Goal: Task Accomplishment & Management: Manage account settings

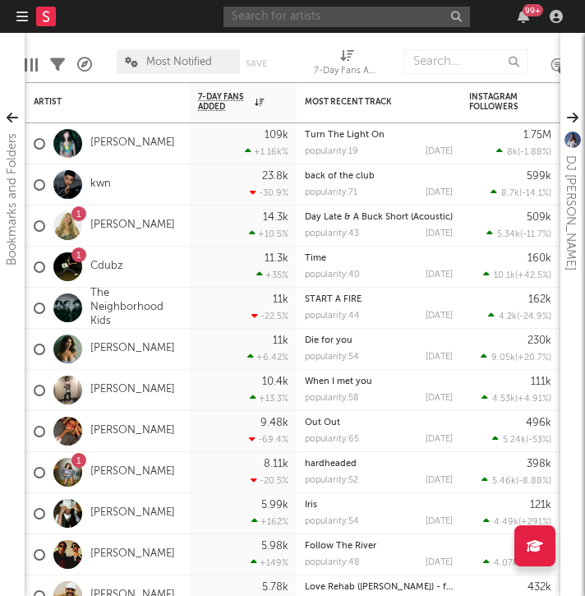
click at [303, 16] on input "text" at bounding box center [346, 17] width 246 height 21
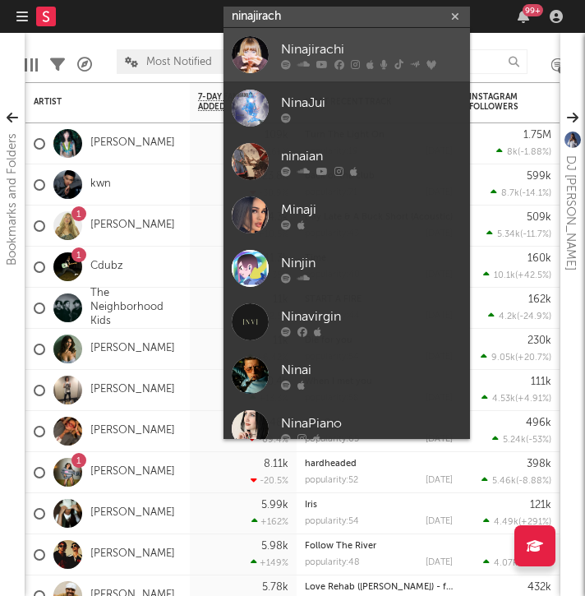
type input "ninajirach"
click at [284, 56] on div "Ninajirachi" at bounding box center [371, 49] width 181 height 20
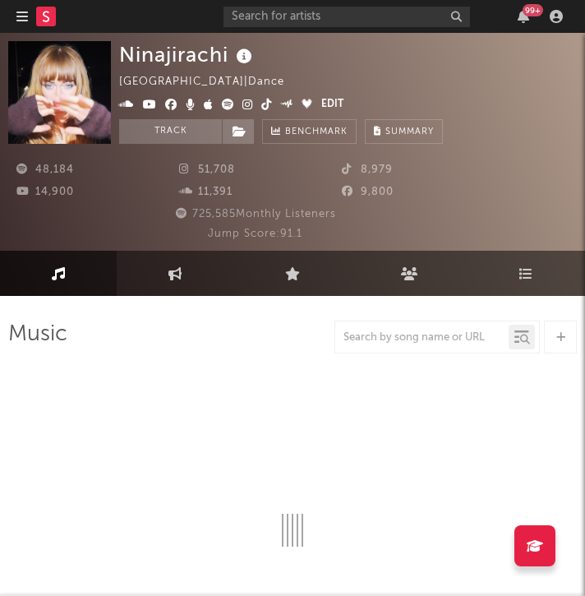
select select "6m"
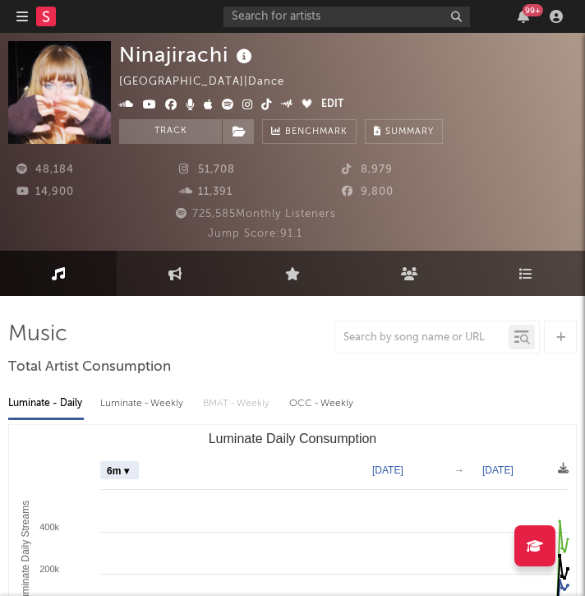
click at [243, 100] on icon at bounding box center [247, 105] width 11 height 12
click at [262, 99] on icon at bounding box center [266, 105] width 11 height 12
click at [225, 104] on icon at bounding box center [228, 105] width 12 height 12
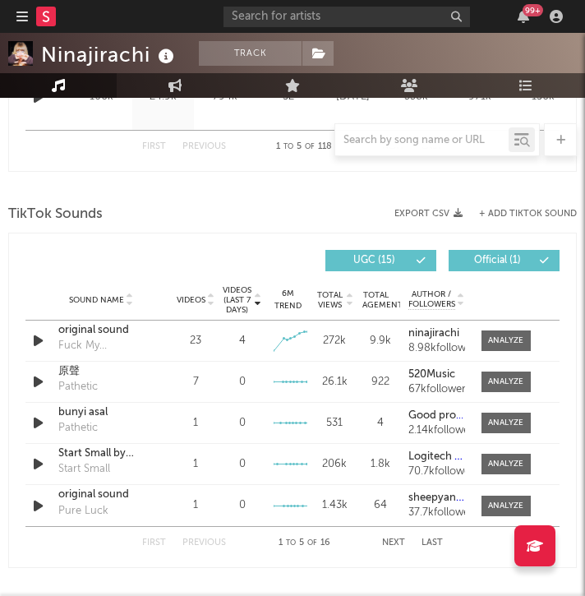
scroll to position [1116, 0]
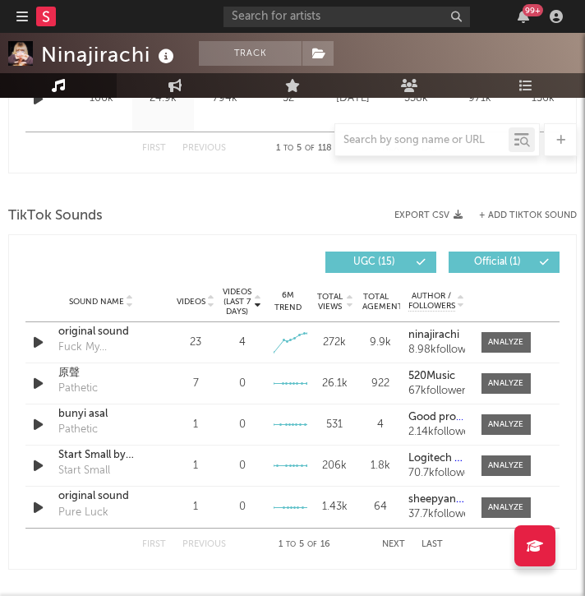
click at [389, 543] on button "Next" at bounding box center [393, 544] width 23 height 9
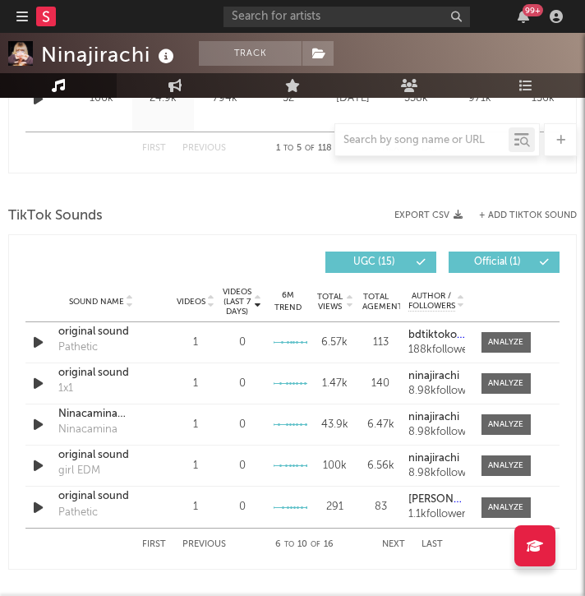
click at [389, 543] on button "Next" at bounding box center [393, 544] width 23 height 9
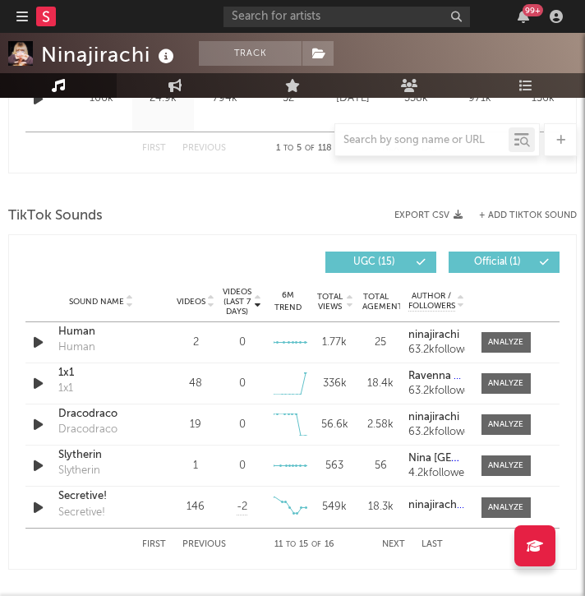
click at [389, 543] on button "Next" at bounding box center [393, 544] width 23 height 9
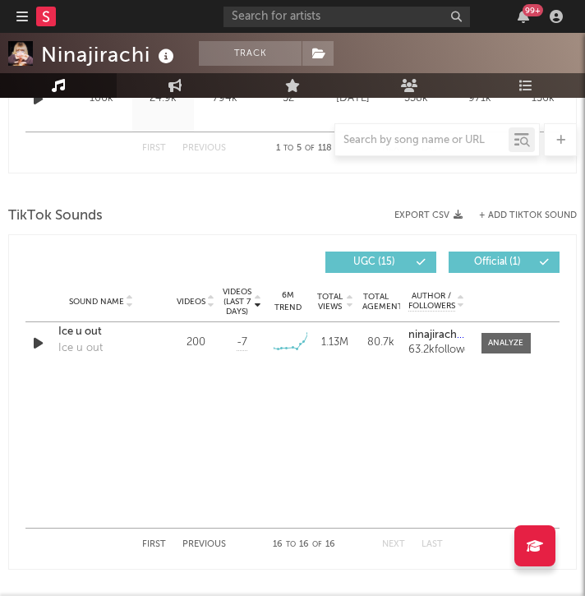
scroll to position [0, 0]
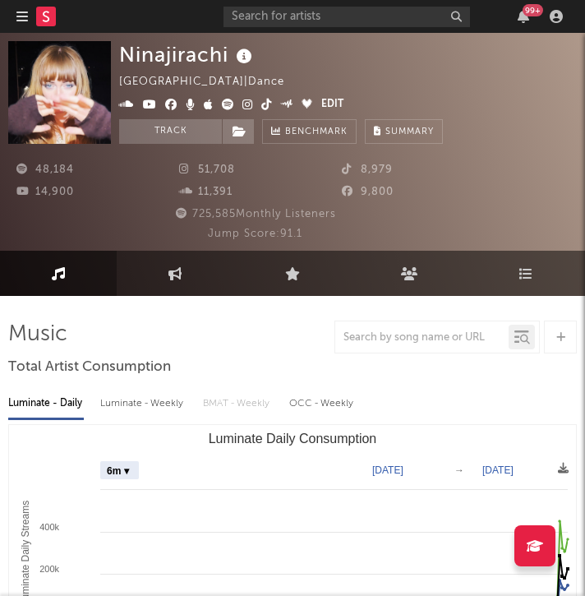
click at [261, 101] on icon at bounding box center [266, 105] width 11 height 12
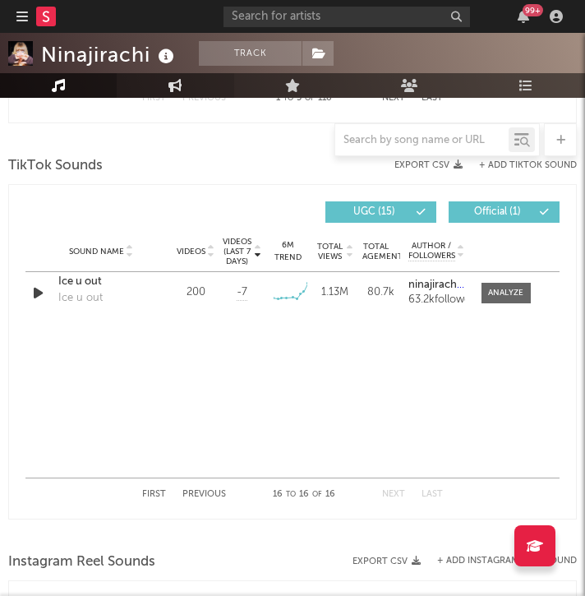
scroll to position [1035, 0]
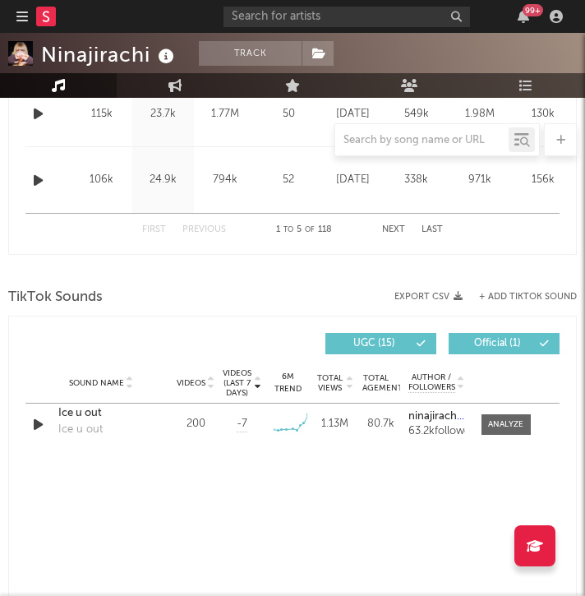
click at [485, 303] on div "TikTok Sounds" at bounding box center [292, 297] width 568 height 28
click at [485, 295] on button "+ Add TikTok Sound" at bounding box center [528, 296] width 98 height 9
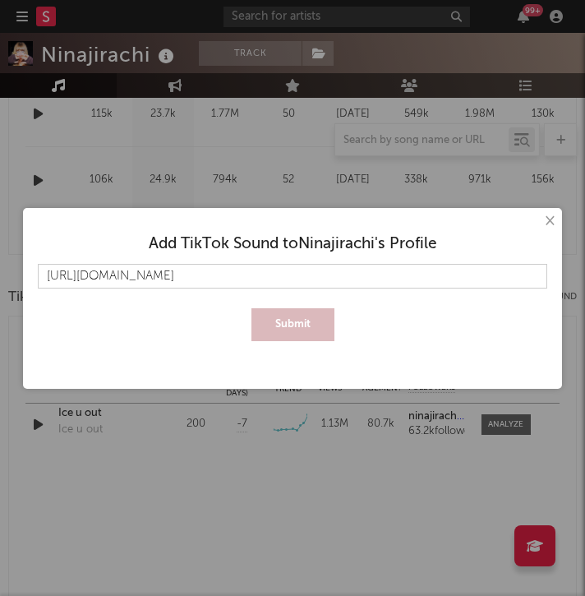
type input "https://www.tiktok.com/music/iPod-Touch-7510294521289836560"
click at [251, 308] on button "Submit" at bounding box center [292, 324] width 83 height 33
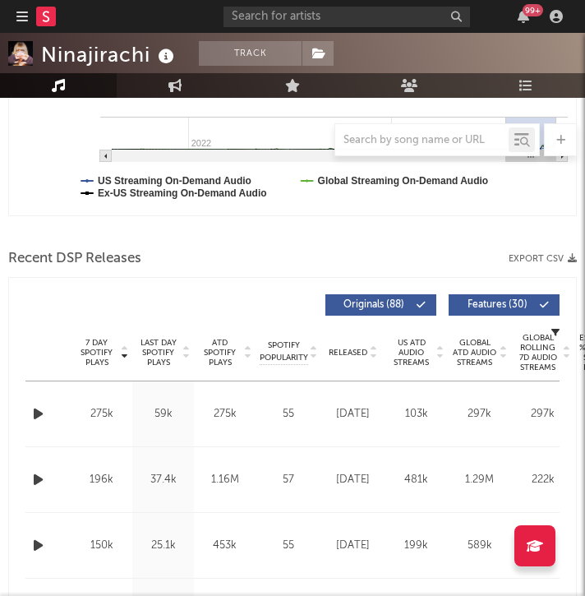
scroll to position [559, 0]
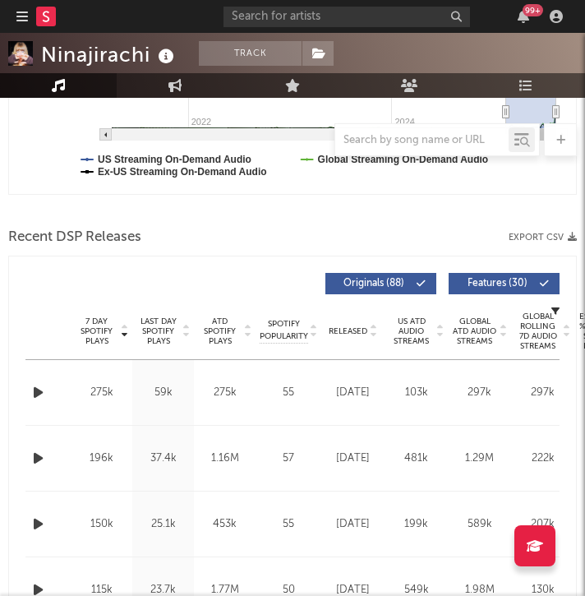
click at [367, 328] on div at bounding box center [372, 330] width 10 height 12
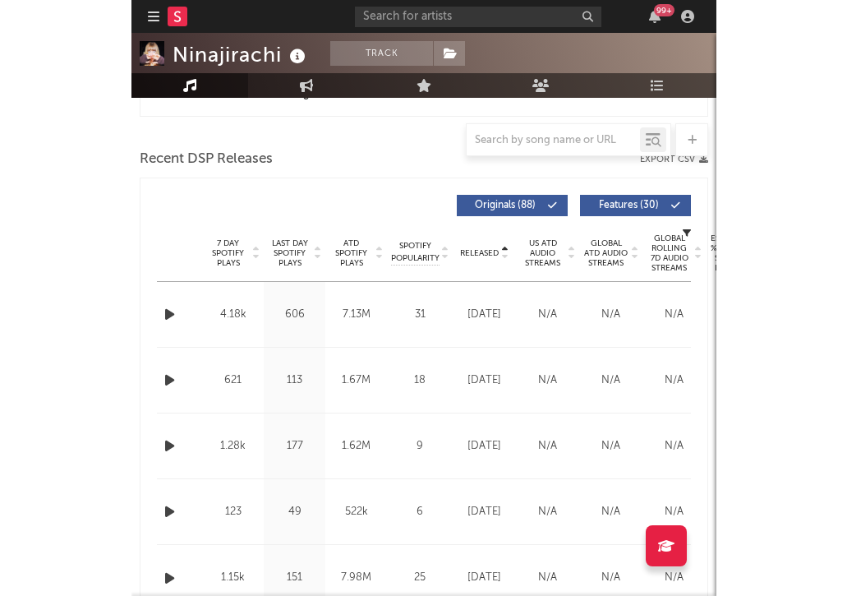
scroll to position [638, 0]
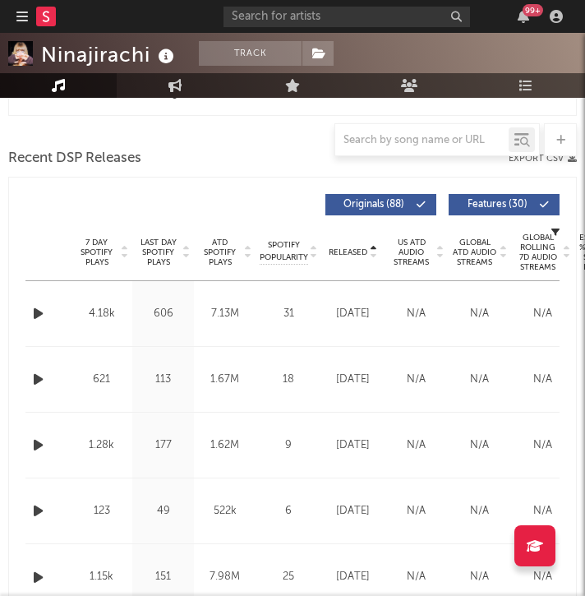
click at [352, 248] on span "Released" at bounding box center [348, 252] width 39 height 10
click at [365, 251] on span "Released" at bounding box center [348, 252] width 39 height 10
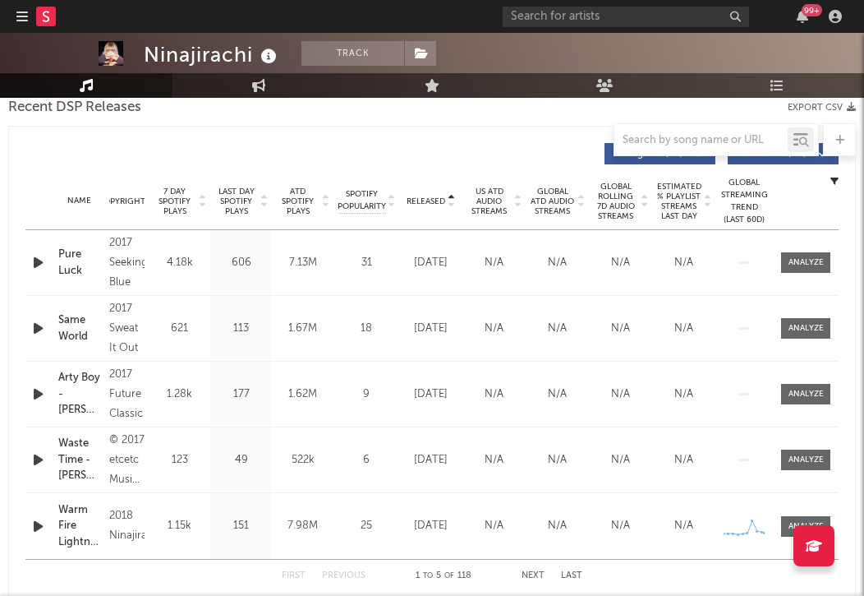
scroll to position [592, 0]
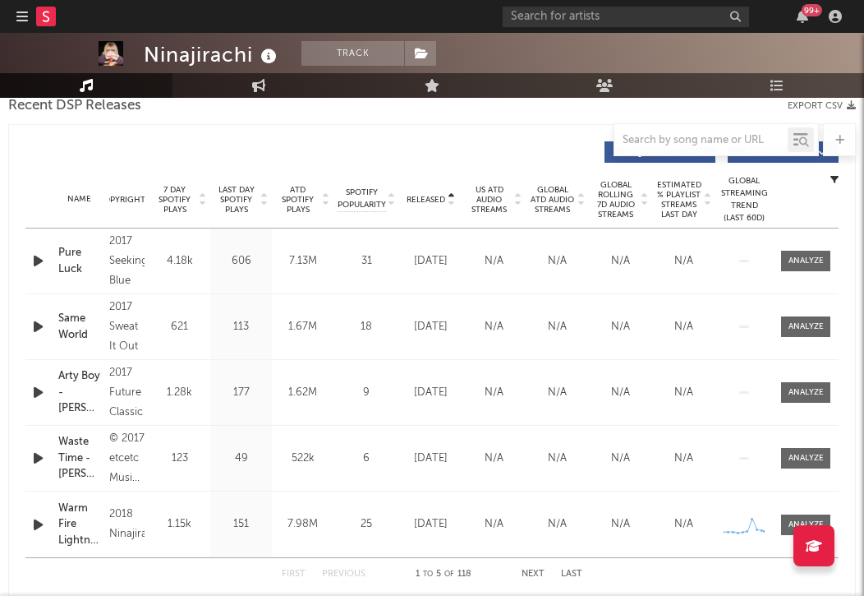
click at [172, 195] on span "7 Day Spotify Plays" at bounding box center [175, 200] width 44 height 30
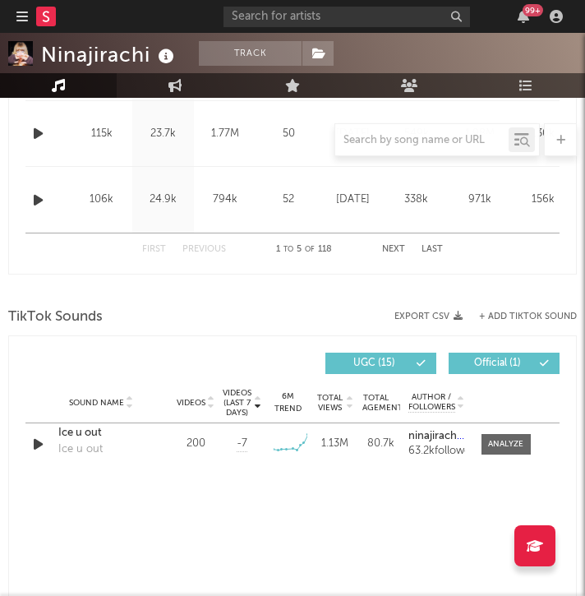
scroll to position [1039, 0]
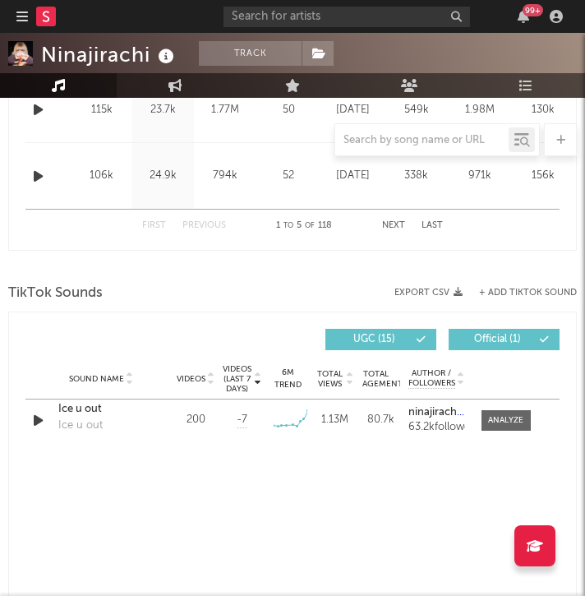
click at [79, 288] on span "TikTok Sounds" at bounding box center [55, 293] width 94 height 20
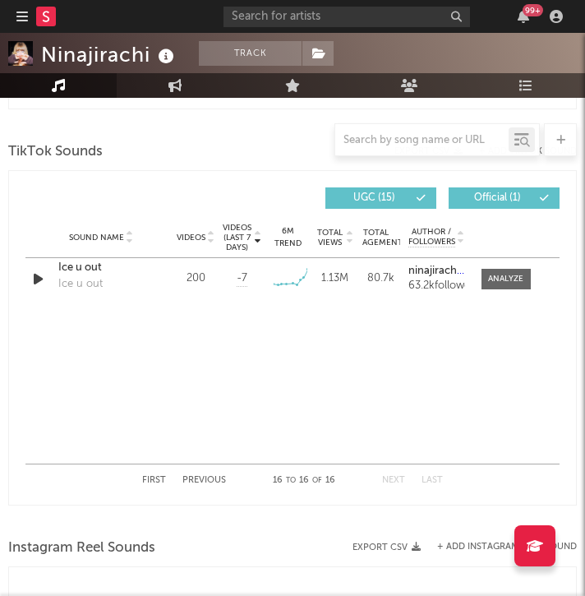
scroll to position [1204, 0]
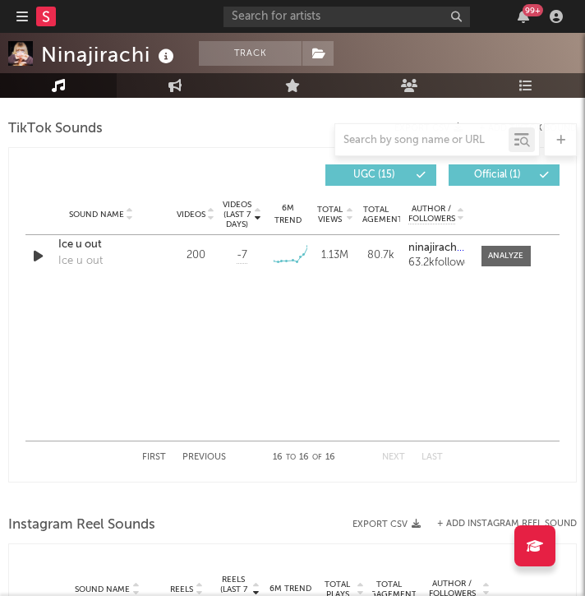
click at [149, 453] on button "First" at bounding box center [154, 457] width 24 height 9
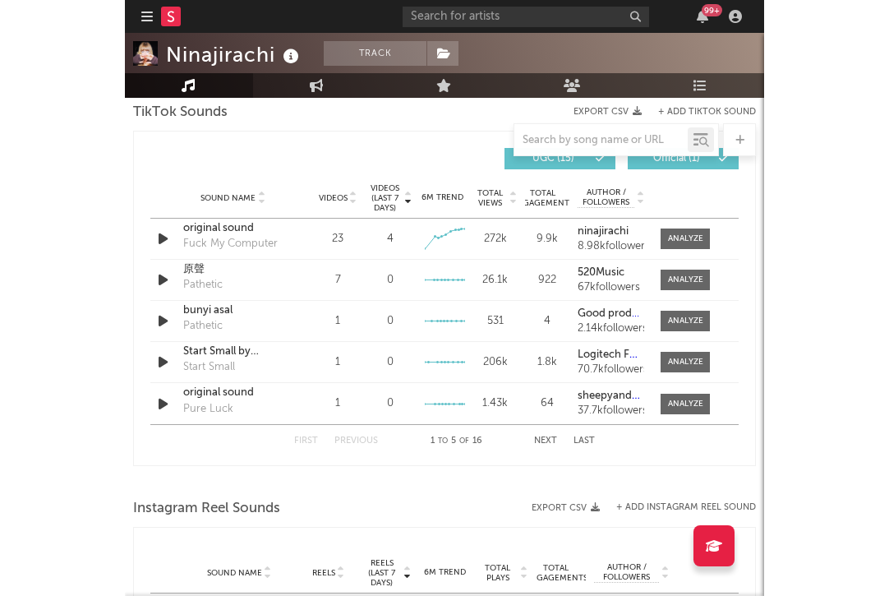
scroll to position [1121, 0]
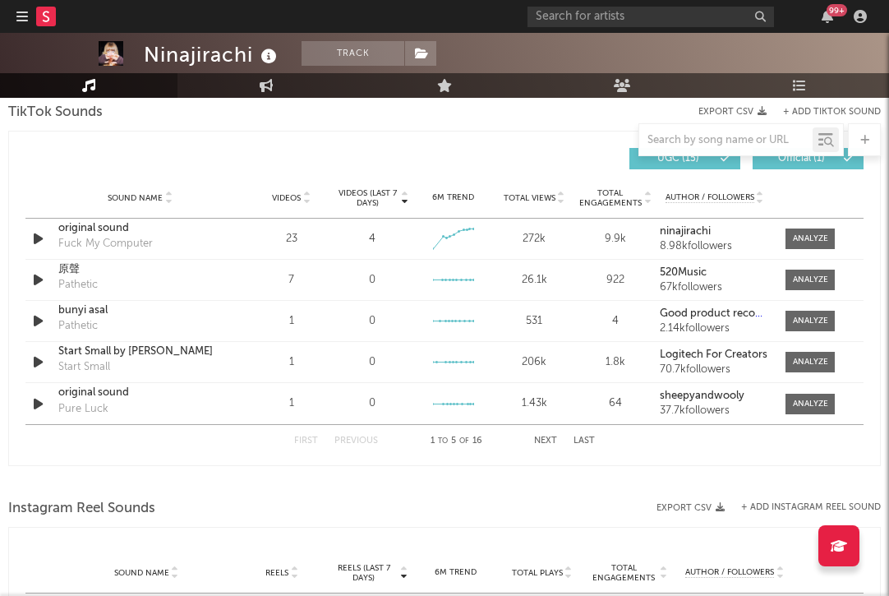
click at [485, 442] on button "Next" at bounding box center [545, 440] width 23 height 9
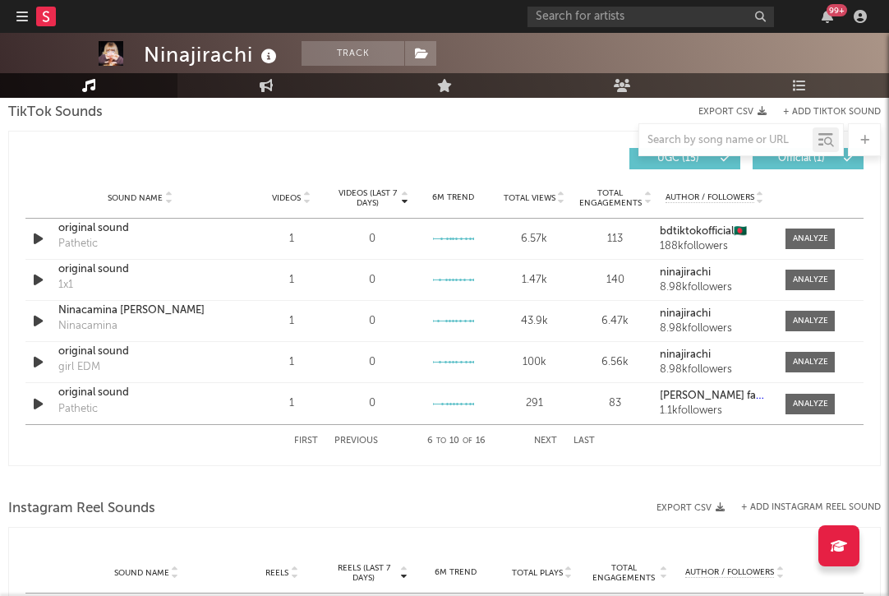
click at [485, 442] on button "Next" at bounding box center [545, 440] width 23 height 9
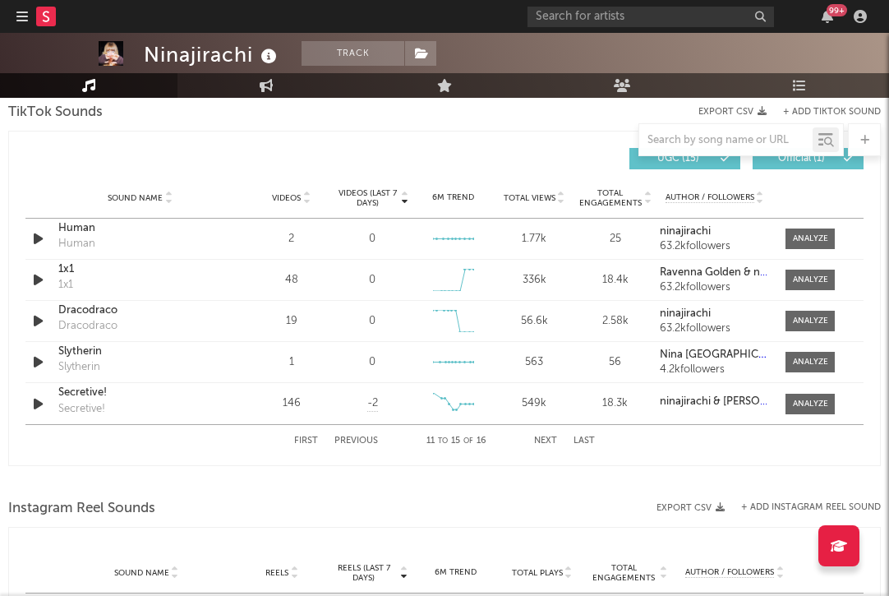
click at [485, 442] on button "Next" at bounding box center [545, 440] width 23 height 9
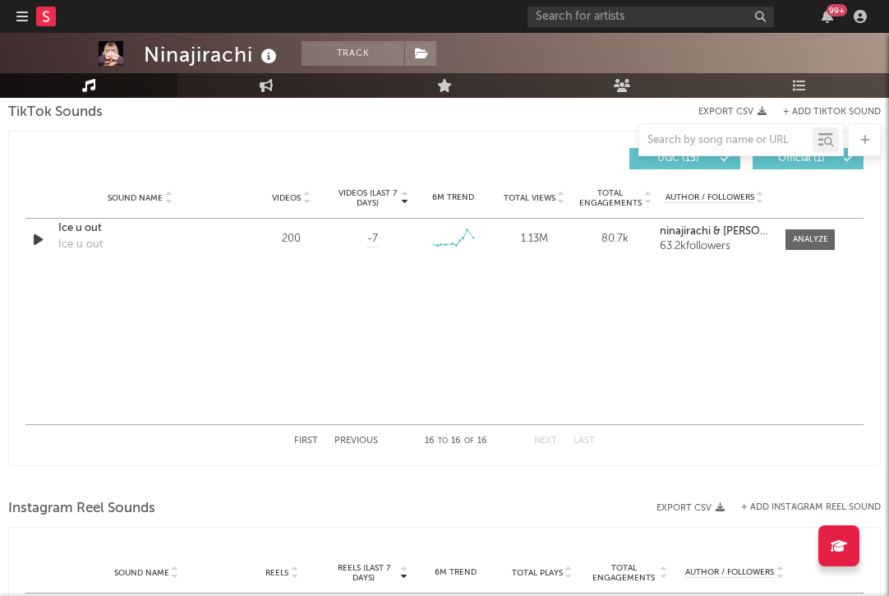
click at [314, 438] on button "First" at bounding box center [306, 440] width 24 height 9
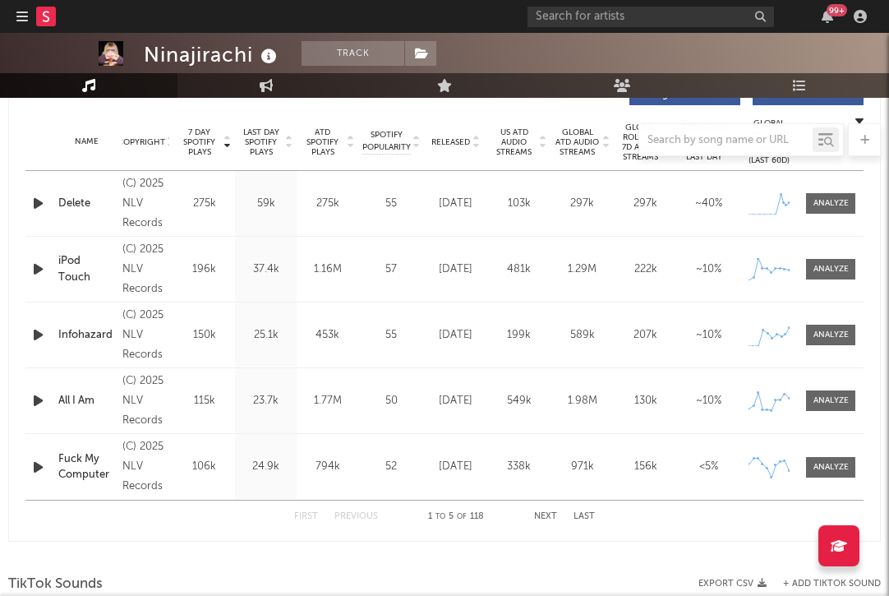
scroll to position [653, 0]
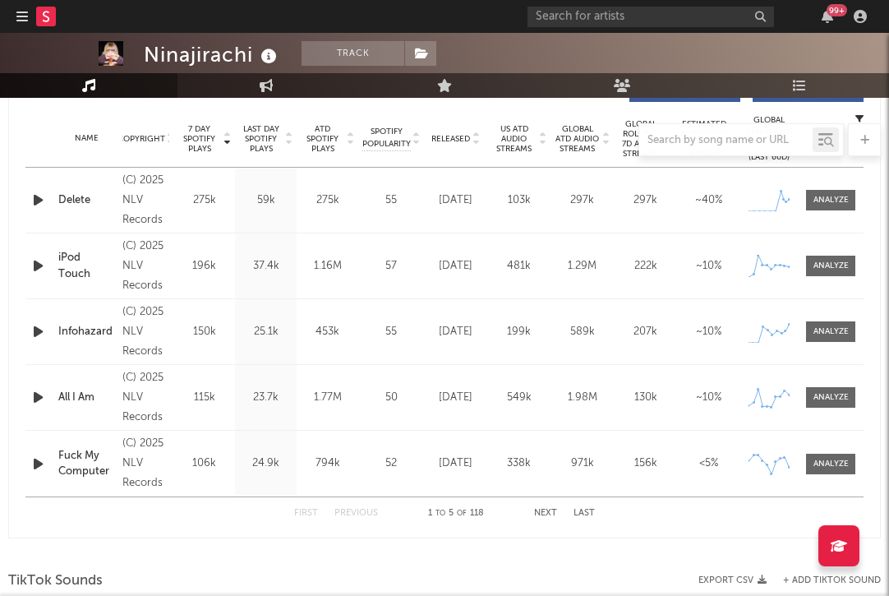
click at [485, 509] on button "Next" at bounding box center [545, 513] width 23 height 9
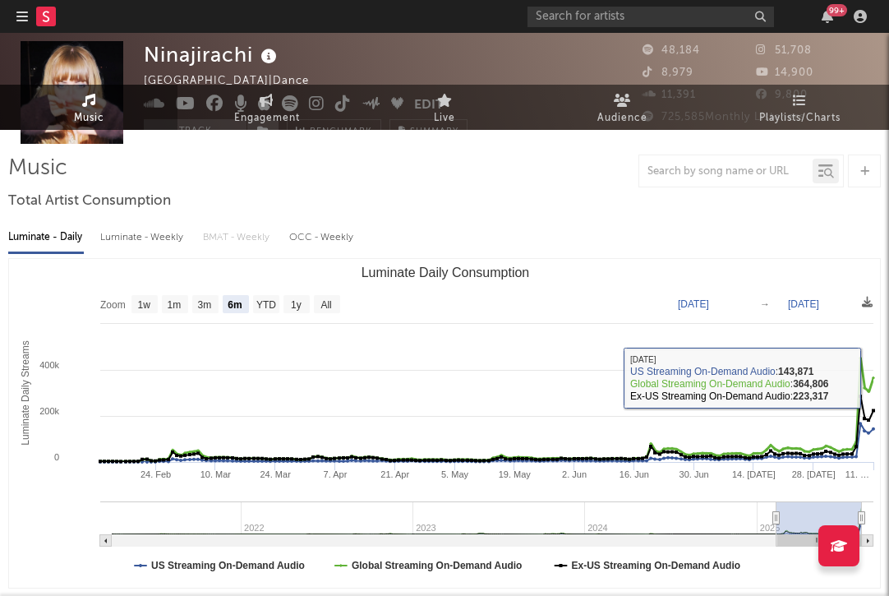
scroll to position [0, 0]
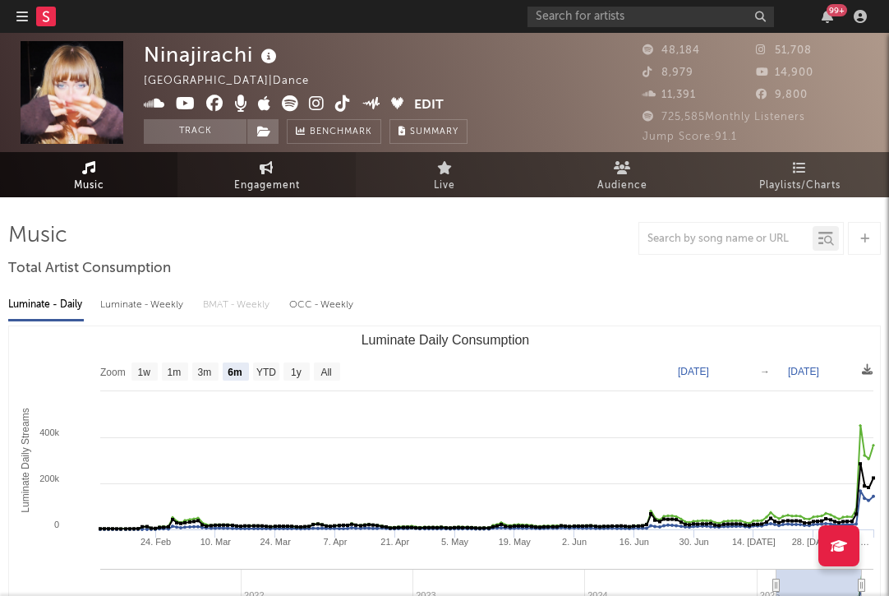
click at [233, 166] on link "Engagement" at bounding box center [265, 174] width 177 height 45
select select "1w"
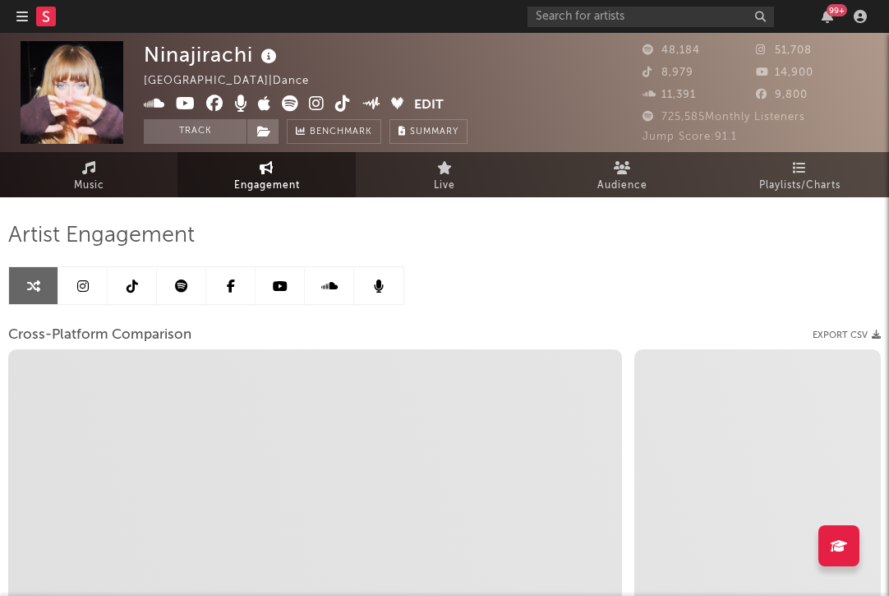
click at [117, 281] on link at bounding box center [132, 285] width 49 height 37
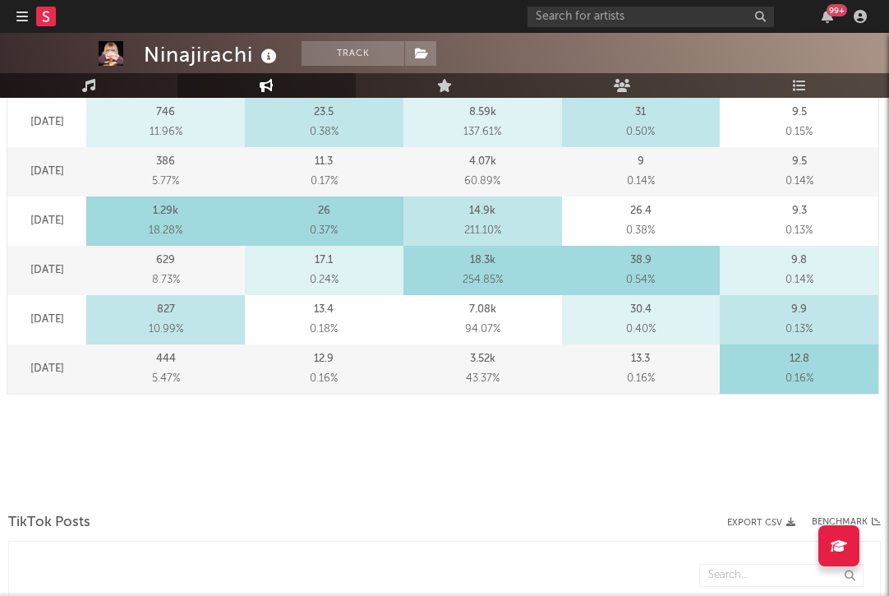
select select "6m"
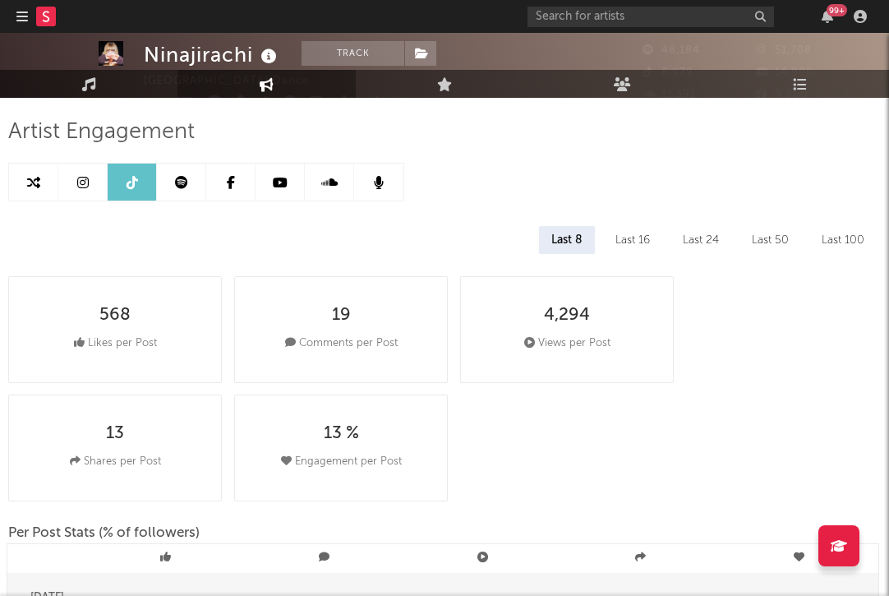
scroll to position [41, 0]
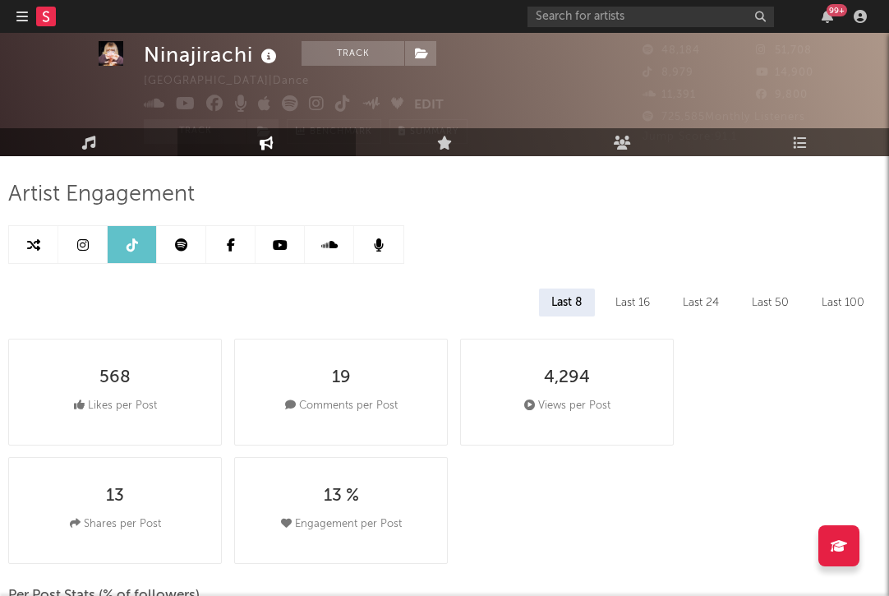
click at [75, 232] on link at bounding box center [82, 244] width 49 height 37
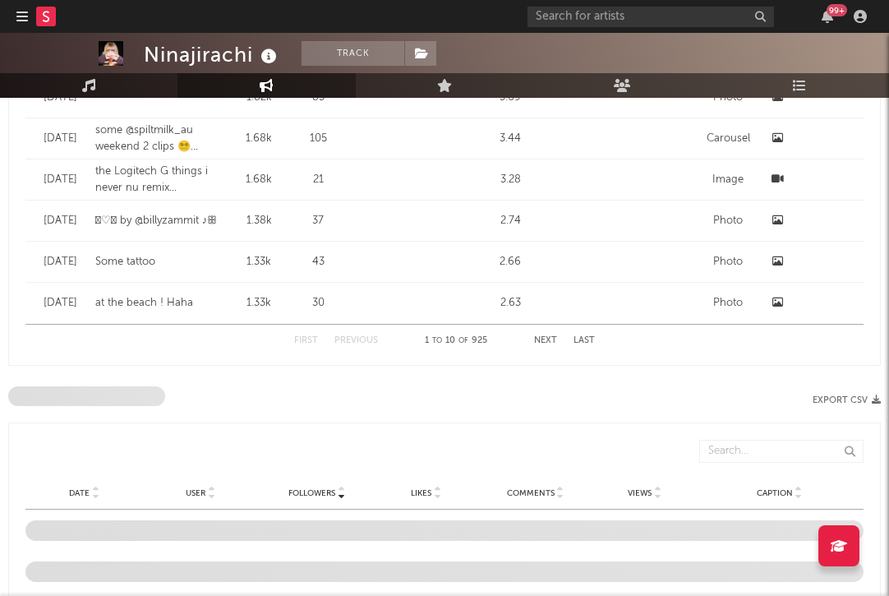
select select "6m"
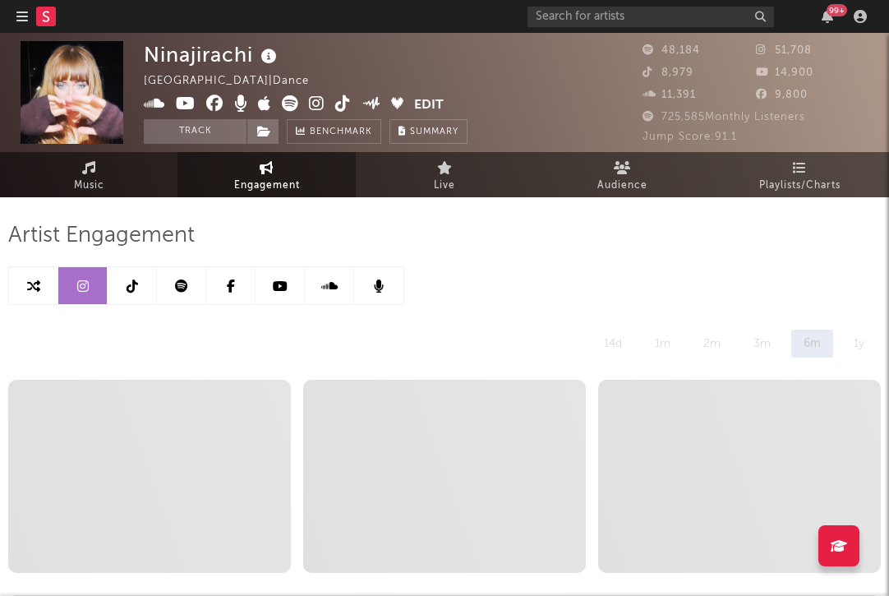
click at [317, 107] on icon at bounding box center [317, 103] width 16 height 16
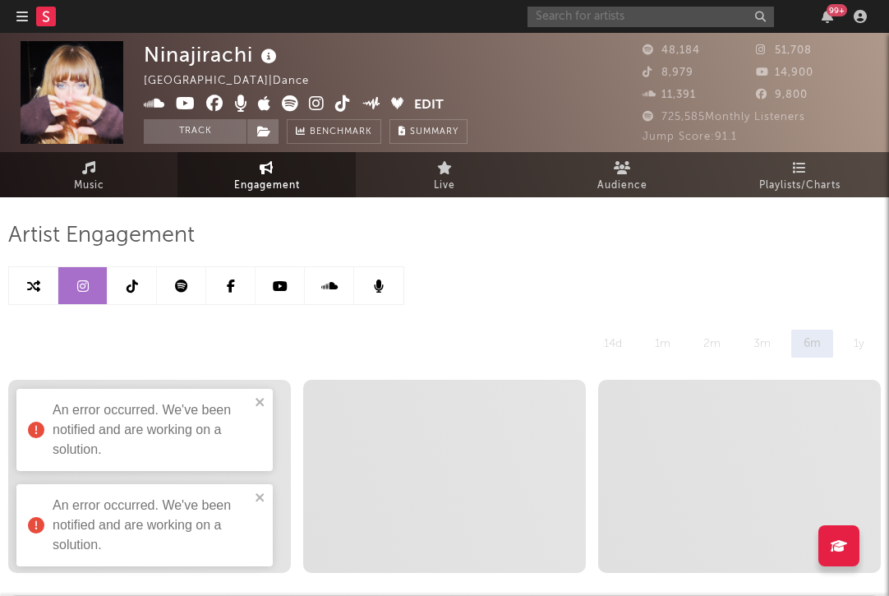
click at [485, 24] on input "text" at bounding box center [650, 17] width 246 height 21
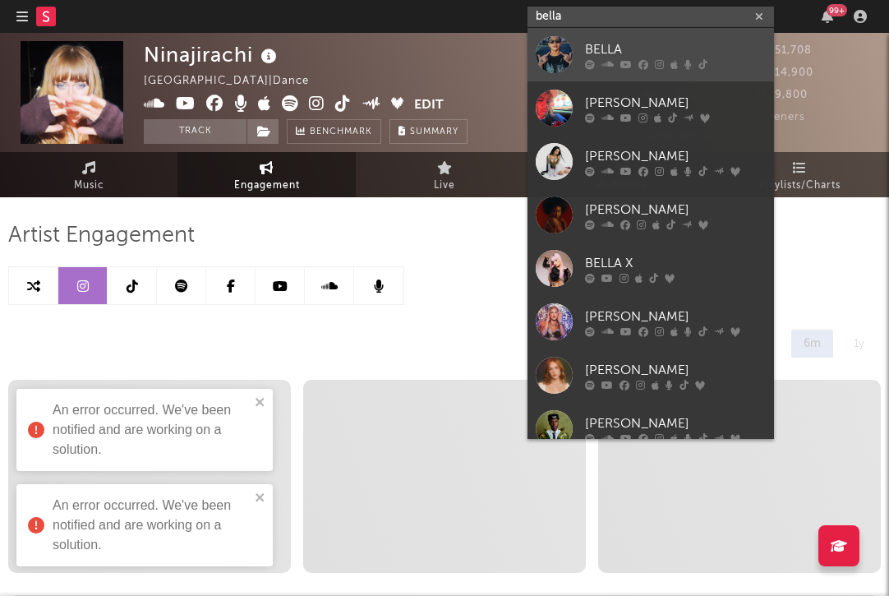
type input "bella"
click at [485, 56] on div at bounding box center [554, 54] width 37 height 37
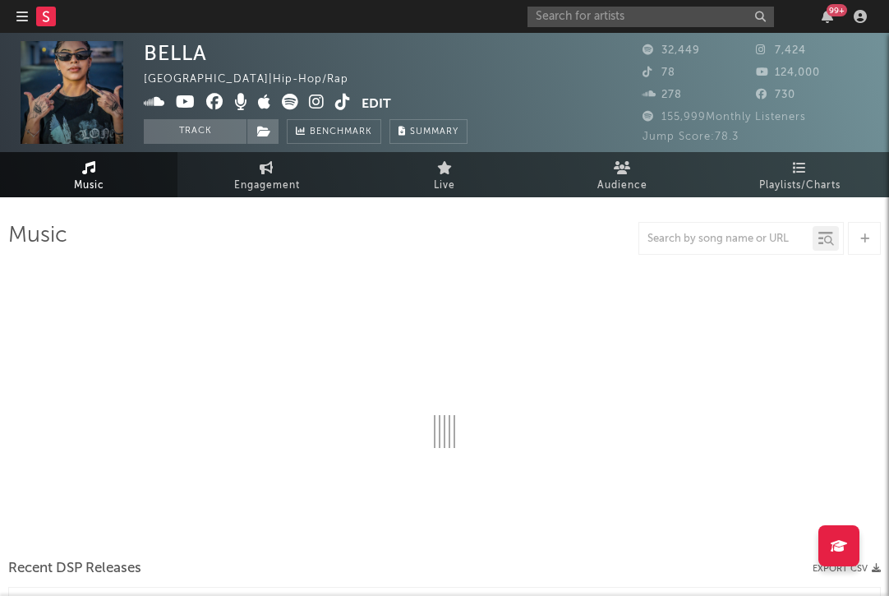
click at [312, 104] on icon at bounding box center [317, 102] width 16 height 16
select select "6m"
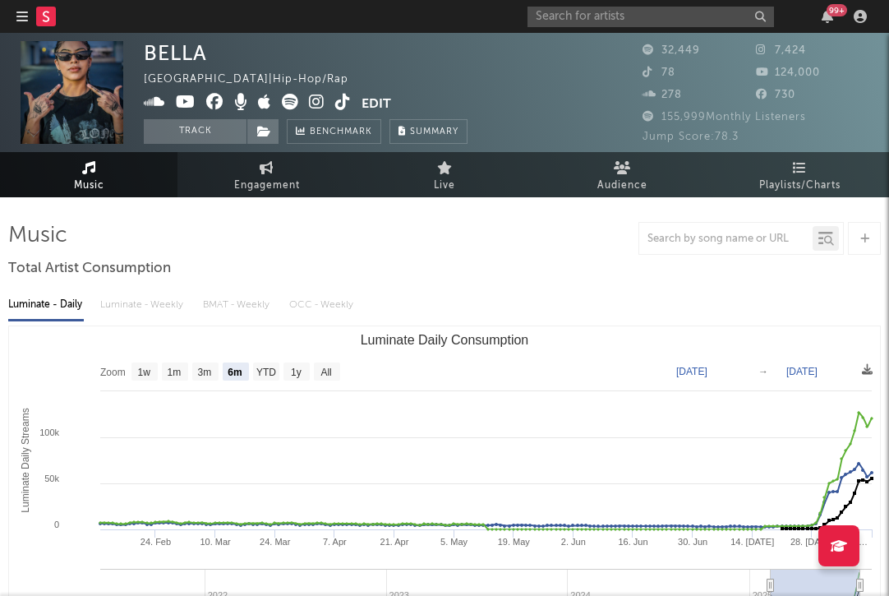
click at [338, 101] on icon at bounding box center [343, 102] width 16 height 16
click at [336, 99] on icon at bounding box center [343, 102] width 16 height 16
click at [372, 90] on div "BELLA Canada | Hip-Hop/Rap Edit Track Benchmark Summary" at bounding box center [306, 92] width 324 height 103
click at [372, 108] on button "Edit" at bounding box center [376, 104] width 30 height 21
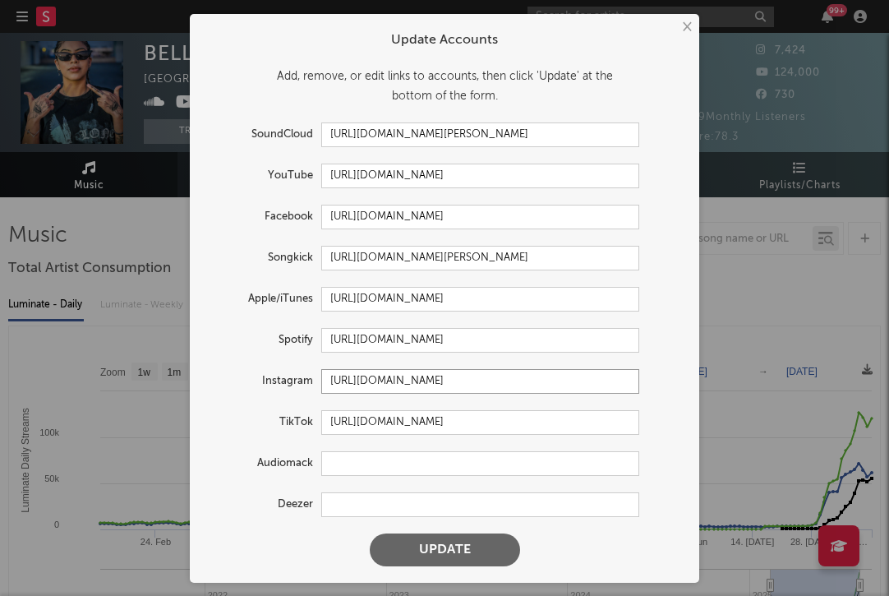
drag, startPoint x: 534, startPoint y: 387, endPoint x: 272, endPoint y: 360, distance: 263.5
click at [272, 360] on form "Update Accounts Add, remove, or edit links to accounts, then click 'Update' at …" at bounding box center [444, 298] width 493 height 552
paste input "https://www.instagram.com/bella_therapper/?hl=en"
type input "https://www.instagram.com/bella_therapper/?hl=en"
click at [421, 554] on button "Update" at bounding box center [445, 549] width 150 height 33
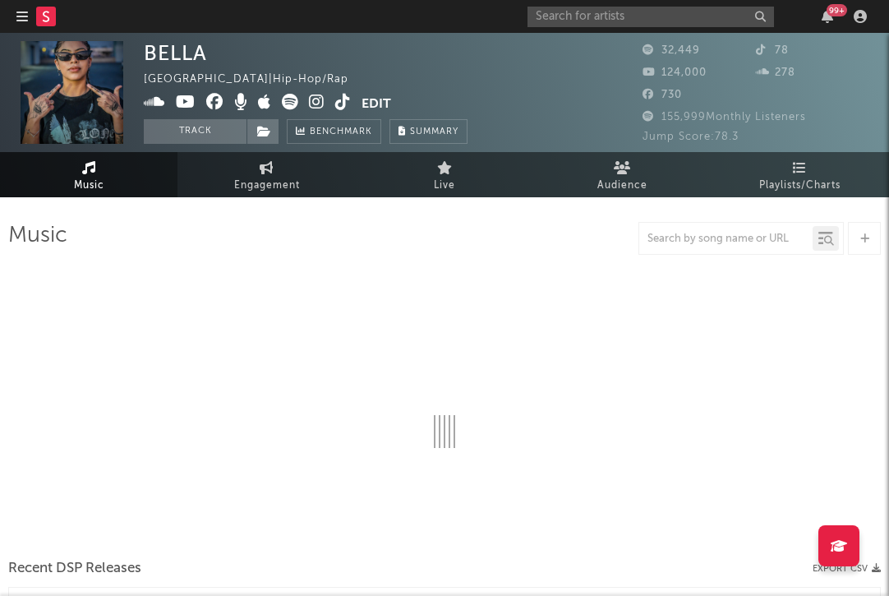
select select "6m"
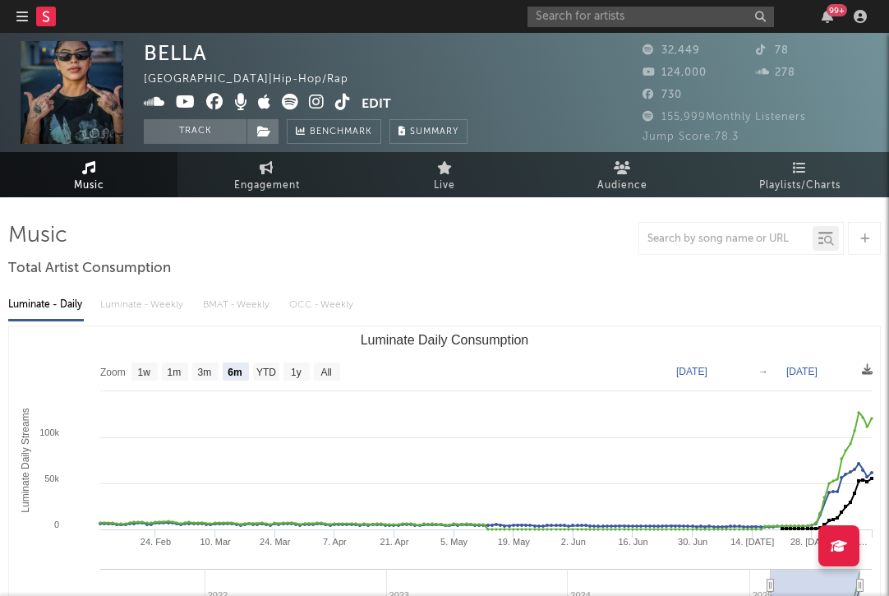
click at [362, 104] on button "Edit" at bounding box center [376, 104] width 30 height 21
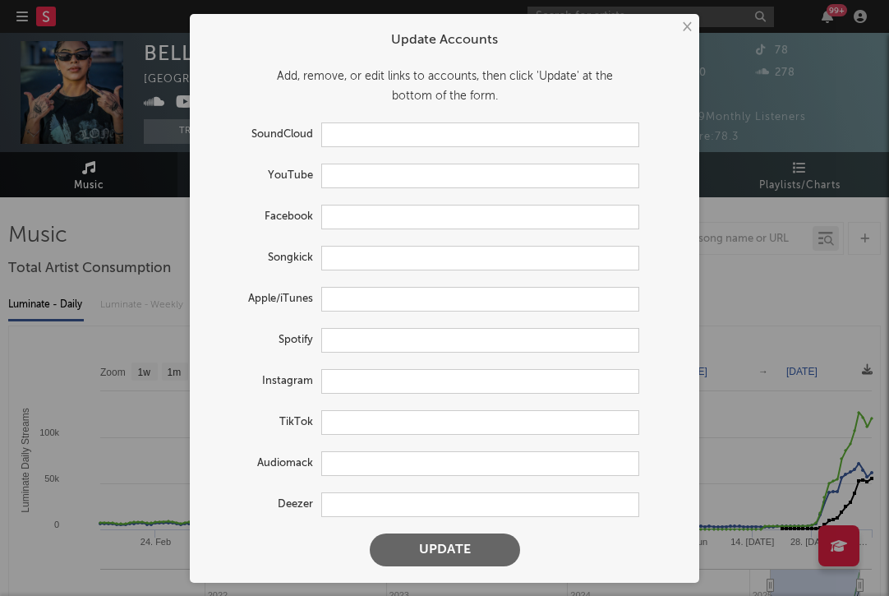
type input "https://soundcloud.com/lucee-lynn"
type input "https://youtube.com/@bellatherapper"
type input "https://www.facebook.com/bellaburenmusic"
type input "https://www.songkick.com/artists/10214206-bells-larsen"
type input "https://music.apple.com/us/artist/bella/1531254709"
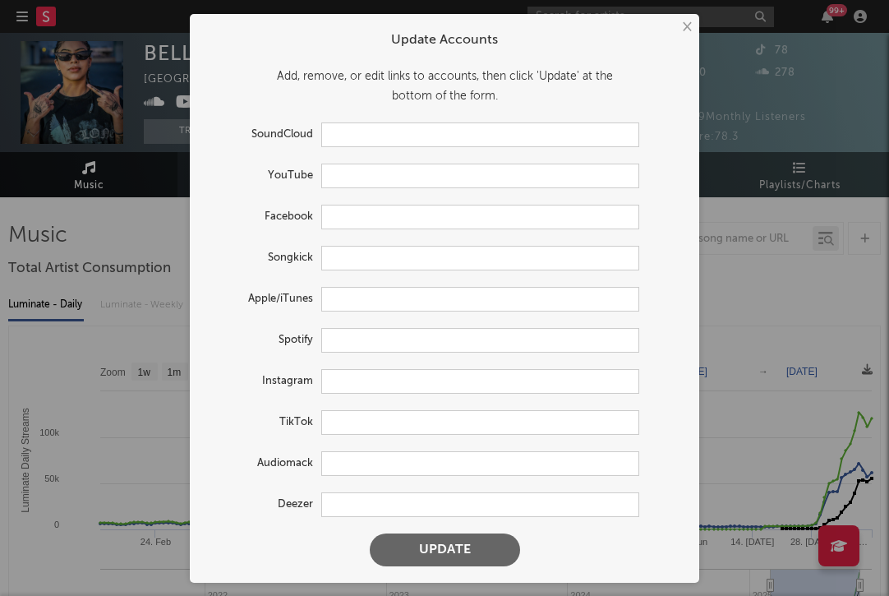
type input "https://open.spotify.com/artist/7DmOVfbnFeAOA3Fujc3Toe"
type input "https://www.instagram.com/bella_therapper/"
type input "https://www.tiktok.com/share/user/7049786635190518790"
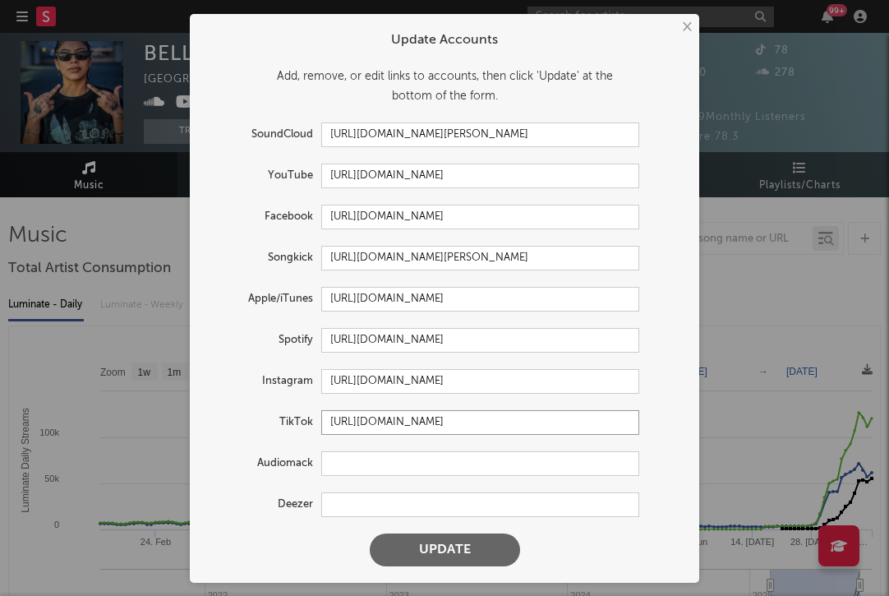
click at [485, 421] on input "https://www.tiktok.com/share/user/7049786635190518790" at bounding box center [480, 422] width 318 height 25
paste input "https://www.tiktok.com/@feinforbellaaa?_t=zp-8ywi8ngebb8&_r=1"
type input "https://www.tiktok.com/@feinforbellaaa?_t=zp-8ywi8ngebb8&_r=1"
click at [370, 533] on button "Update" at bounding box center [445, 549] width 150 height 33
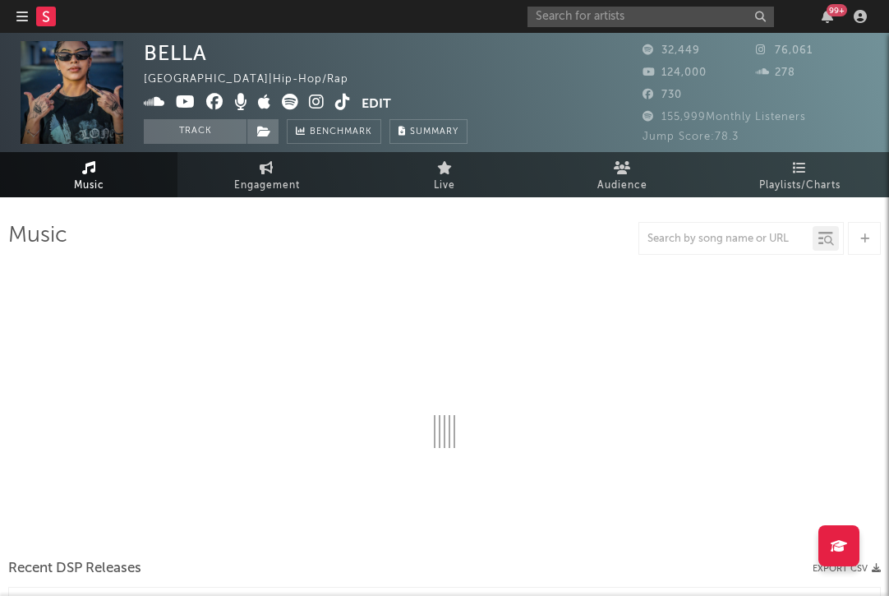
select select "6m"
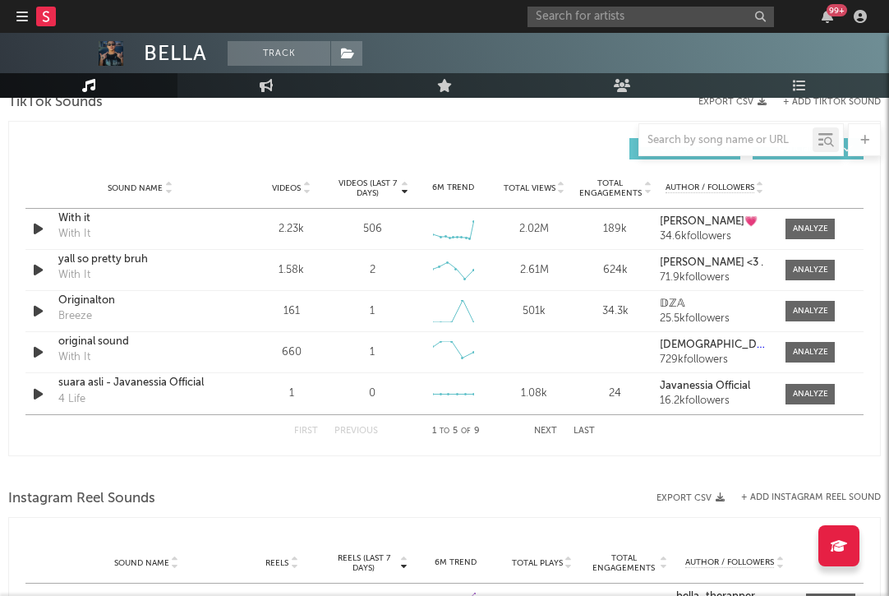
scroll to position [1129, 0]
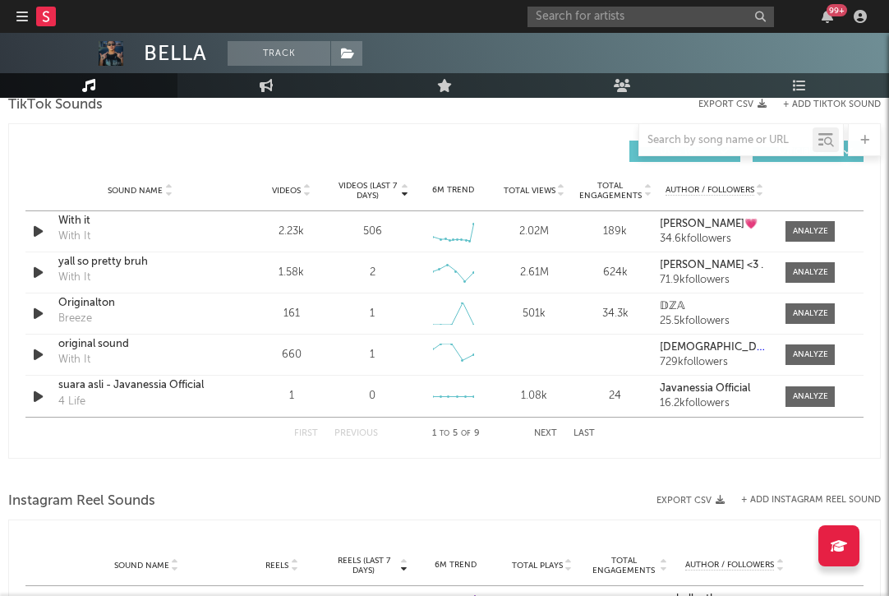
click at [485, 434] on button "Next" at bounding box center [545, 433] width 23 height 9
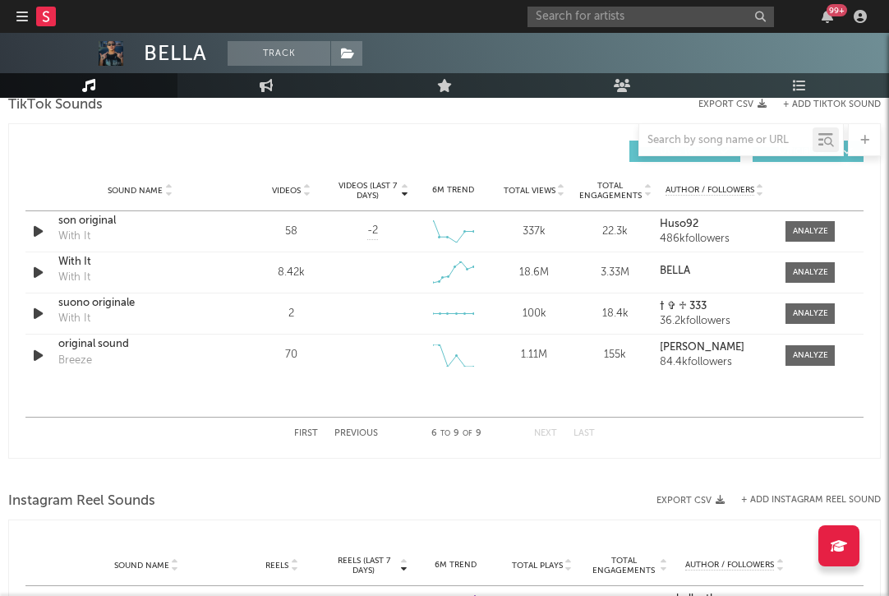
click at [485, 434] on button "Next" at bounding box center [545, 433] width 23 height 9
click at [311, 426] on div "First Previous 6 to 9 of 9 Next Last" at bounding box center [444, 433] width 301 height 32
click at [309, 429] on button "First" at bounding box center [306, 433] width 24 height 9
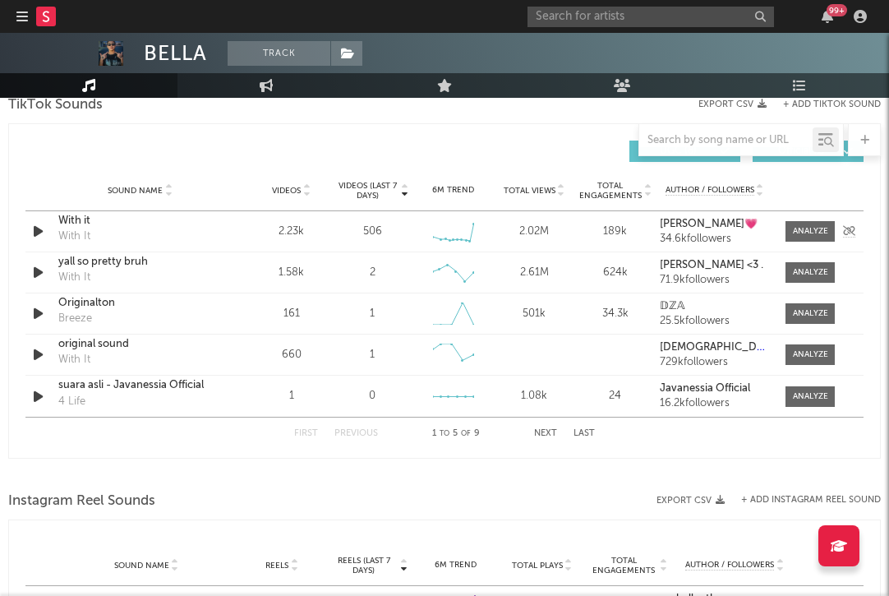
click at [39, 229] on icon "button" at bounding box center [38, 231] width 17 height 21
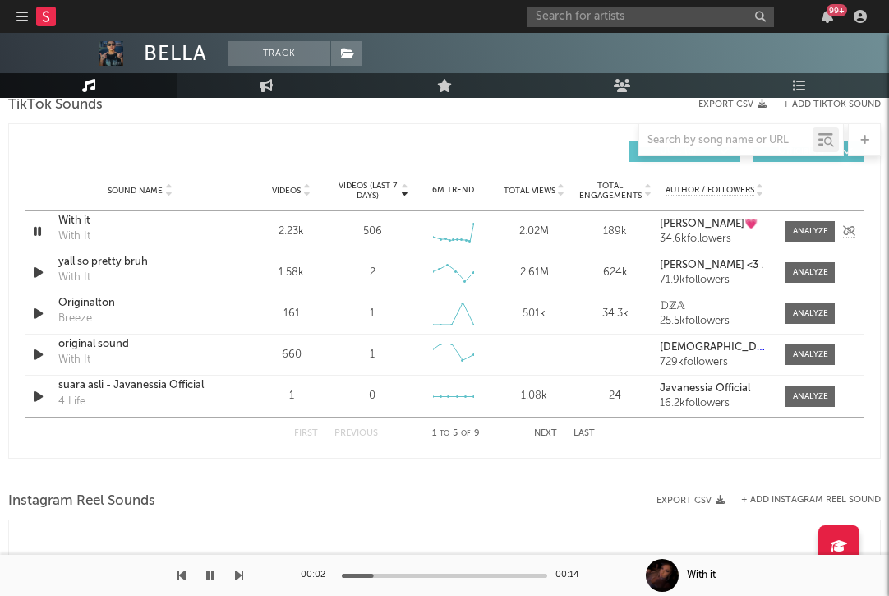
click at [39, 232] on icon "button" at bounding box center [38, 231] width 16 height 21
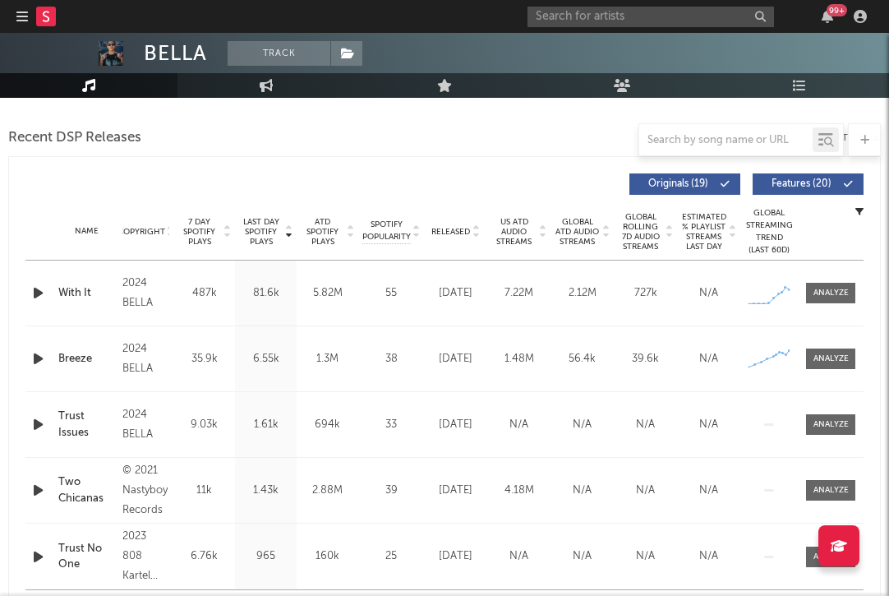
scroll to position [729, 0]
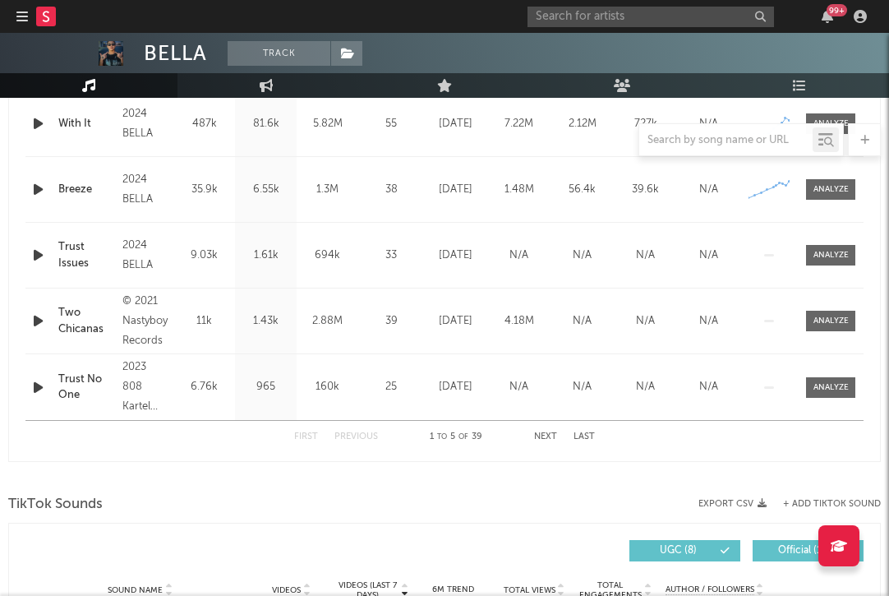
click at [485, 503] on button "+ Add TikTok Sound" at bounding box center [832, 503] width 98 height 9
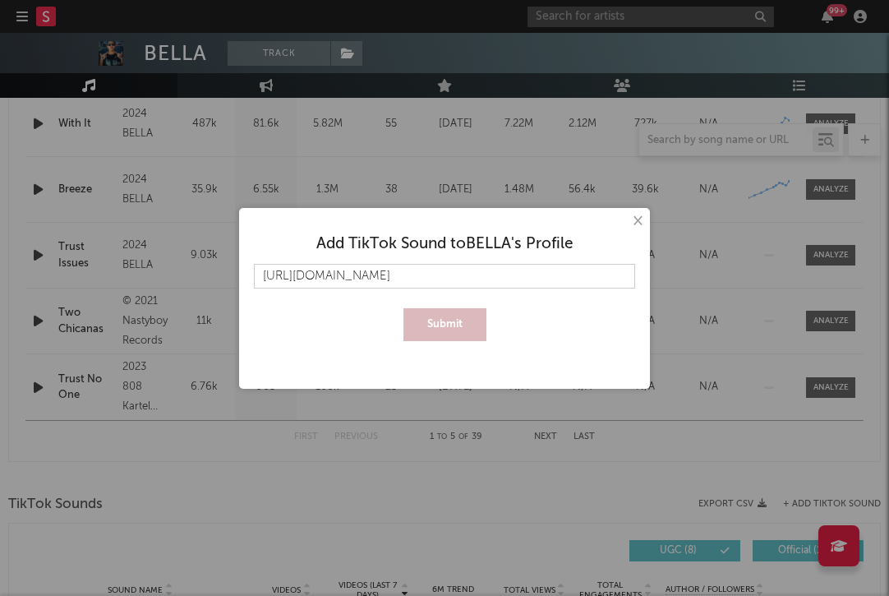
scroll to position [0, 13]
type input "https://www.tiktok.com/@autokidd7/photo/7535730870662089997"
click at [403, 308] on button "Submit" at bounding box center [444, 324] width 83 height 33
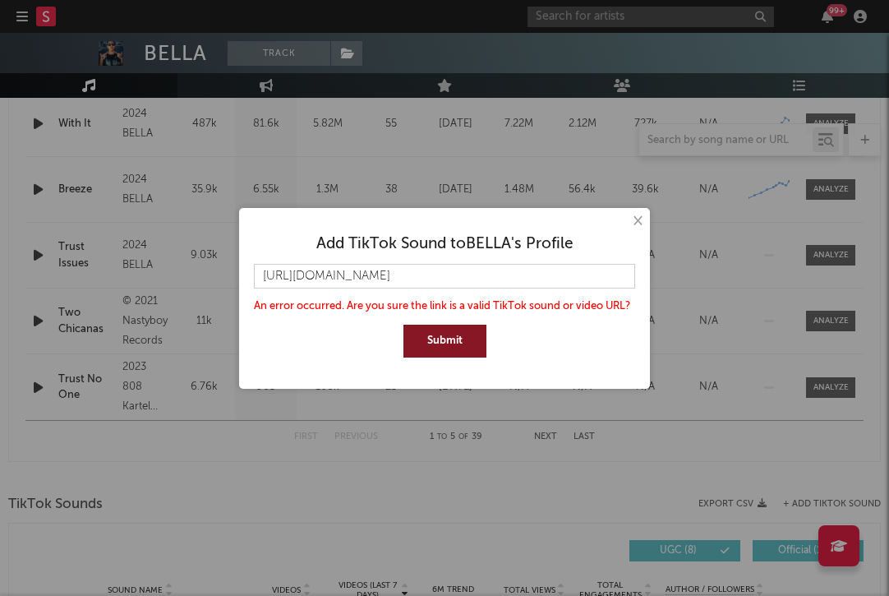
click at [446, 342] on button "Submit" at bounding box center [444, 340] width 83 height 33
click at [485, 274] on input "https://www.tiktok.com/@autokidd7/photo/7535730870662089997" at bounding box center [444, 276] width 381 height 25
paste input "https://www.tiktok.com/music/original-sound-7346772451822439211"
type input "https://www.tiktok.com/music/original-sound-7346772451822439211"
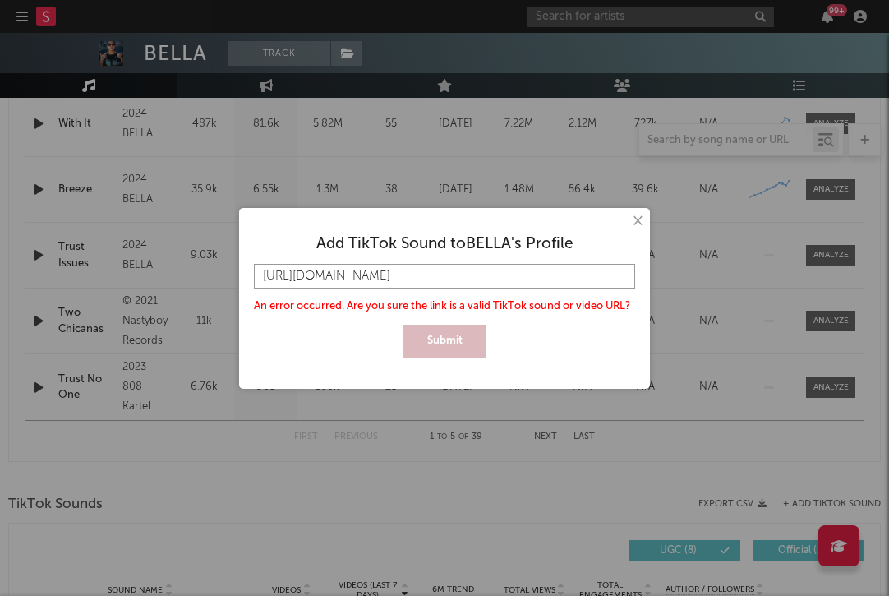
click at [403, 324] on button "Submit" at bounding box center [444, 340] width 83 height 33
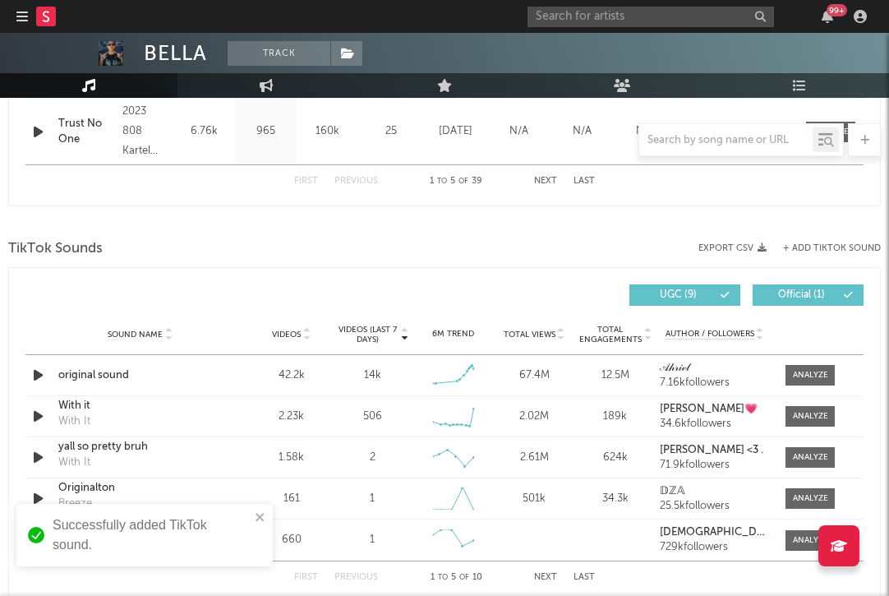
scroll to position [1058, 0]
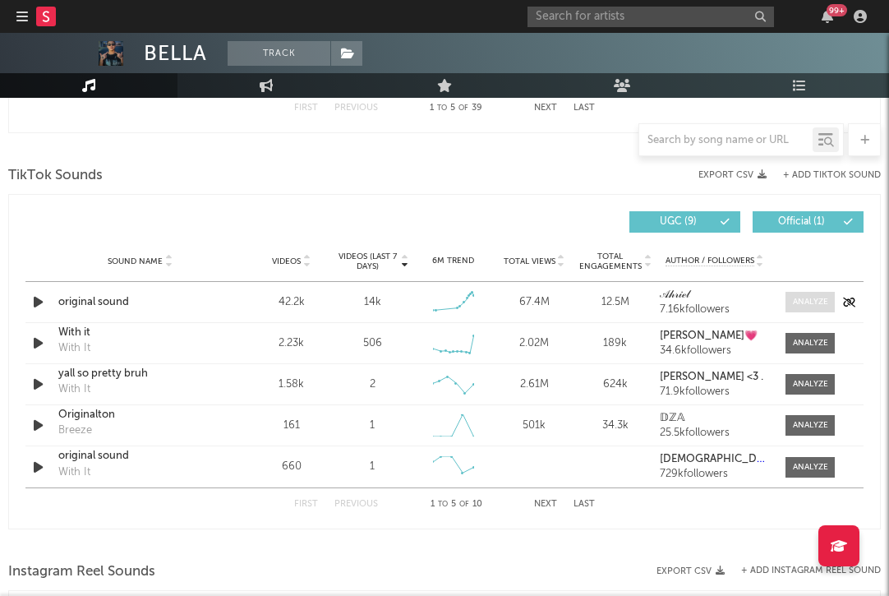
click at [485, 304] on div at bounding box center [810, 302] width 35 height 12
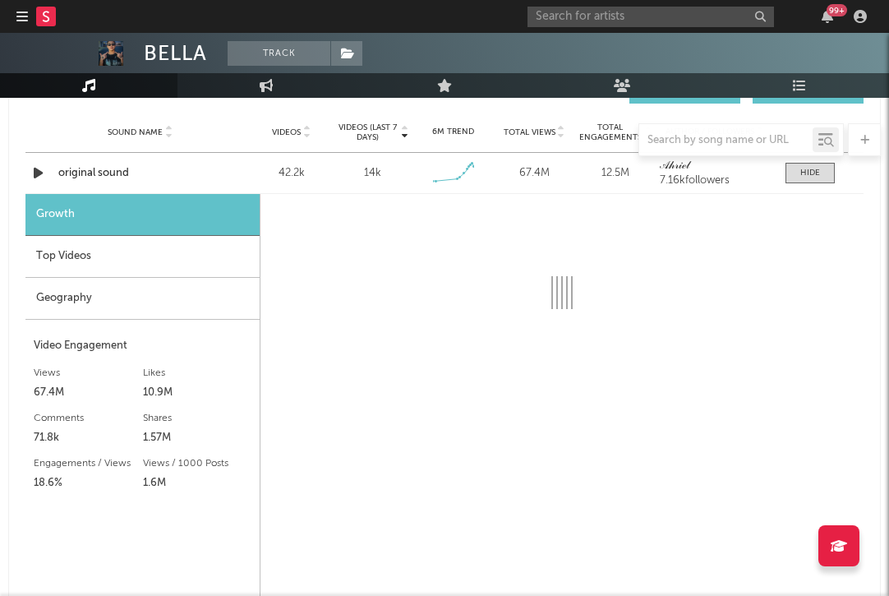
scroll to position [1182, 0]
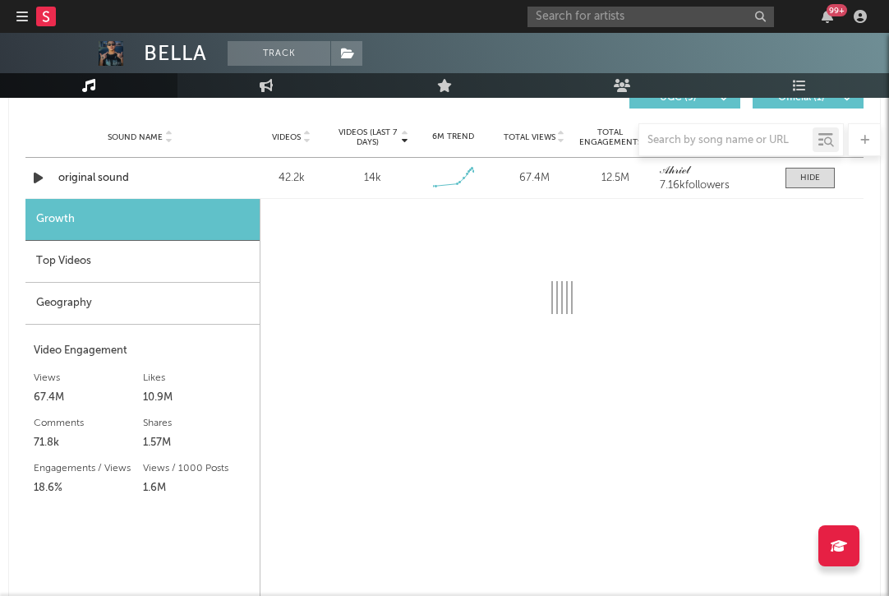
select select "6m"
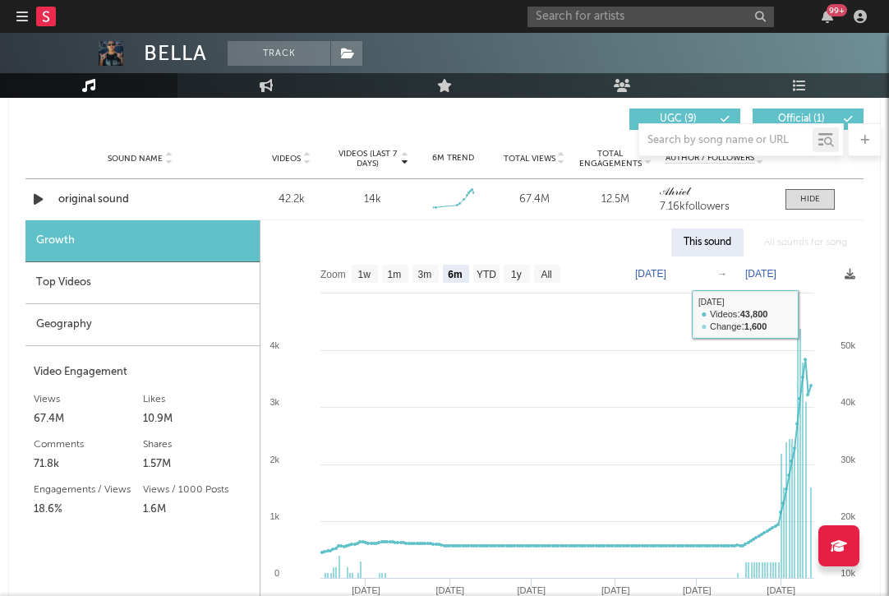
scroll to position [1145, 0]
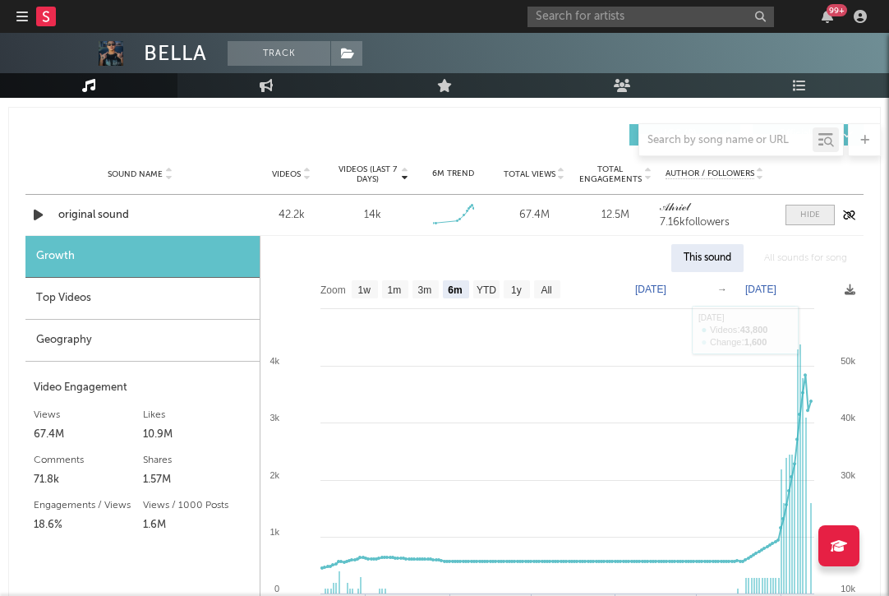
click at [485, 210] on div at bounding box center [810, 215] width 20 height 12
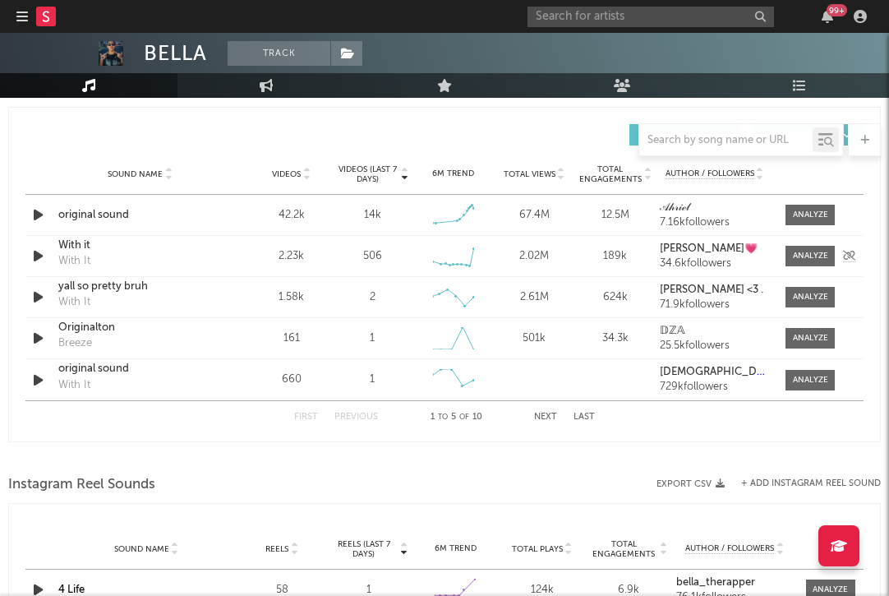
click at [79, 243] on div "With it" at bounding box center [139, 245] width 163 height 16
click at [485, 214] on div at bounding box center [810, 215] width 35 height 12
select select "6m"
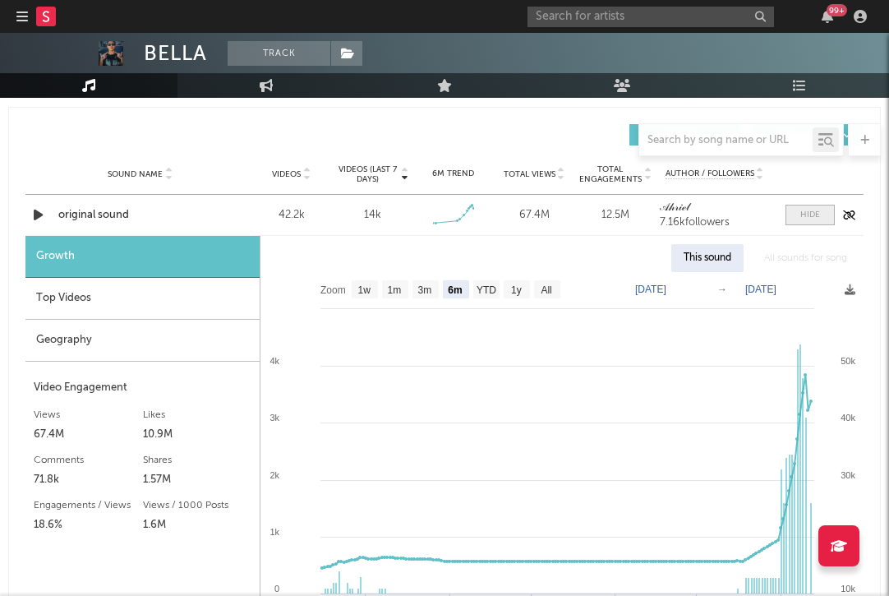
click at [485, 214] on div at bounding box center [810, 215] width 20 height 12
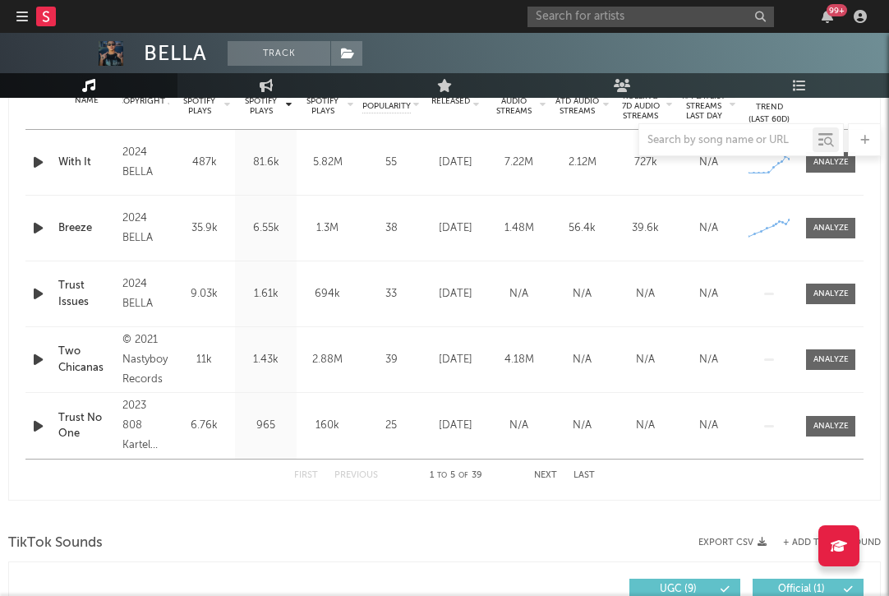
scroll to position [0, 0]
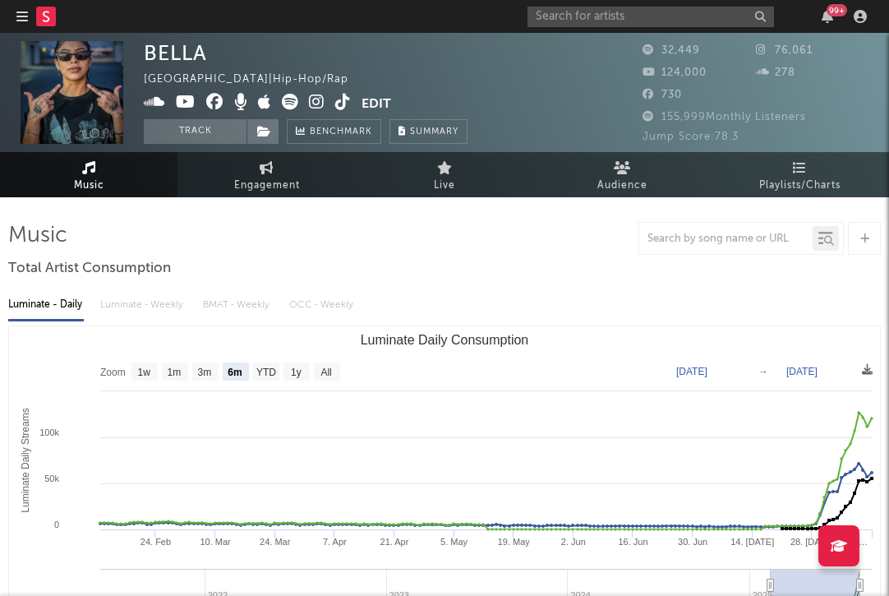
click at [310, 99] on icon at bounding box center [317, 102] width 16 height 16
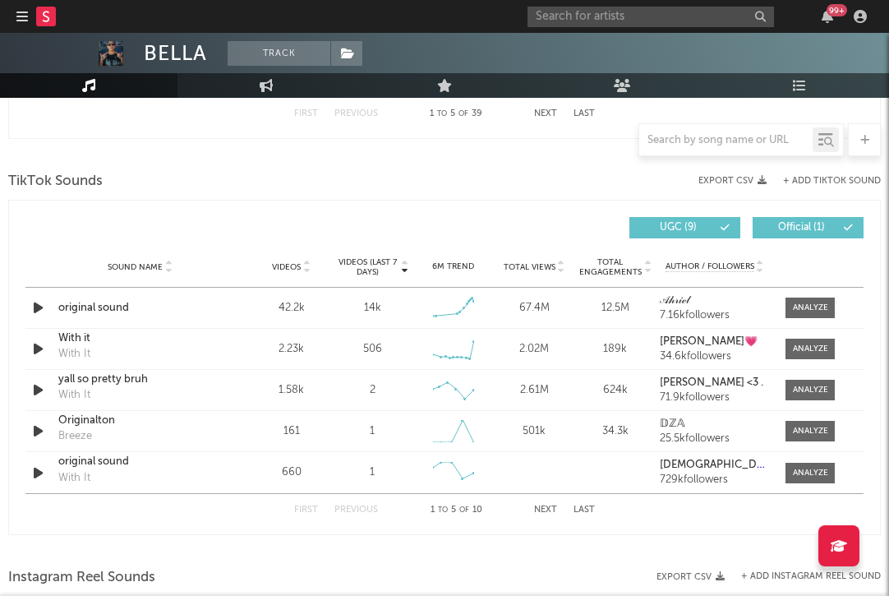
scroll to position [1052, 0]
click at [485, 310] on div at bounding box center [810, 308] width 35 height 12
select select "6m"
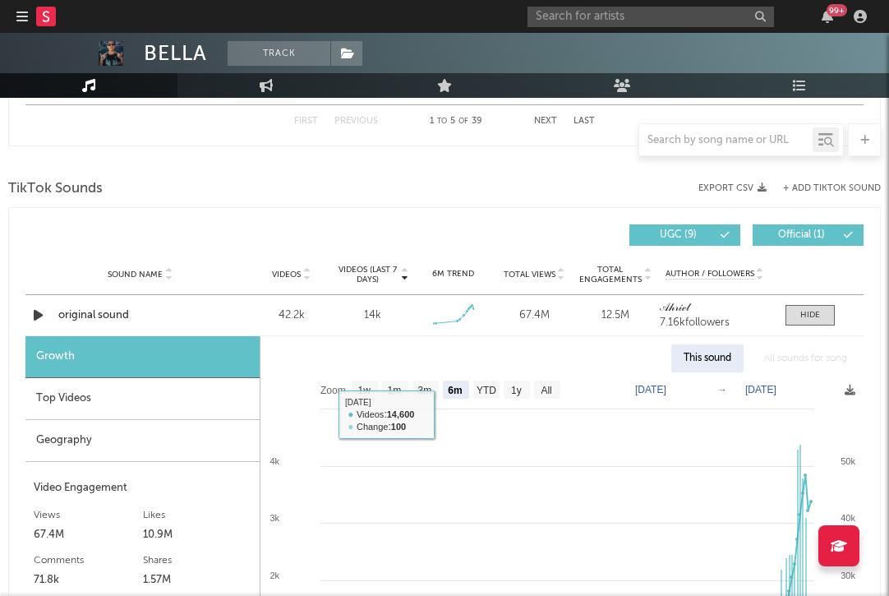
scroll to position [1029, 0]
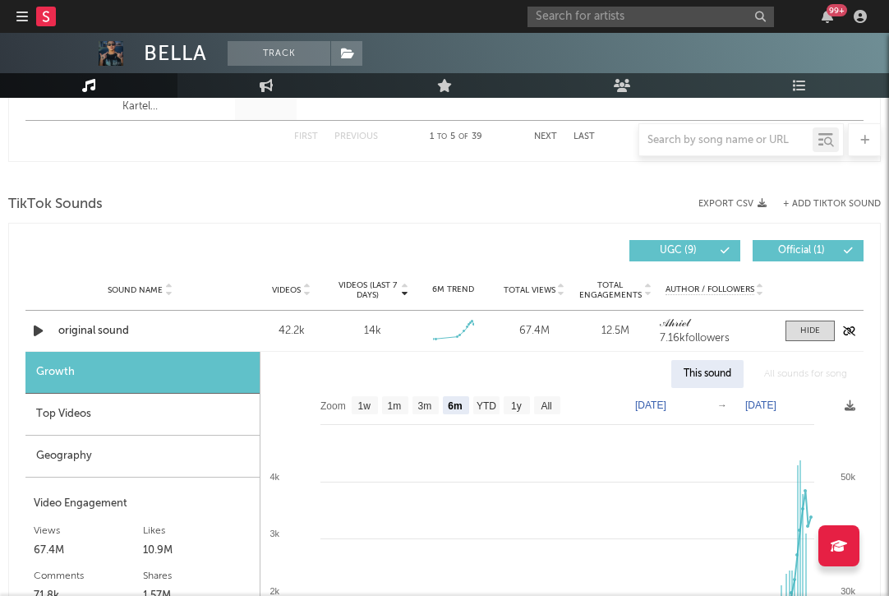
click at [485, 325] on div at bounding box center [806, 330] width 58 height 21
click at [485, 326] on span at bounding box center [809, 330] width 49 height 21
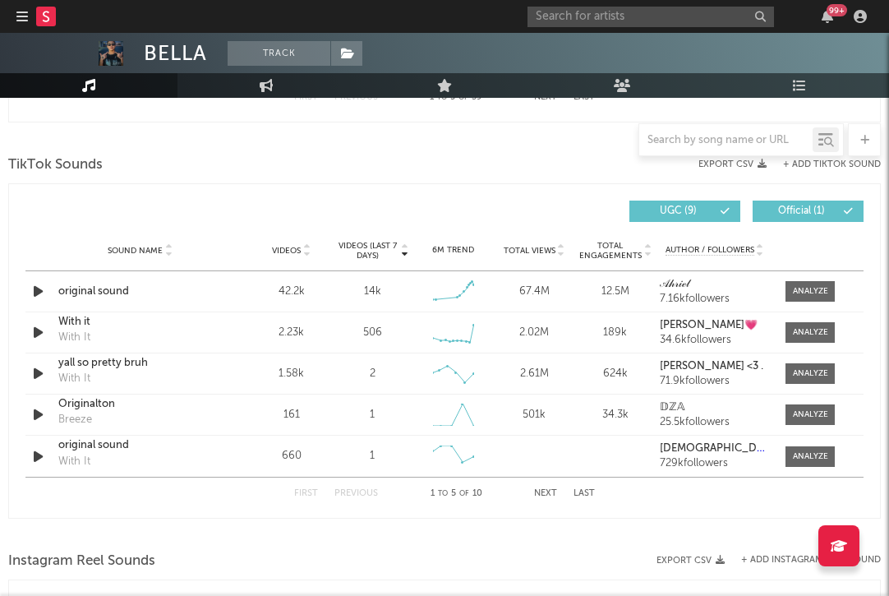
scroll to position [1076, 0]
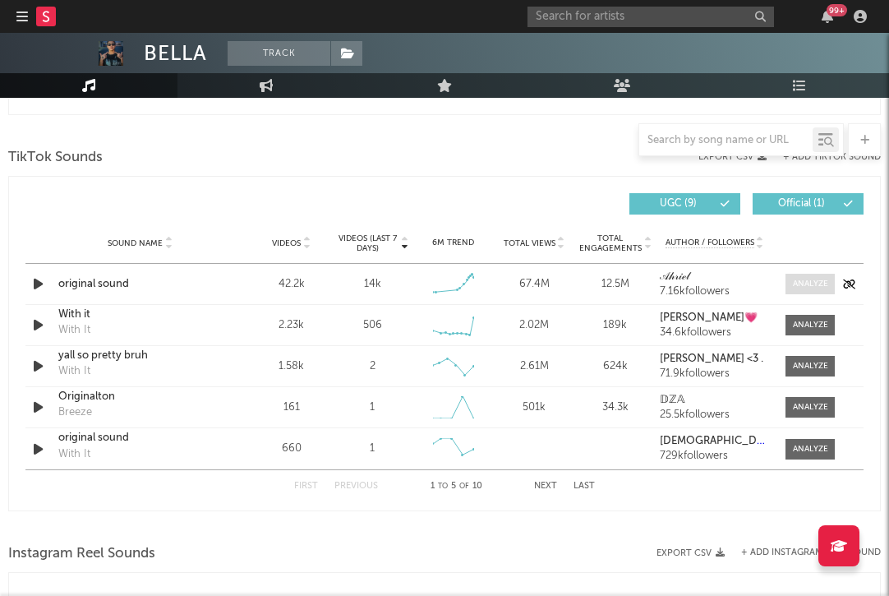
click at [485, 278] on div at bounding box center [810, 284] width 35 height 12
select select "6m"
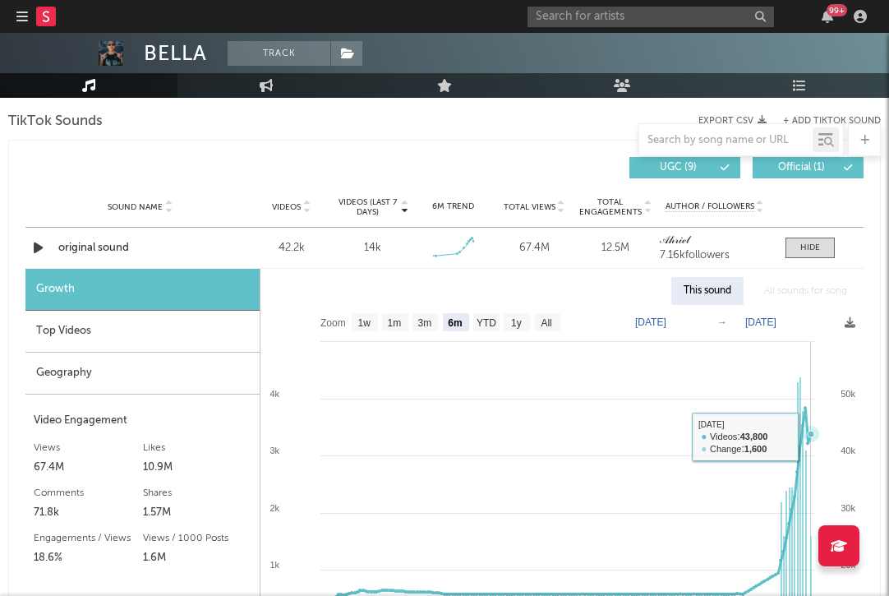
scroll to position [1038, 0]
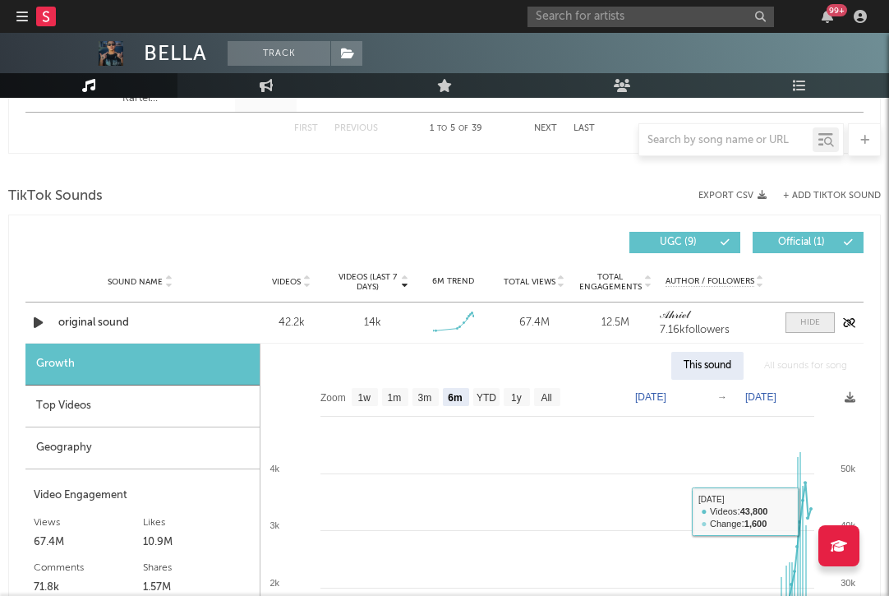
click at [485, 319] on div at bounding box center [810, 322] width 20 height 12
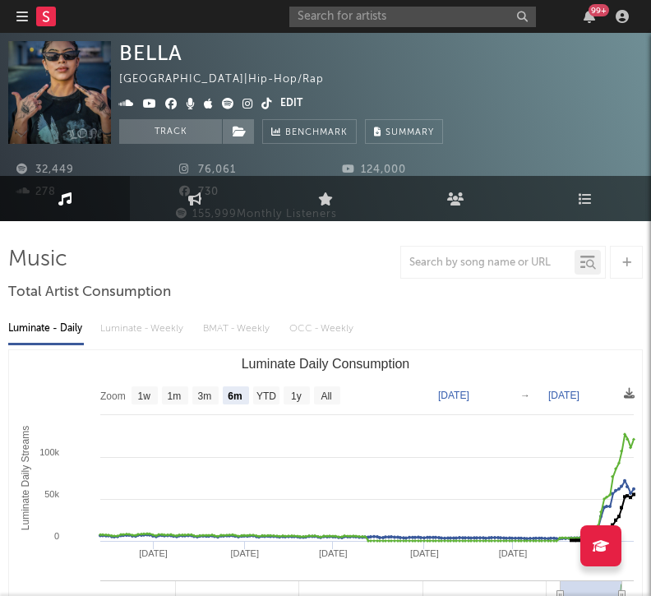
scroll to position [0, 0]
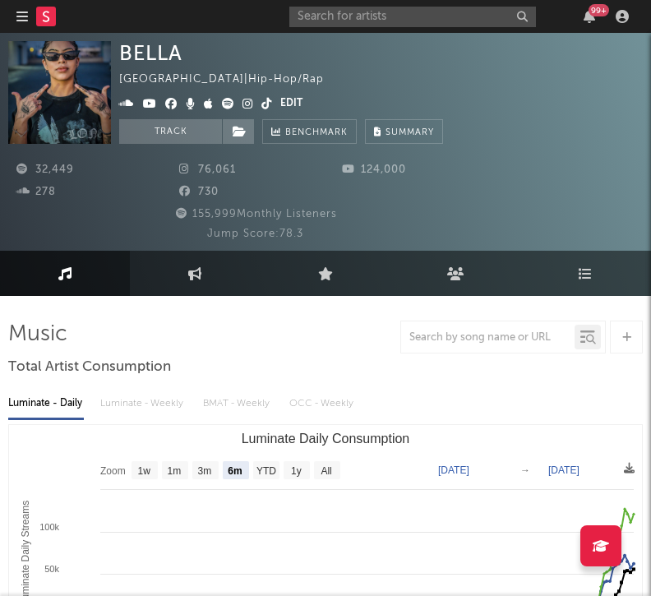
click at [136, 402] on div "Luminate - Daily Luminate - Weekly BMAT - Weekly OCC - Weekly" at bounding box center [325, 403] width 634 height 28
click at [111, 401] on div "Luminate - Daily Luminate - Weekly BMAT - Weekly OCC - Weekly" at bounding box center [325, 403] width 634 height 28
click at [224, 102] on icon at bounding box center [228, 104] width 12 height 12
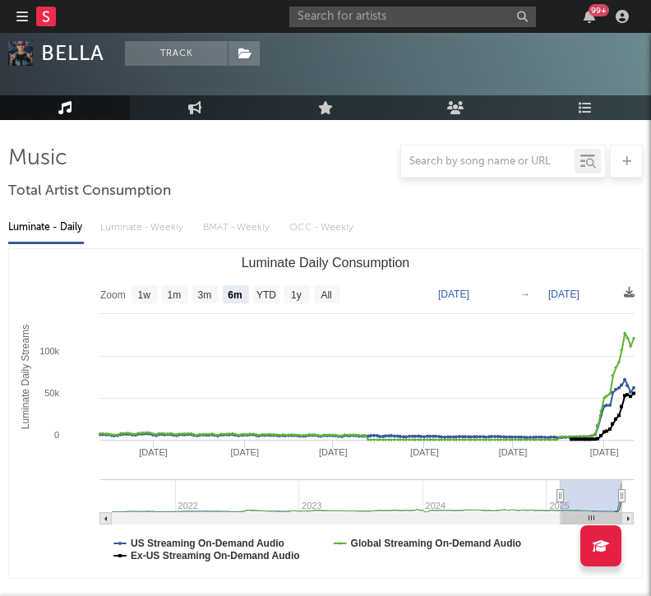
scroll to position [156, 0]
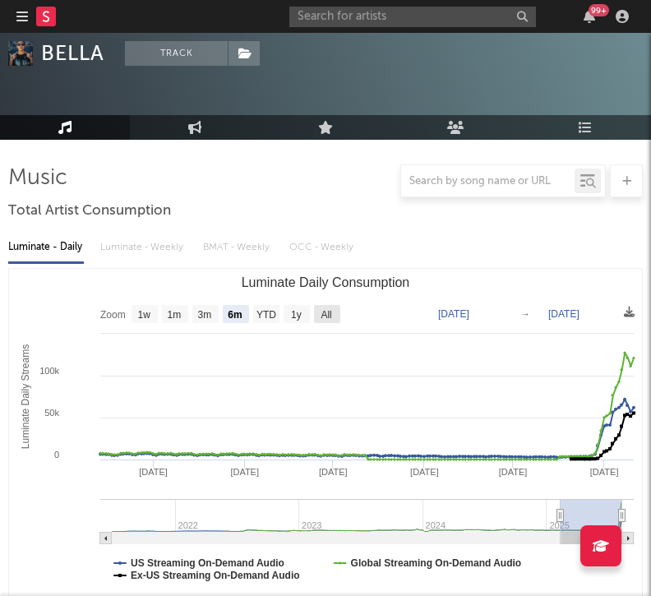
click at [327, 312] on text "All" at bounding box center [325, 315] width 11 height 12
select select "All"
type input "2021-06-21"
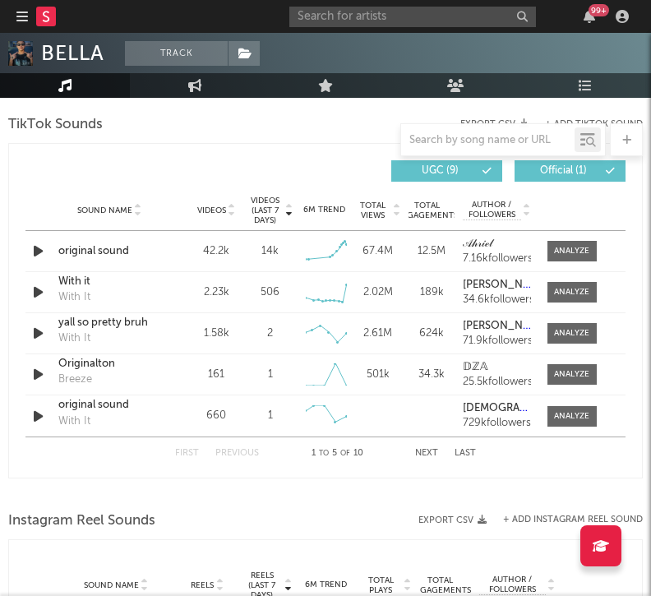
scroll to position [1204, 0]
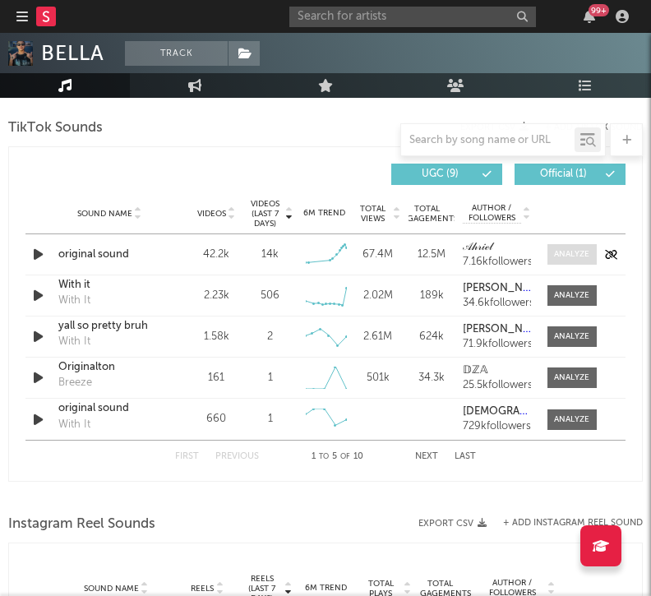
click at [485, 255] on div at bounding box center [571, 254] width 35 height 12
select select "6m"
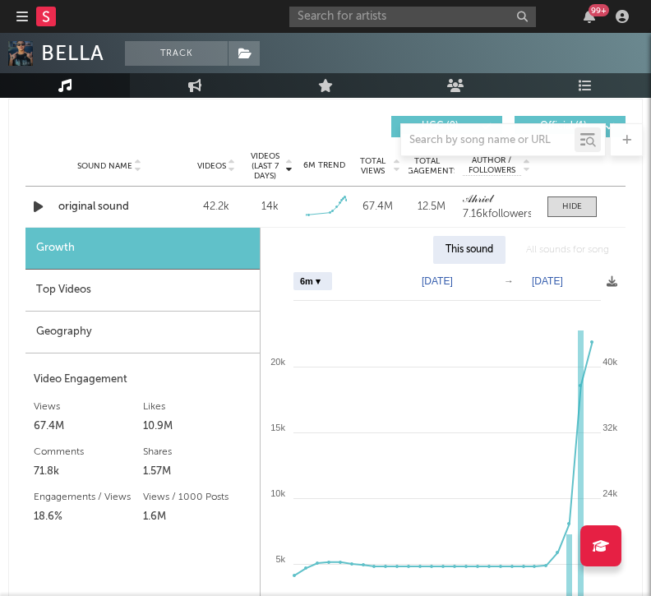
scroll to position [1298, 0]
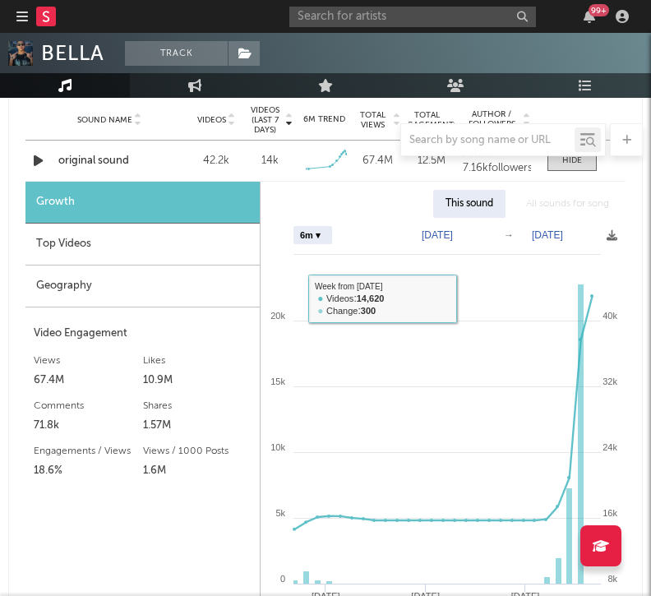
click at [193, 256] on div "Top Videos" at bounding box center [142, 244] width 234 height 42
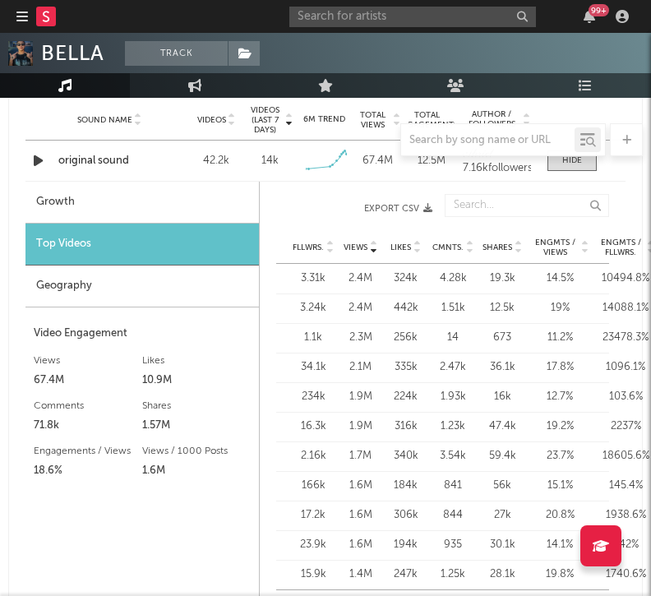
click at [369, 281] on div "2.4M" at bounding box center [360, 278] width 37 height 16
type input "2021-06-27"
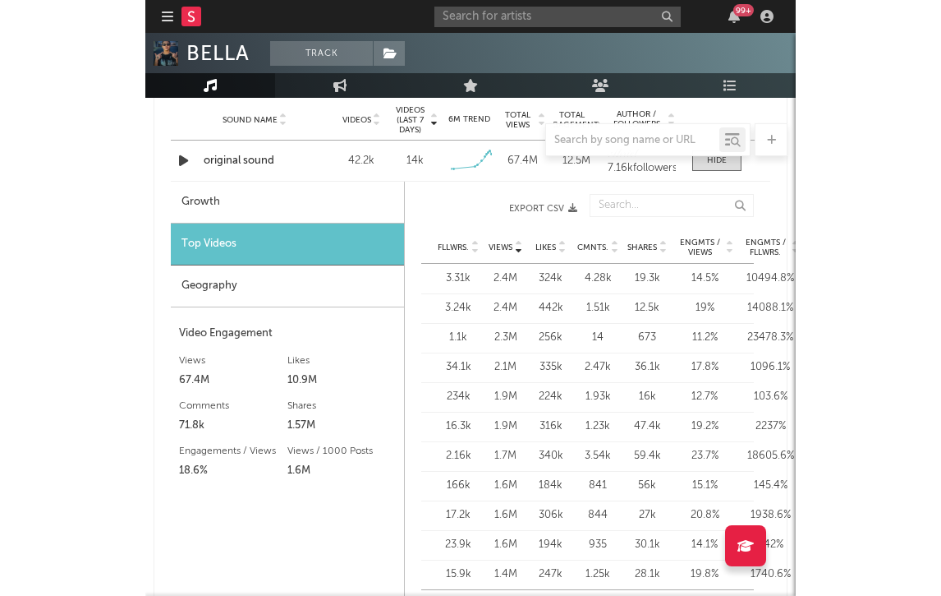
scroll to position [1199, 0]
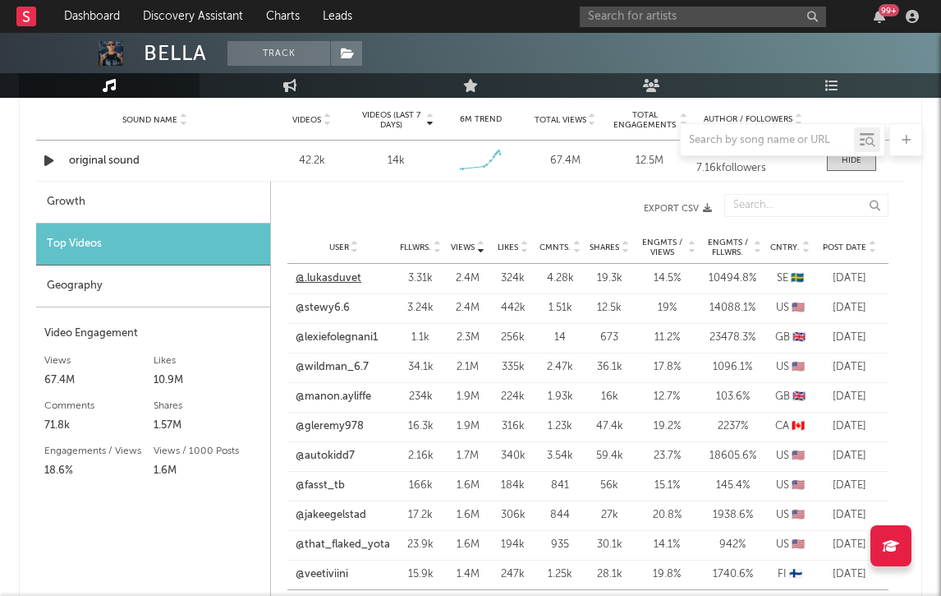
click at [332, 278] on link "@.lukasduvet" at bounding box center [329, 278] width 66 height 16
click at [320, 307] on link "@stewy6.6" at bounding box center [323, 308] width 54 height 16
click at [327, 339] on link "@lexiefolegnani1" at bounding box center [337, 337] width 82 height 16
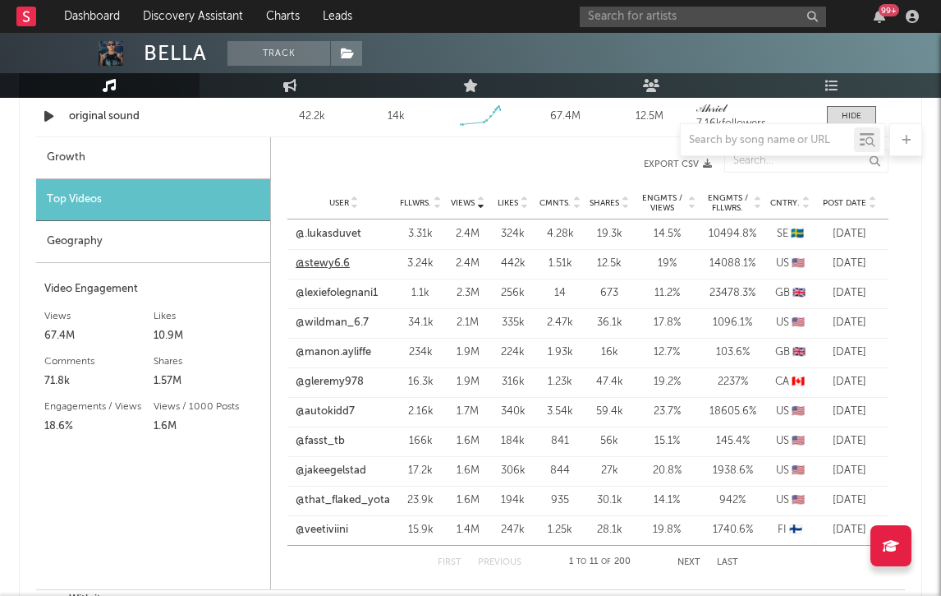
scroll to position [1245, 0]
click at [343, 324] on link "@wildman_6.7" at bounding box center [332, 322] width 73 height 16
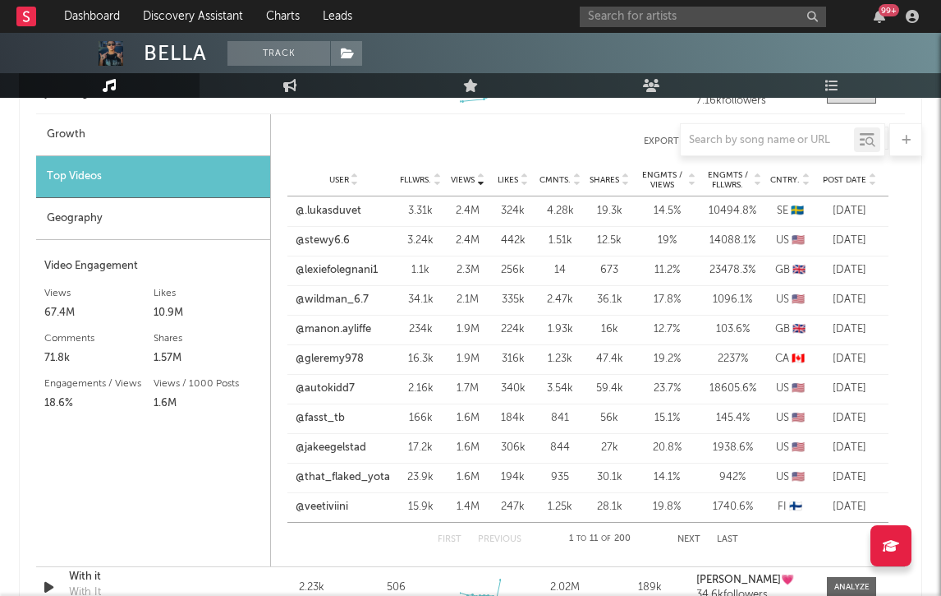
scroll to position [1138, 0]
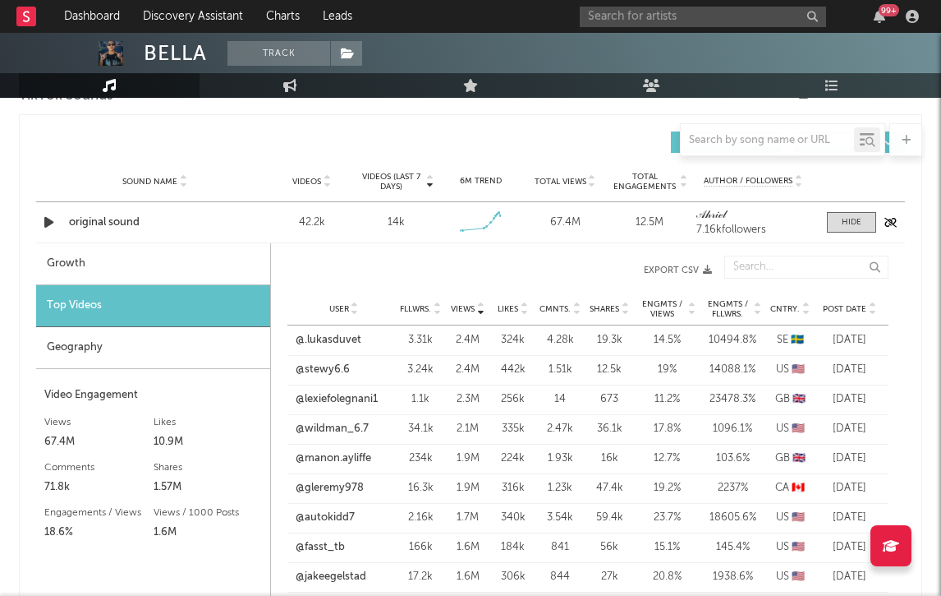
click at [106, 219] on div "original sound" at bounding box center [155, 222] width 172 height 16
click at [485, 214] on span at bounding box center [851, 222] width 49 height 21
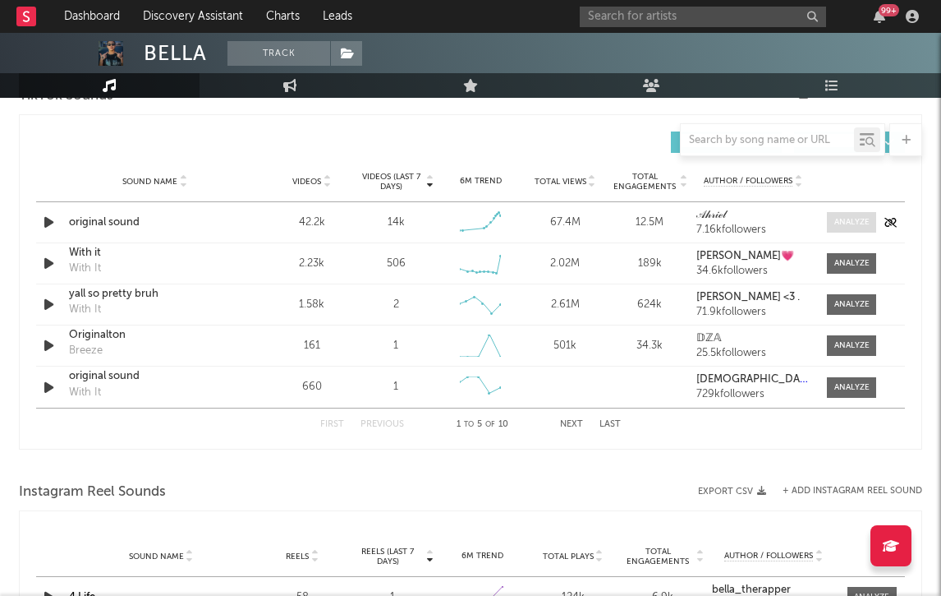
click at [485, 214] on span at bounding box center [851, 222] width 49 height 21
select select "6m"
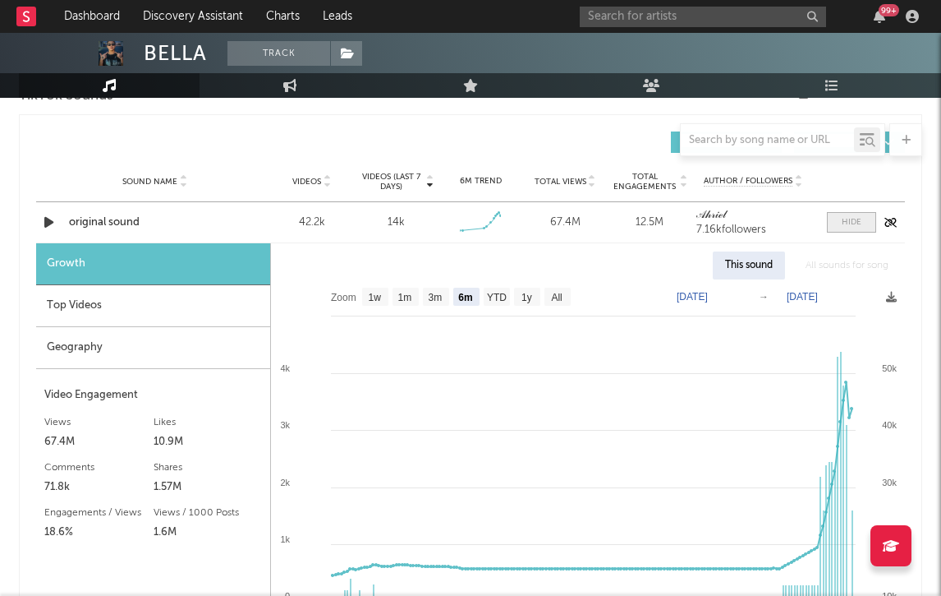
click at [485, 214] on span at bounding box center [851, 222] width 49 height 21
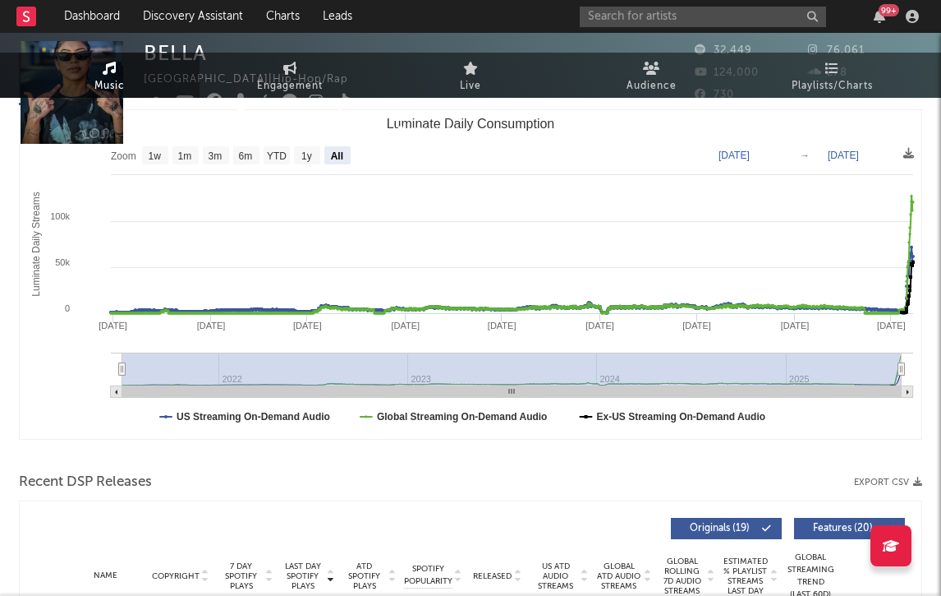
scroll to position [0, 0]
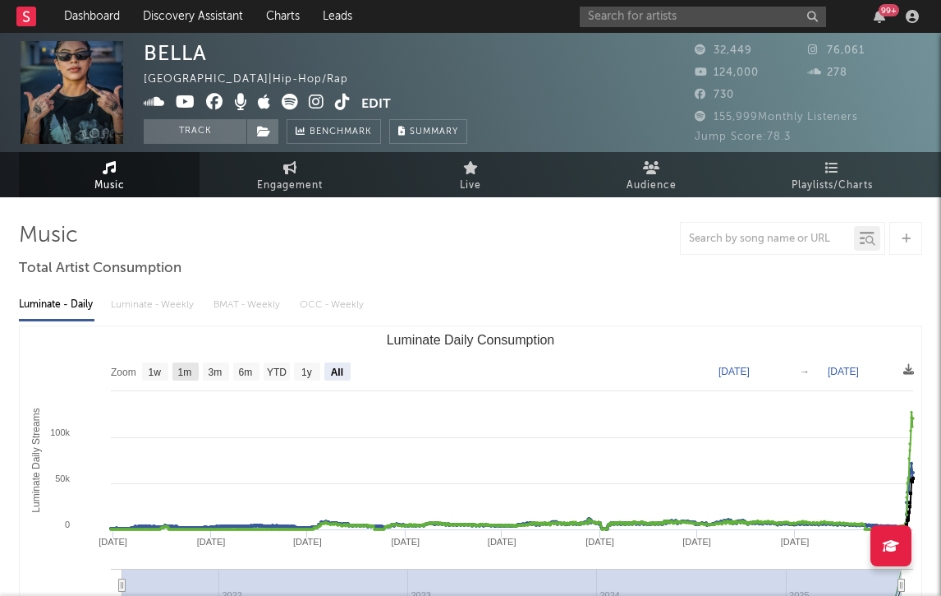
click at [182, 371] on text "1m" at bounding box center [185, 372] width 14 height 12
select select "1m"
type input "2025-07-11"
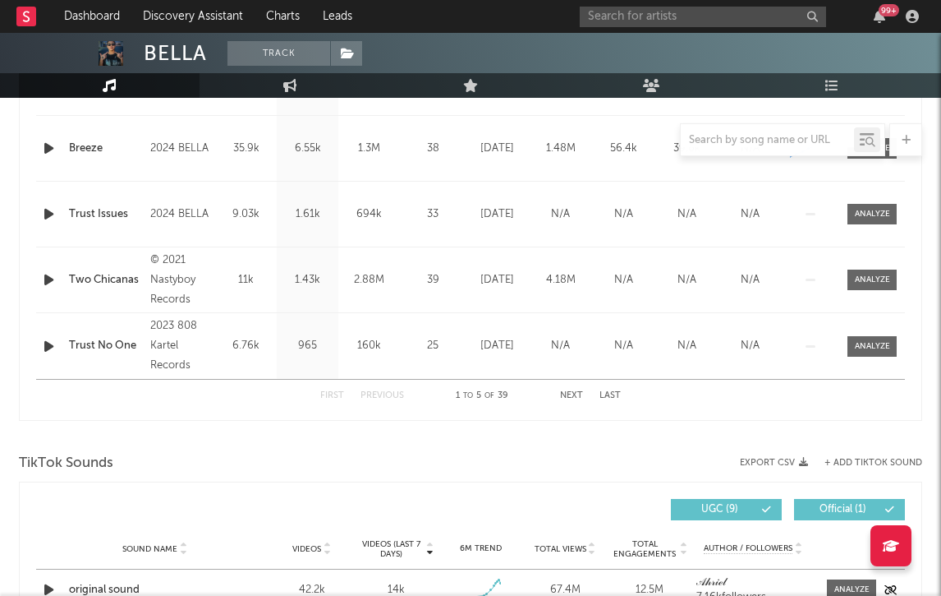
scroll to position [1079, 0]
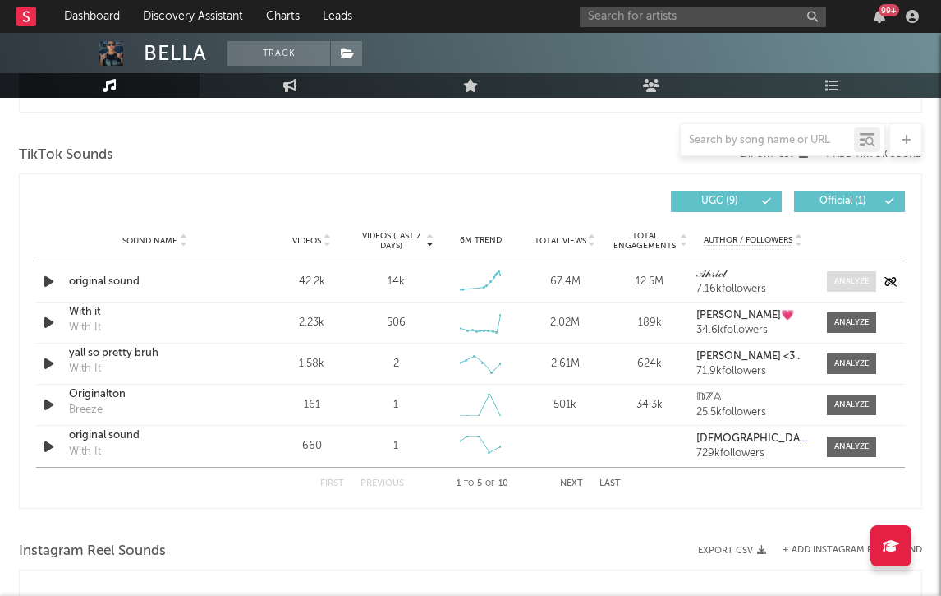
click at [485, 274] on span at bounding box center [851, 281] width 49 height 21
select select "6m"
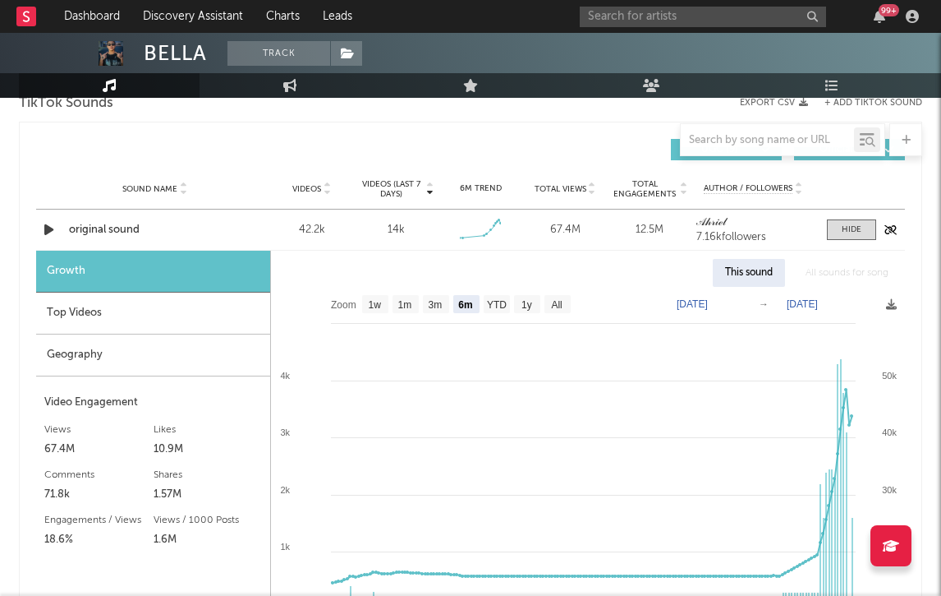
scroll to position [1148, 0]
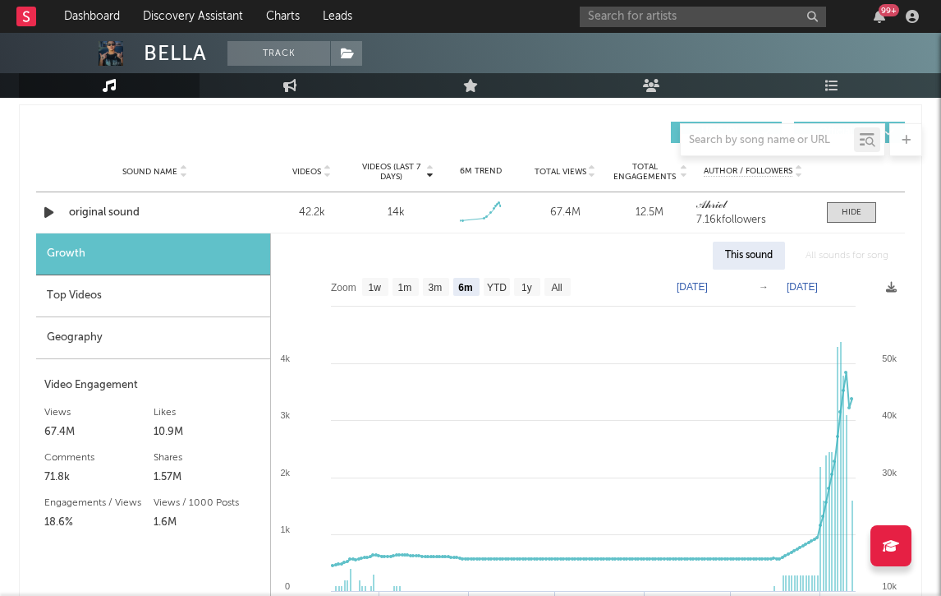
click at [231, 299] on div "Top Videos" at bounding box center [153, 296] width 234 height 42
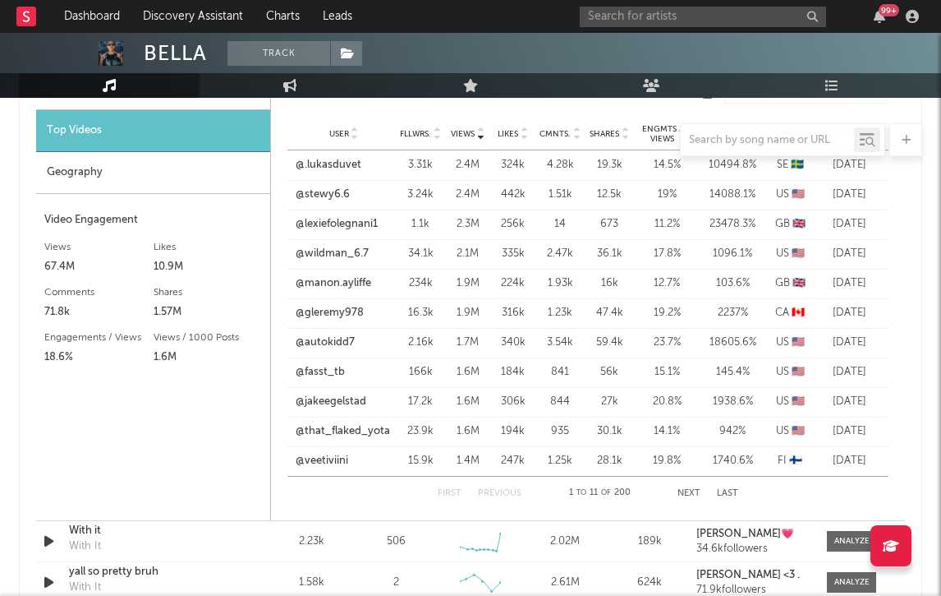
scroll to position [1315, 0]
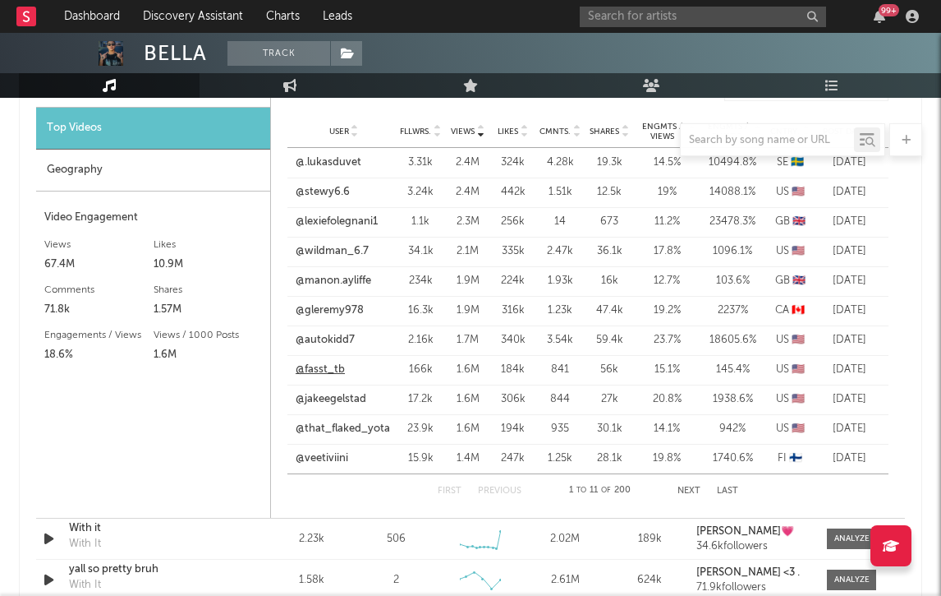
click at [310, 369] on link "@fasst_tb" at bounding box center [320, 369] width 49 height 16
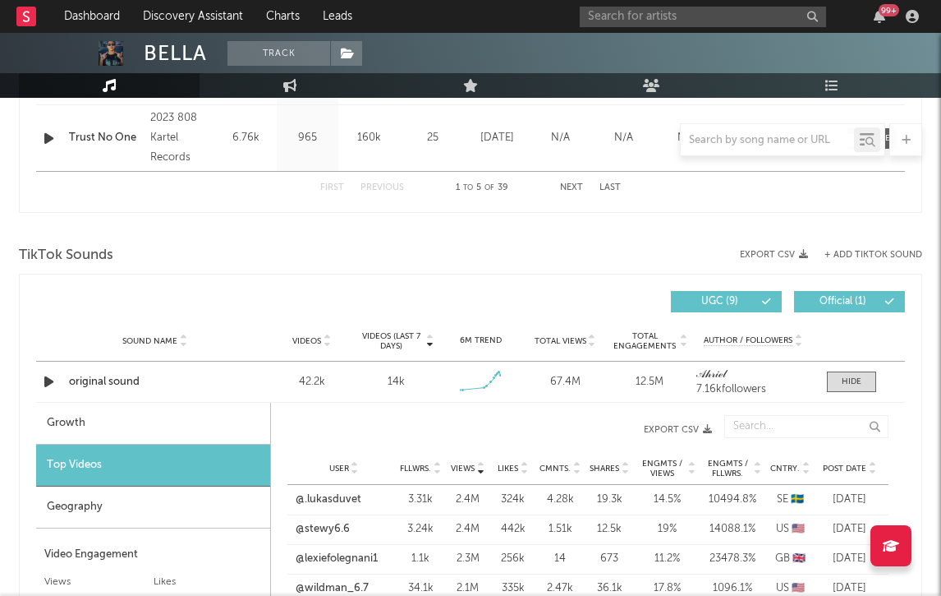
scroll to position [1001, 0]
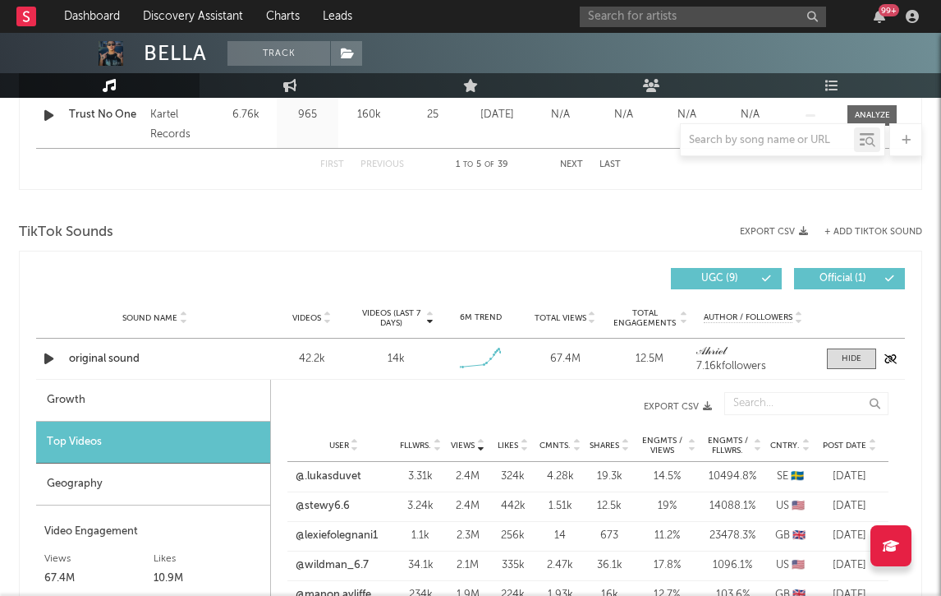
click at [148, 356] on div "original sound" at bounding box center [155, 359] width 172 height 16
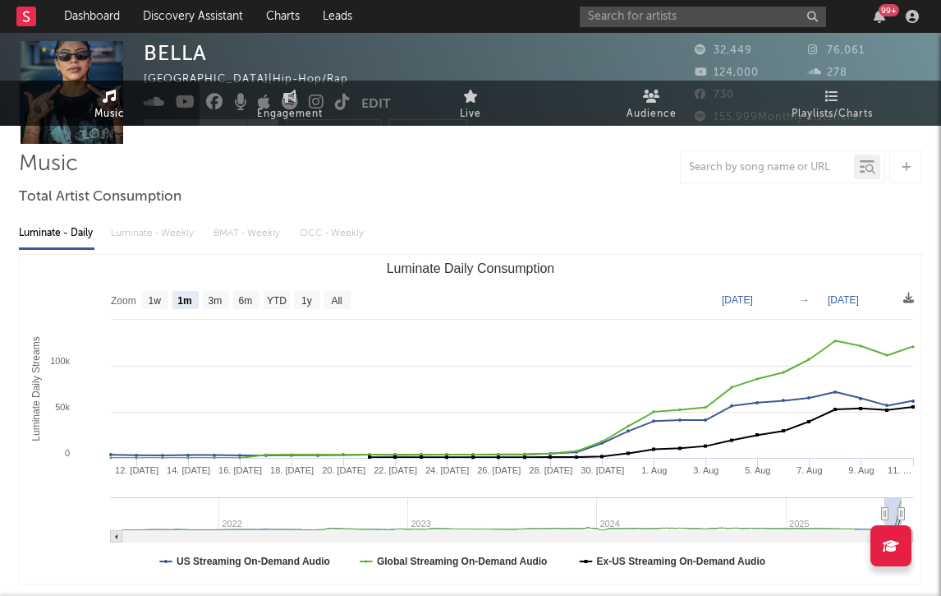
scroll to position [0, 0]
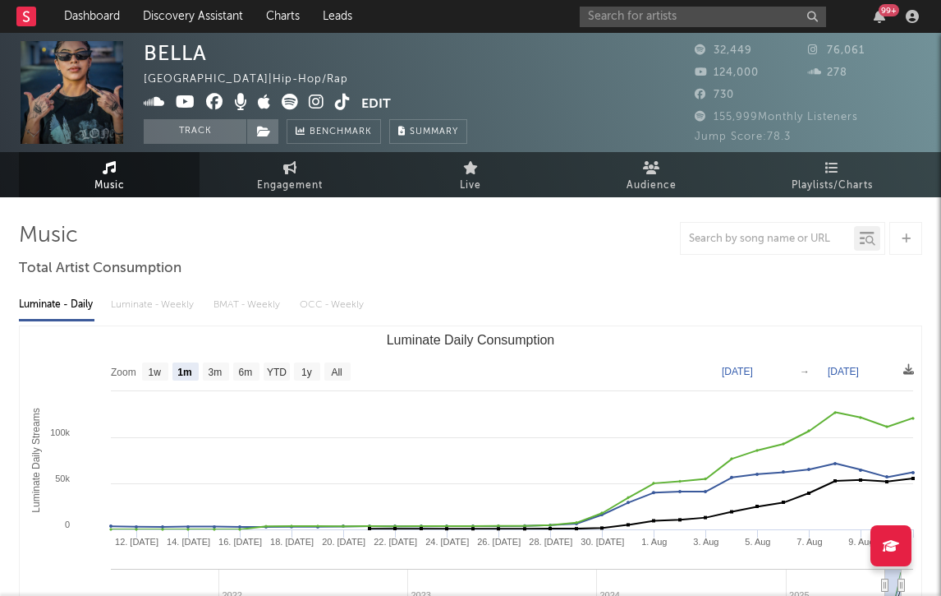
click at [337, 107] on icon at bounding box center [343, 102] width 16 height 16
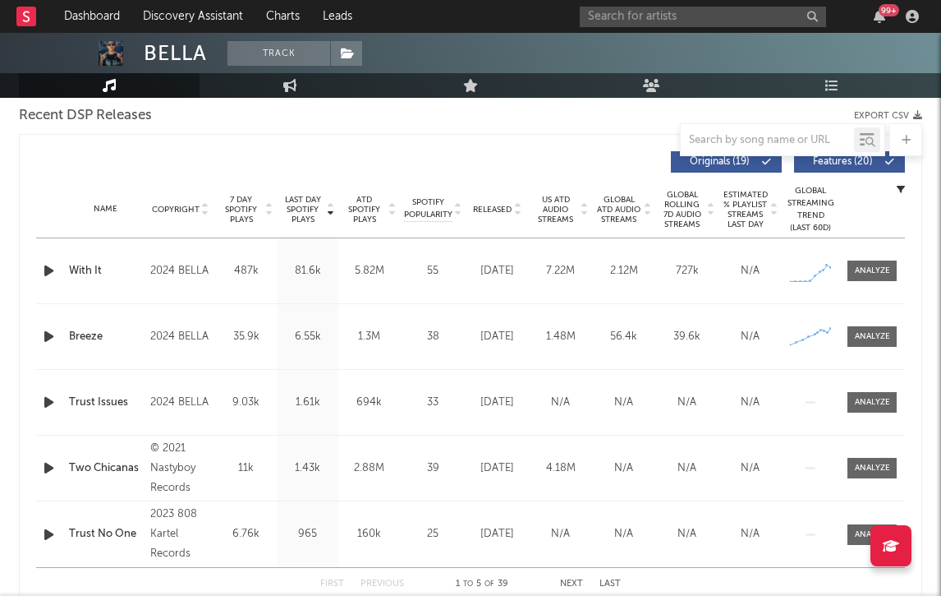
scroll to position [588, 0]
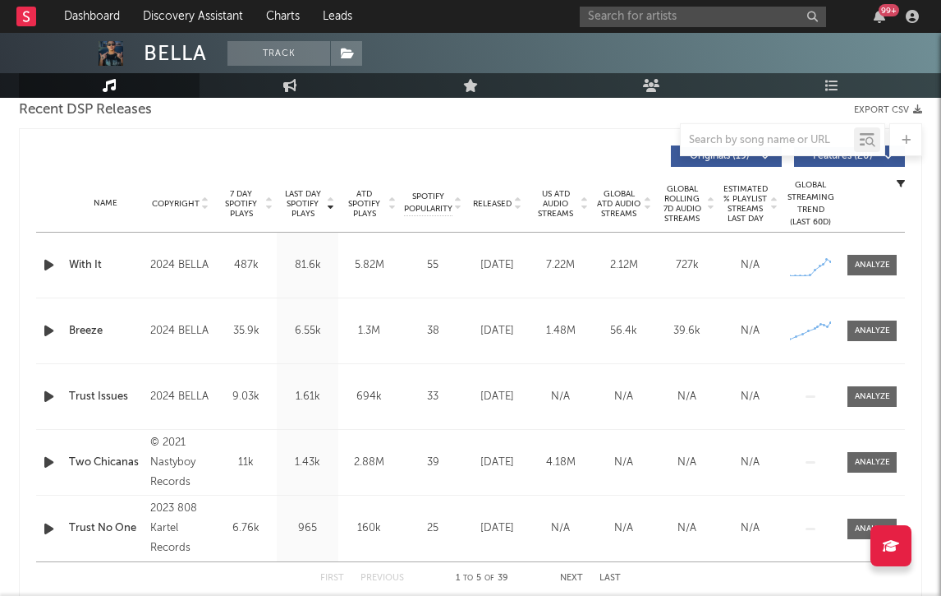
click at [485, 202] on span "Released" at bounding box center [492, 204] width 39 height 10
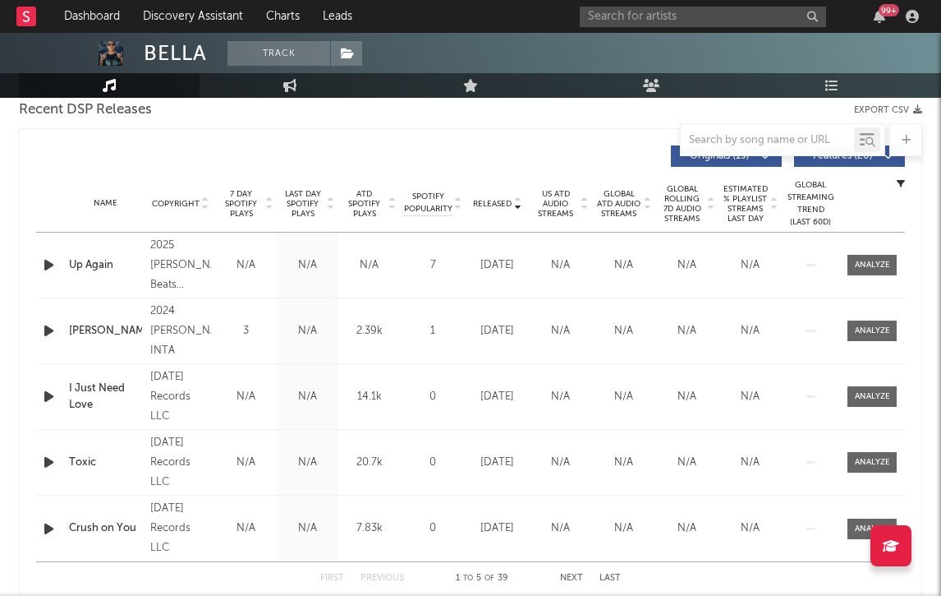
click at [234, 195] on span "7 Day Spotify Plays" at bounding box center [241, 204] width 44 height 30
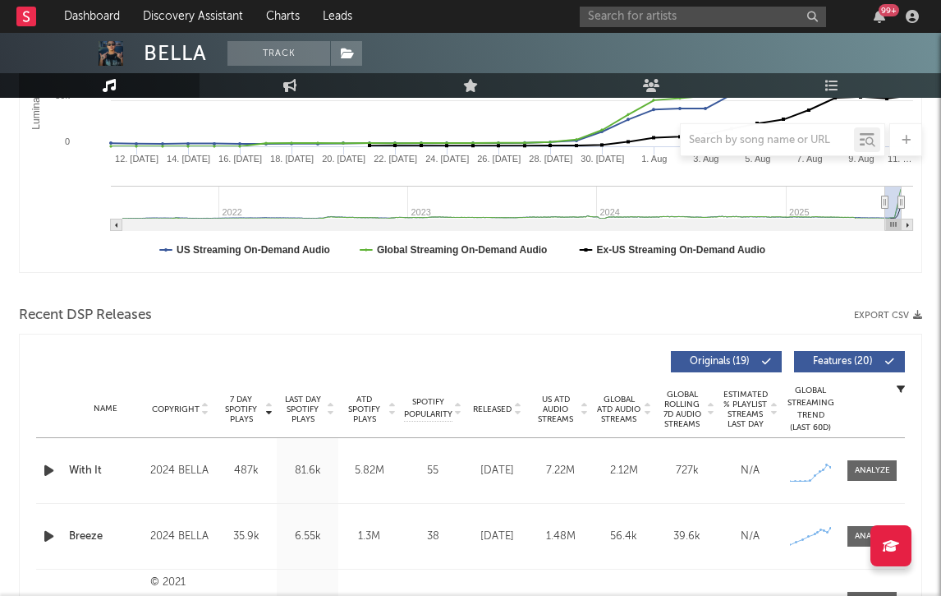
scroll to position [0, 0]
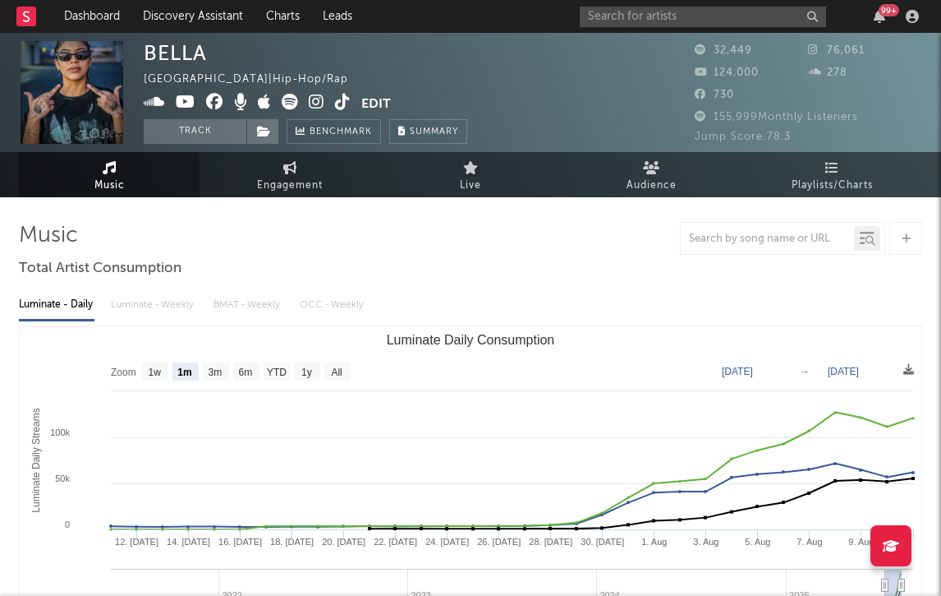
click at [283, 94] on icon at bounding box center [290, 102] width 16 height 16
click at [485, 13] on input "text" at bounding box center [703, 17] width 246 height 21
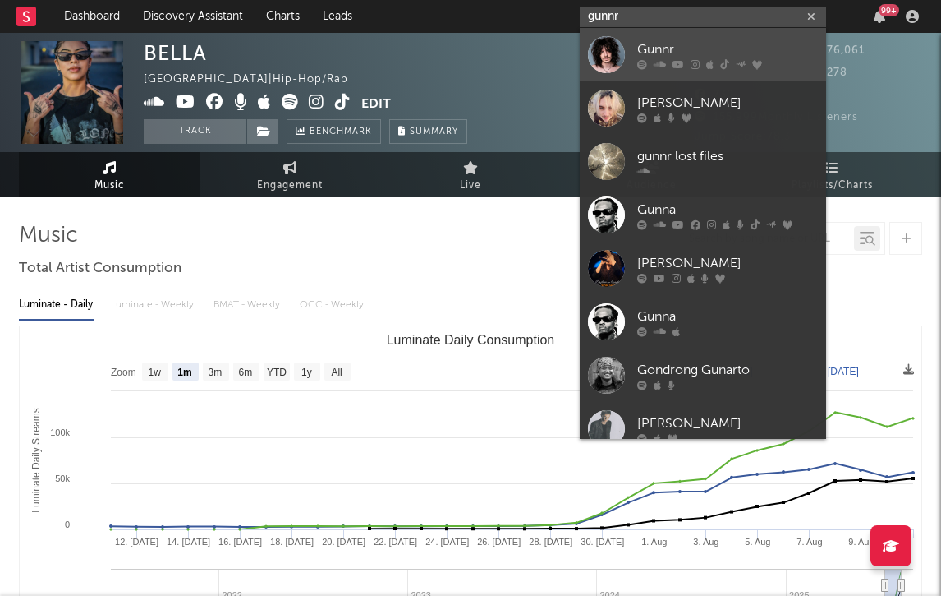
type input "gunnr"
click at [485, 46] on div at bounding box center [606, 54] width 37 height 37
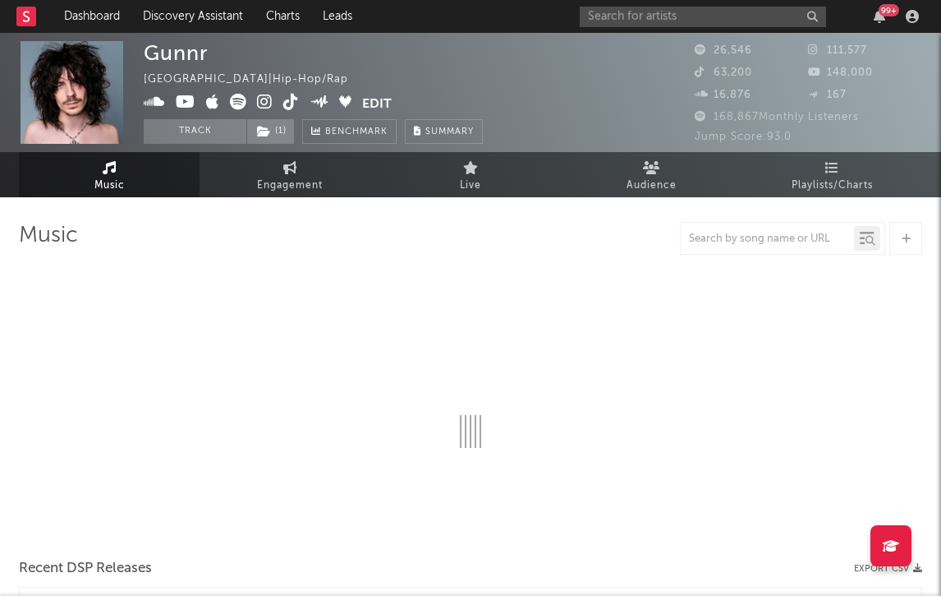
select select "6m"
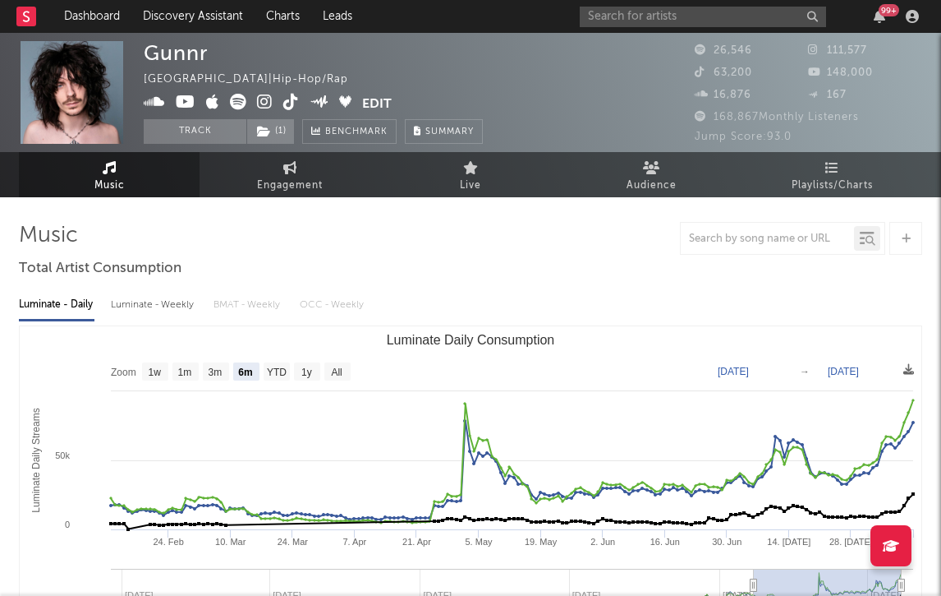
click at [238, 107] on icon at bounding box center [238, 102] width 16 height 16
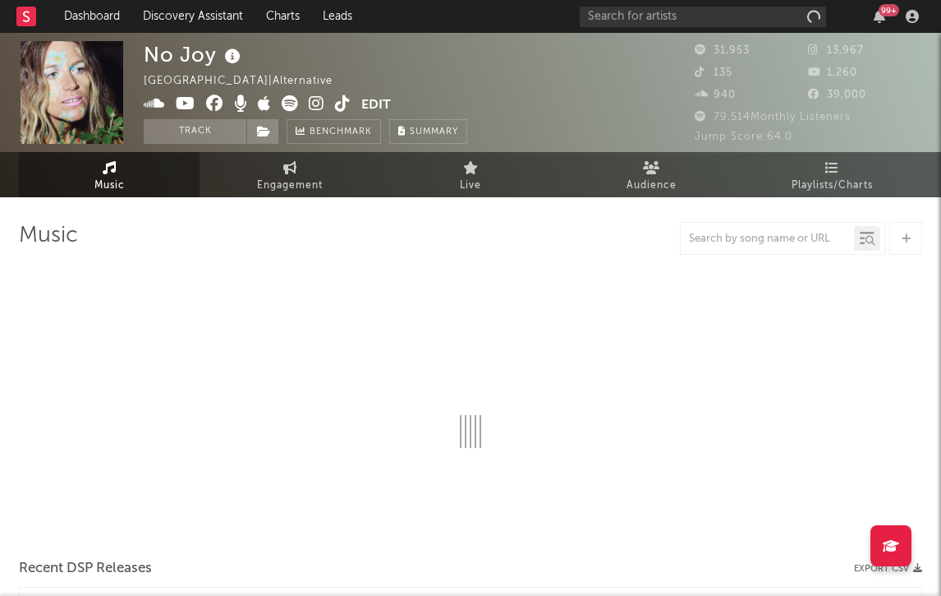
select select "6m"
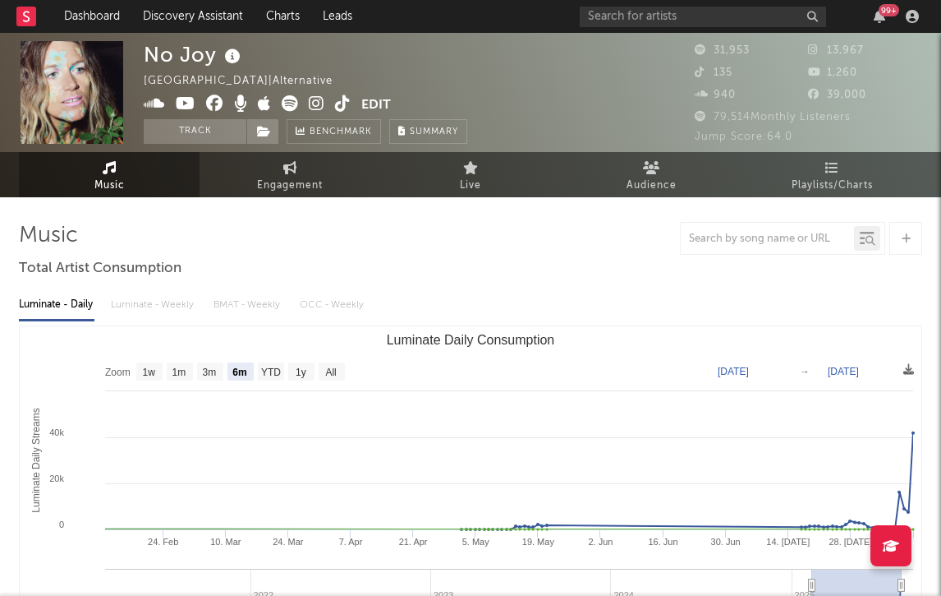
click at [343, 98] on icon at bounding box center [343, 103] width 16 height 16
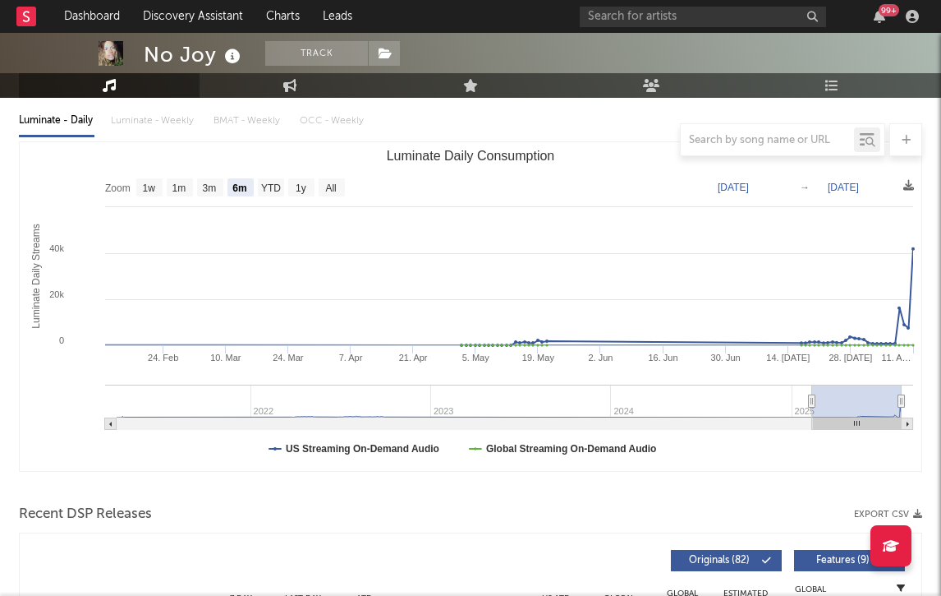
scroll to position [454, 0]
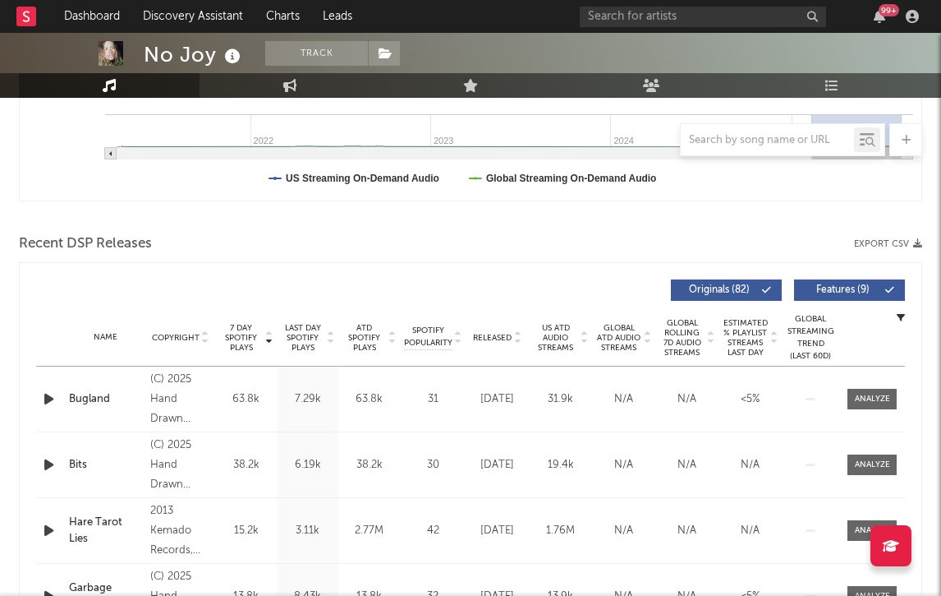
click at [502, 340] on span "Released" at bounding box center [492, 338] width 39 height 10
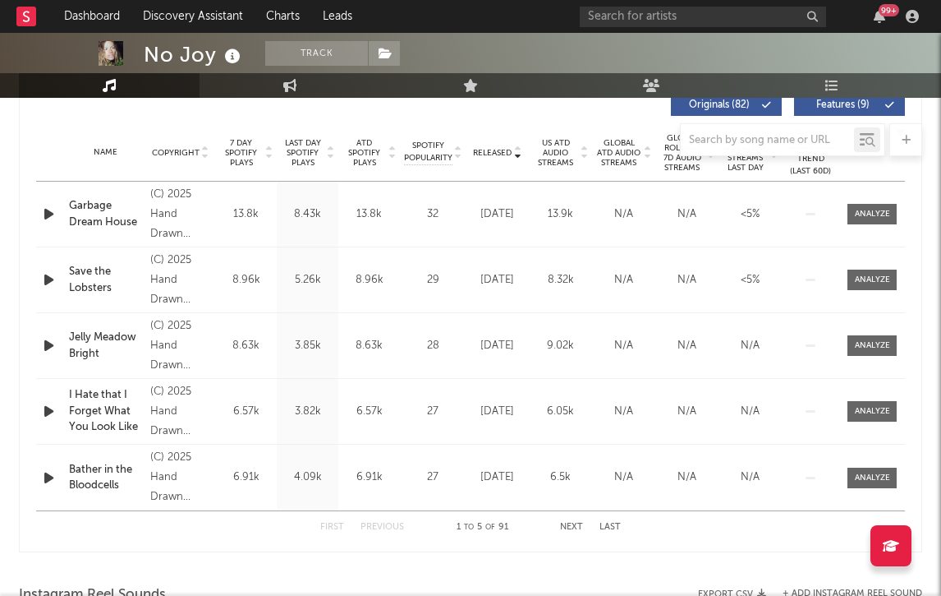
scroll to position [700, 0]
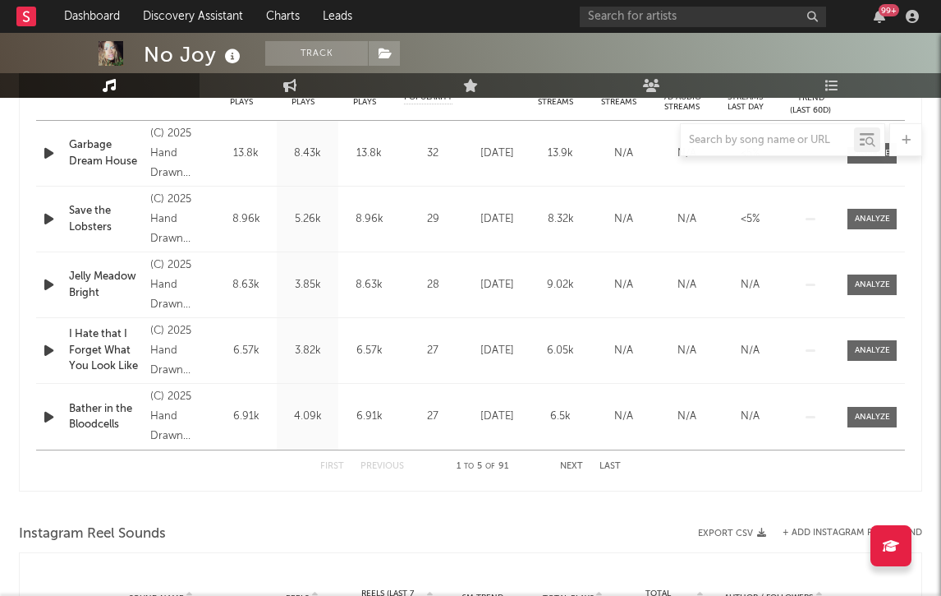
click at [564, 470] on button "Next" at bounding box center [571, 466] width 23 height 9
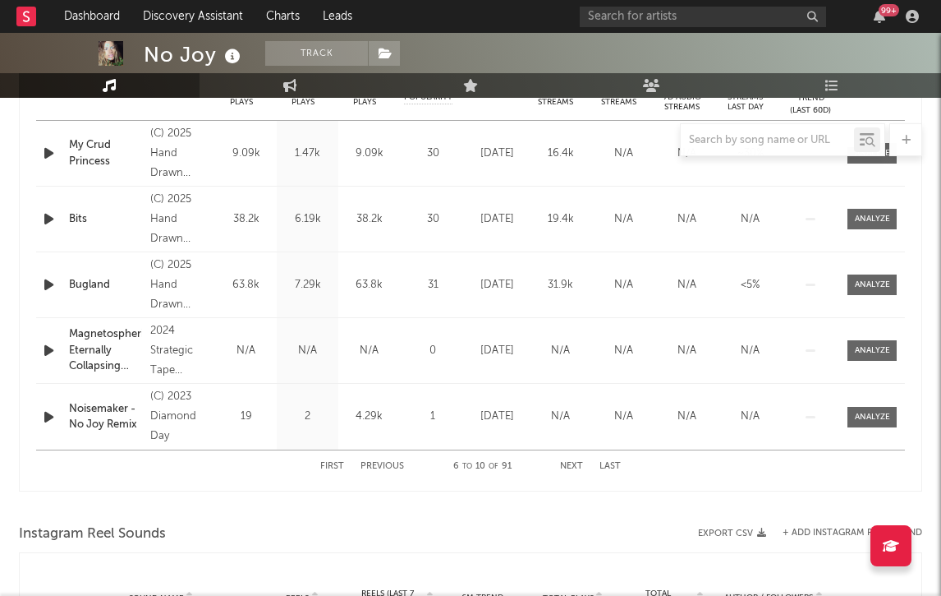
click at [564, 470] on button "Next" at bounding box center [571, 466] width 23 height 9
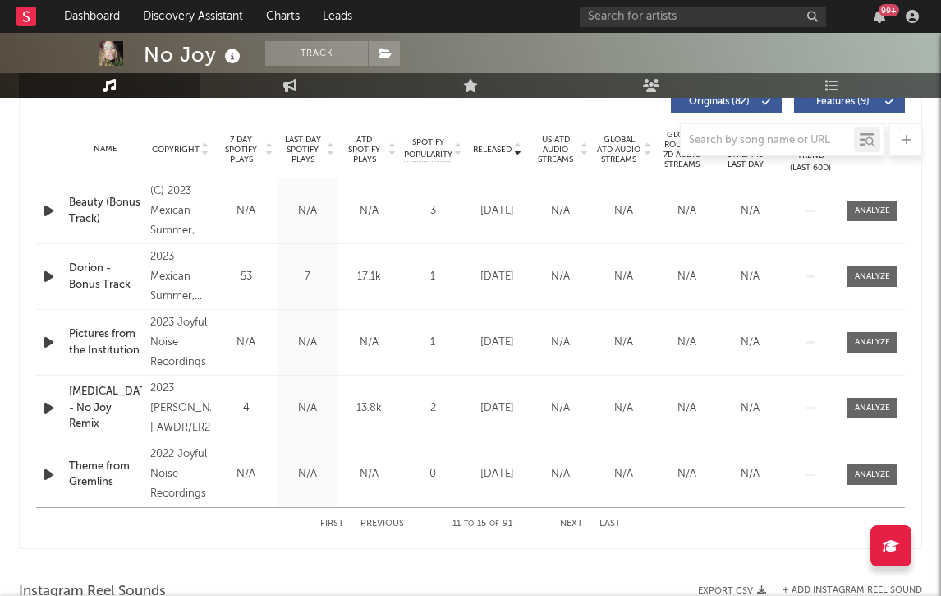
scroll to position [645, 0]
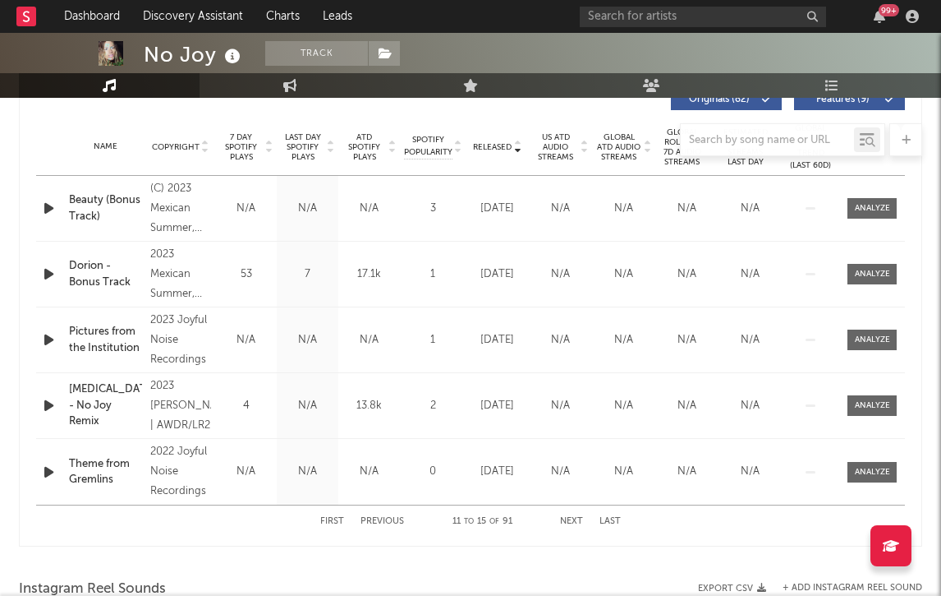
click at [570, 524] on button "Next" at bounding box center [571, 521] width 23 height 9
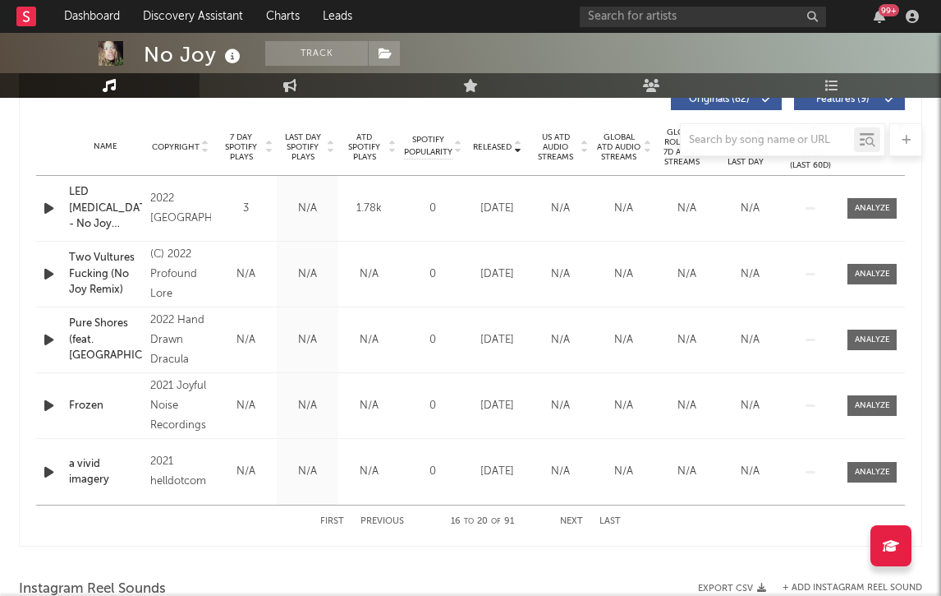
click at [570, 524] on button "Next" at bounding box center [571, 521] width 23 height 9
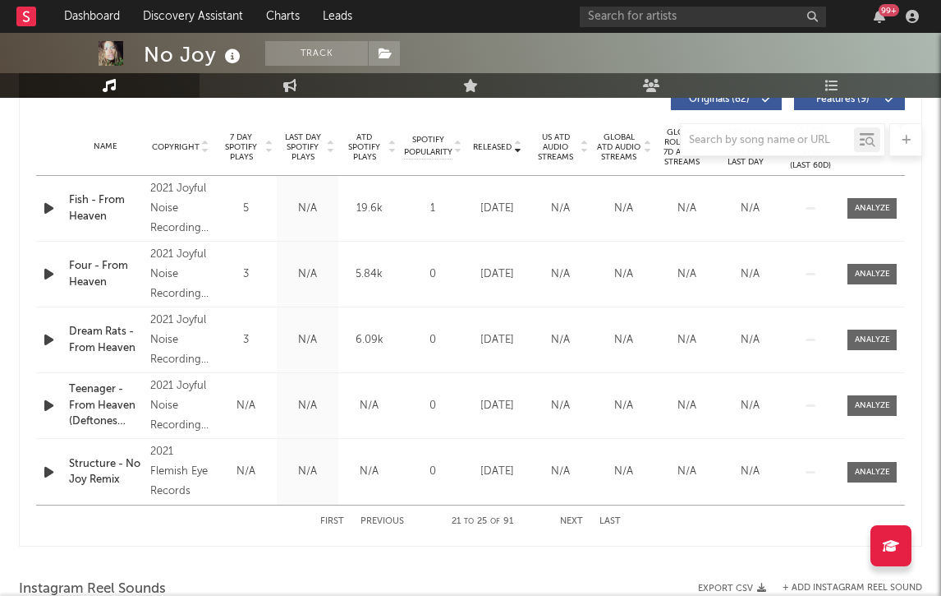
click at [570, 524] on button "Next" at bounding box center [571, 521] width 23 height 9
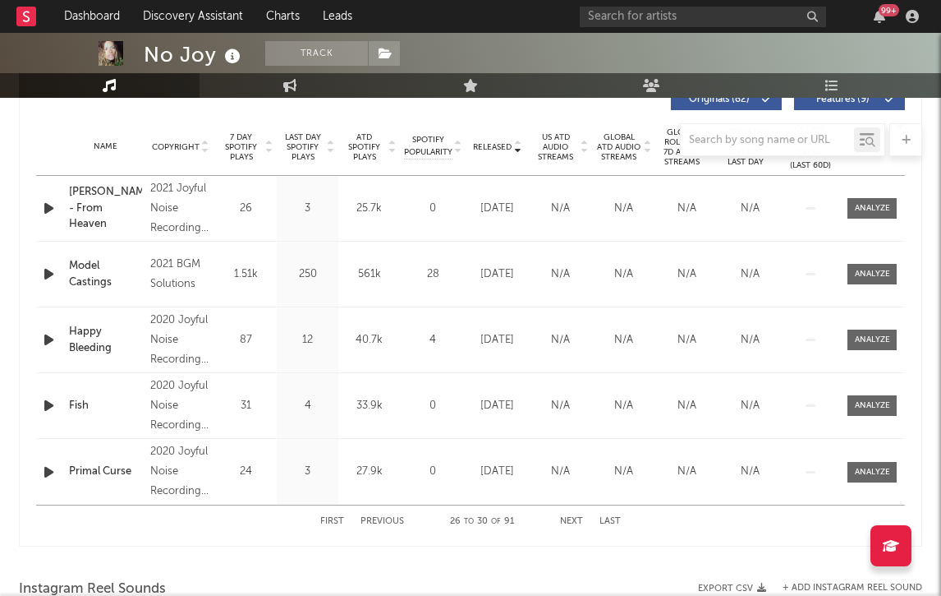
click at [570, 524] on button "Next" at bounding box center [571, 521] width 23 height 9
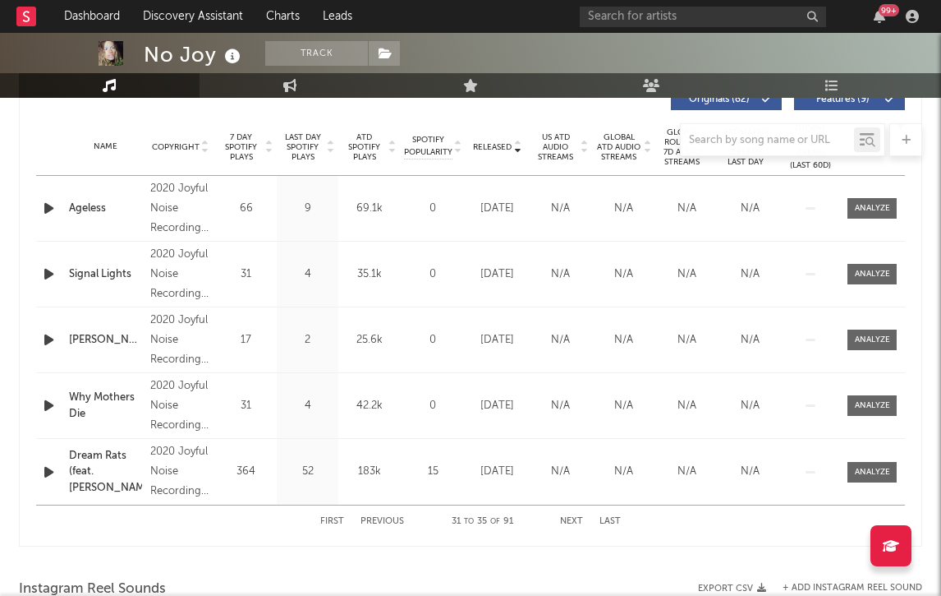
click at [570, 524] on button "Next" at bounding box center [571, 521] width 23 height 9
click at [331, 523] on button "First" at bounding box center [332, 521] width 24 height 9
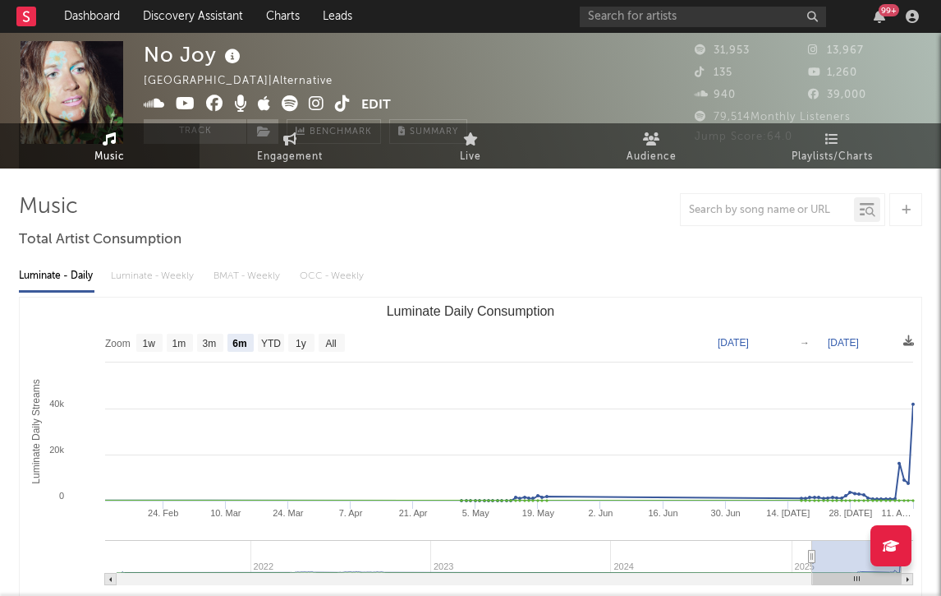
scroll to position [0, 0]
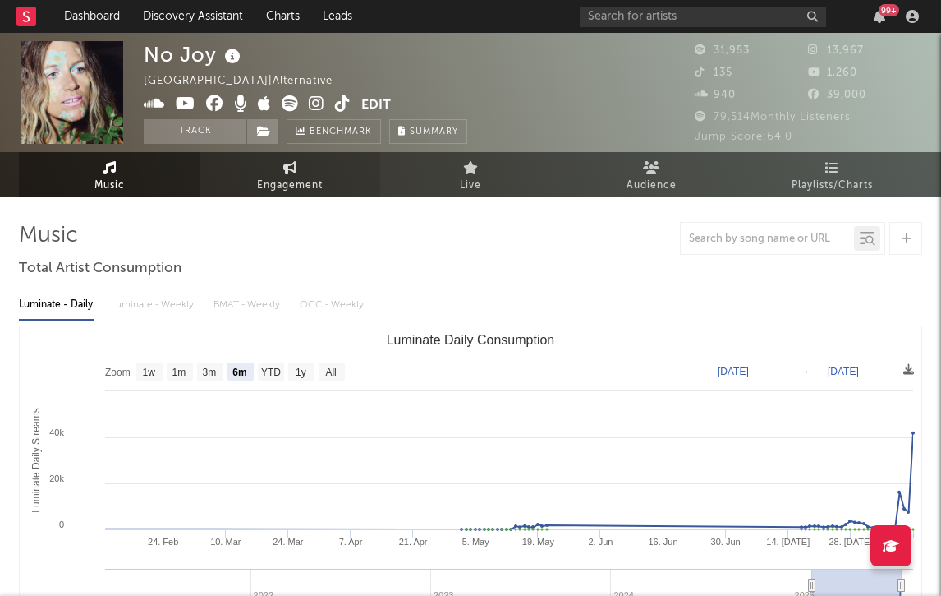
click at [302, 182] on span "Engagement" at bounding box center [290, 186] width 66 height 20
select select "1w"
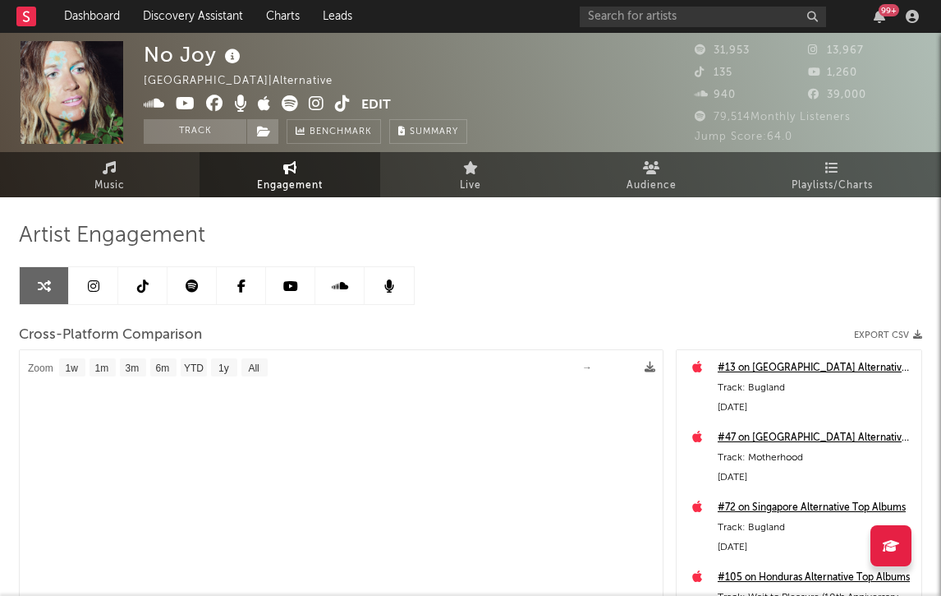
select select "1m"
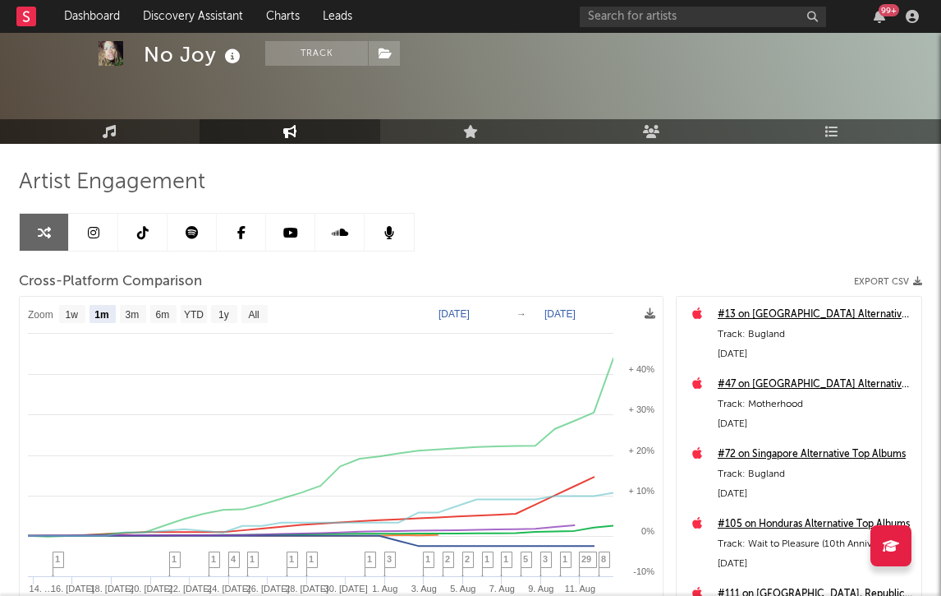
scroll to position [44, 0]
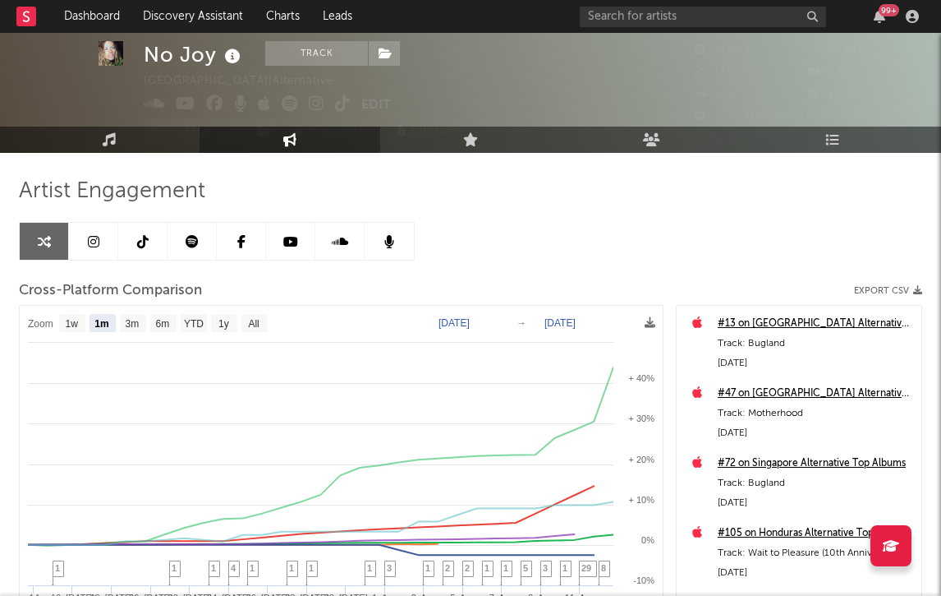
click at [178, 249] on link at bounding box center [192, 241] width 49 height 37
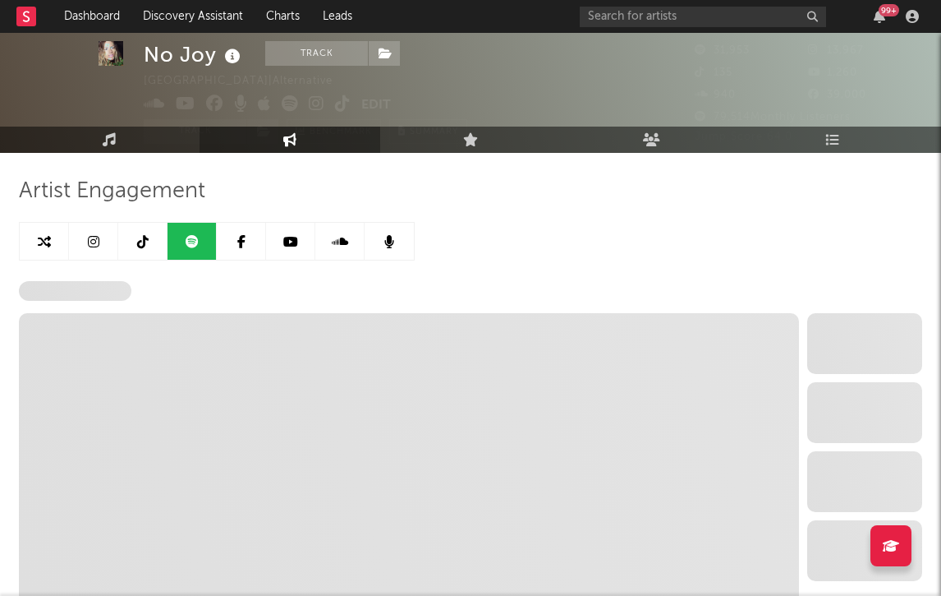
select select "6m"
select select "1w"
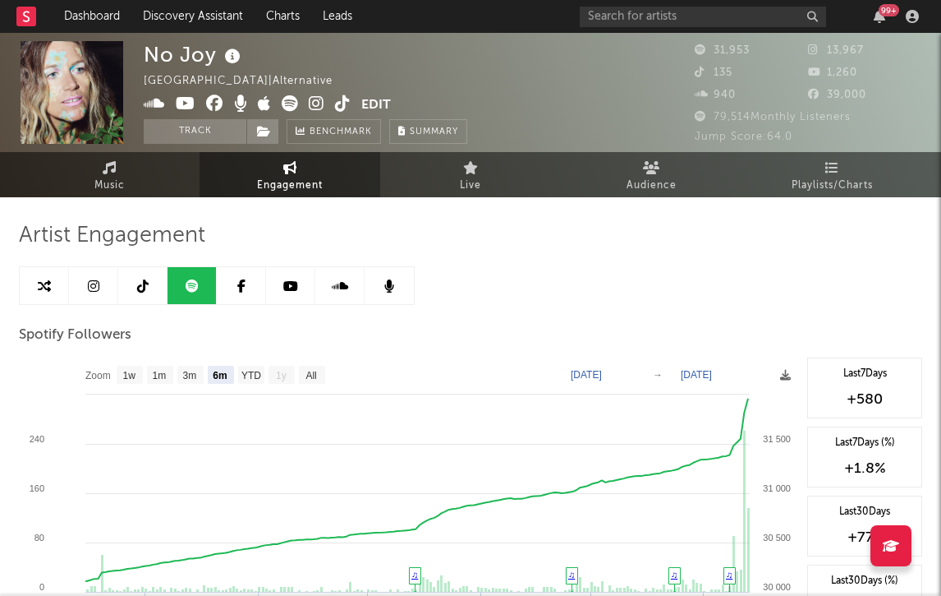
click at [140, 281] on icon at bounding box center [143, 285] width 12 height 13
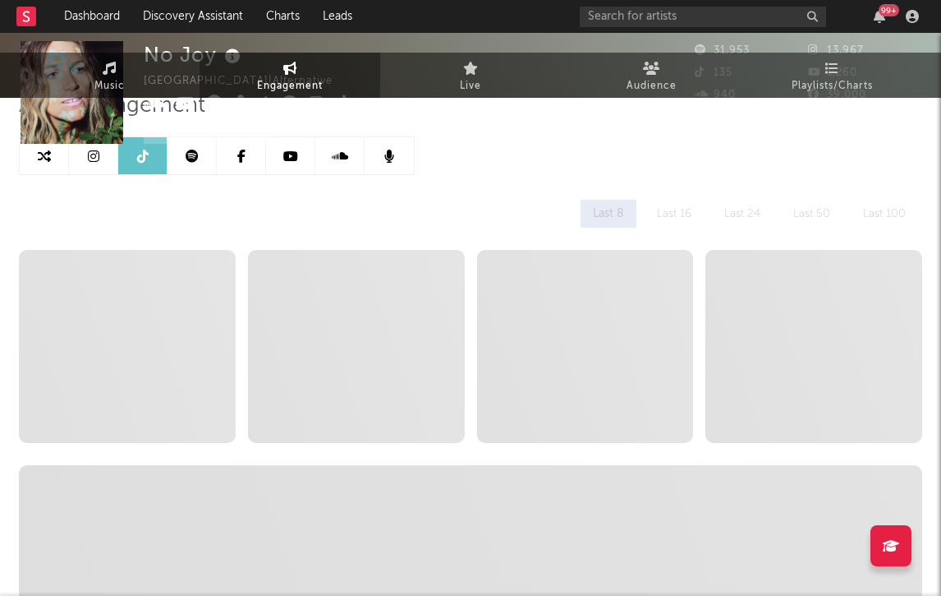
select select "1w"
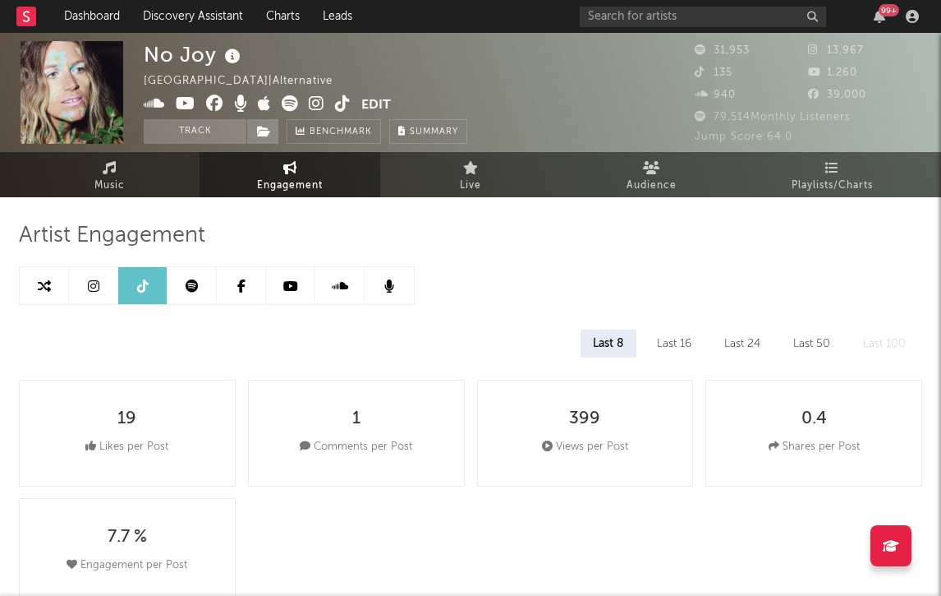
click at [320, 106] on icon at bounding box center [317, 103] width 16 height 16
click at [157, 186] on link "Music" at bounding box center [109, 174] width 181 height 45
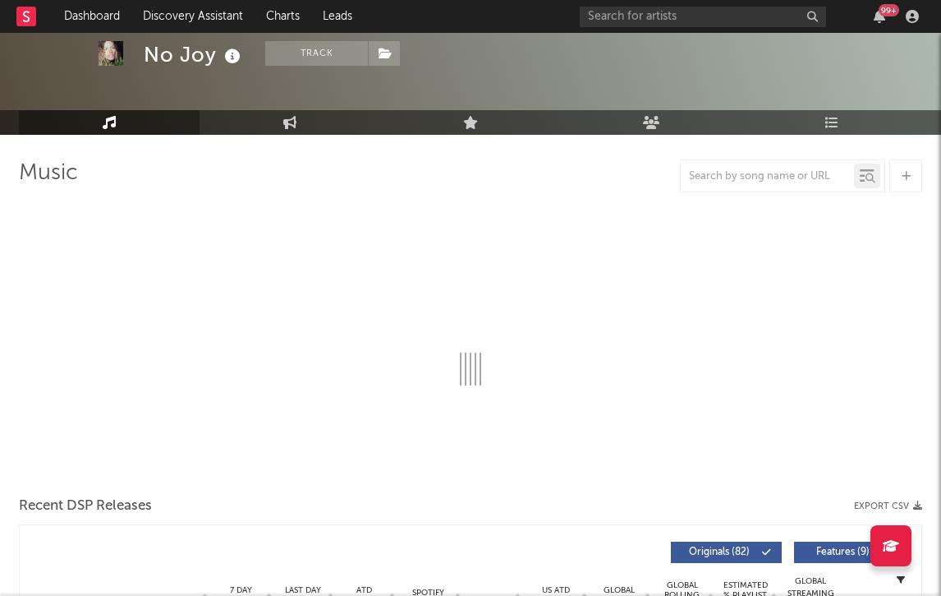
select select "6m"
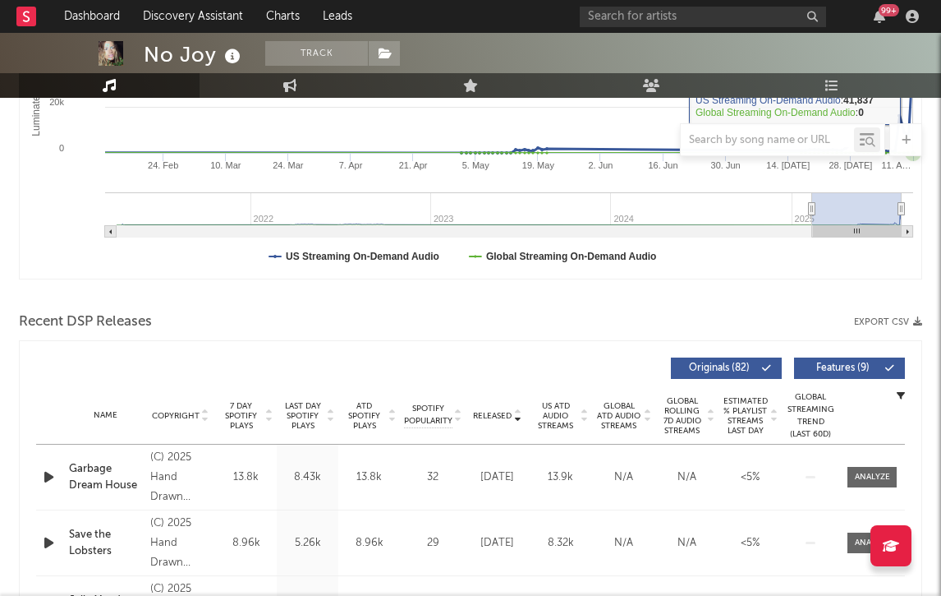
scroll to position [573, 0]
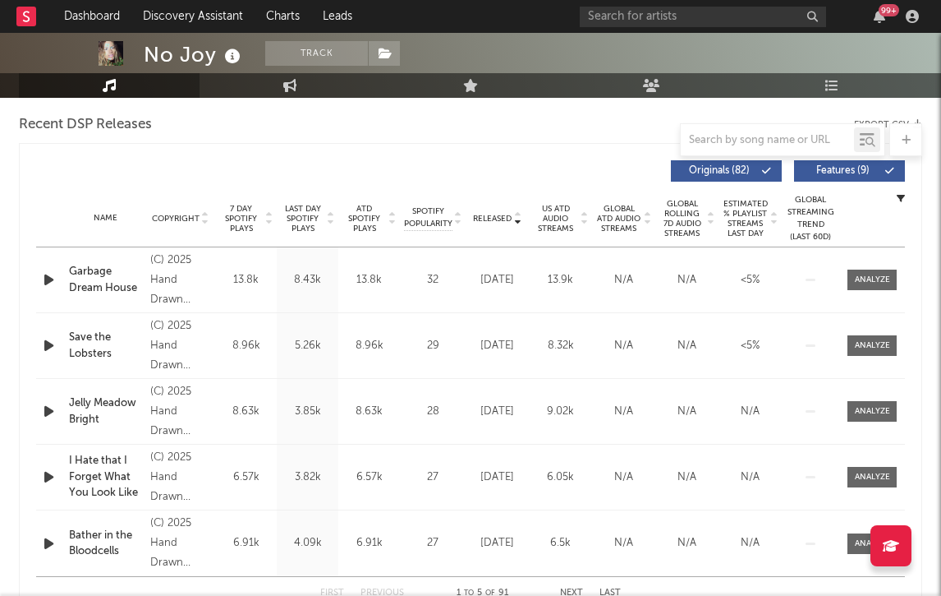
click at [241, 224] on span "7 Day Spotify Plays" at bounding box center [241, 219] width 44 height 30
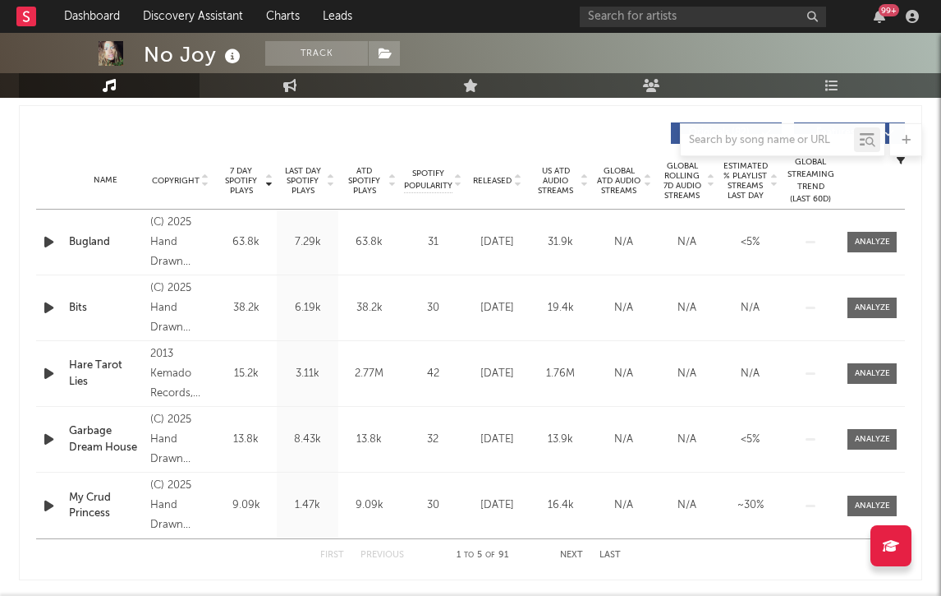
scroll to position [609, 0]
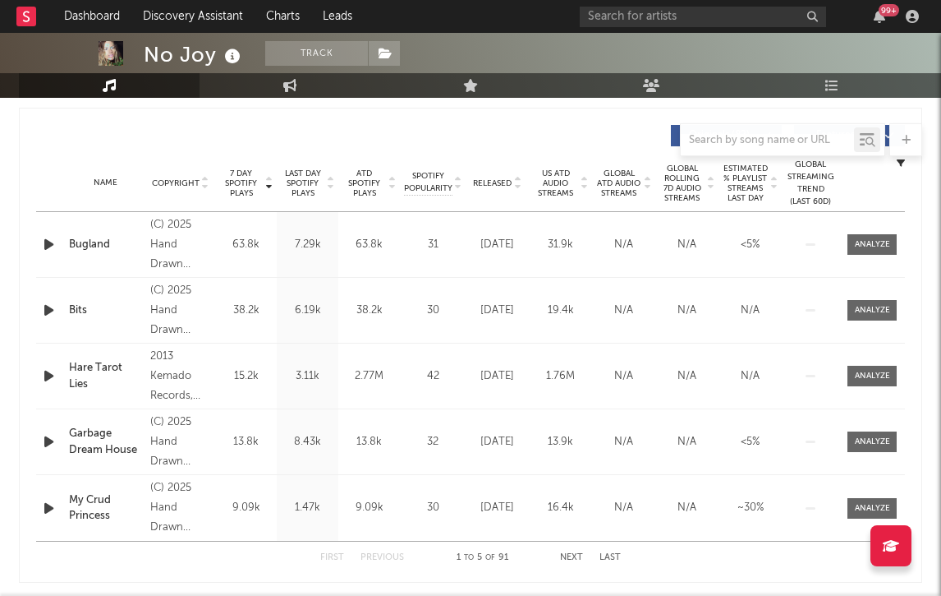
click at [45, 242] on icon "button" at bounding box center [48, 244] width 17 height 21
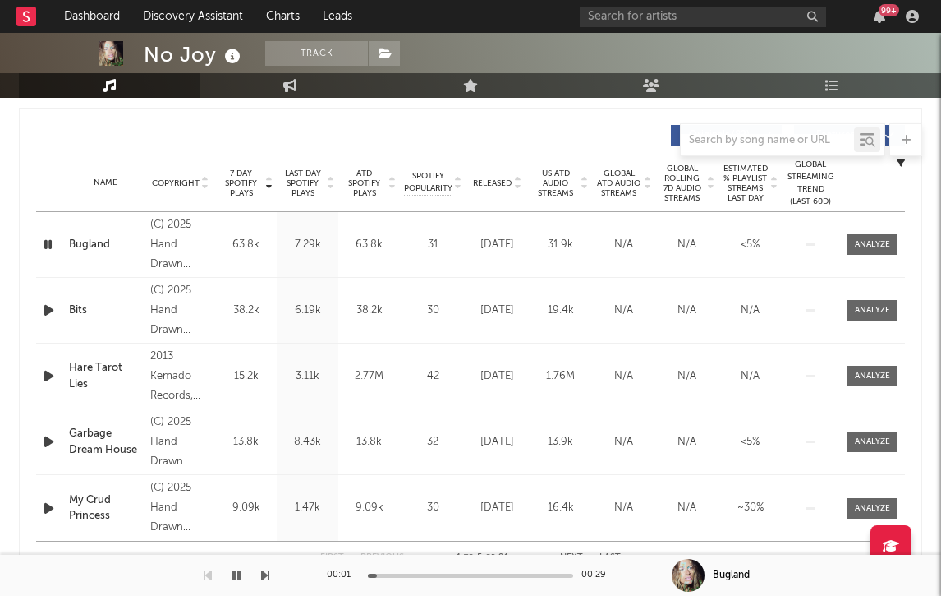
click at [464, 574] on div at bounding box center [470, 575] width 205 height 4
click at [499, 576] on div at bounding box center [470, 575] width 205 height 4
click at [44, 307] on icon "button" at bounding box center [48, 310] width 17 height 21
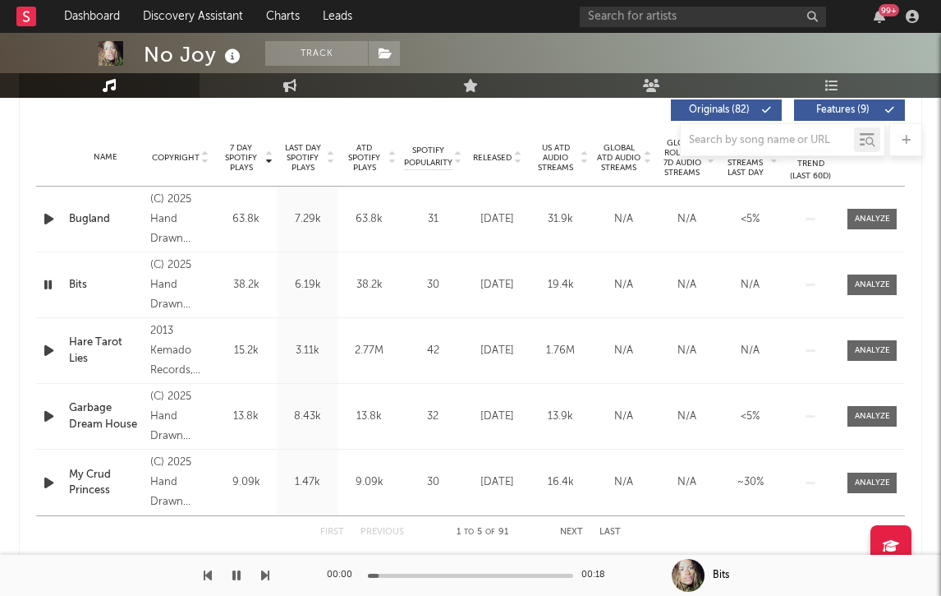
scroll to position [638, 0]
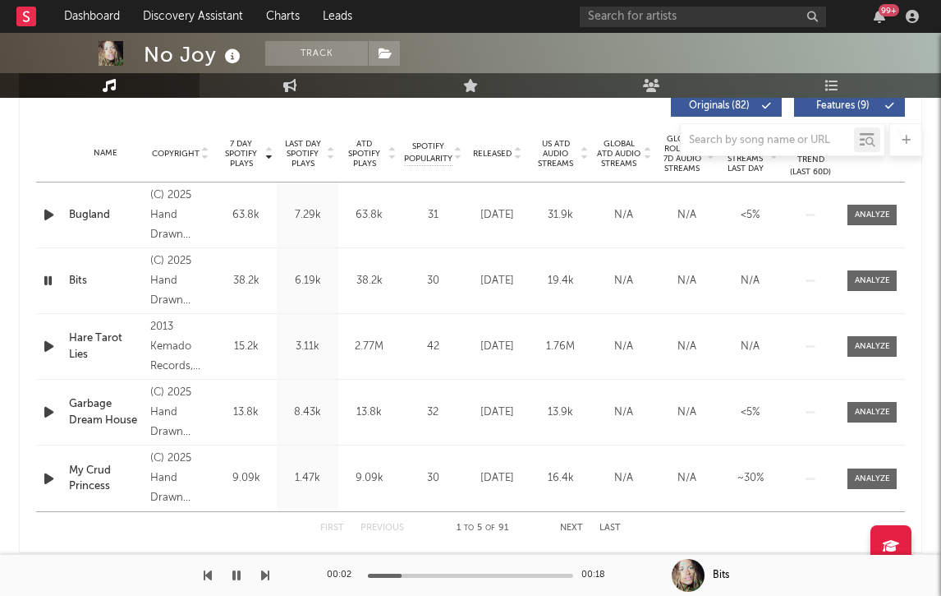
click at [458, 574] on div at bounding box center [470, 575] width 205 height 4
click at [49, 276] on icon "button" at bounding box center [48, 280] width 16 height 21
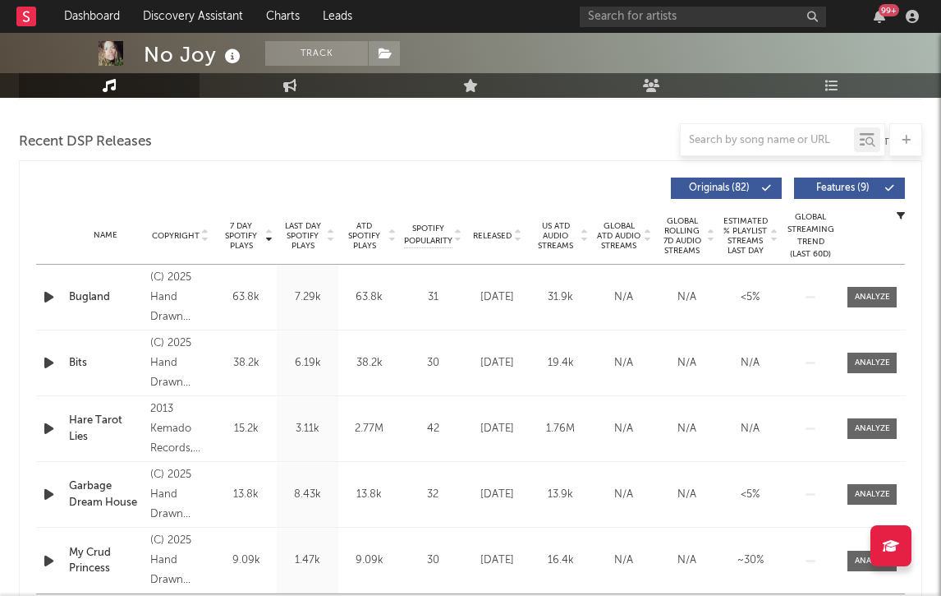
scroll to position [0, 0]
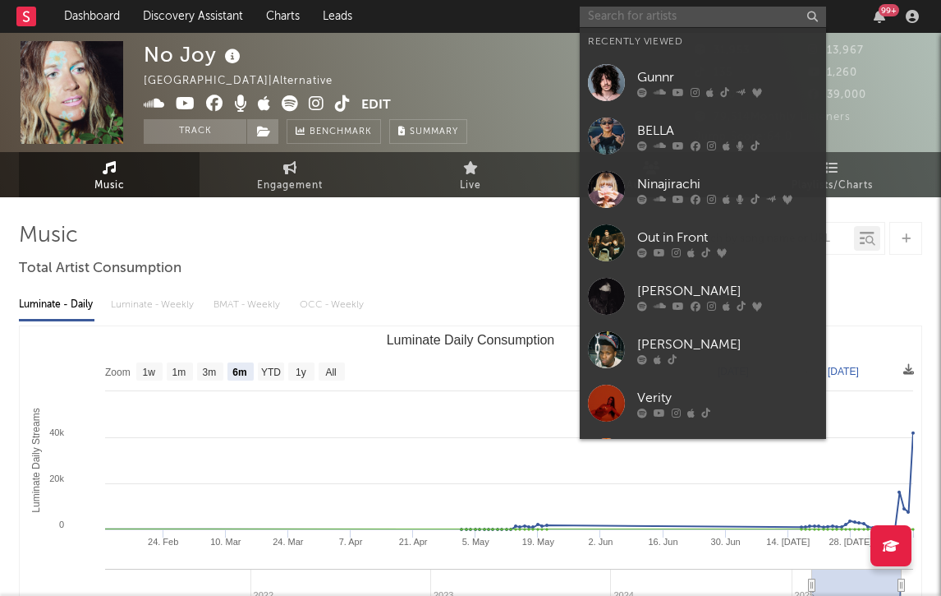
click at [653, 25] on input "text" at bounding box center [703, 17] width 246 height 21
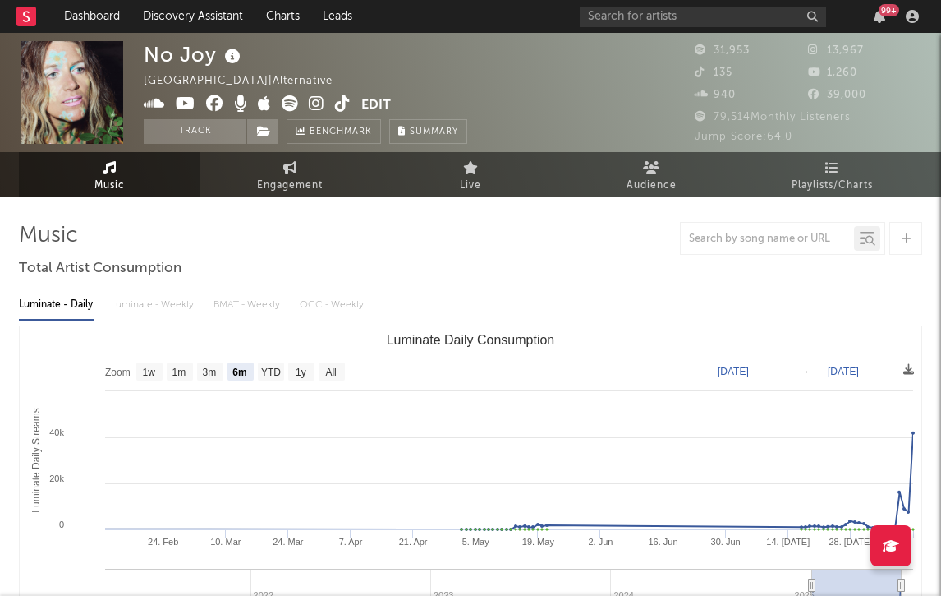
click at [471, 294] on div "Luminate - Daily Luminate - Weekly BMAT - Weekly OCC - Weekly" at bounding box center [471, 305] width 904 height 28
click at [826, 186] on span "Playlists/Charts" at bounding box center [832, 186] width 81 height 20
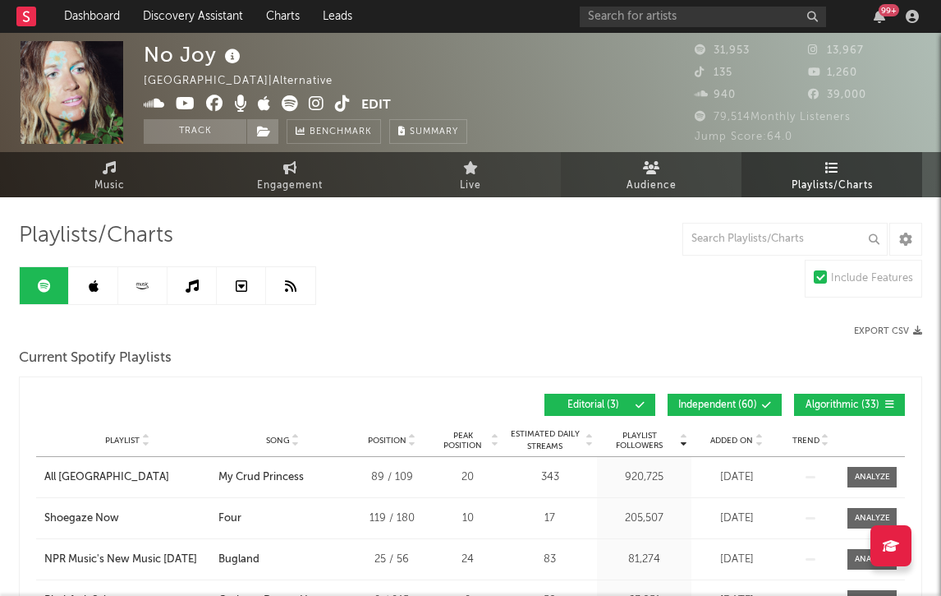
click at [625, 177] on link "Audience" at bounding box center [651, 174] width 181 height 45
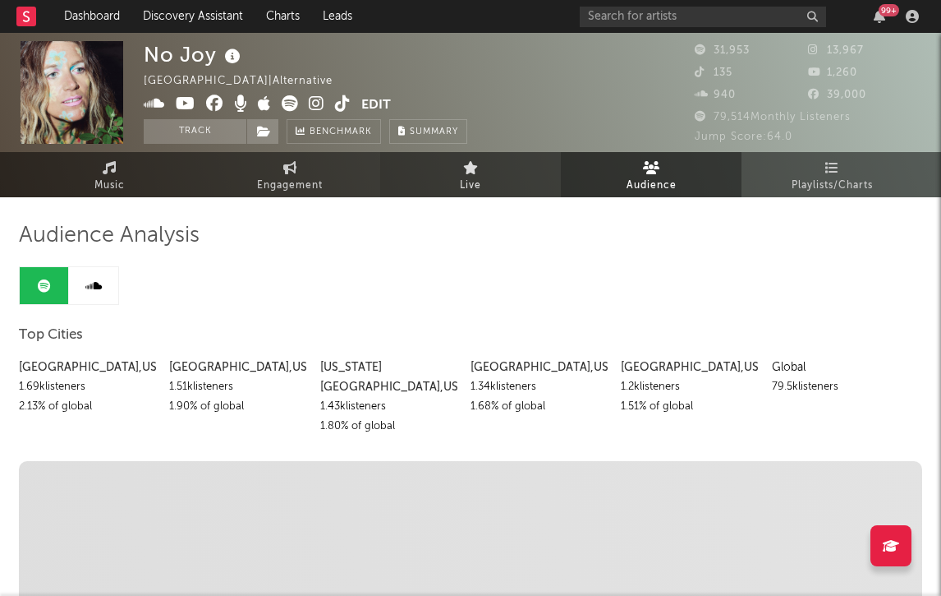
click at [502, 191] on link "Live" at bounding box center [470, 174] width 181 height 45
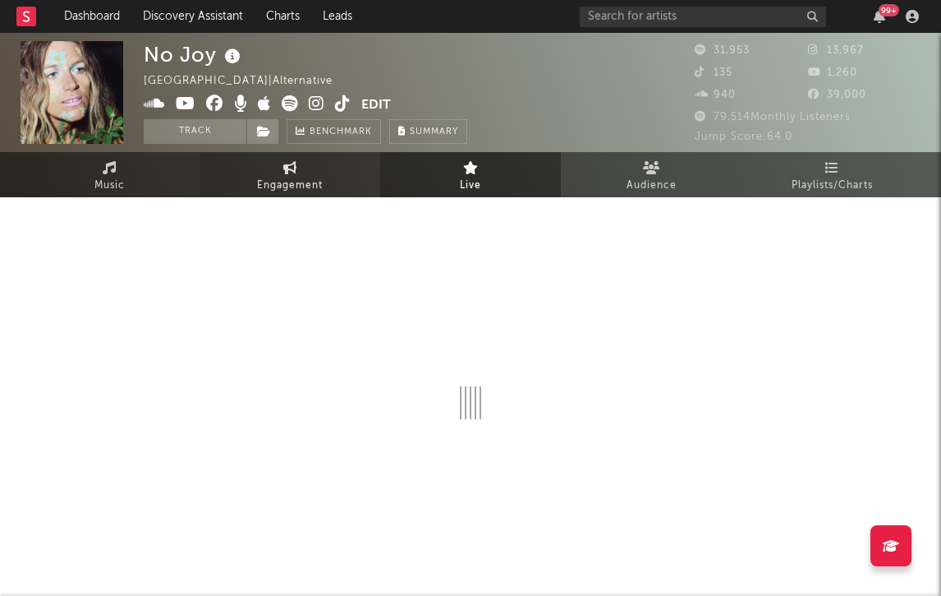
click at [296, 173] on icon at bounding box center [290, 167] width 14 height 13
select select "1w"
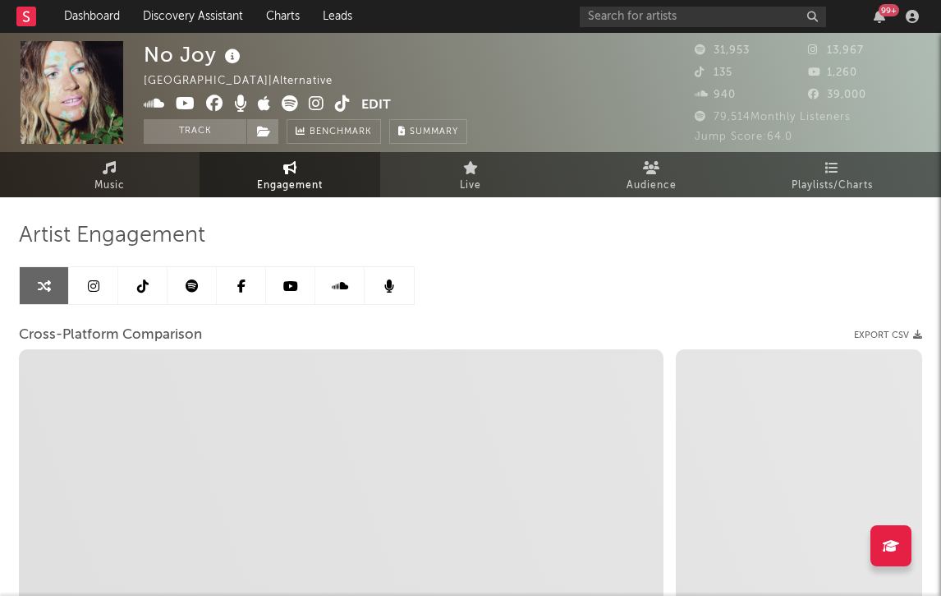
select select "1m"
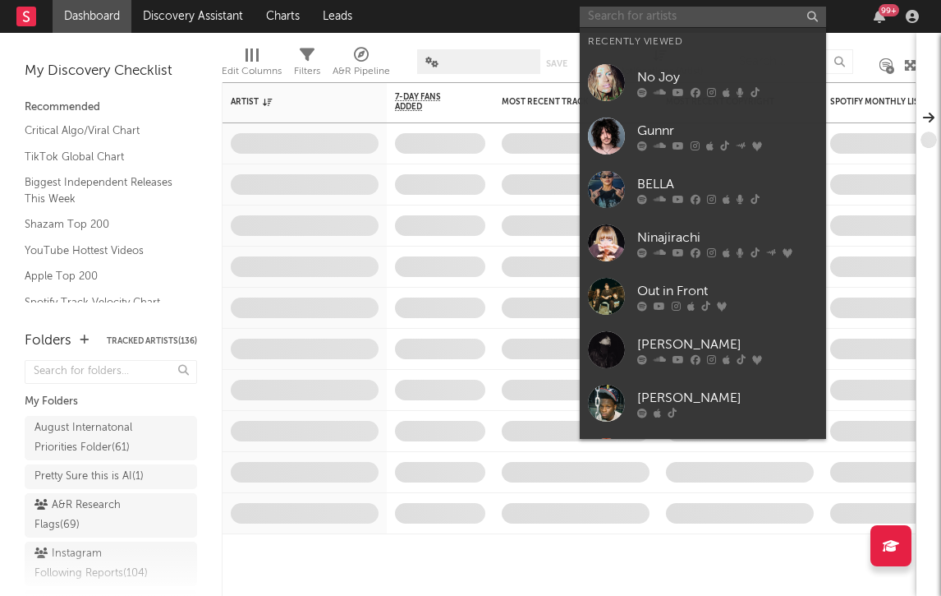
click at [643, 21] on input "text" at bounding box center [703, 17] width 246 height 21
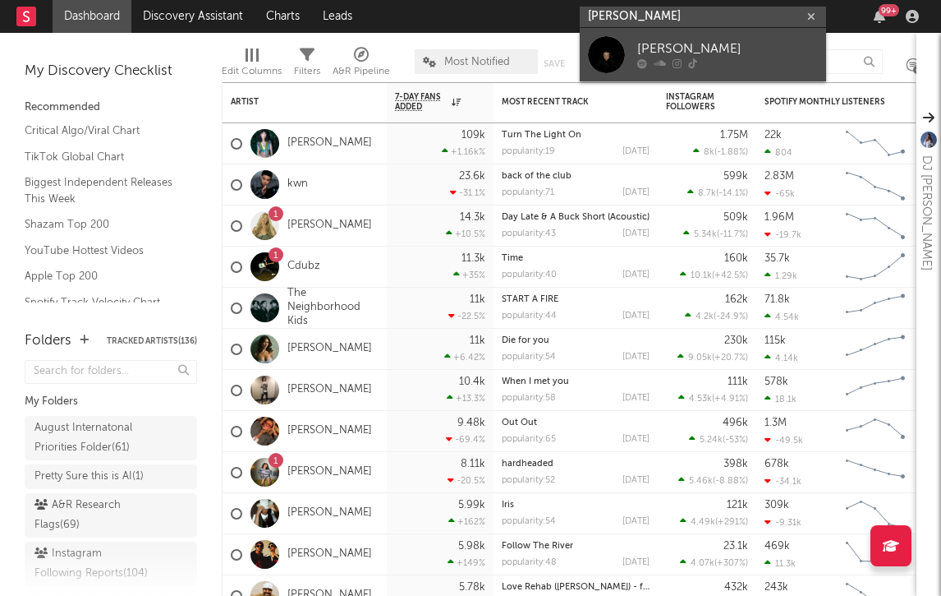
type input "alanis yuki"
click at [612, 52] on div at bounding box center [606, 54] width 37 height 37
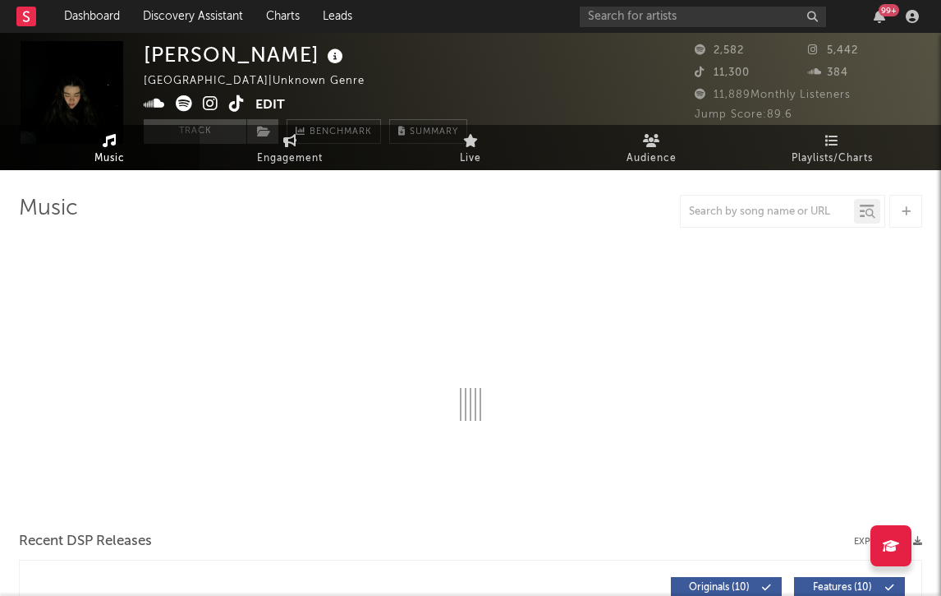
select select "1w"
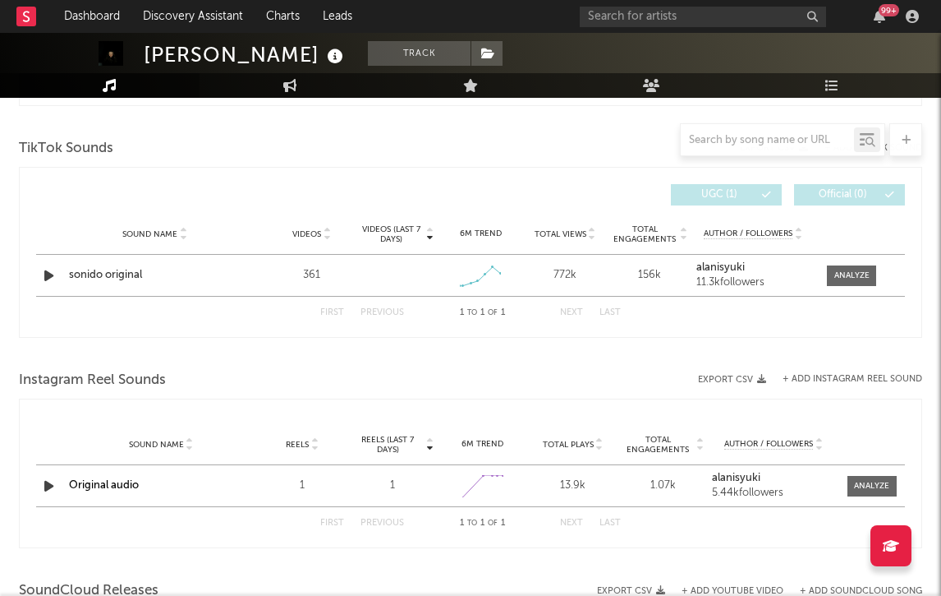
scroll to position [1077, 0]
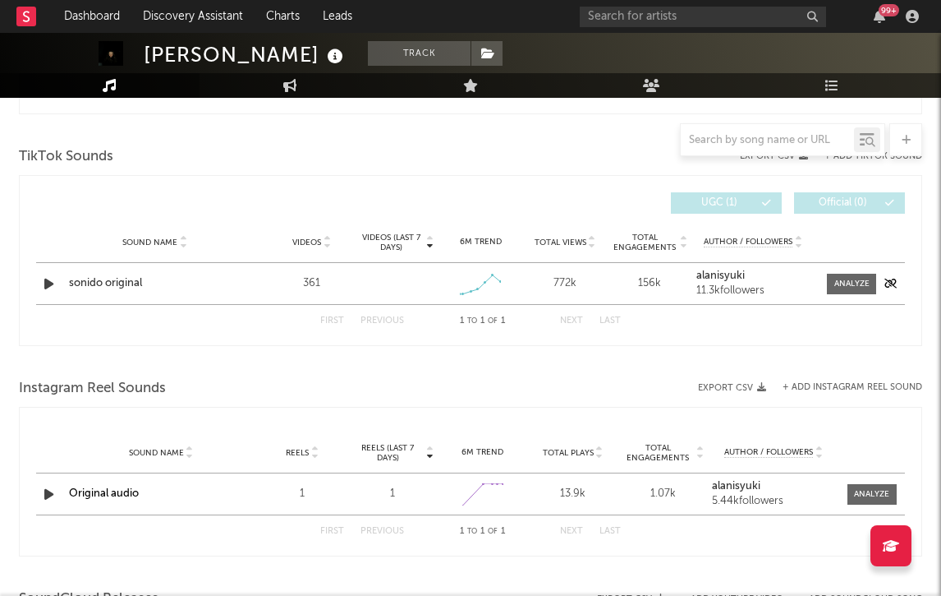
click at [44, 286] on icon "button" at bounding box center [48, 284] width 17 height 21
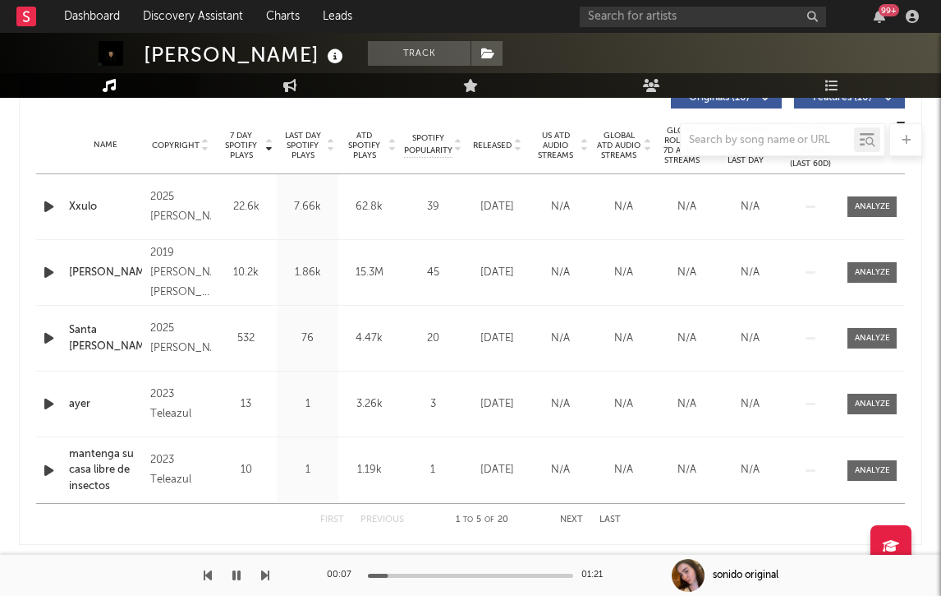
scroll to position [660, 0]
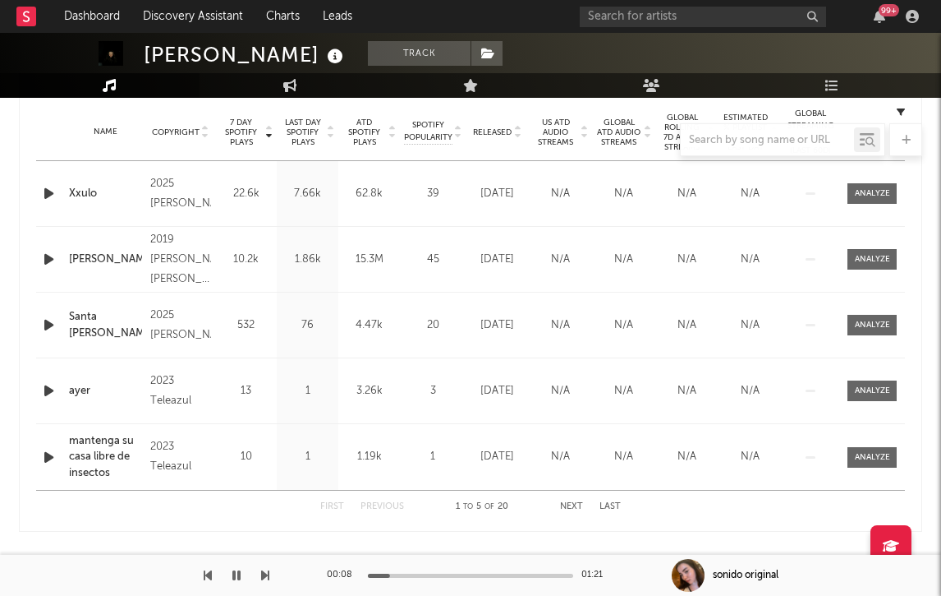
click at [49, 257] on icon "button" at bounding box center [48, 259] width 17 height 21
click at [49, 329] on icon "button" at bounding box center [48, 325] width 17 height 21
click at [51, 398] on icon "button" at bounding box center [48, 390] width 17 height 21
click at [499, 132] on div at bounding box center [471, 139] width 904 height 33
click at [499, 125] on div at bounding box center [471, 139] width 904 height 33
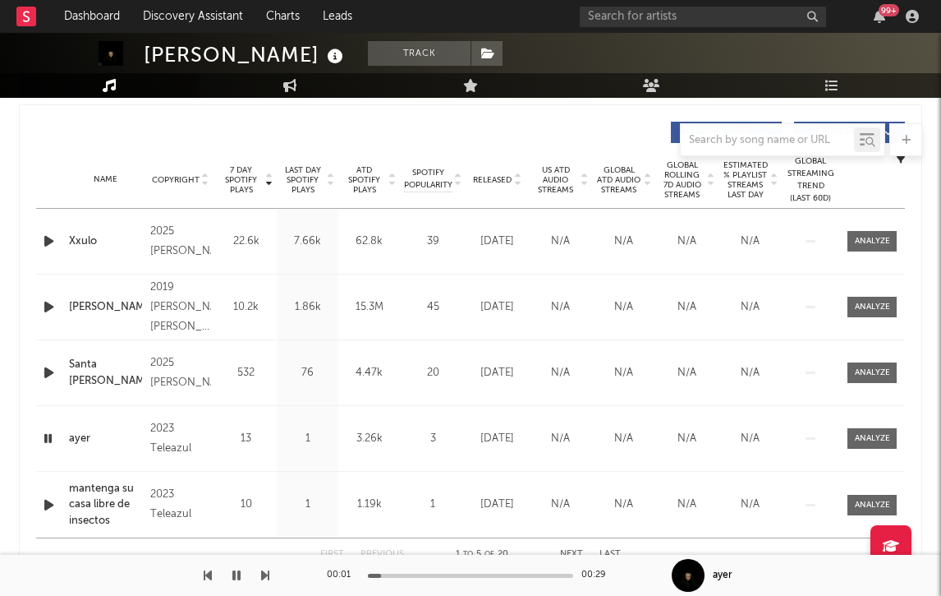
scroll to position [580, 0]
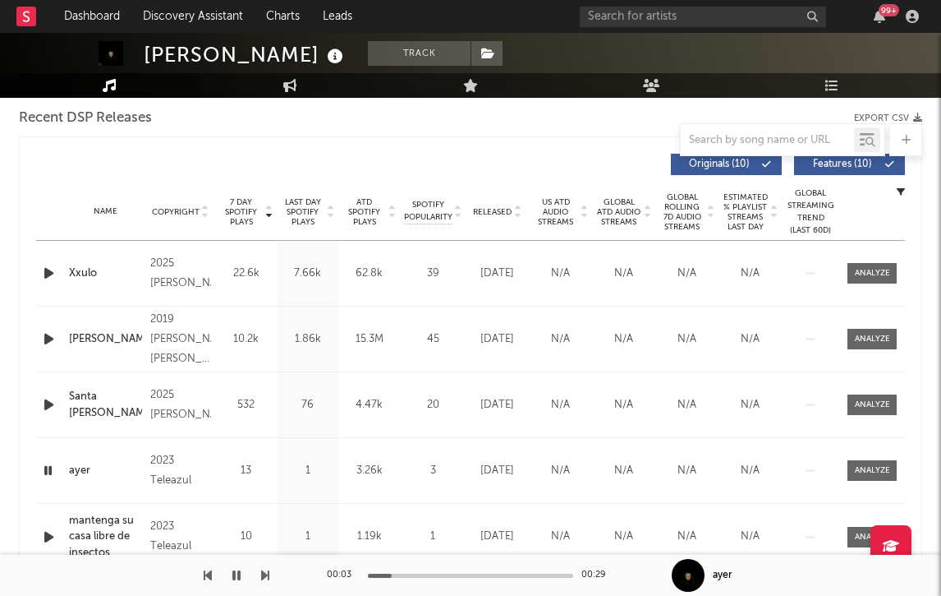
click at [509, 210] on span "Released" at bounding box center [492, 212] width 39 height 10
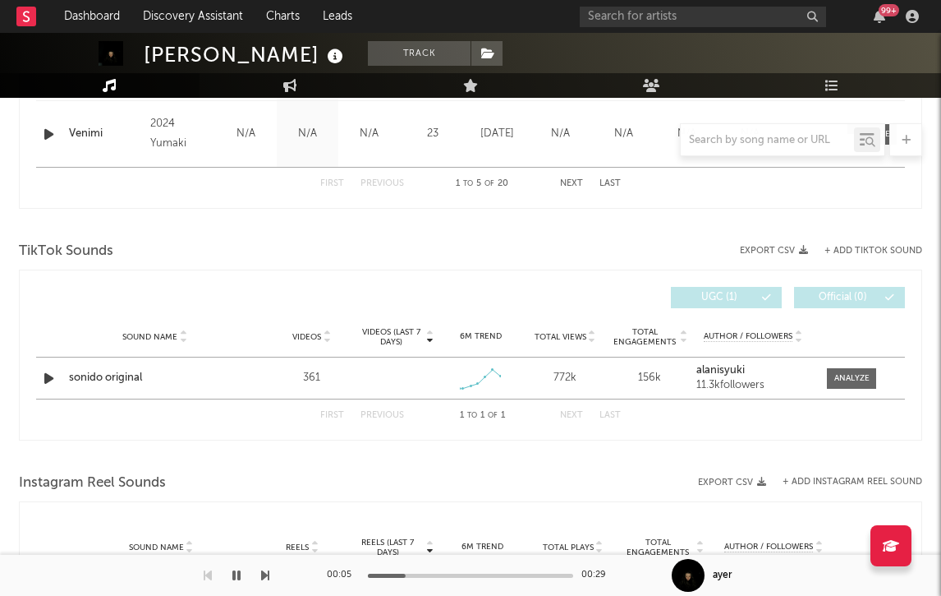
scroll to position [1041, 0]
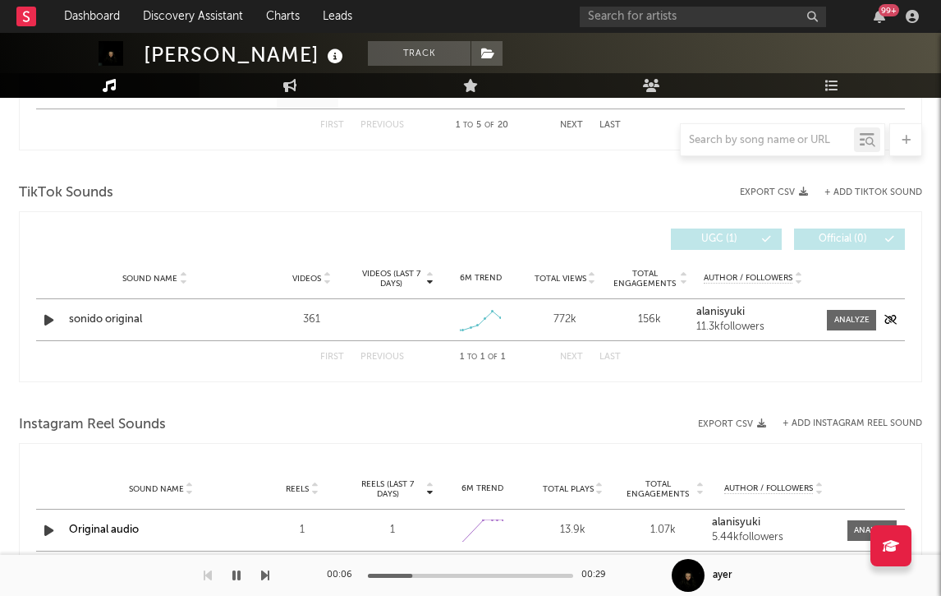
click at [89, 318] on div "sonido original" at bounding box center [155, 319] width 172 height 16
click at [849, 318] on div at bounding box center [852, 320] width 35 height 12
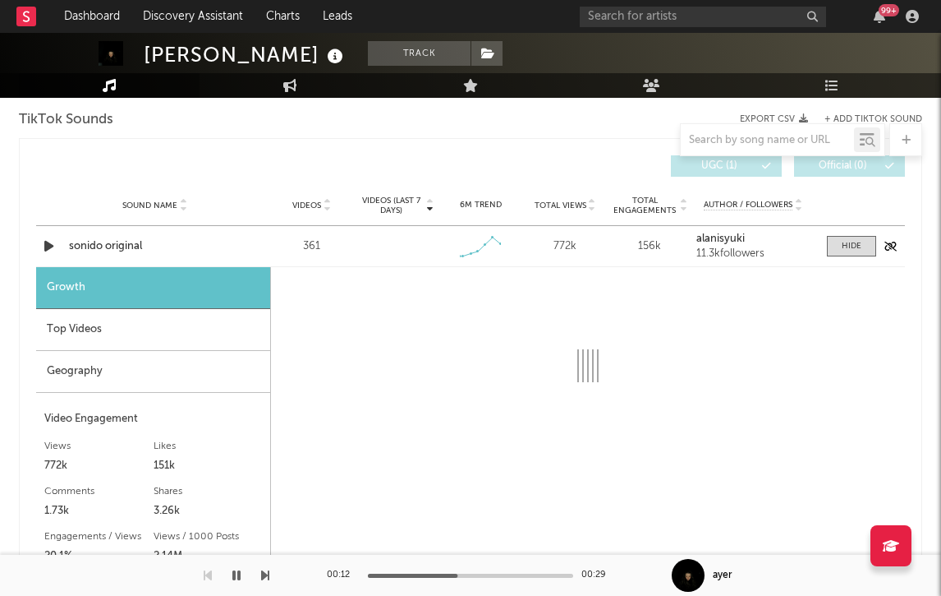
scroll to position [1243, 0]
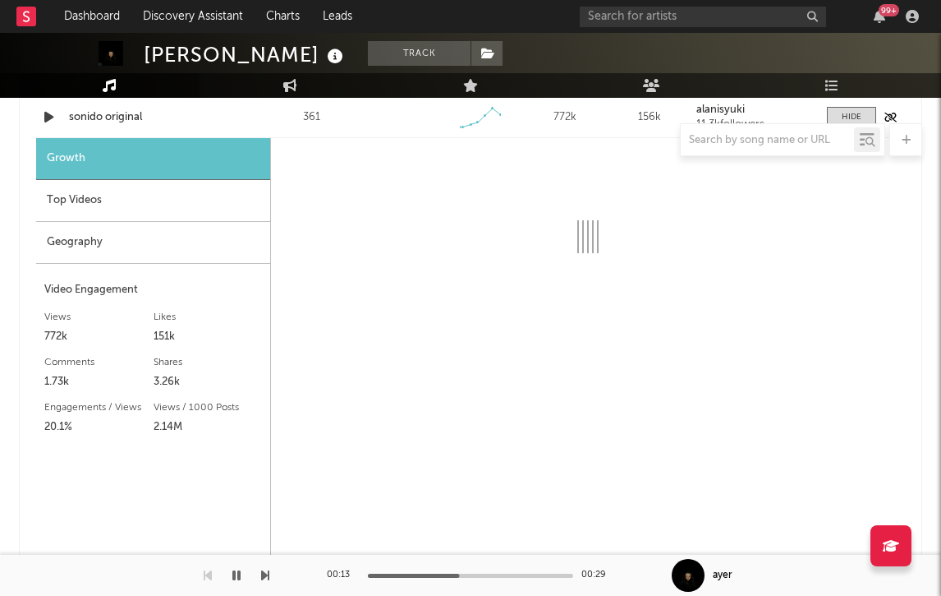
select select "1w"
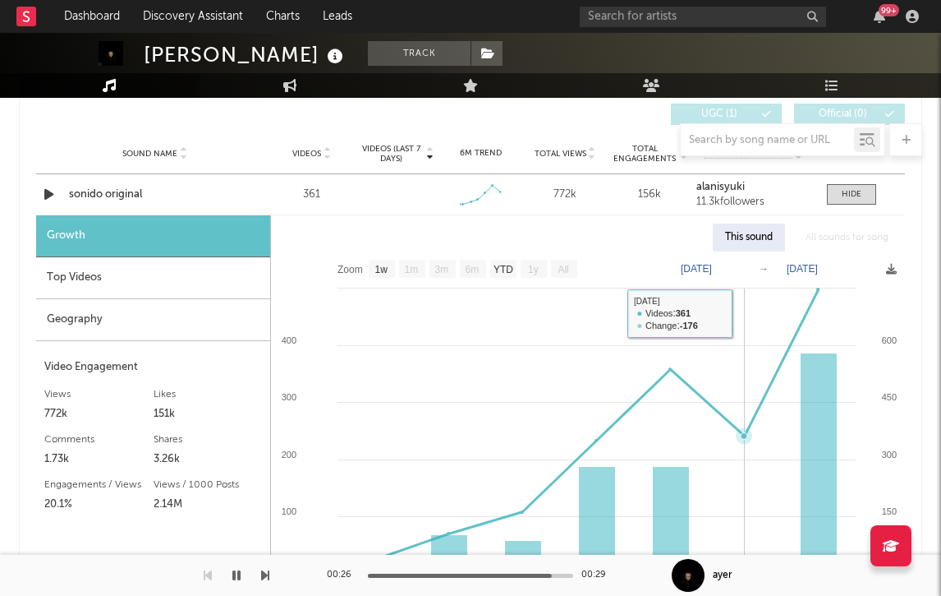
scroll to position [1170, 0]
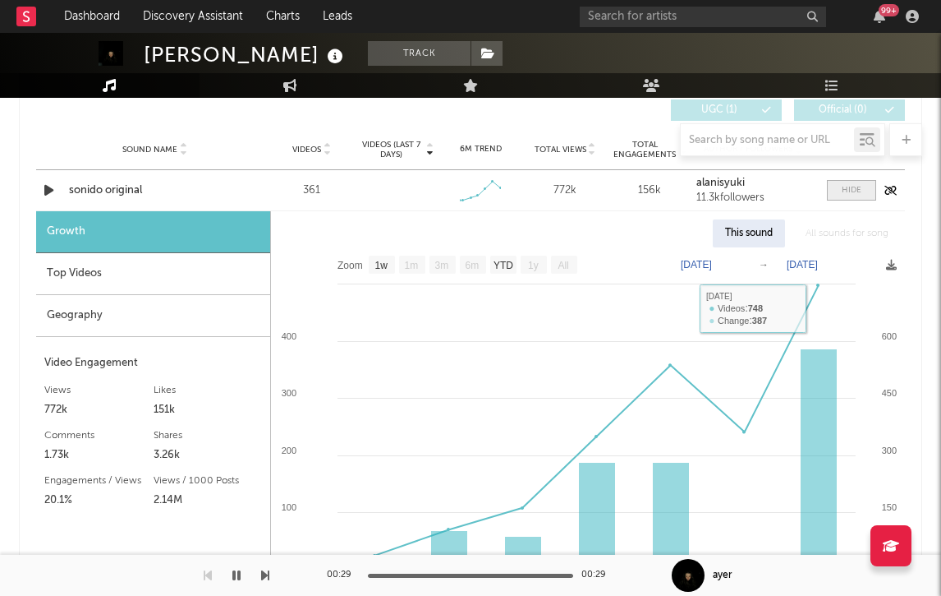
click at [836, 189] on span at bounding box center [851, 190] width 49 height 21
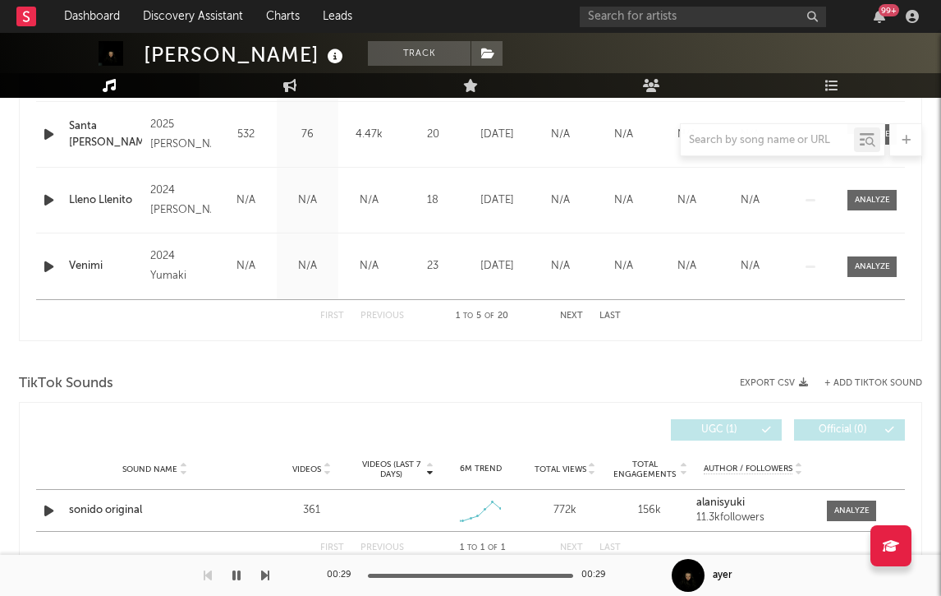
scroll to position [654, 0]
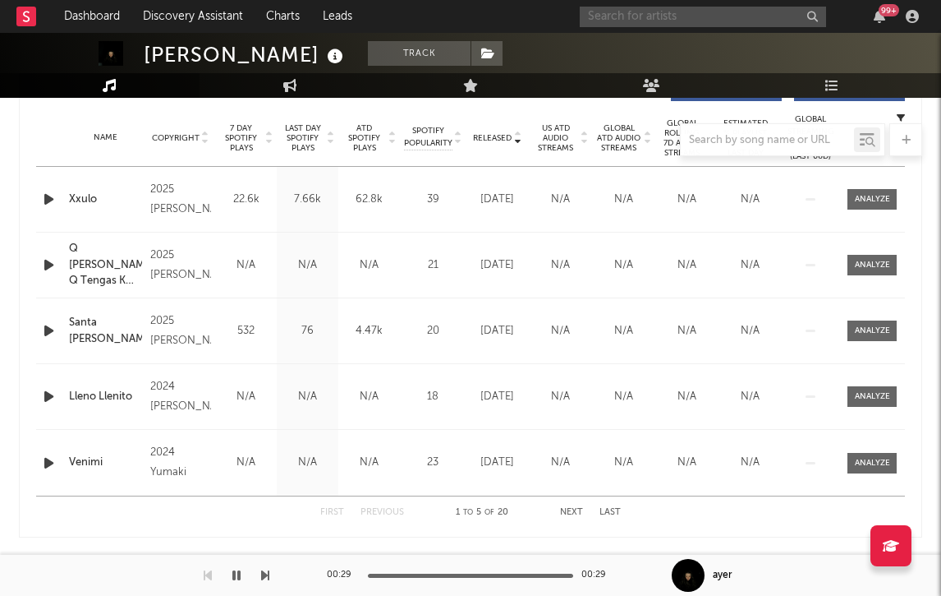
click at [638, 21] on input "text" at bounding box center [703, 17] width 246 height 21
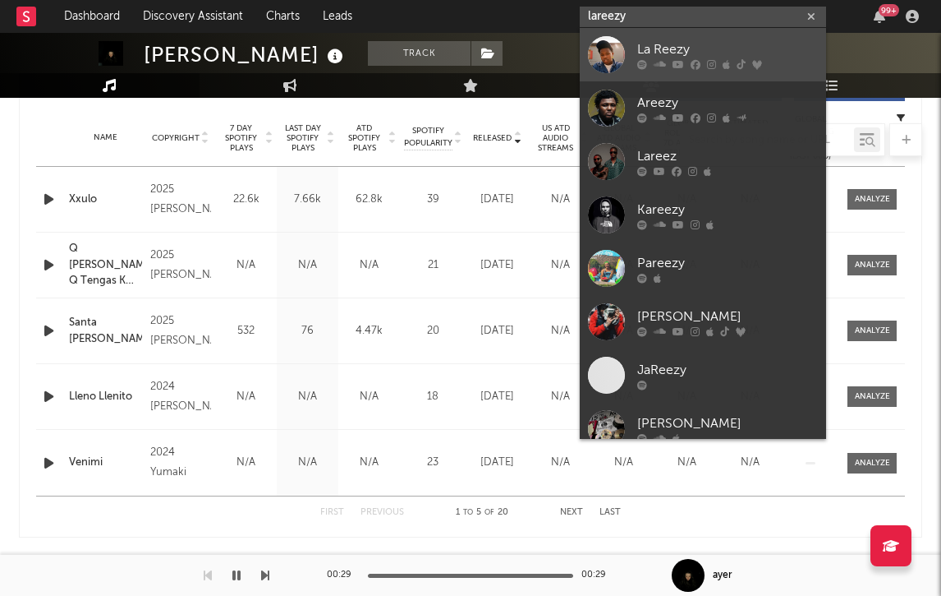
type input "lareezy"
click at [601, 49] on div at bounding box center [606, 54] width 37 height 37
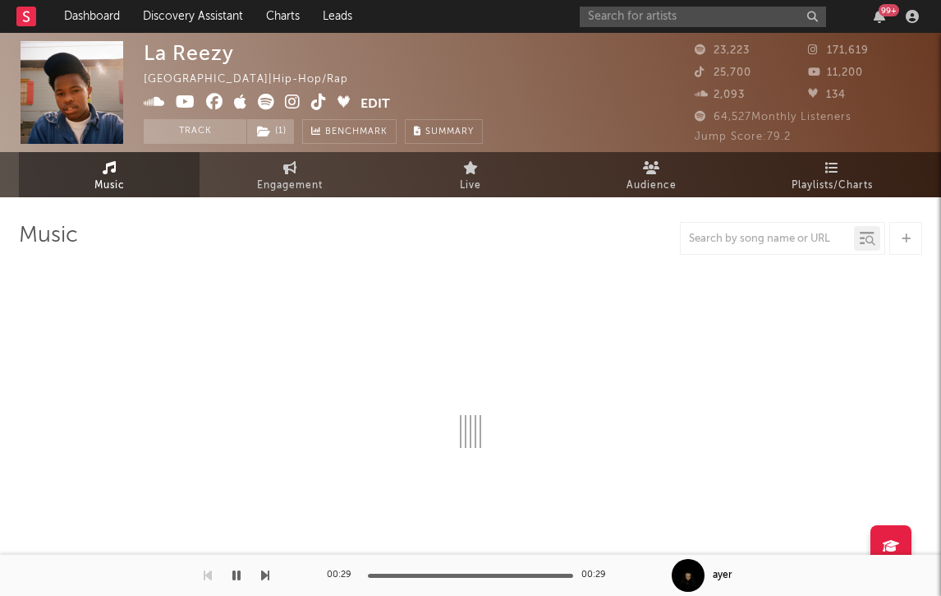
select select "6m"
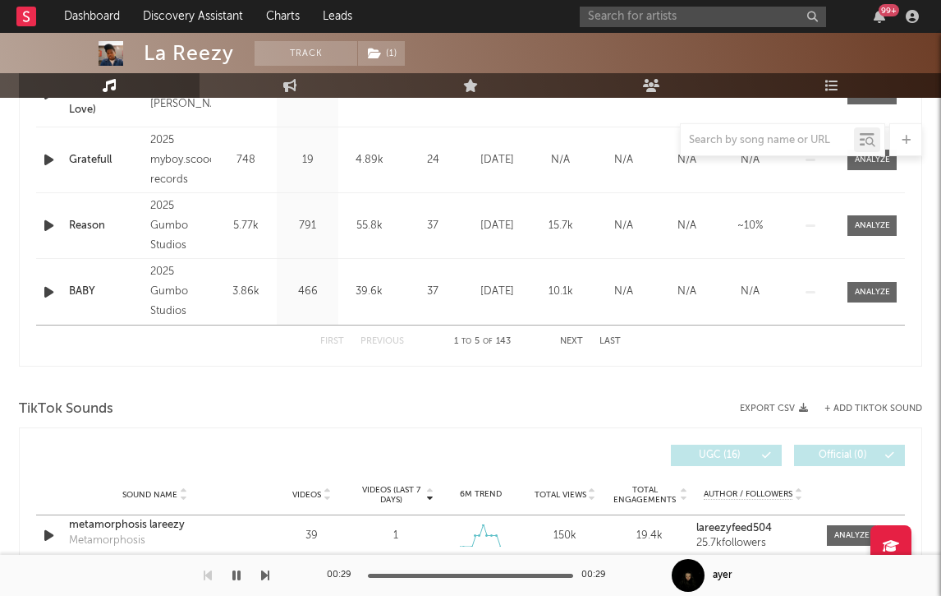
scroll to position [1055, 0]
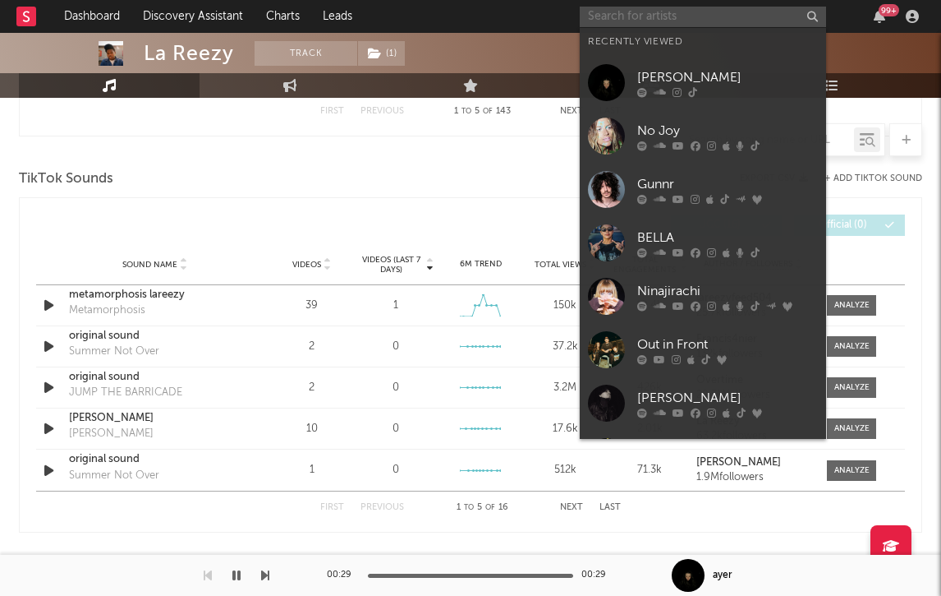
click at [635, 19] on input "text" at bounding box center [703, 17] width 246 height 21
type input "k"
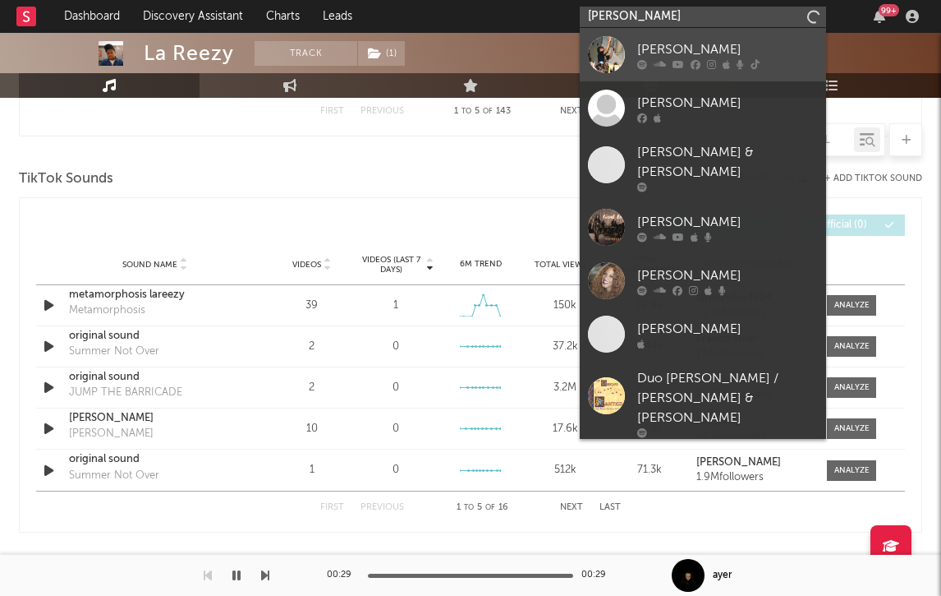
type input "john michel"
click at [618, 43] on div at bounding box center [606, 54] width 37 height 37
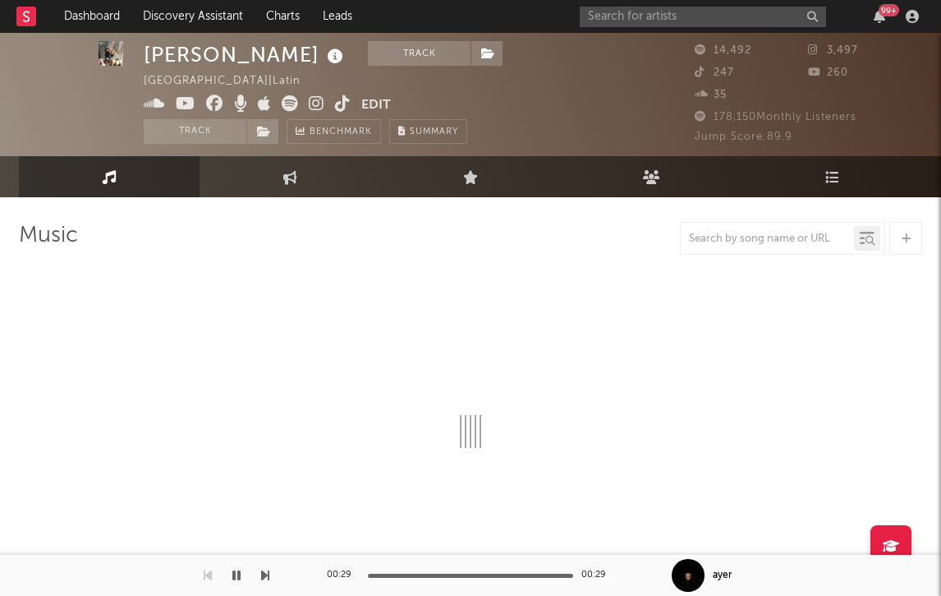
select select "1w"
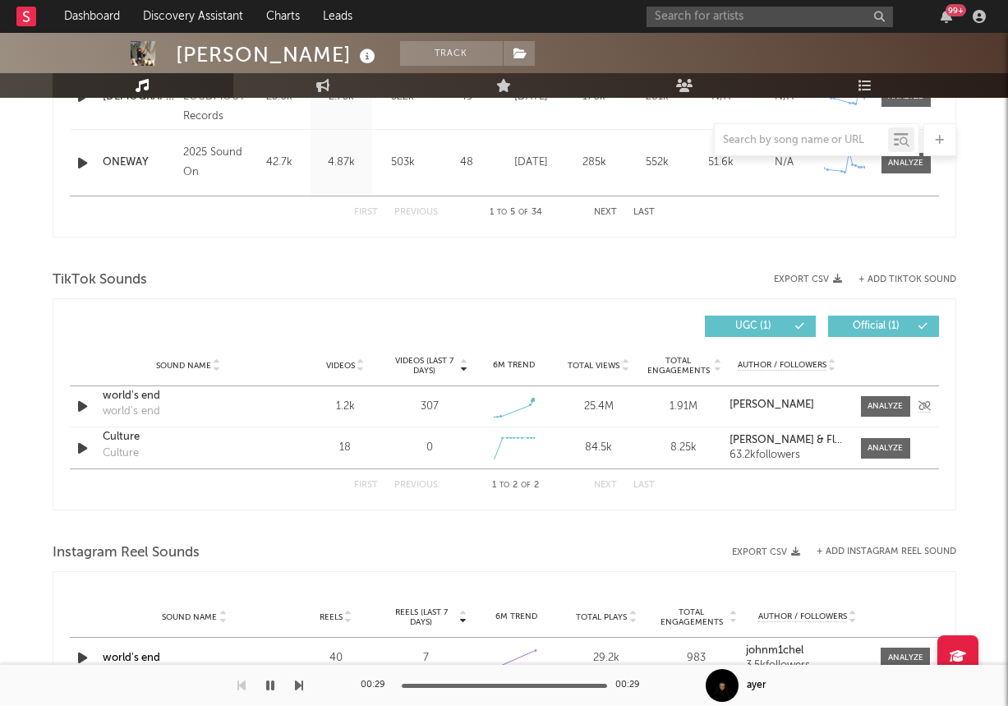
scroll to position [951, 0]
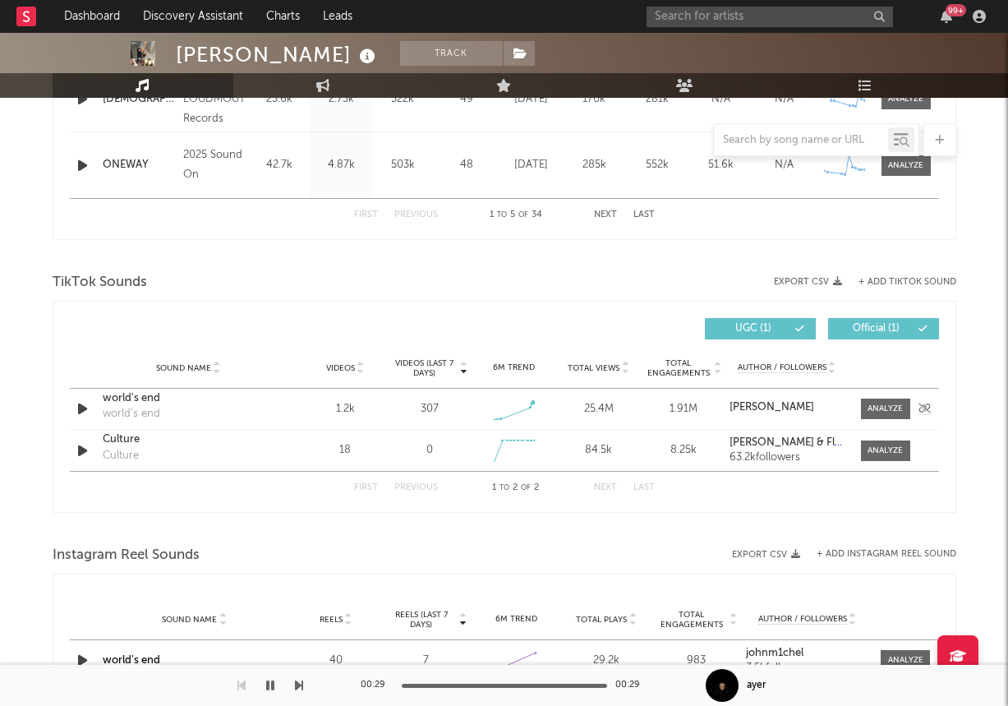
click at [81, 407] on icon "button" at bounding box center [82, 408] width 17 height 21
click at [90, 407] on div at bounding box center [84, 408] width 21 height 21
click at [76, 407] on icon "button" at bounding box center [82, 408] width 16 height 21
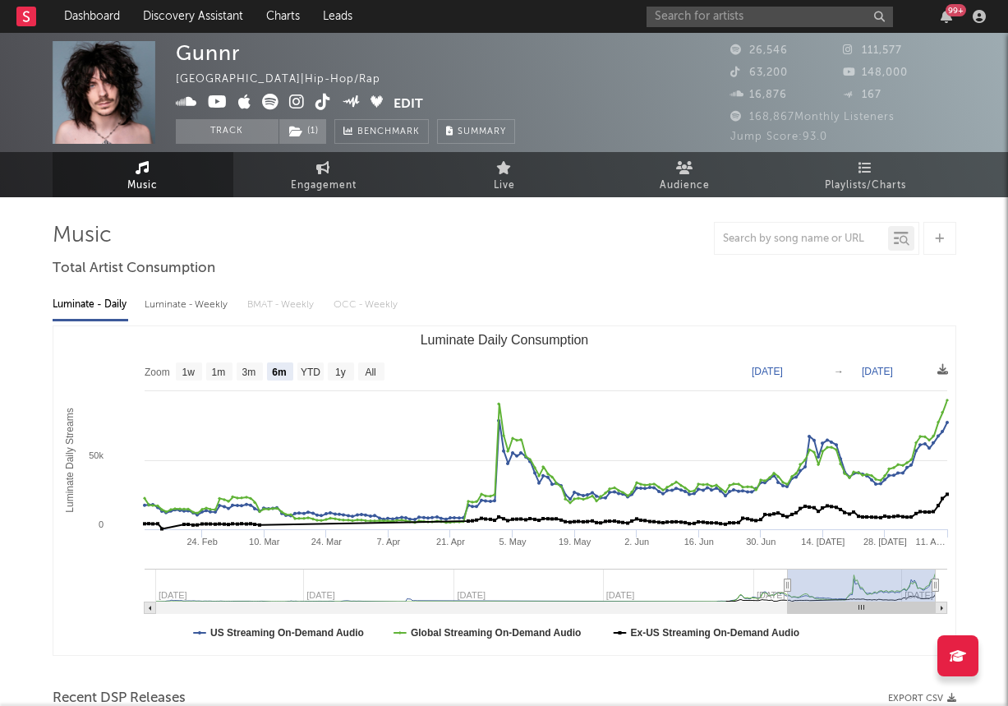
select select "6m"
click at [516, 437] on icon "Luminate Daily Consumption" at bounding box center [543, 461] width 807 height 122
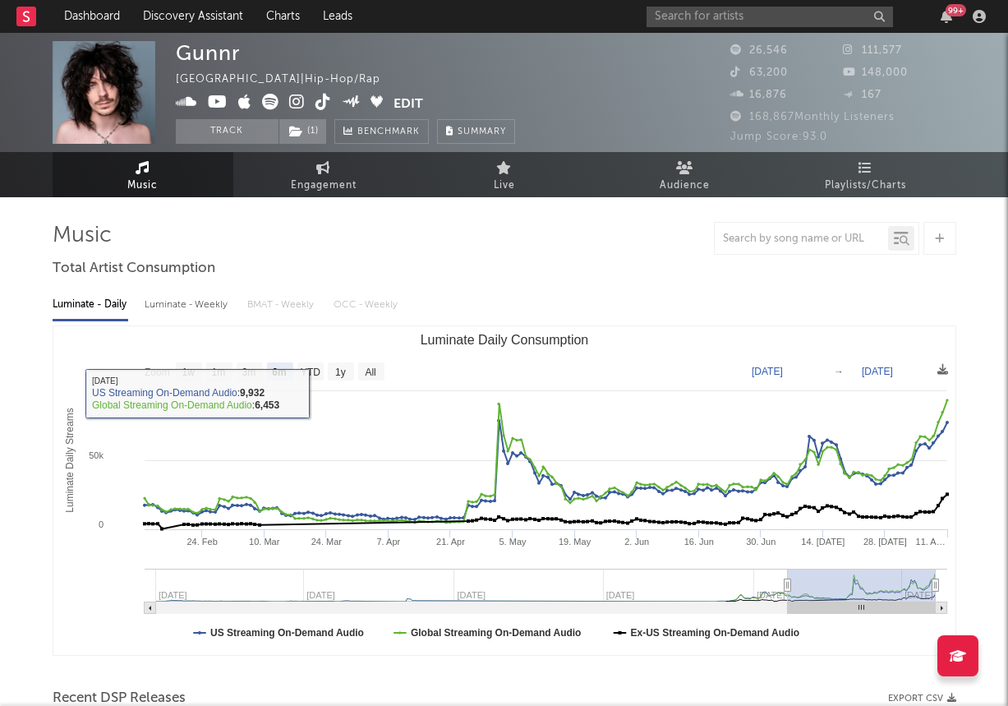
click at [322, 102] on icon at bounding box center [323, 102] width 16 height 16
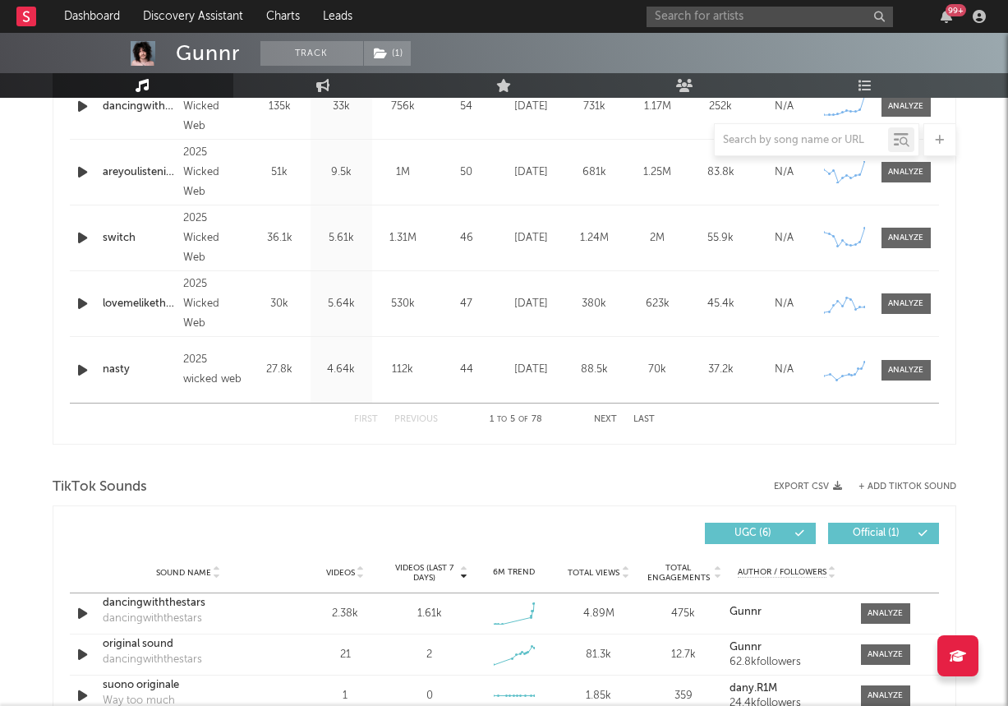
scroll to position [1088, 0]
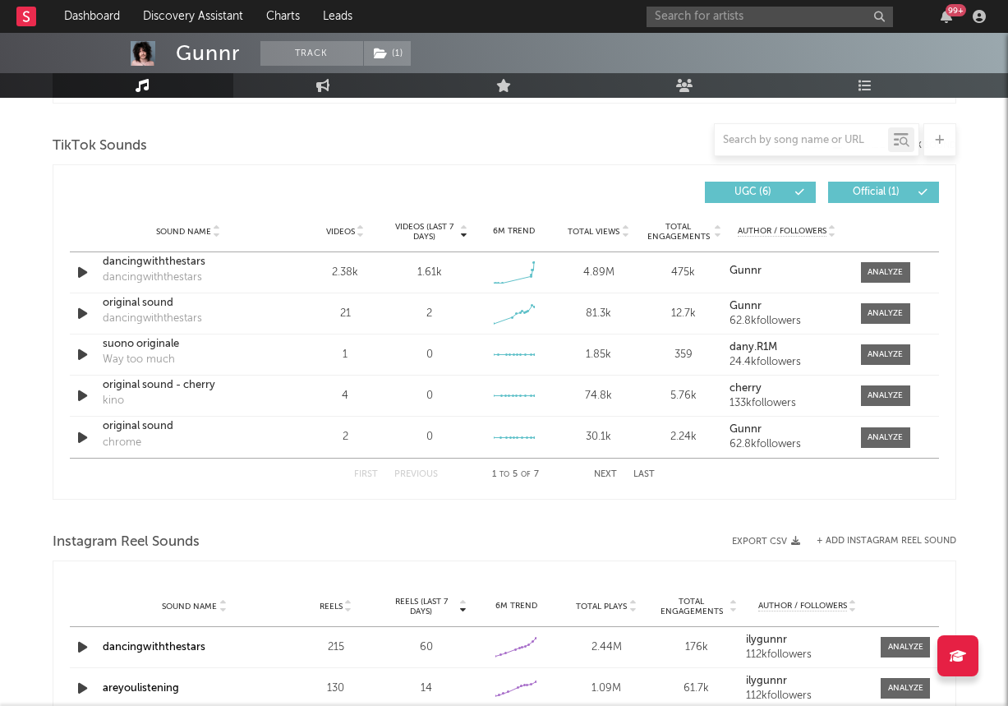
click at [608, 470] on button "Next" at bounding box center [605, 474] width 23 height 9
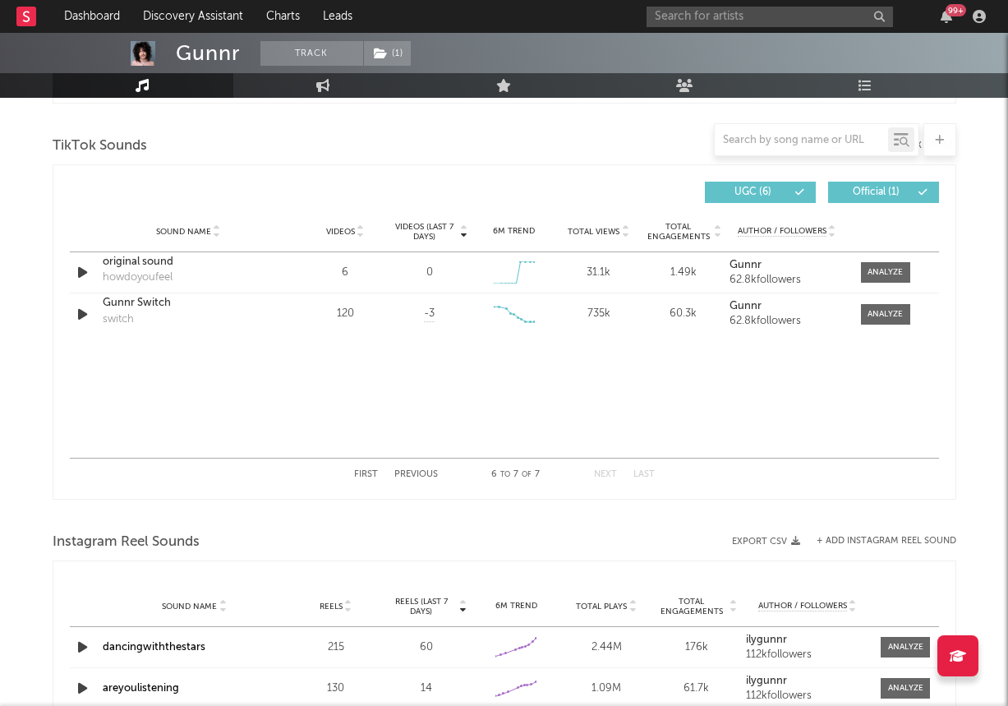
click at [608, 470] on button "Next" at bounding box center [605, 474] width 23 height 9
click at [355, 474] on button "First" at bounding box center [366, 474] width 24 height 9
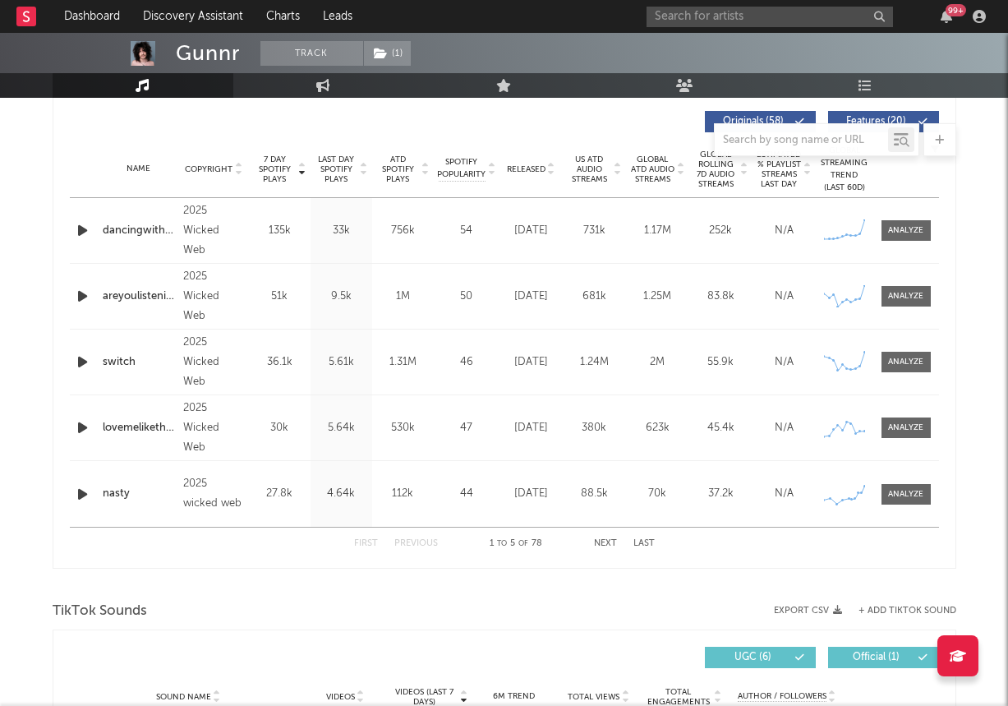
scroll to position [594, 0]
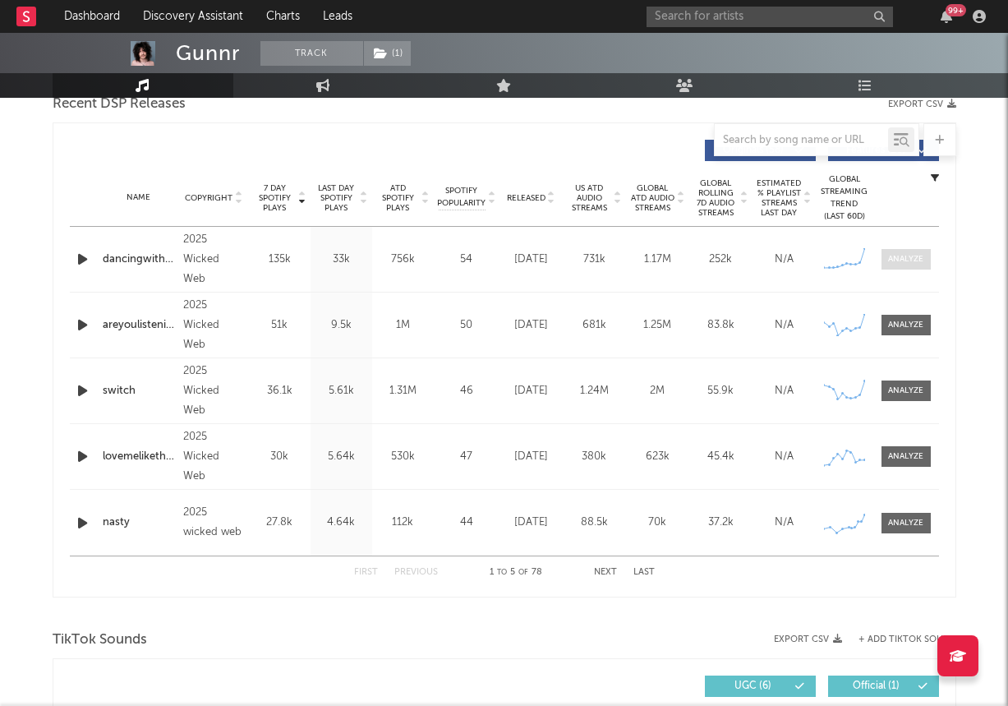
click at [904, 251] on span at bounding box center [905, 259] width 49 height 21
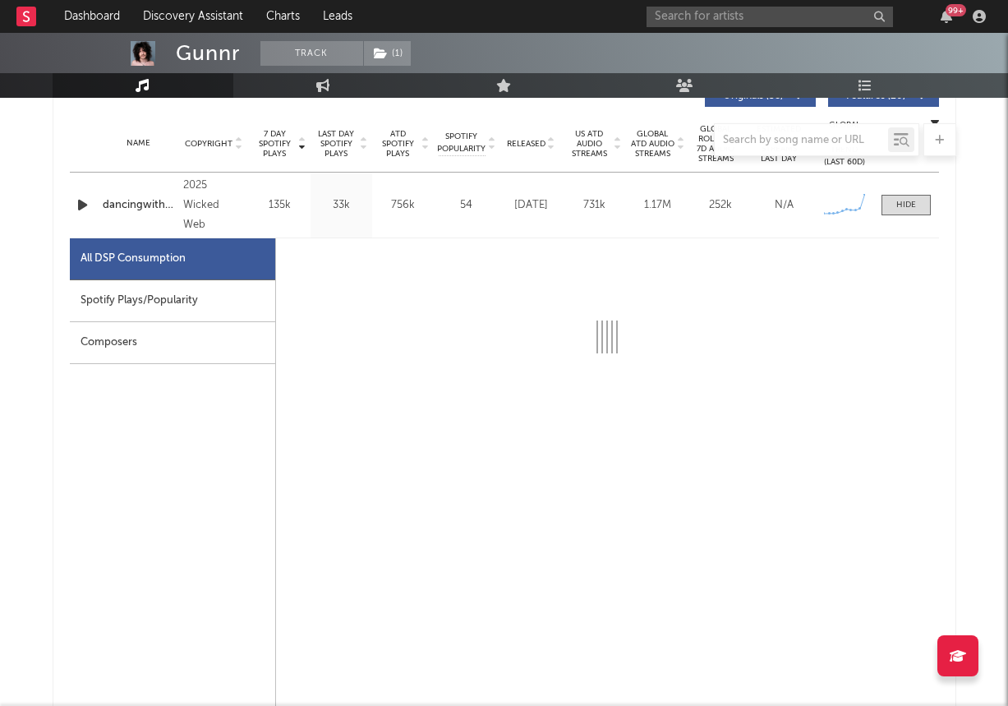
select select "1w"
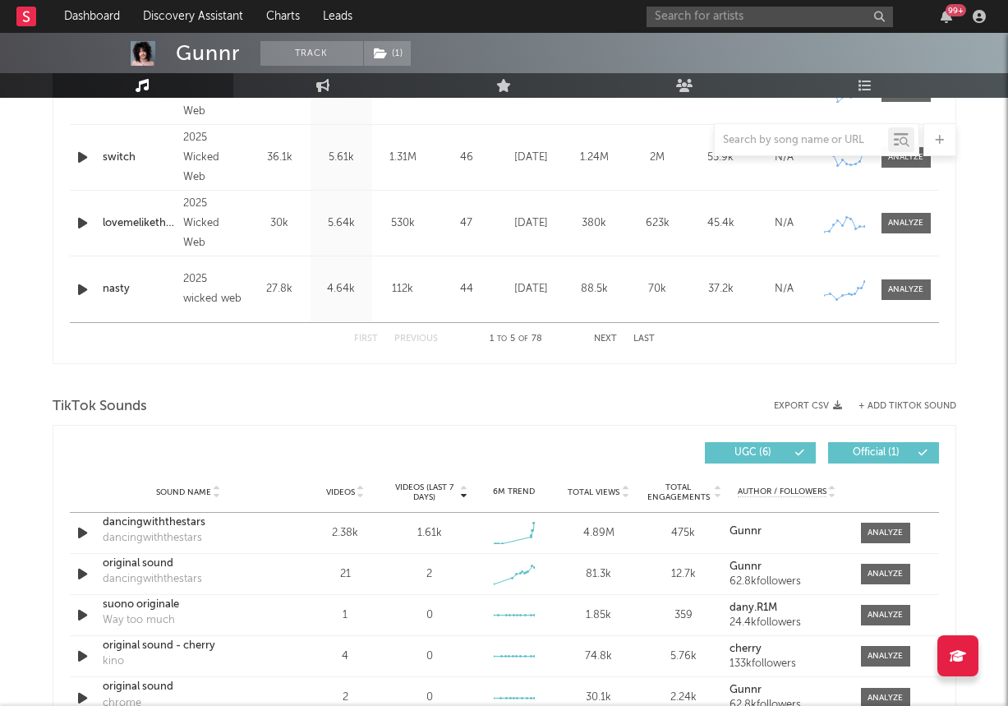
scroll to position [1825, 0]
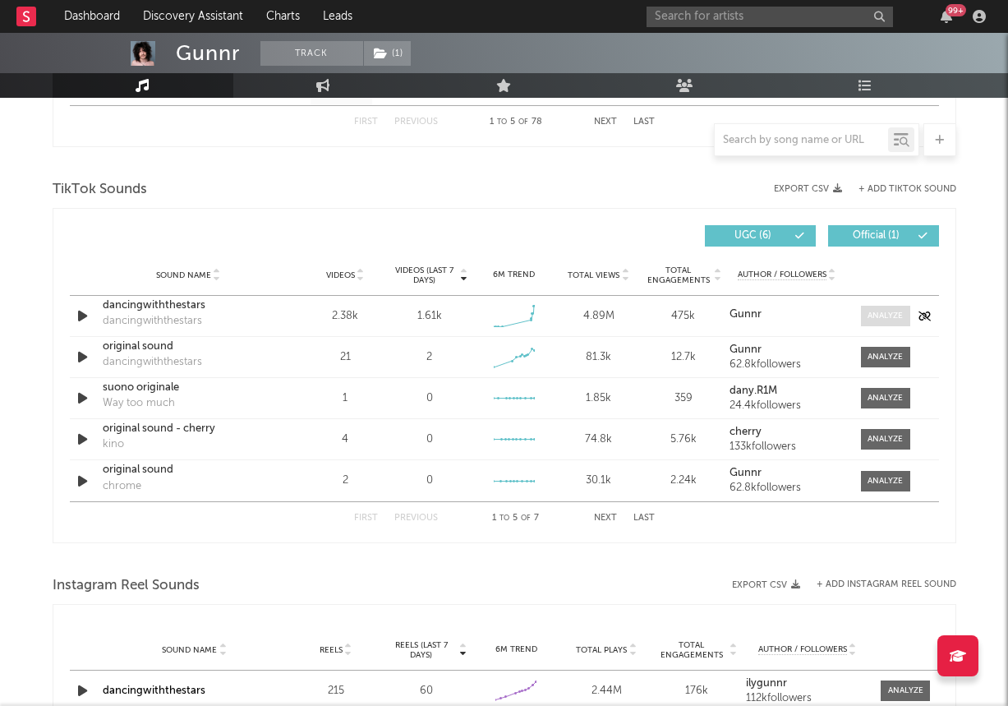
click at [906, 306] on span at bounding box center [885, 316] width 49 height 21
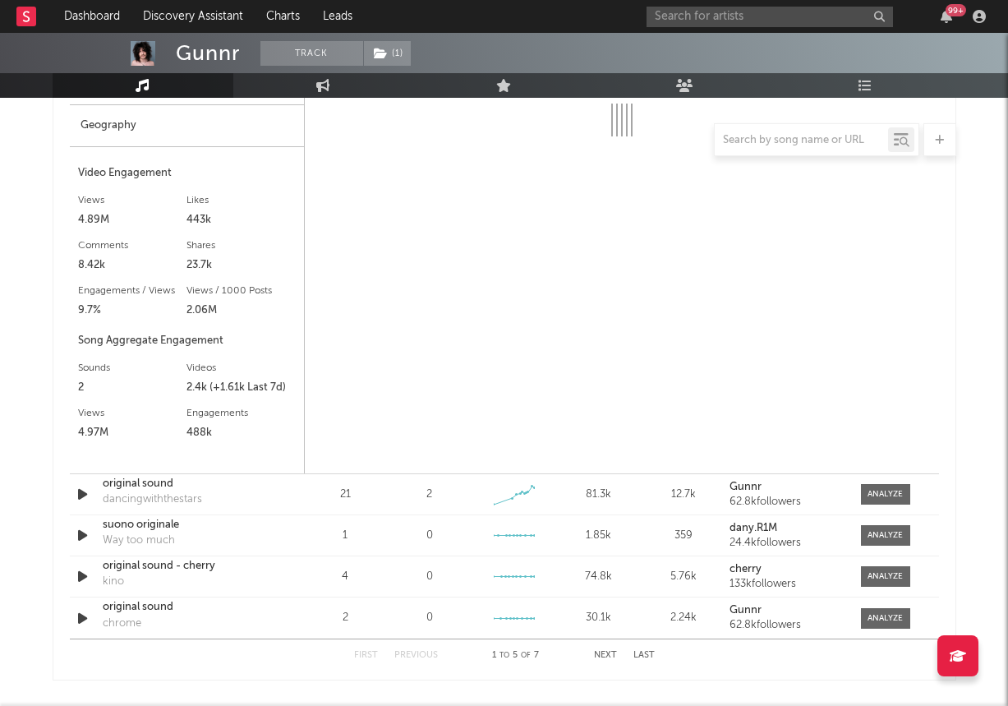
select select "1w"
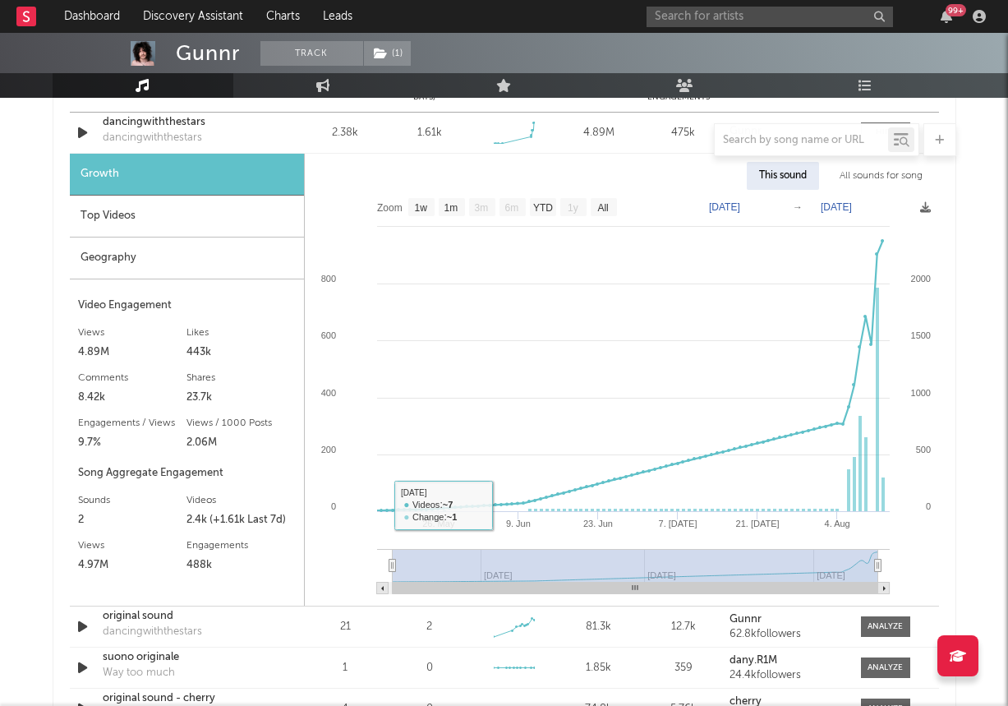
scroll to position [2008, 0]
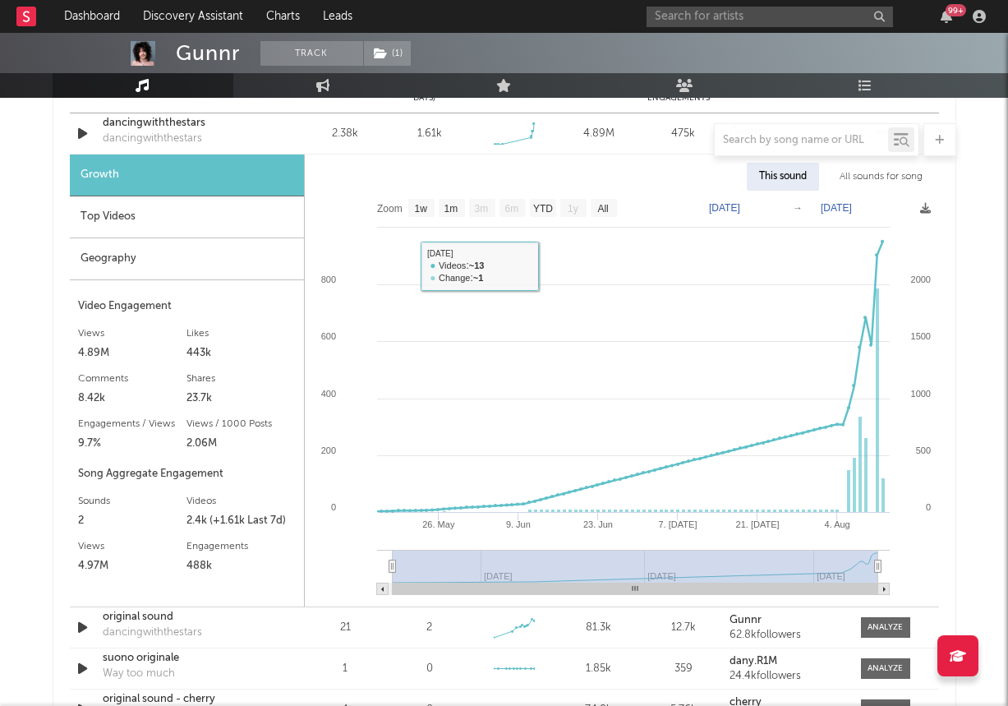
click at [215, 282] on div "Growth Top Videos Geography Video Engagement Views 4.89M Likes 443k Likes 443k …" at bounding box center [187, 380] width 235 height 452
click at [216, 261] on div "Geography" at bounding box center [187, 259] width 234 height 42
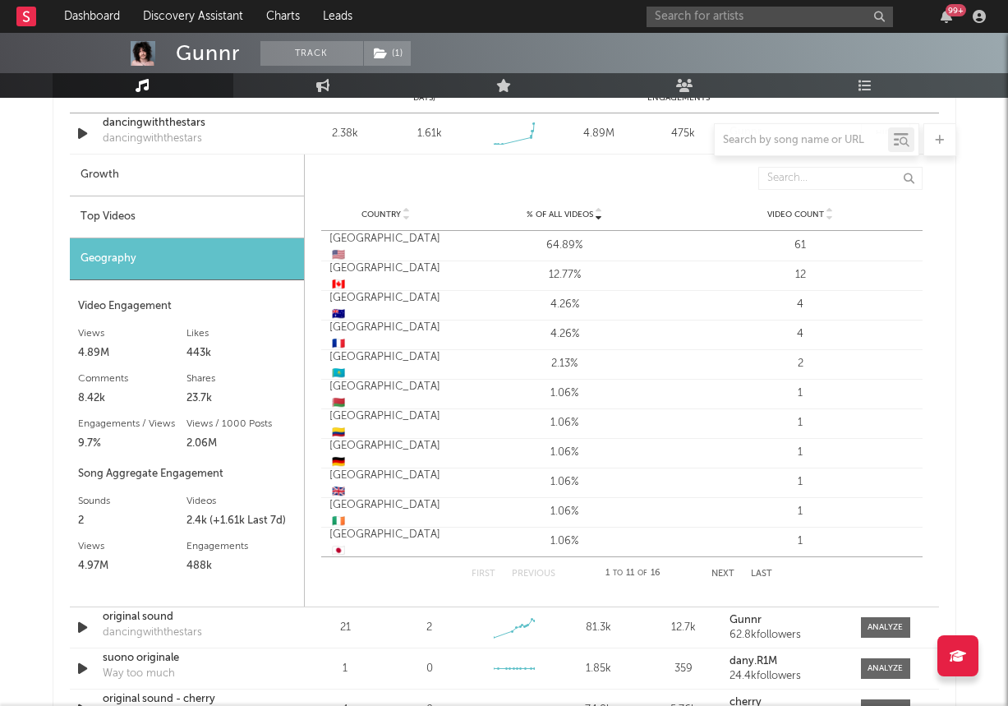
click at [226, 223] on div "Top Videos" at bounding box center [187, 217] width 234 height 42
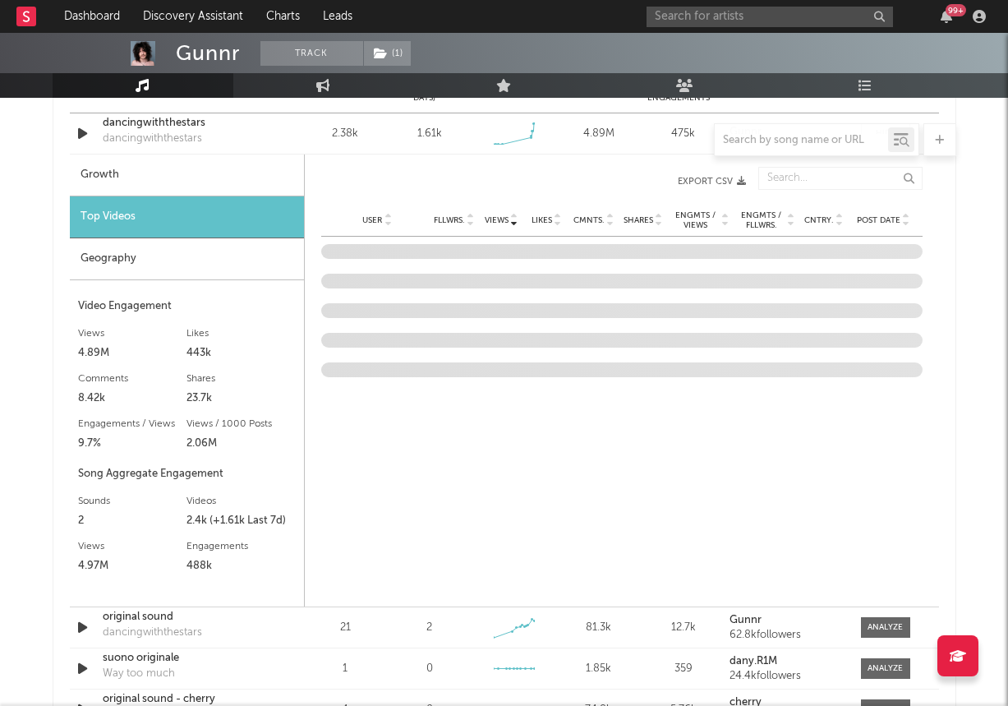
click at [228, 173] on div "Growth" at bounding box center [187, 175] width 234 height 42
select select "1w"
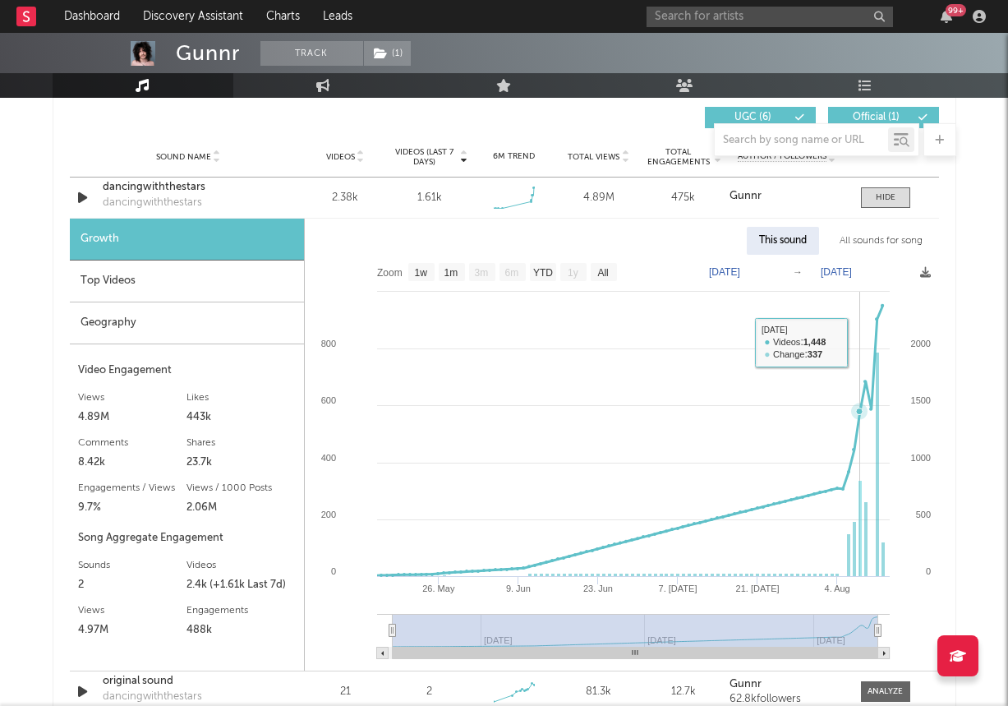
scroll to position [1873, 0]
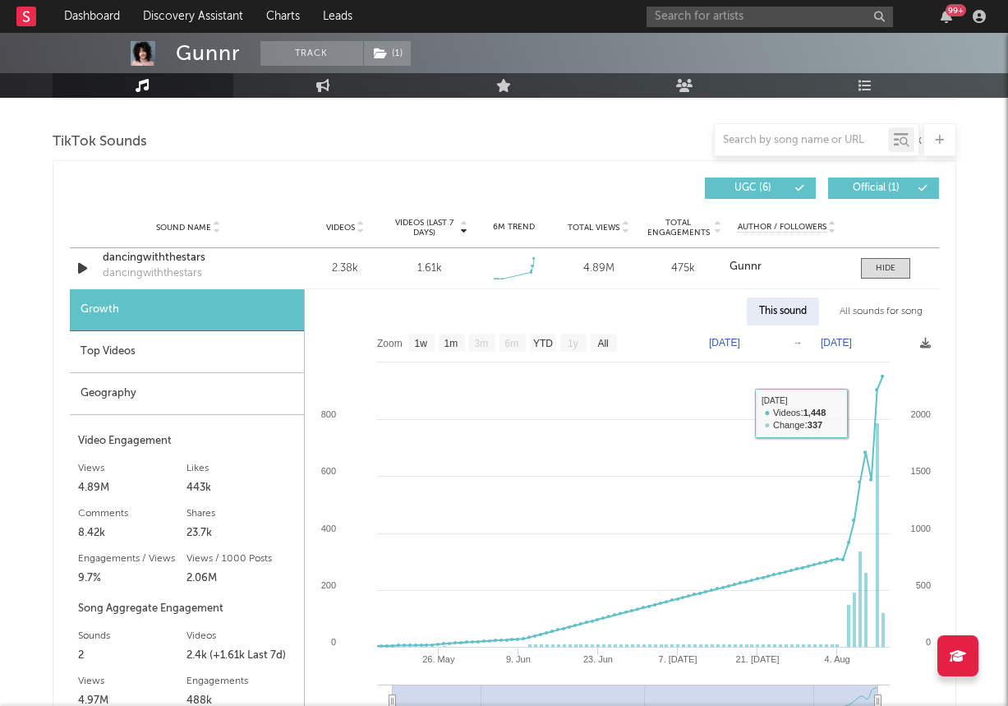
click at [140, 241] on div "Sound Name Videos Videos (last 7 days) Weekly Growth % 6M Trend Total Views Tot…" at bounding box center [504, 227] width 869 height 41
click at [147, 262] on div "dancingwiththestars" at bounding box center [189, 258] width 172 height 16
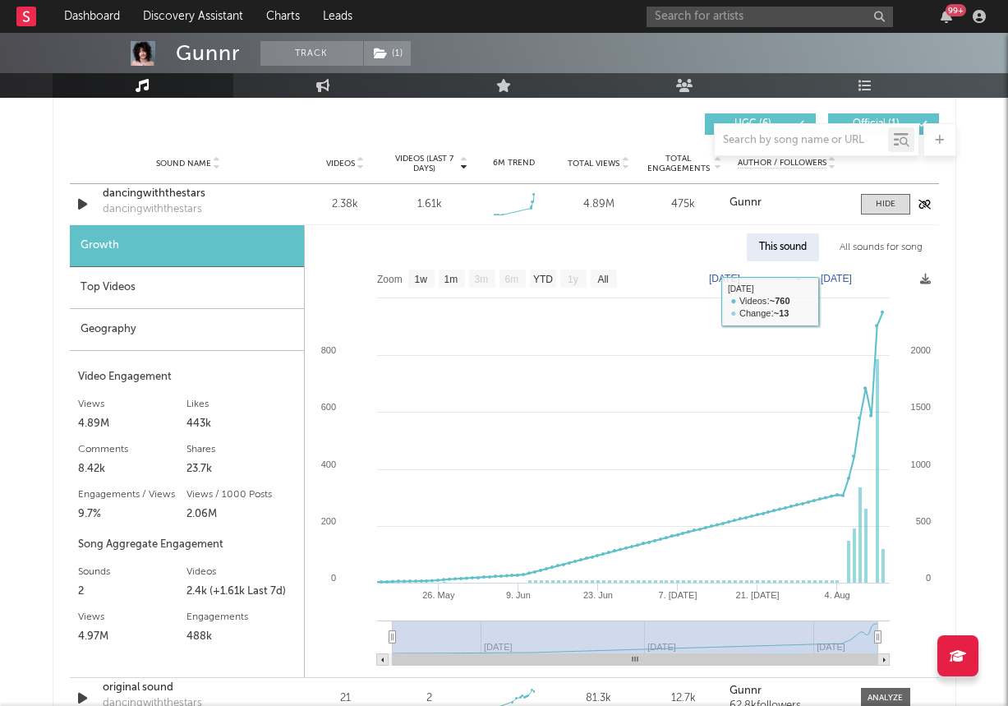
scroll to position [1905, 0]
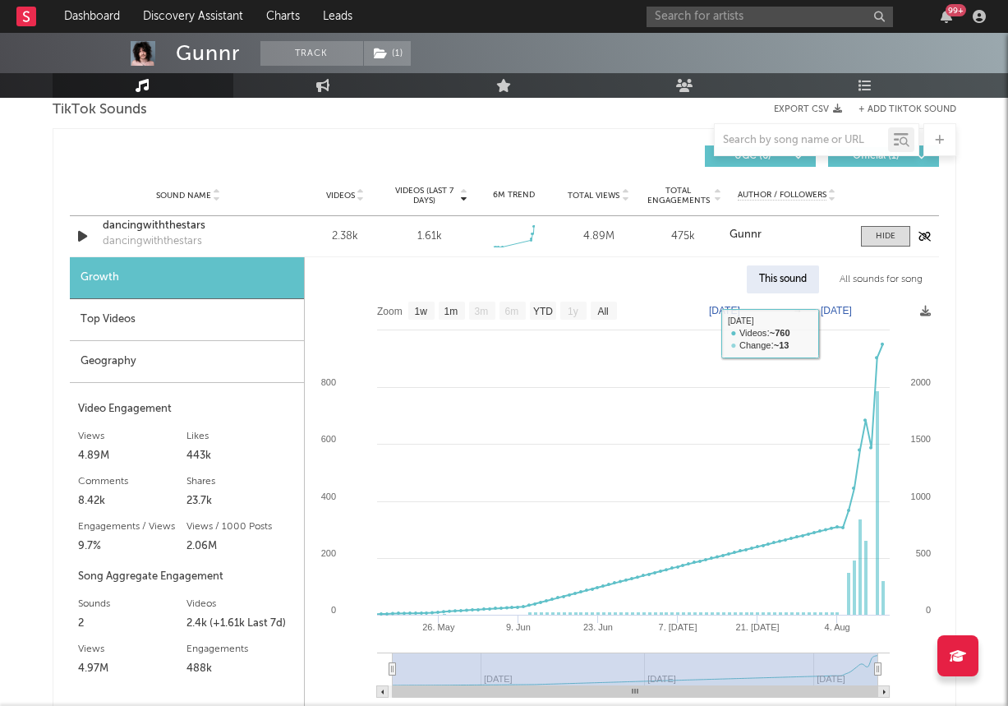
click at [881, 218] on div "Sound Name dancingwiththestars dancingwiththestars Videos 2.38k Videos (last 7 …" at bounding box center [504, 236] width 869 height 40
click at [881, 237] on div at bounding box center [886, 236] width 20 height 12
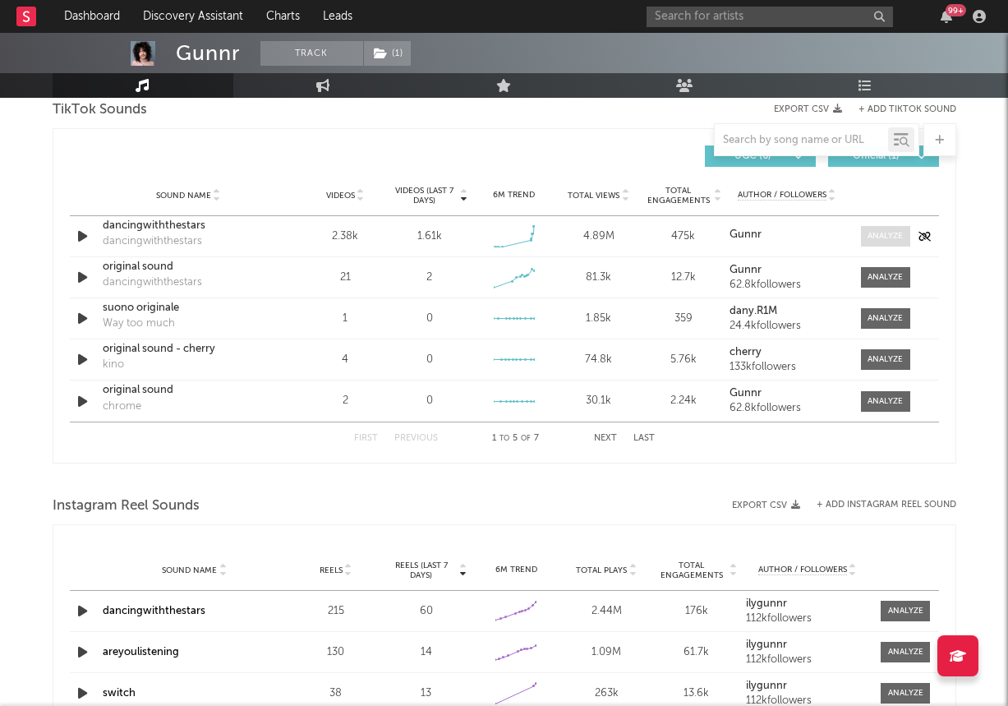
click at [892, 236] on div at bounding box center [885, 236] width 35 height 12
select select "1w"
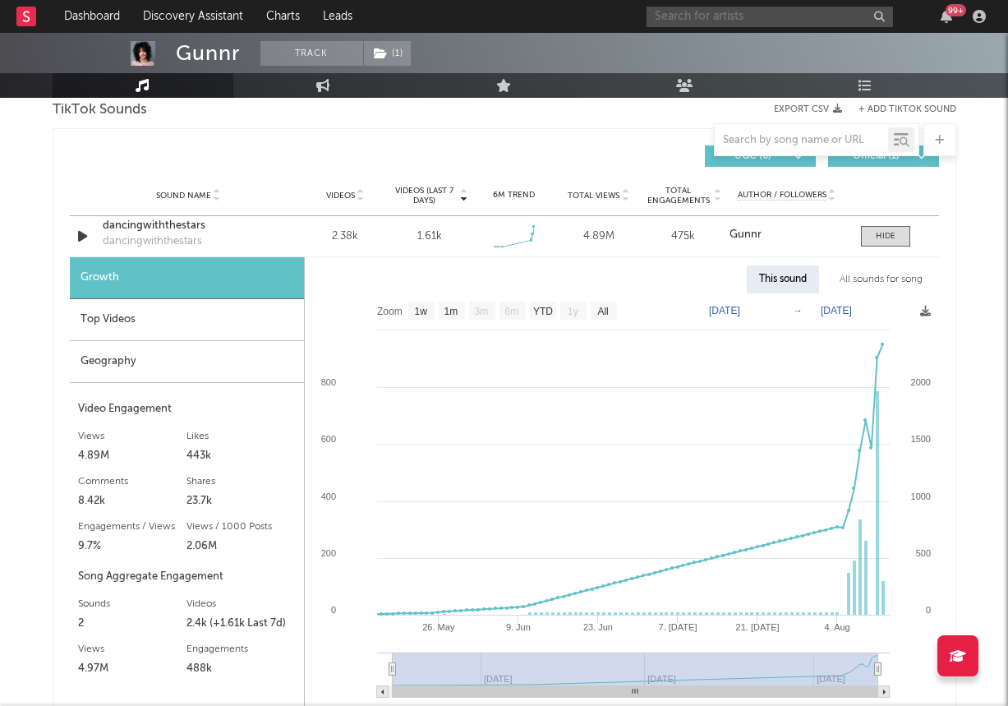
click at [721, 16] on input "text" at bounding box center [770, 17] width 246 height 21
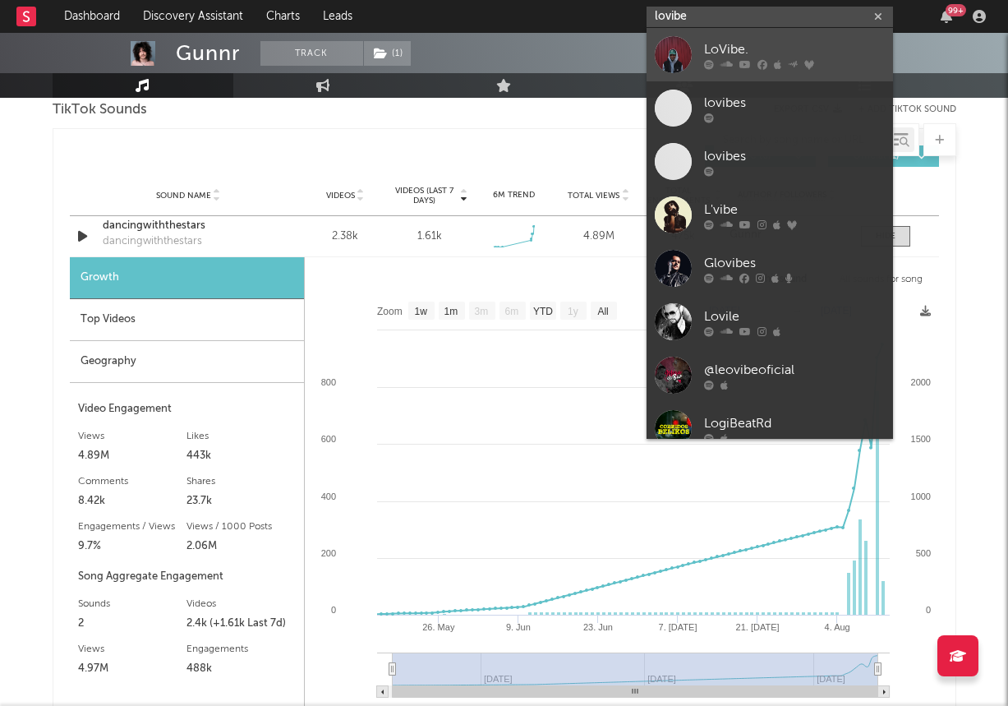
type input "lovibe"
click at [750, 50] on div "LoVibe." at bounding box center [794, 49] width 181 height 20
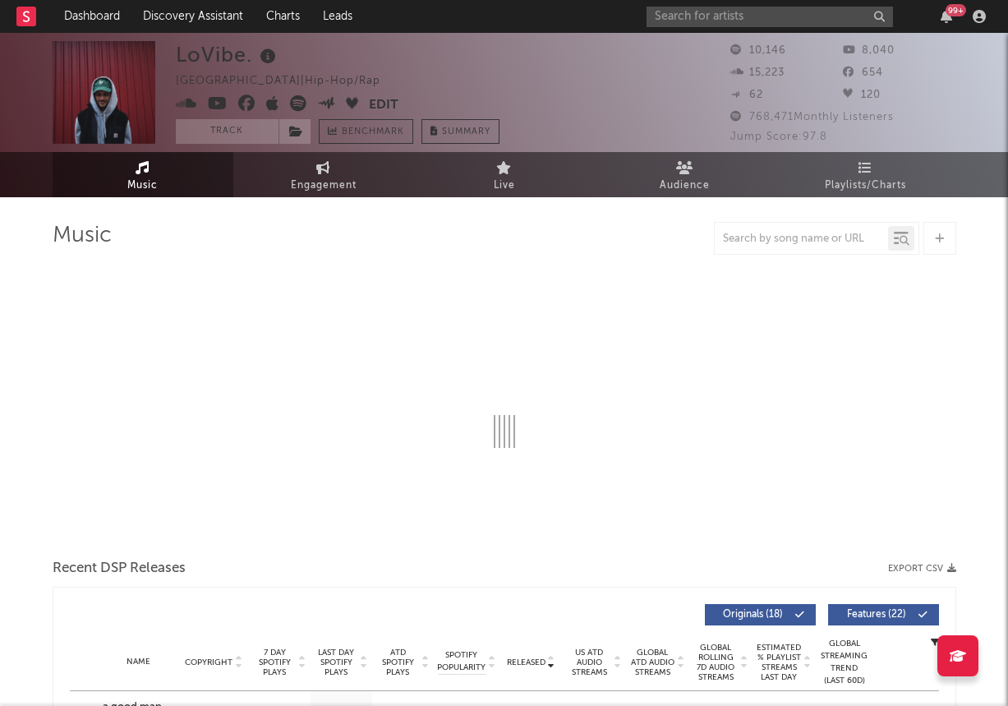
select select "6m"
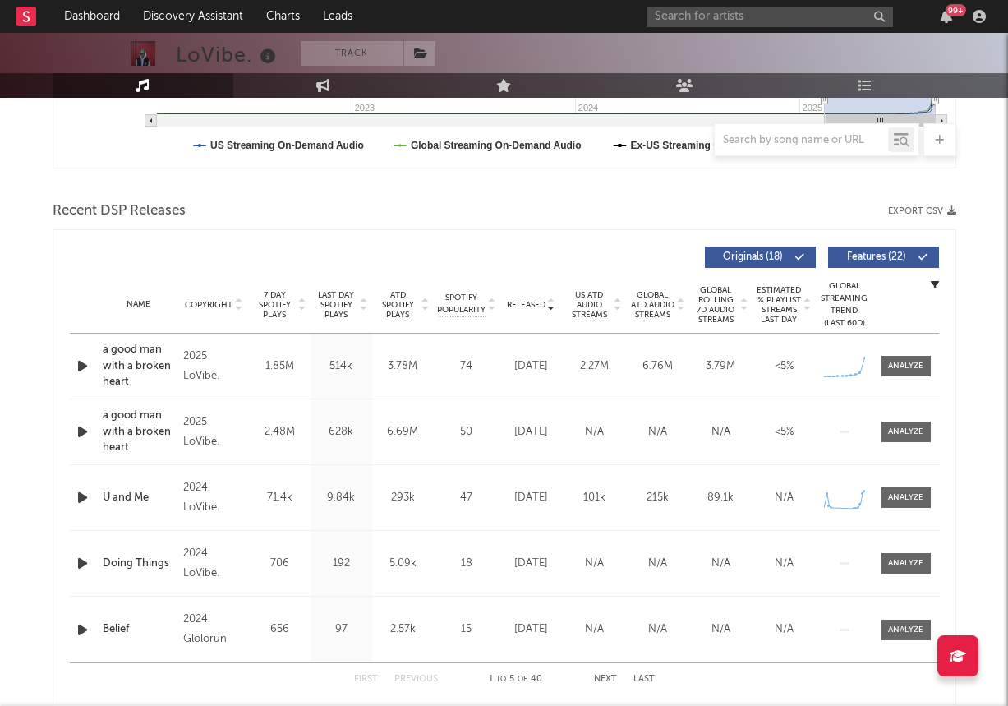
scroll to position [484, 0]
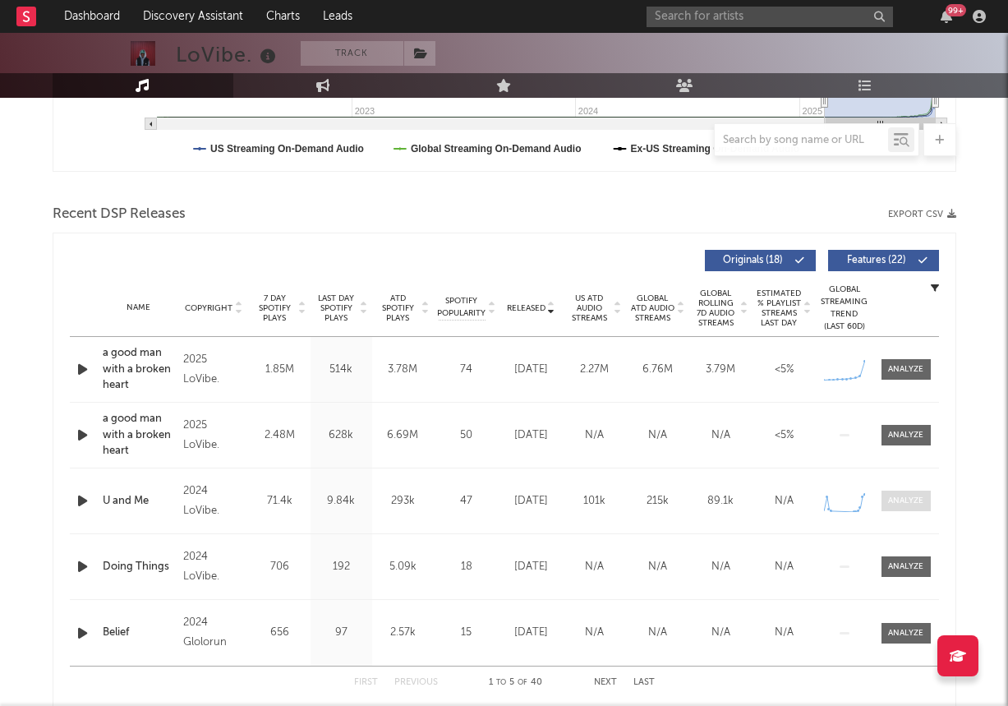
click at [923, 503] on span at bounding box center [905, 500] width 49 height 21
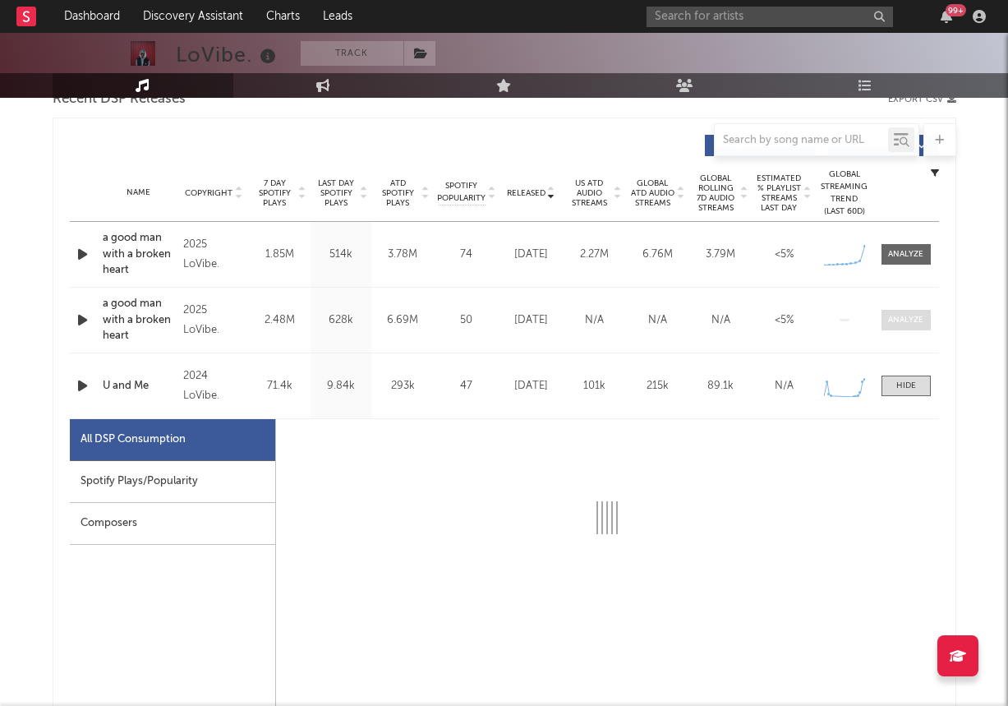
select select "1w"
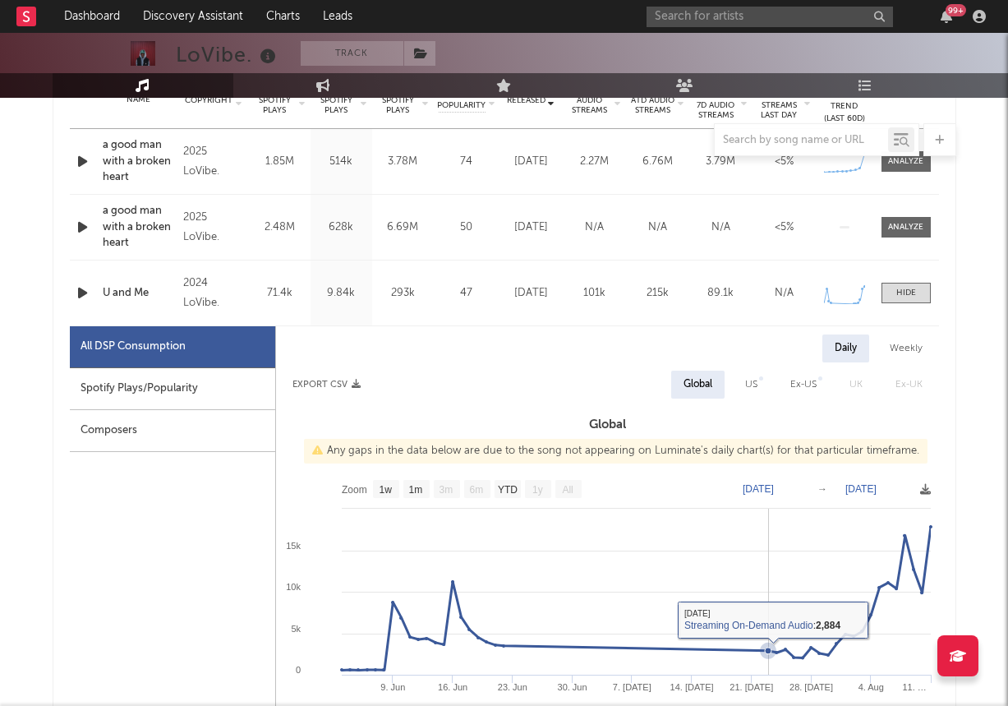
scroll to position [509, 0]
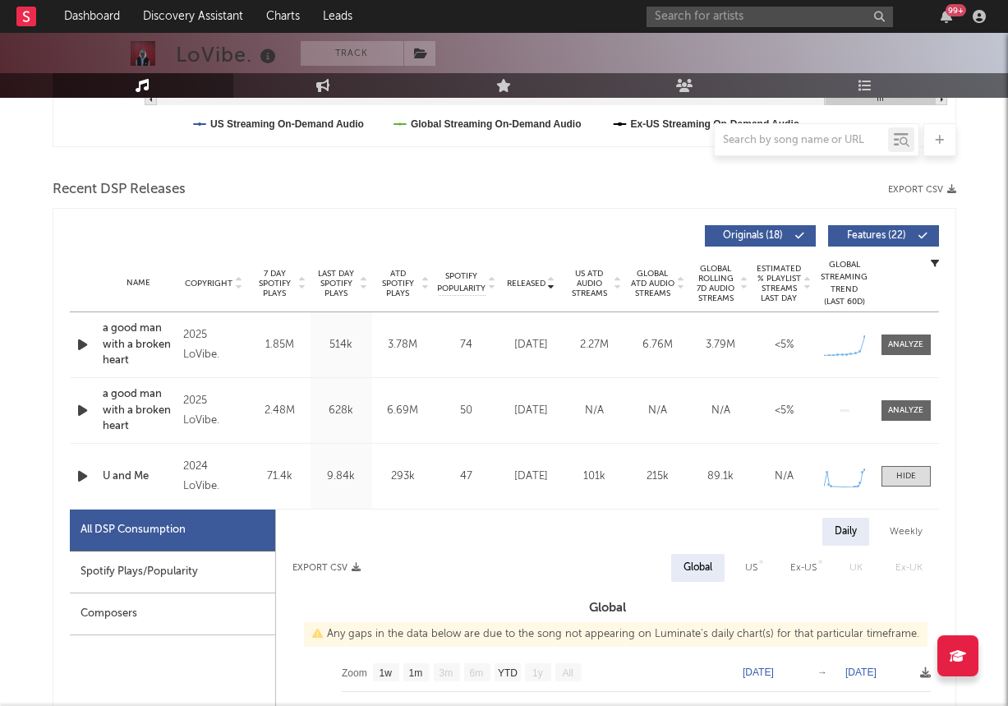
click at [82, 477] on icon "button" at bounding box center [82, 476] width 17 height 21
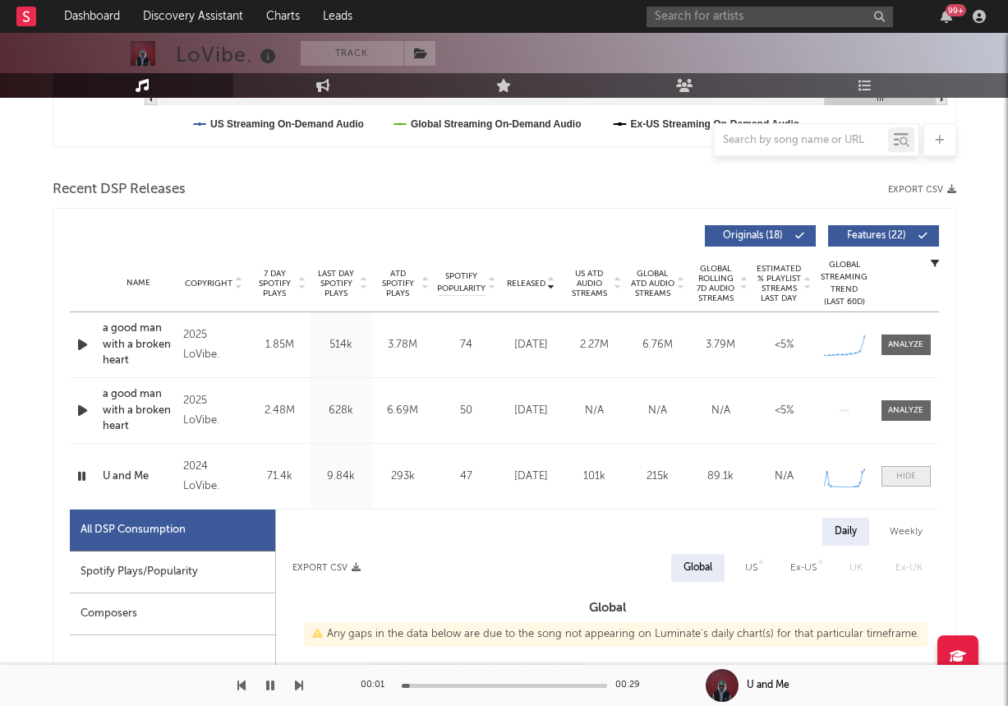
click at [904, 476] on div at bounding box center [906, 476] width 20 height 12
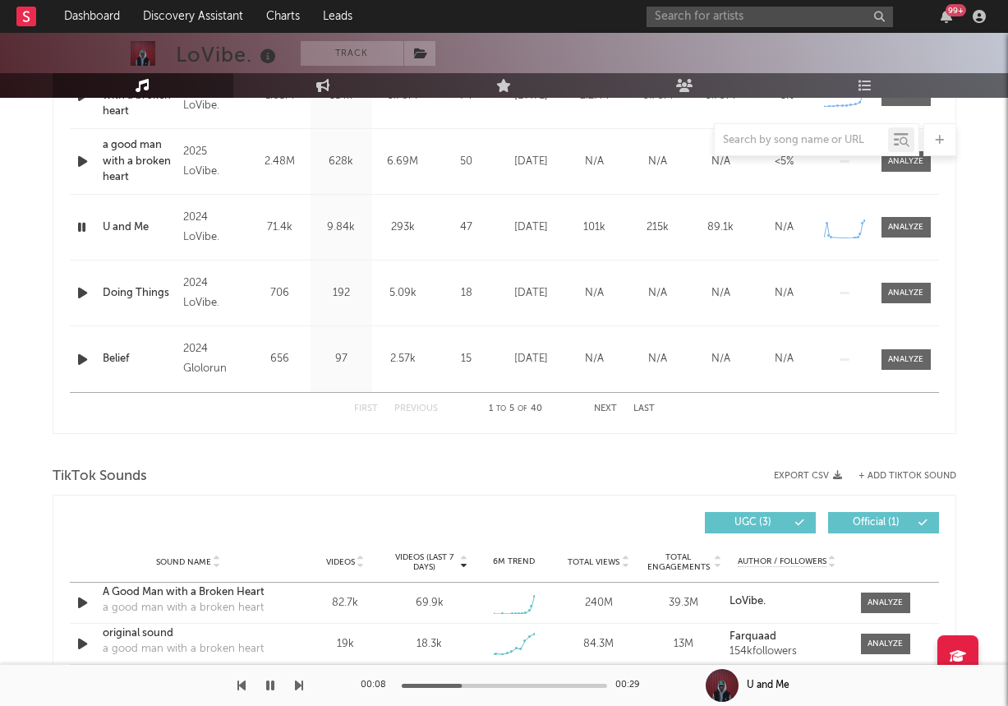
scroll to position [496, 0]
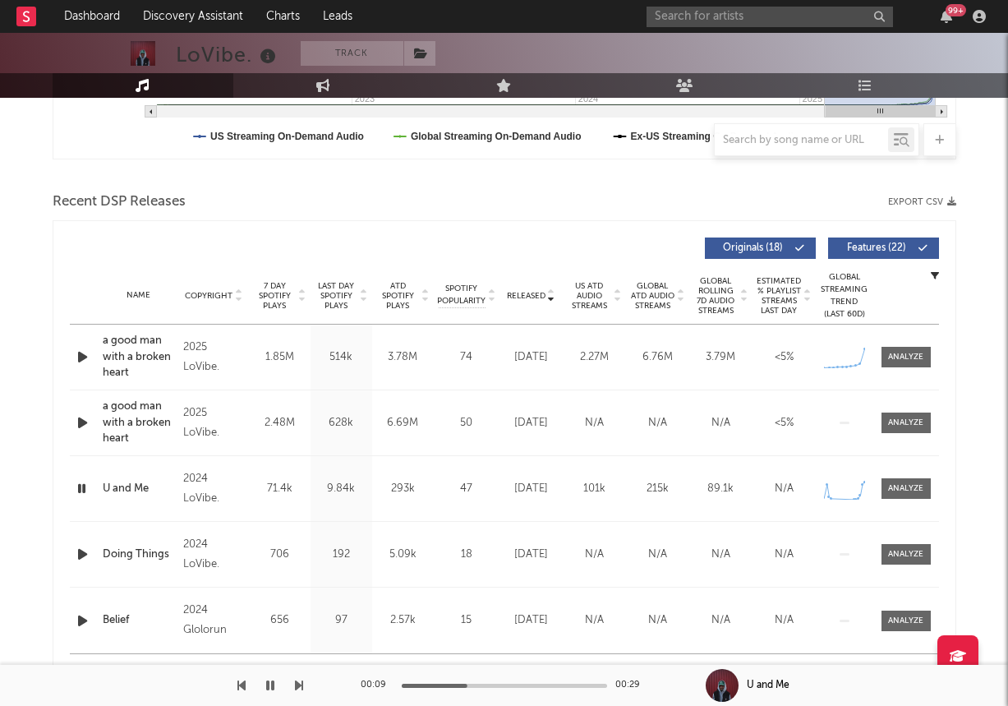
click at [67, 353] on div "Released Copyright 7 Day Spotify Plays Last Day Spotify Plays ATD Spotify Plays…" at bounding box center [505, 457] width 904 height 475
click at [84, 361] on icon "button" at bounding box center [82, 357] width 17 height 21
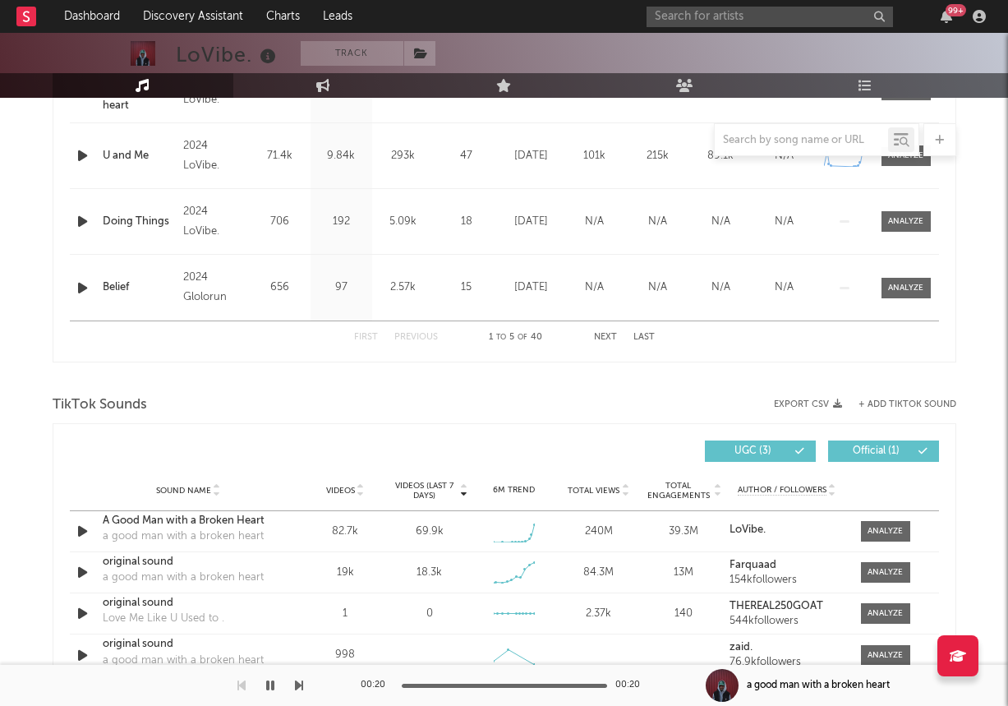
scroll to position [1011, 0]
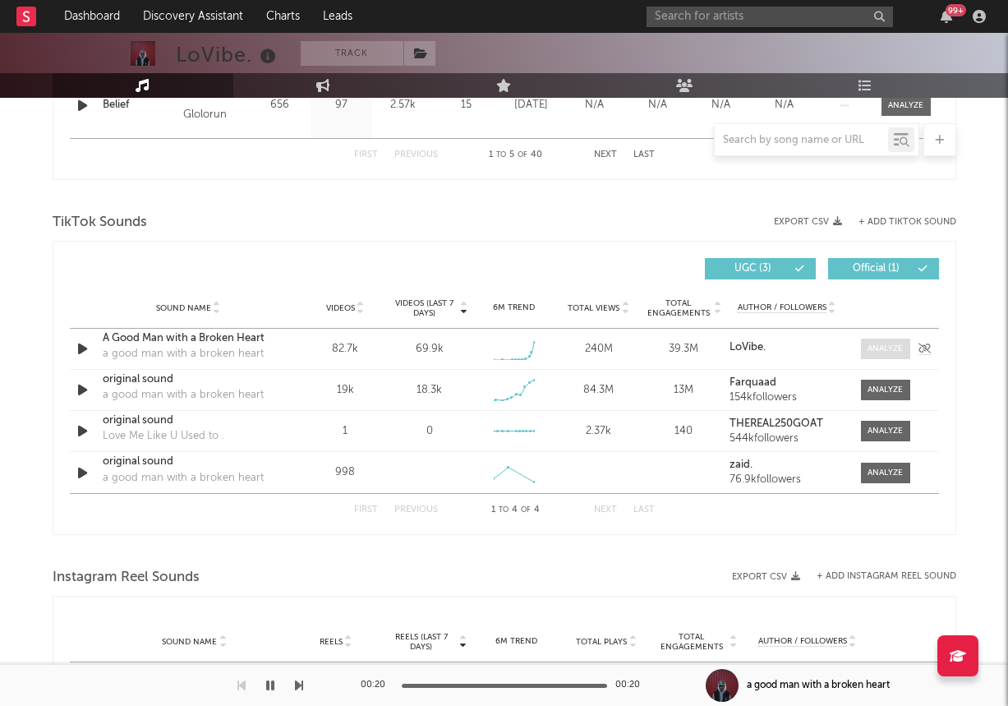
click at [897, 343] on div at bounding box center [885, 349] width 35 height 12
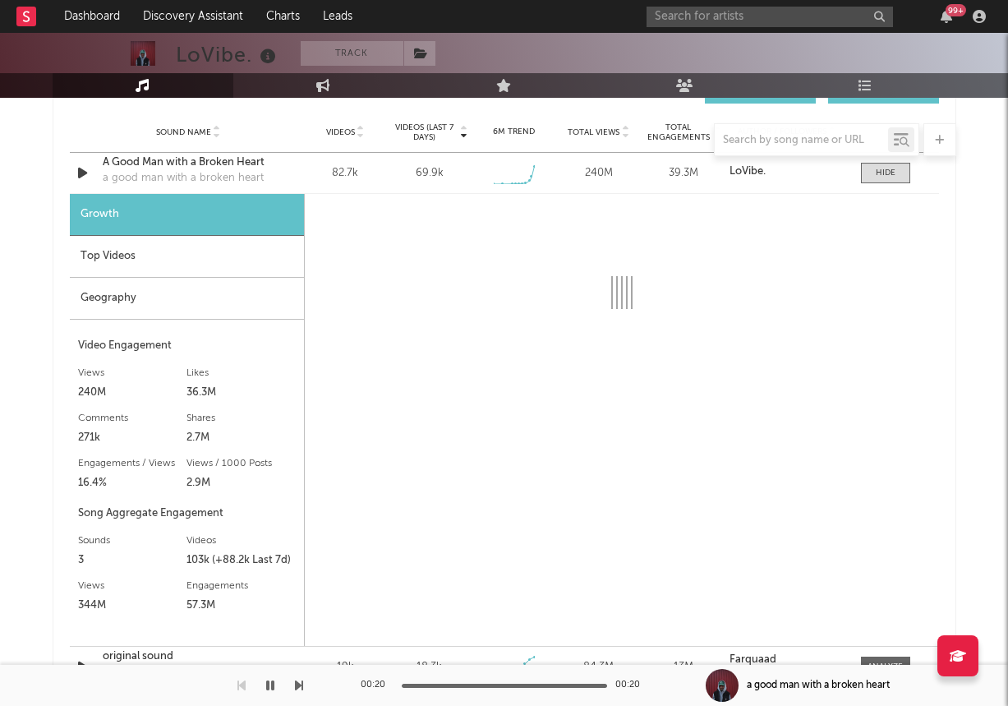
scroll to position [1259, 0]
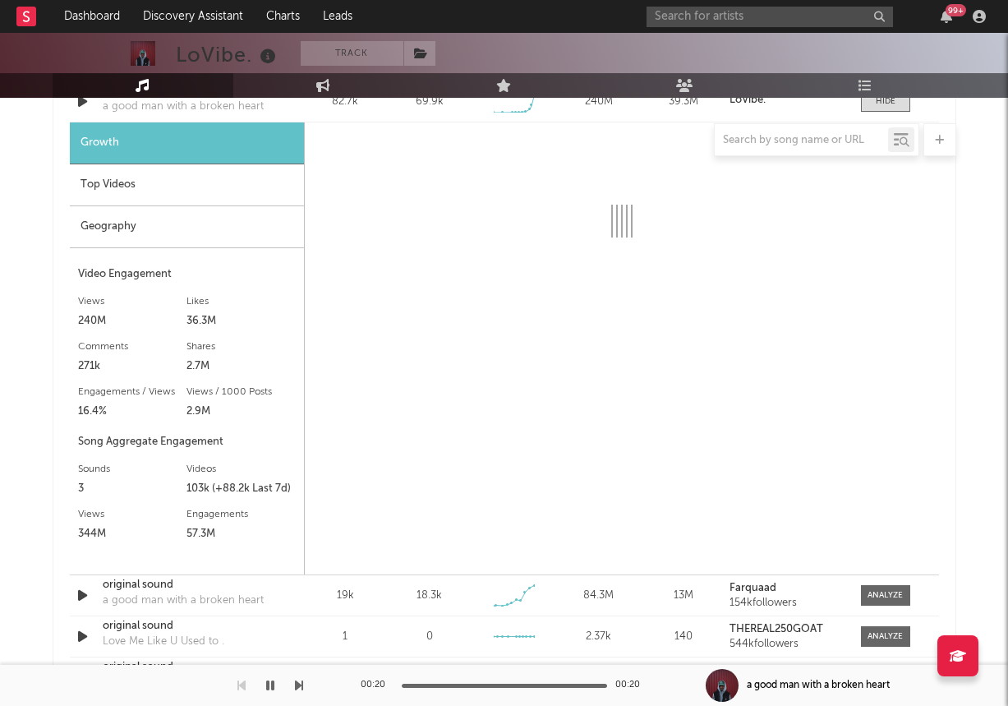
click at [246, 232] on div "Geography" at bounding box center [187, 227] width 234 height 42
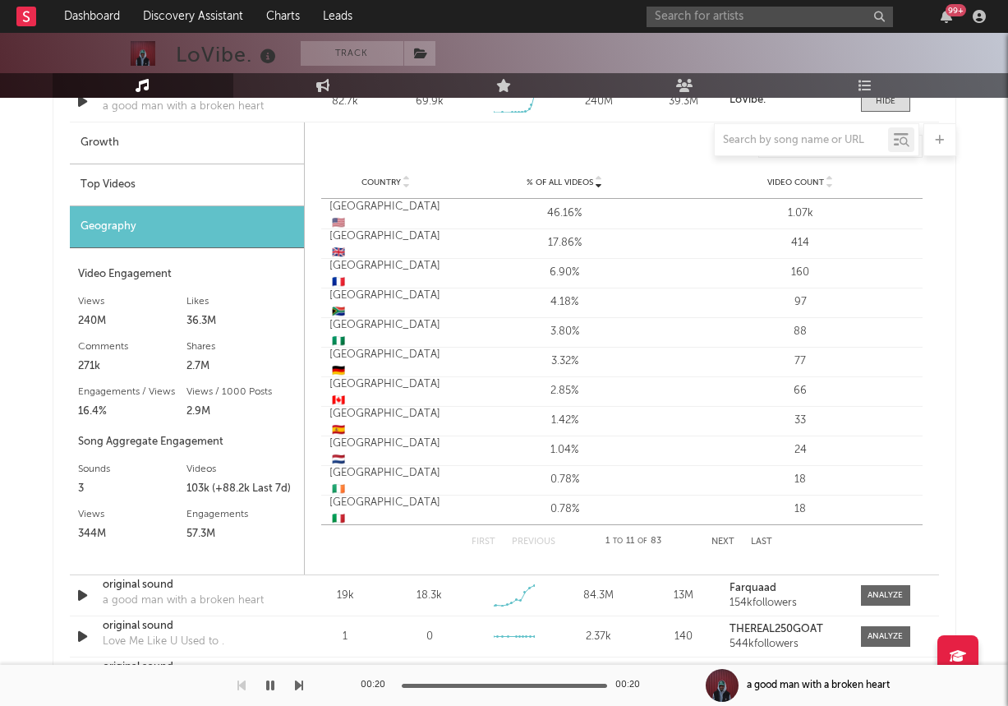
click at [243, 190] on div "Top Videos" at bounding box center [187, 185] width 234 height 42
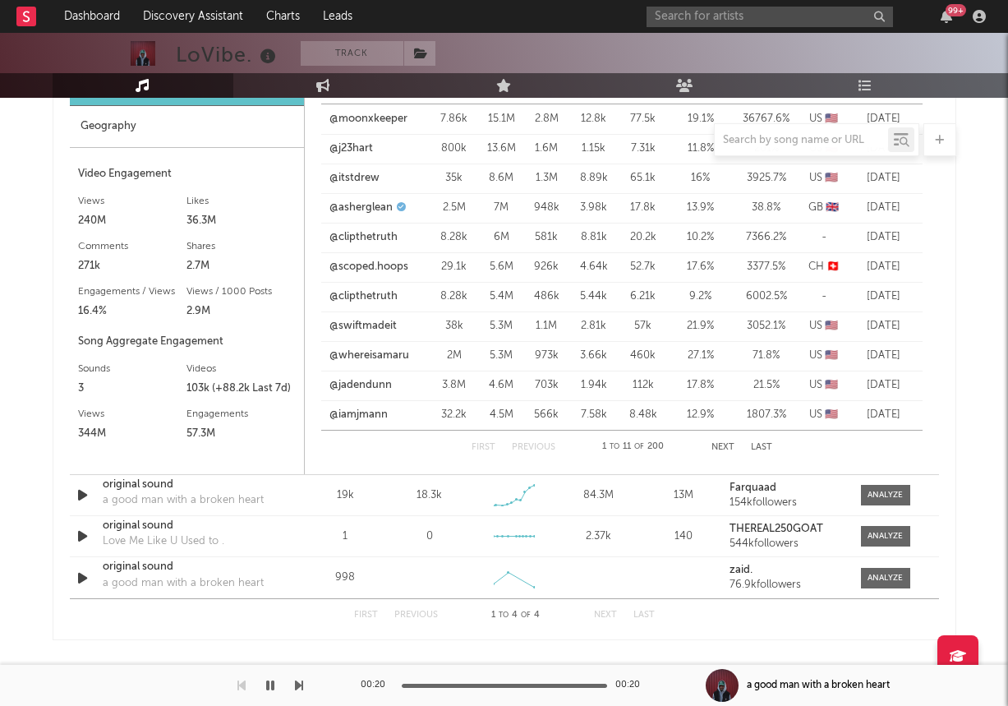
scroll to position [1383, 0]
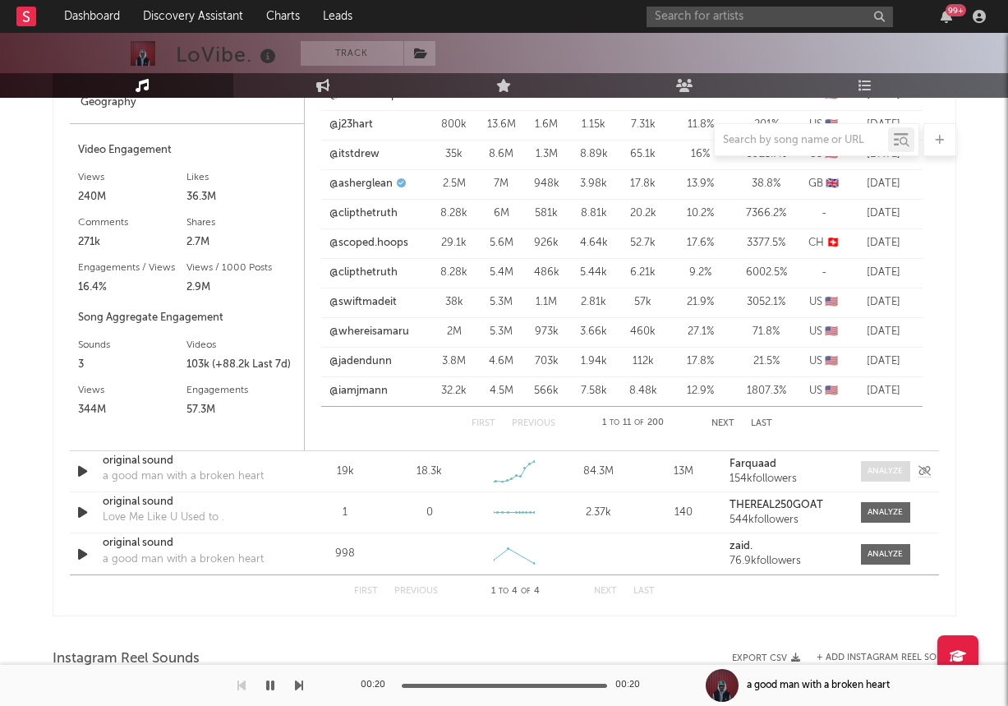
click at [897, 469] on div at bounding box center [885, 471] width 35 height 12
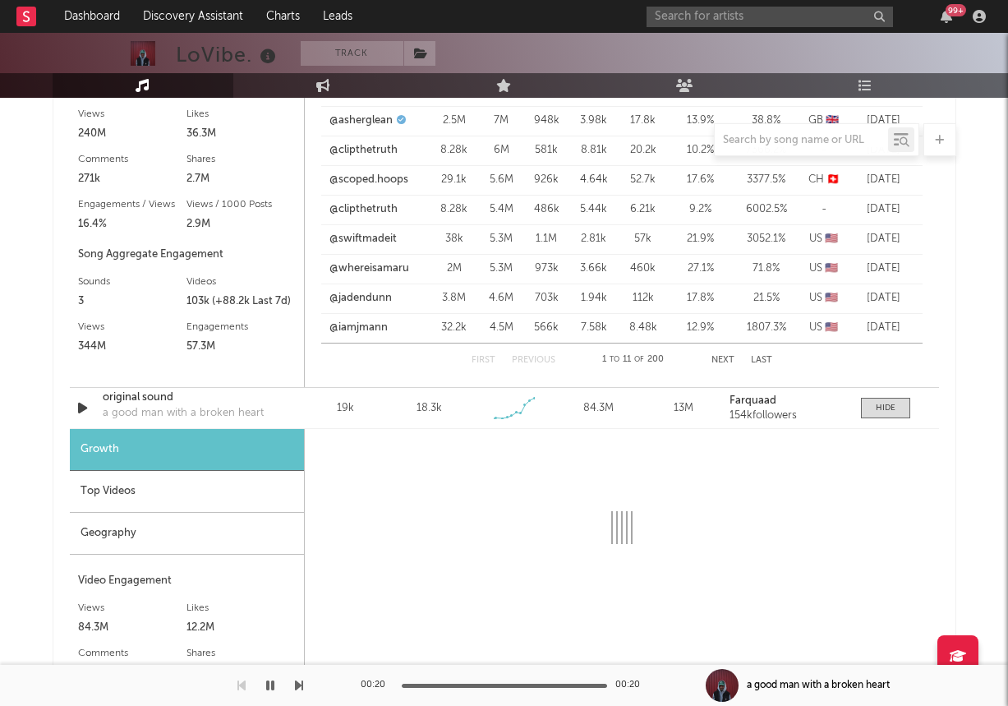
scroll to position [1592, 0]
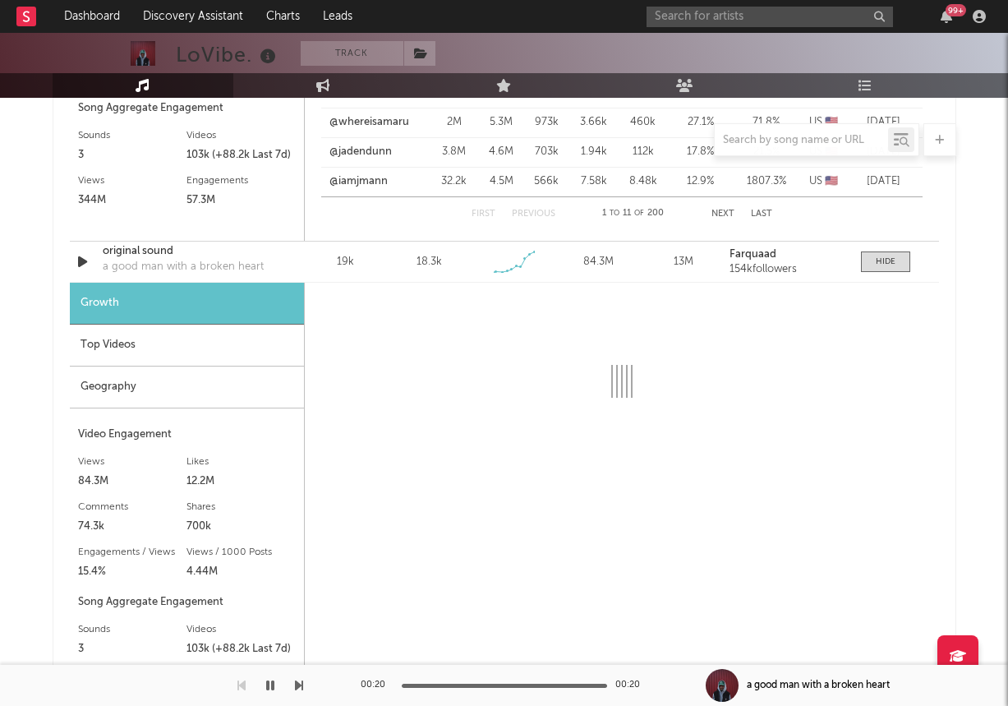
select select "1w"
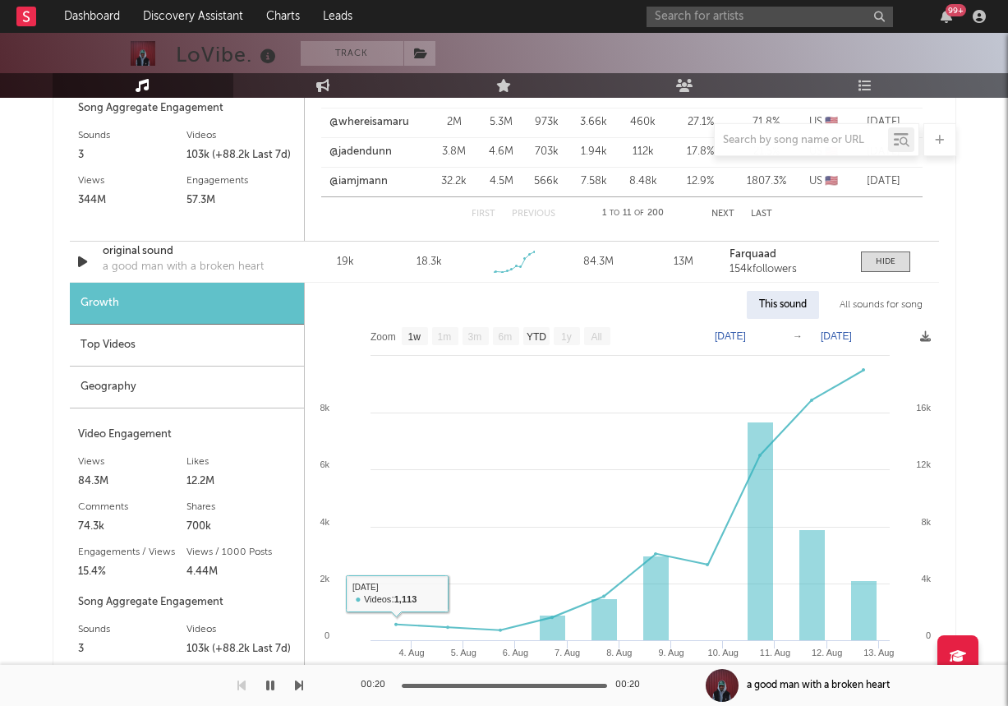
click at [219, 338] on div "Top Videos" at bounding box center [187, 345] width 234 height 42
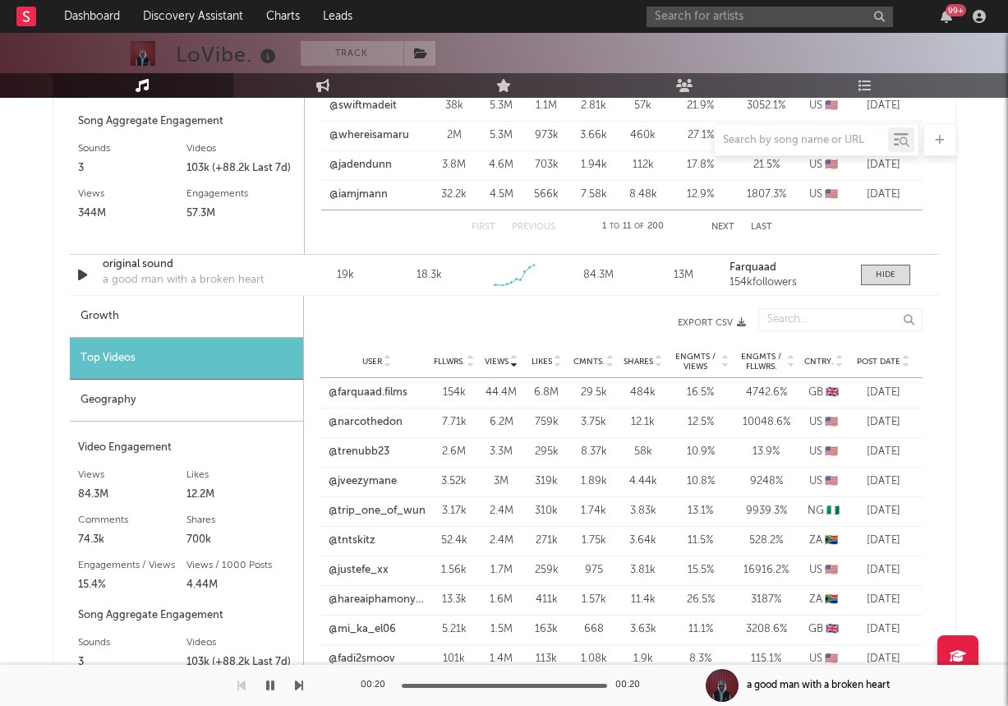
scroll to position [1578, 0]
click at [374, 389] on link "@farquaad.films" at bounding box center [368, 393] width 79 height 16
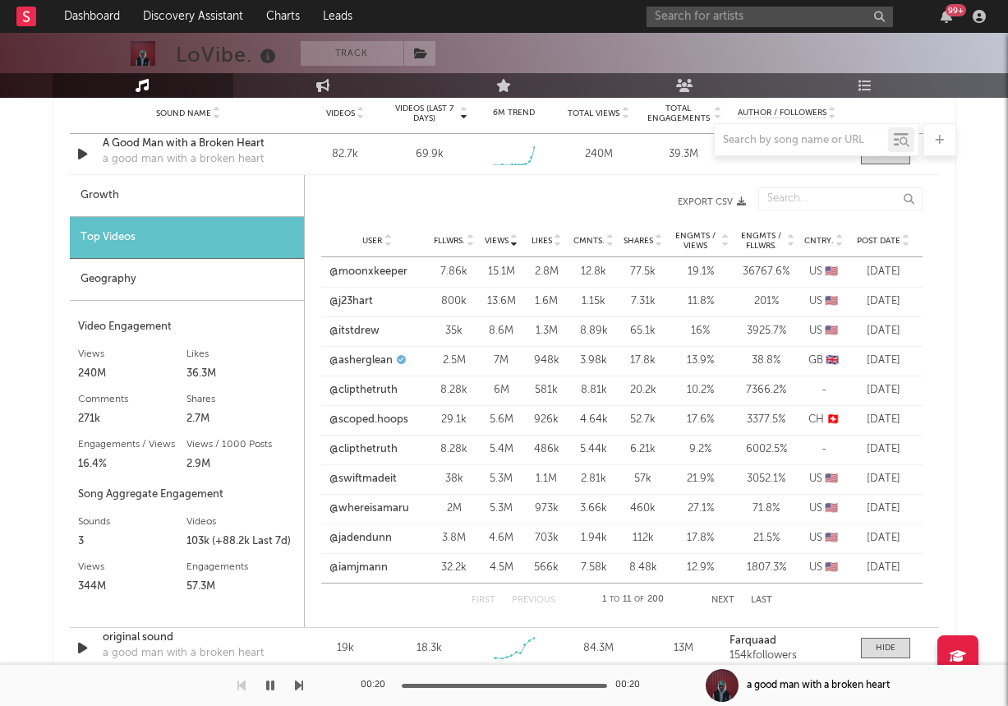
scroll to position [1192, 0]
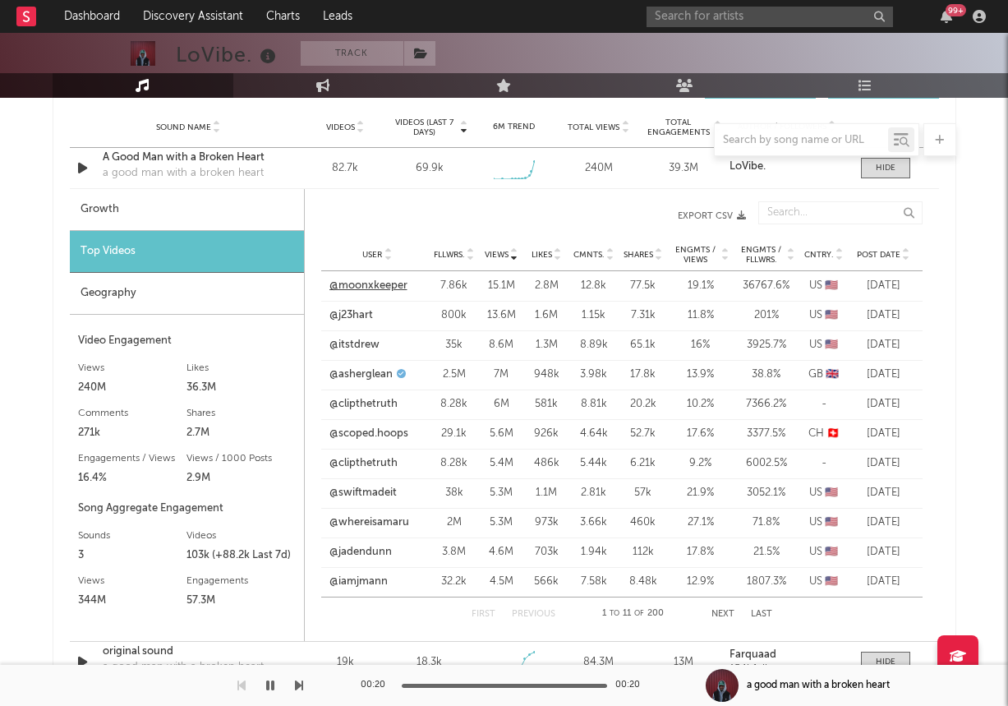
click at [361, 282] on link "@moonxkeeper" at bounding box center [368, 286] width 78 height 16
click at [353, 307] on link "@j23hart" at bounding box center [351, 315] width 44 height 16
click at [352, 338] on link "@itstdrew" at bounding box center [354, 345] width 50 height 16
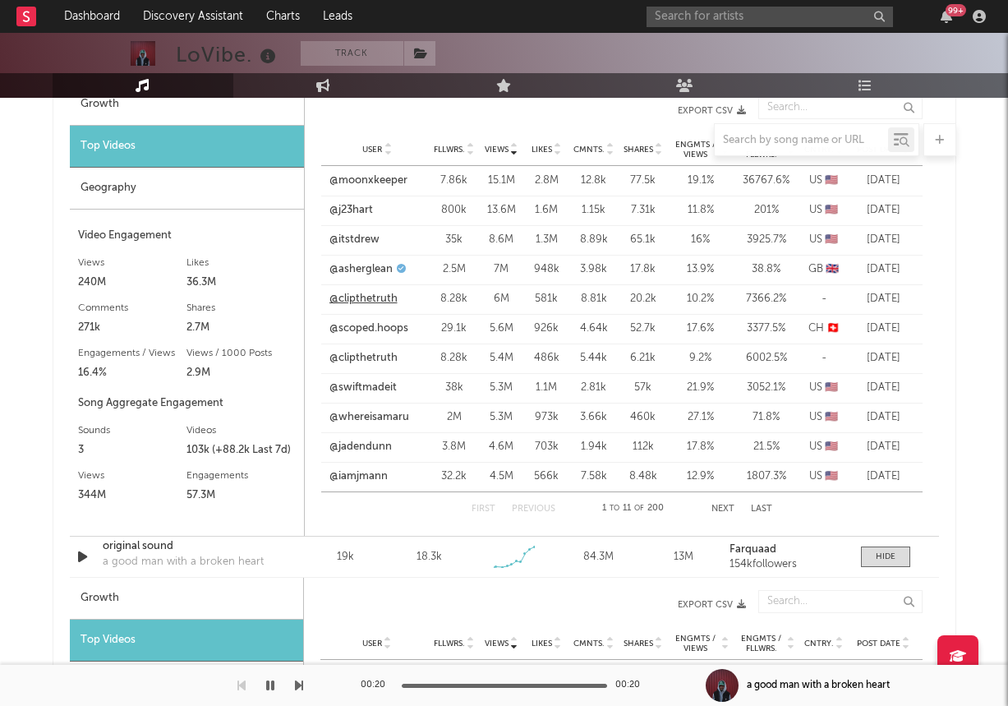
scroll to position [1494, 0]
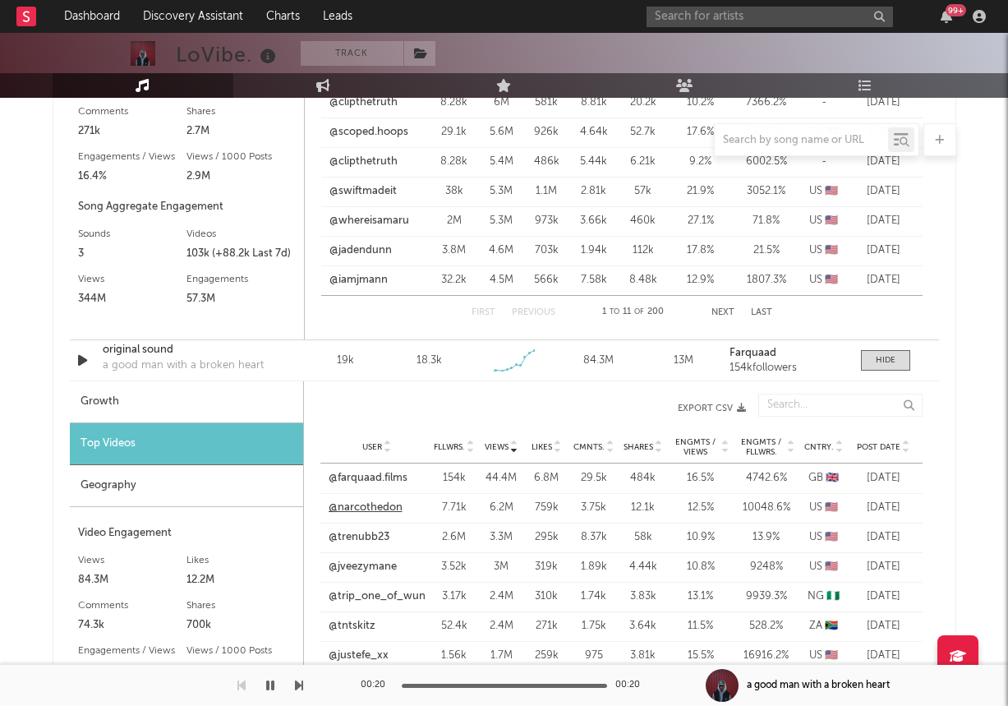
click at [366, 506] on link "@narcothedon" at bounding box center [366, 507] width 74 height 16
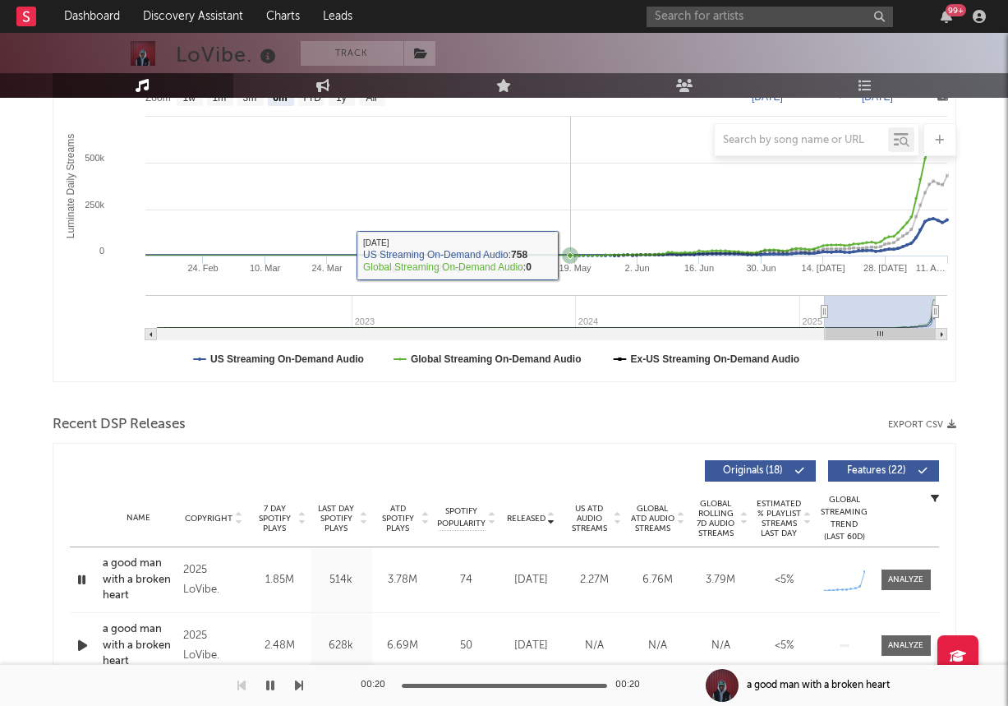
scroll to position [0, 0]
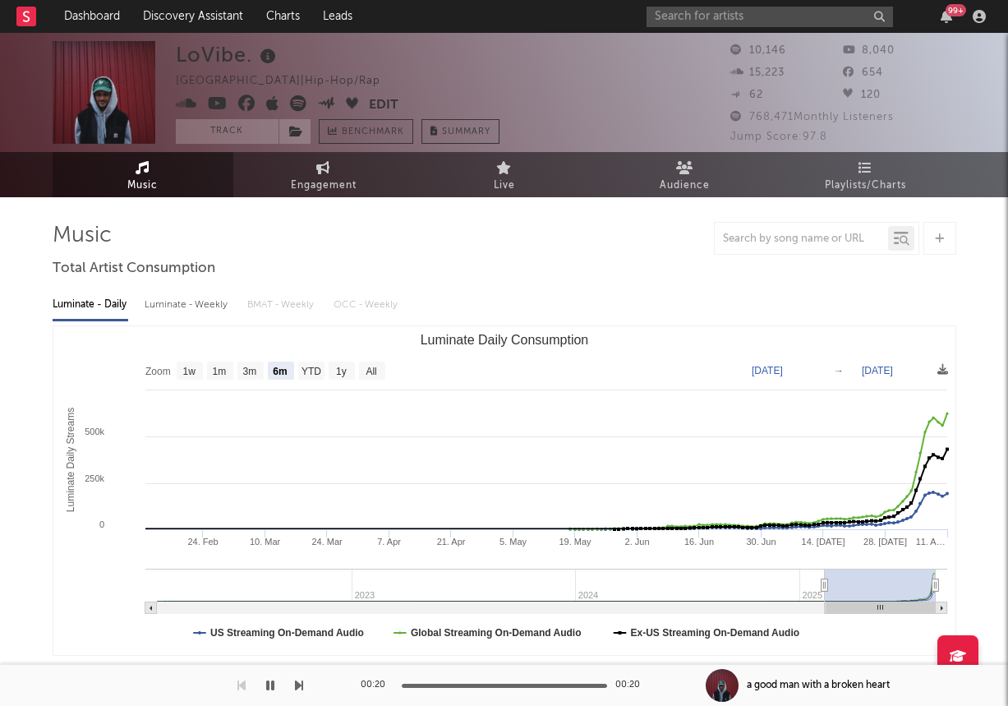
click at [292, 108] on icon at bounding box center [298, 103] width 16 height 16
click at [372, 107] on button "Edit" at bounding box center [384, 105] width 30 height 21
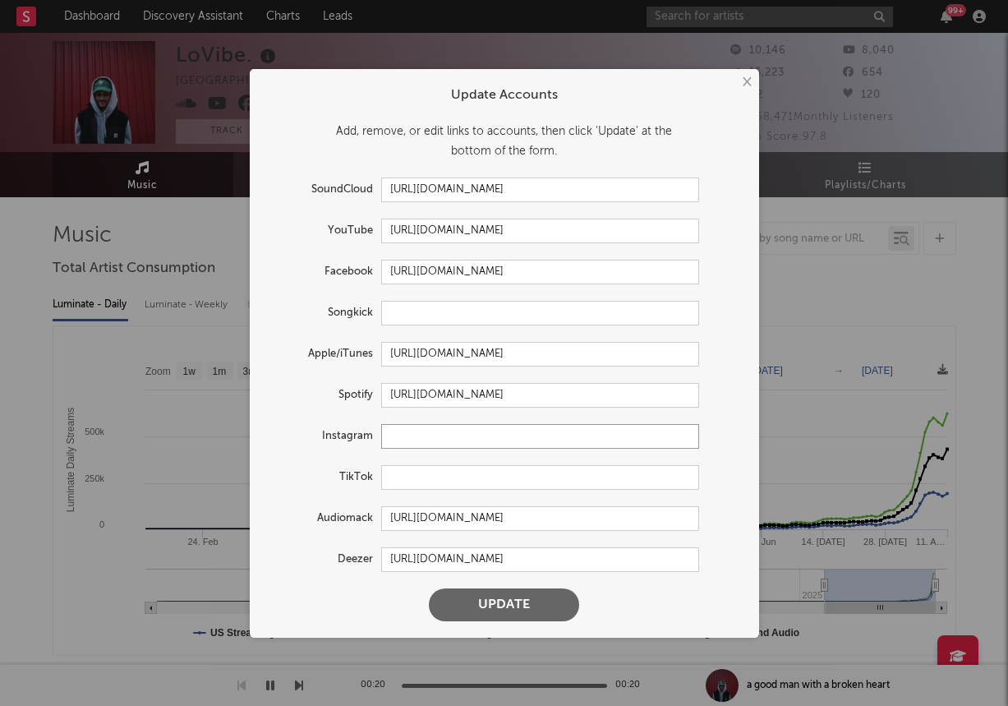
click at [403, 442] on input "text" at bounding box center [540, 436] width 318 height 25
paste input "https://www.instagram.com/lovibe.lovibe"
type input "https://www.instagram.com/lovibe.lovibe"
click at [478, 588] on button "Update" at bounding box center [504, 604] width 150 height 33
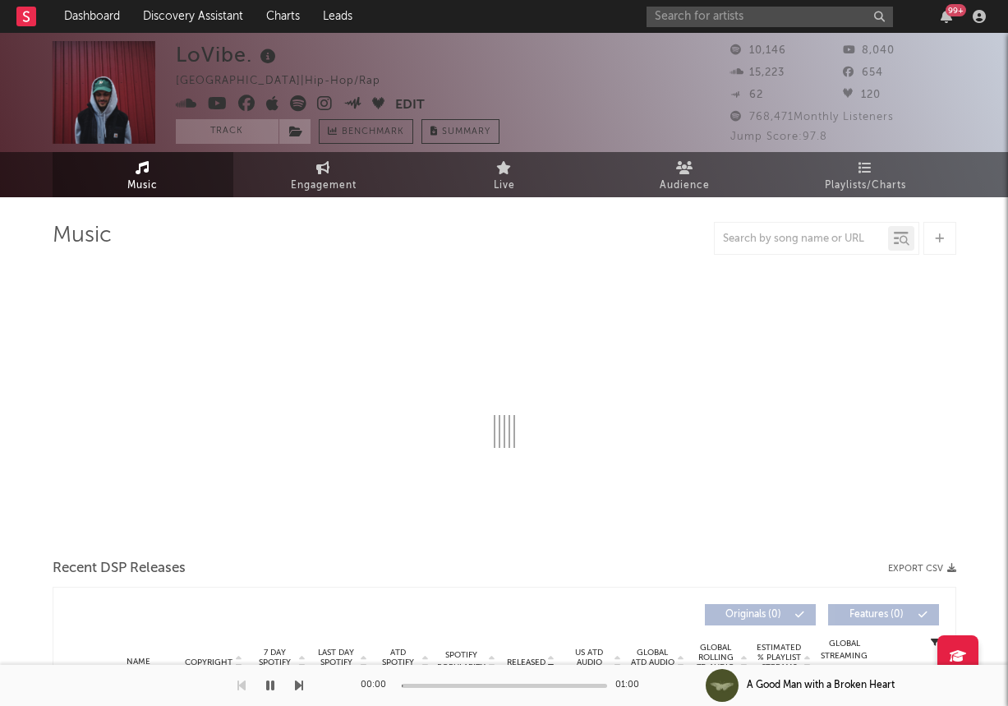
select select "6m"
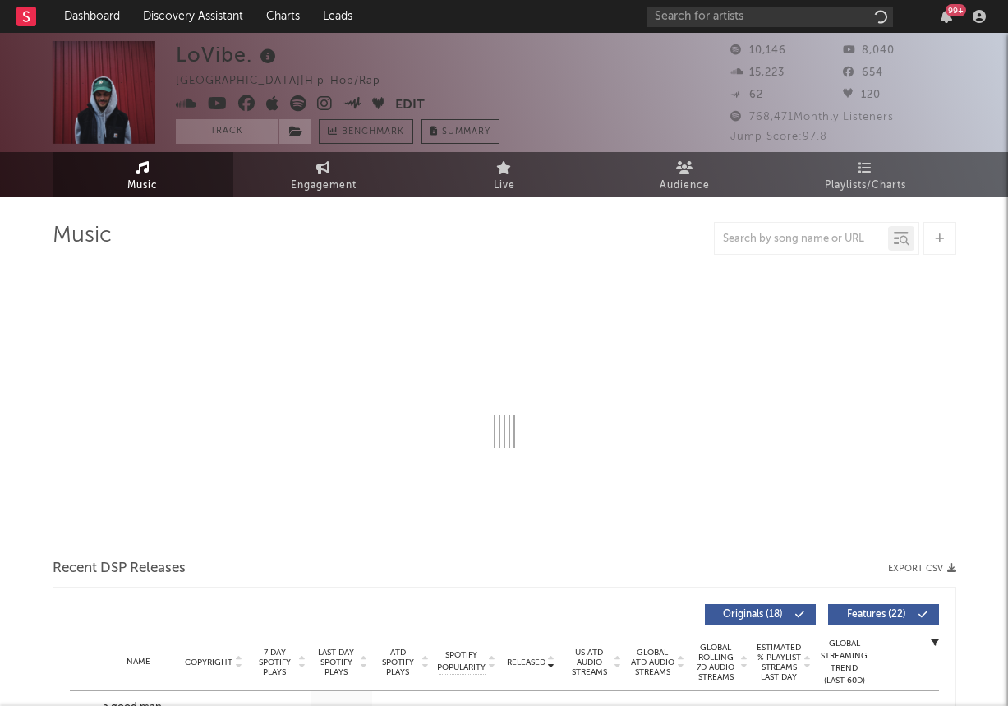
select select "6m"
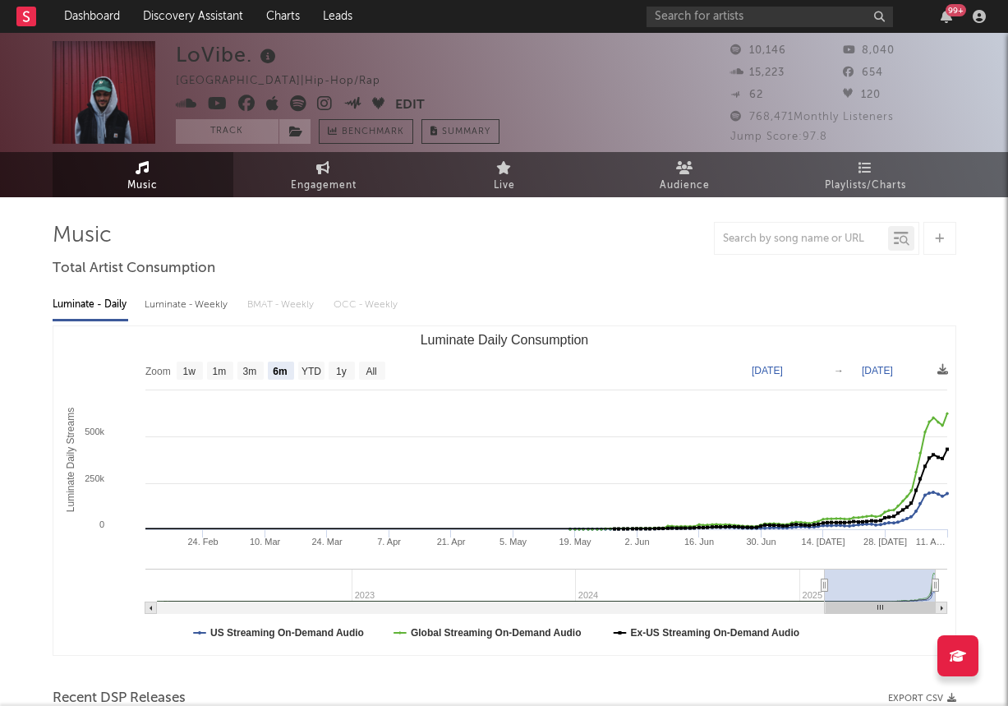
click at [737, 27] on div "99 +" at bounding box center [819, 16] width 345 height 33
click at [716, 20] on input "text" at bounding box center [770, 17] width 246 height 21
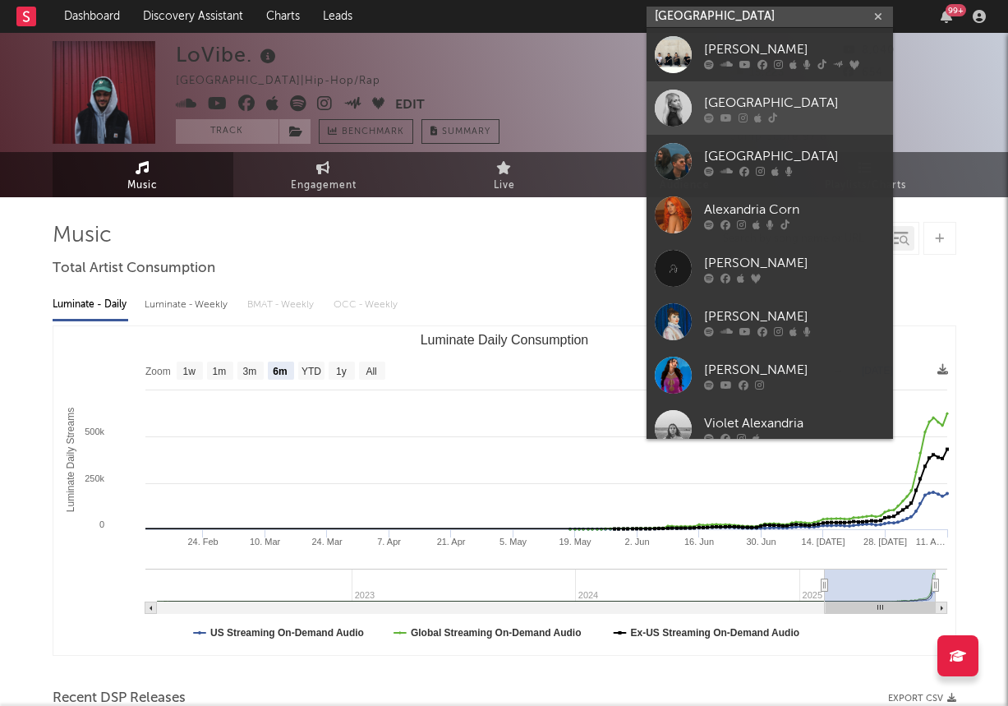
type input "[GEOGRAPHIC_DATA]"
click at [673, 102] on div at bounding box center [673, 108] width 37 height 37
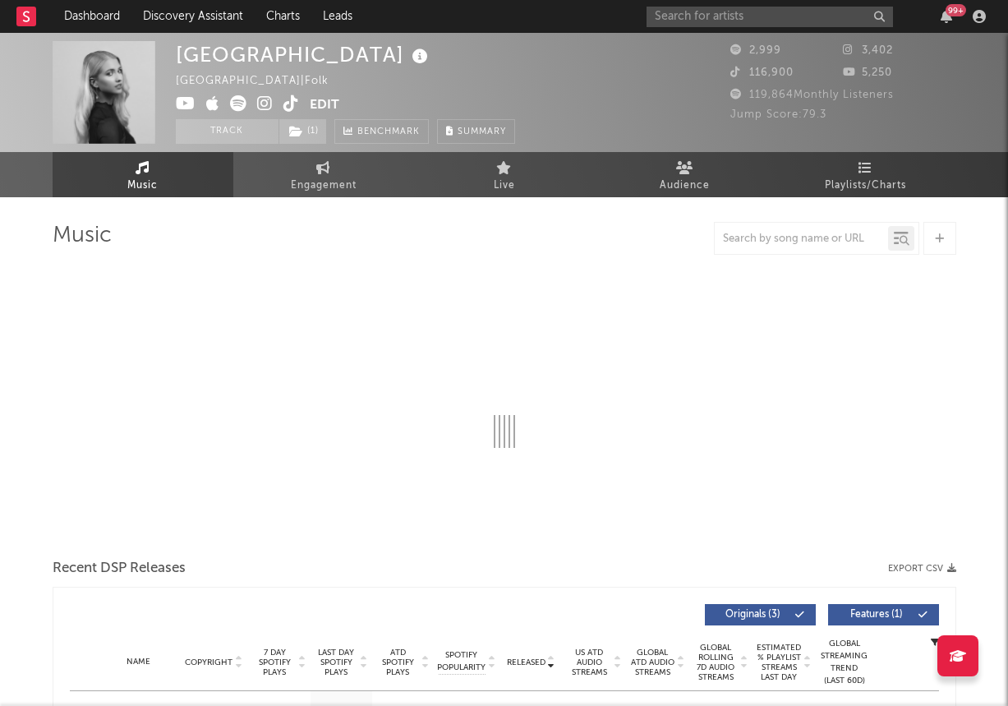
select select "1w"
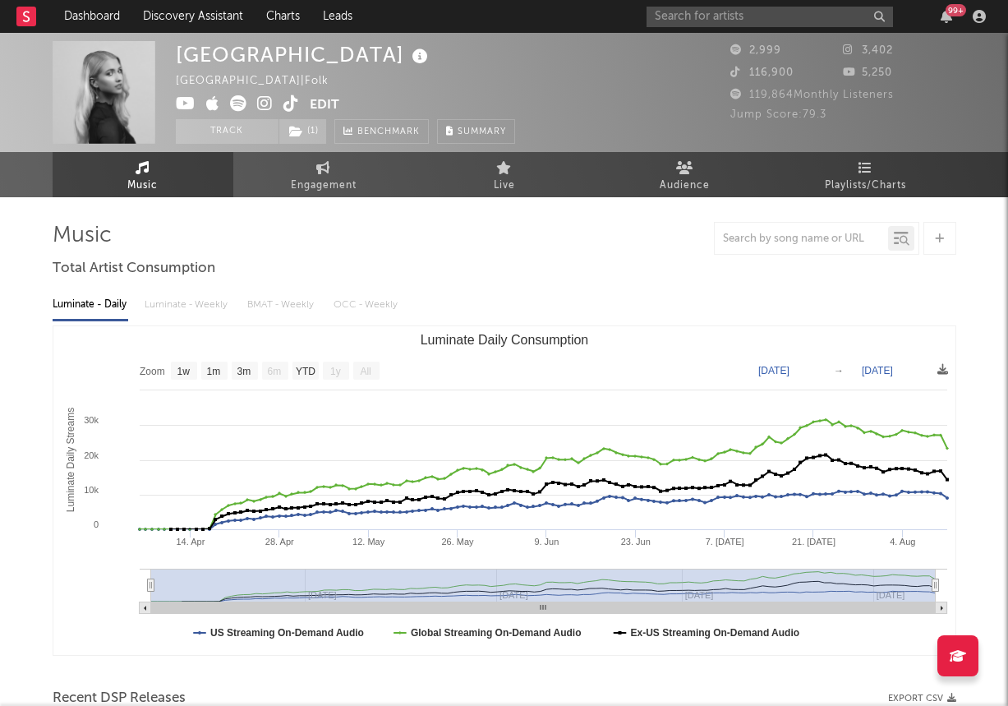
click at [288, 107] on icon at bounding box center [291, 103] width 16 height 16
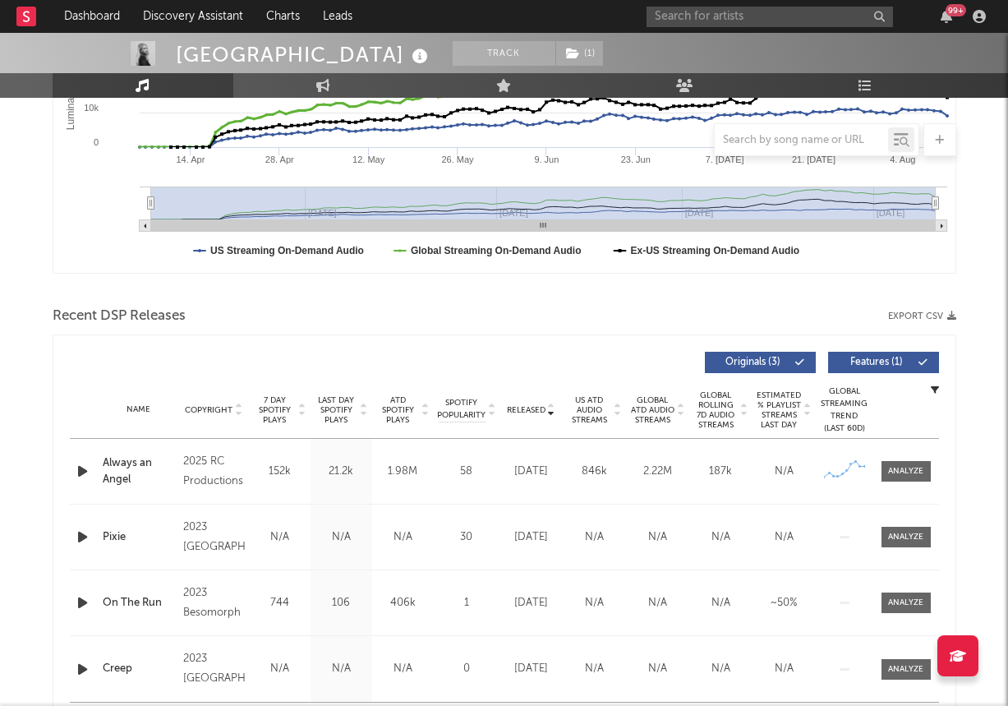
scroll to position [511, 0]
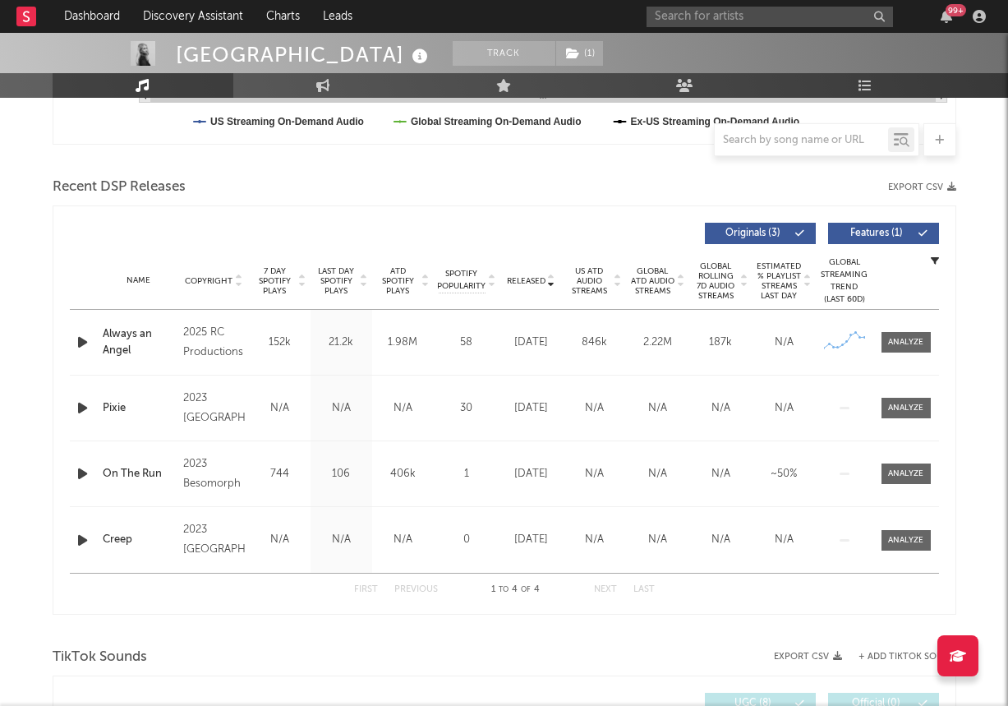
click at [262, 278] on span "7 Day Spotify Plays" at bounding box center [275, 281] width 44 height 30
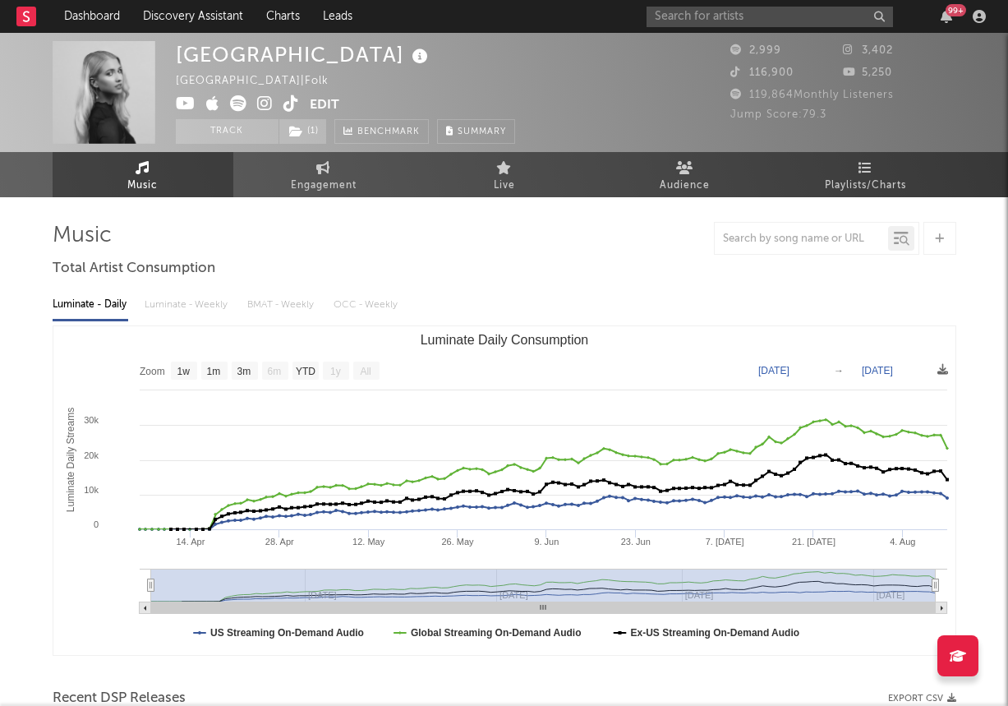
click at [244, 101] on icon at bounding box center [238, 103] width 16 height 16
click at [265, 99] on icon at bounding box center [265, 103] width 16 height 16
click at [288, 99] on icon at bounding box center [291, 103] width 16 height 16
click at [315, 179] on span "Engagement" at bounding box center [324, 186] width 66 height 20
select select "1w"
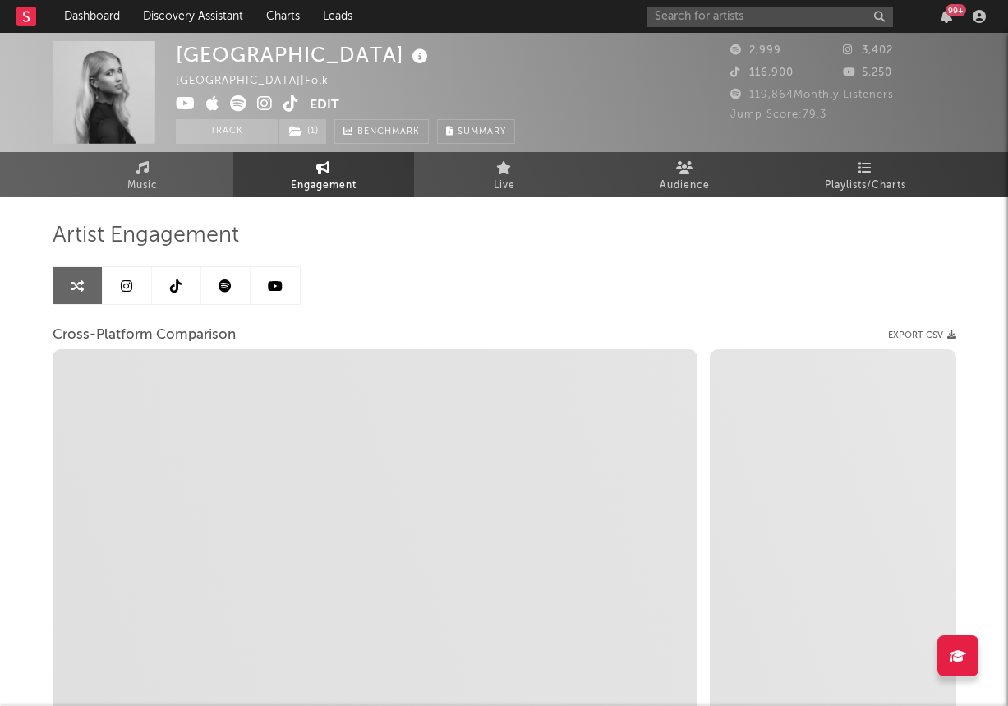
click at [122, 294] on link at bounding box center [127, 285] width 49 height 37
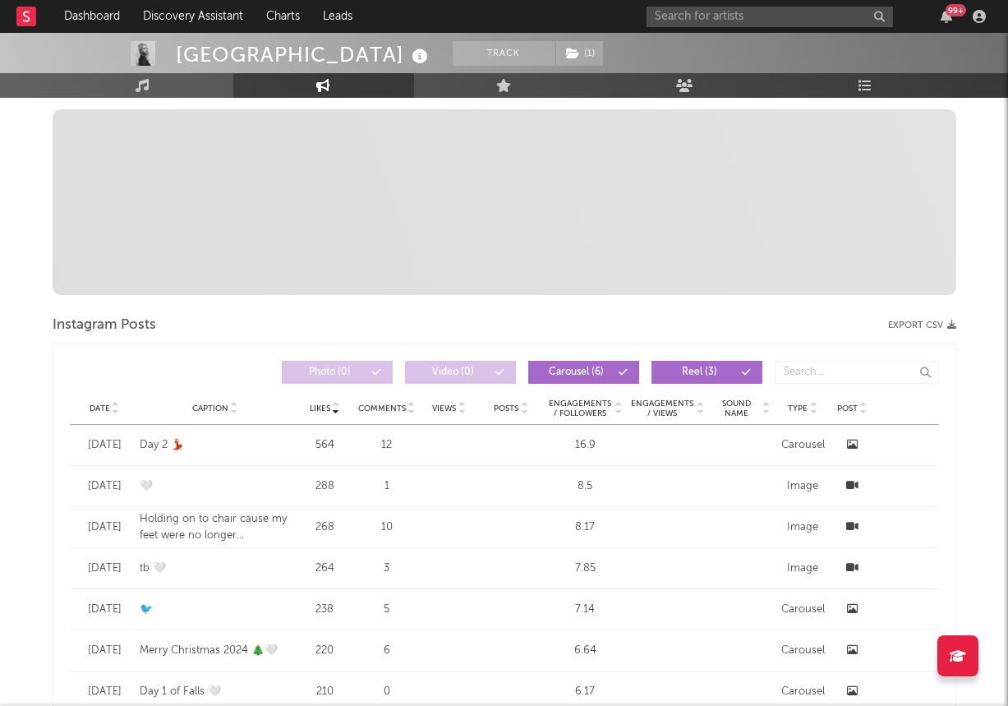
select select "6m"
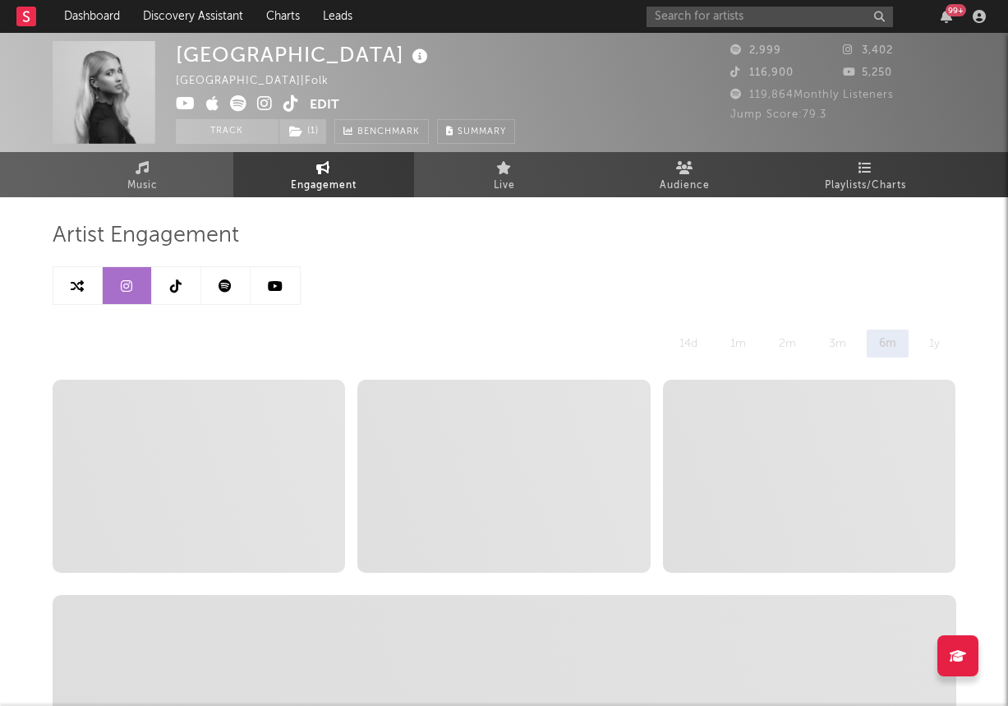
click at [184, 288] on link at bounding box center [176, 285] width 49 height 37
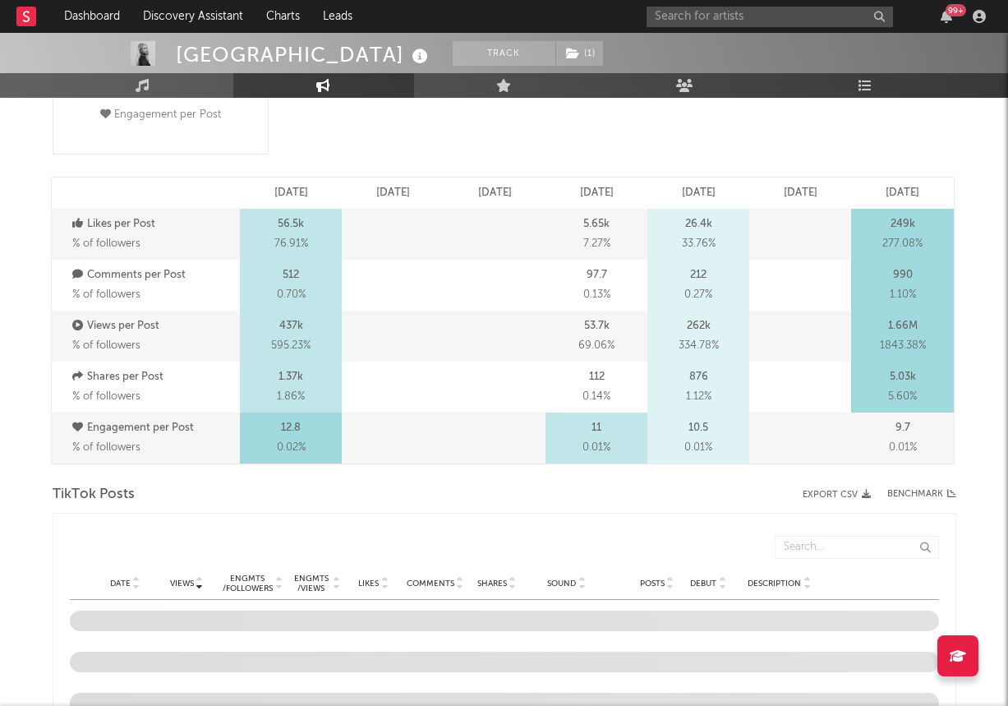
select select "6m"
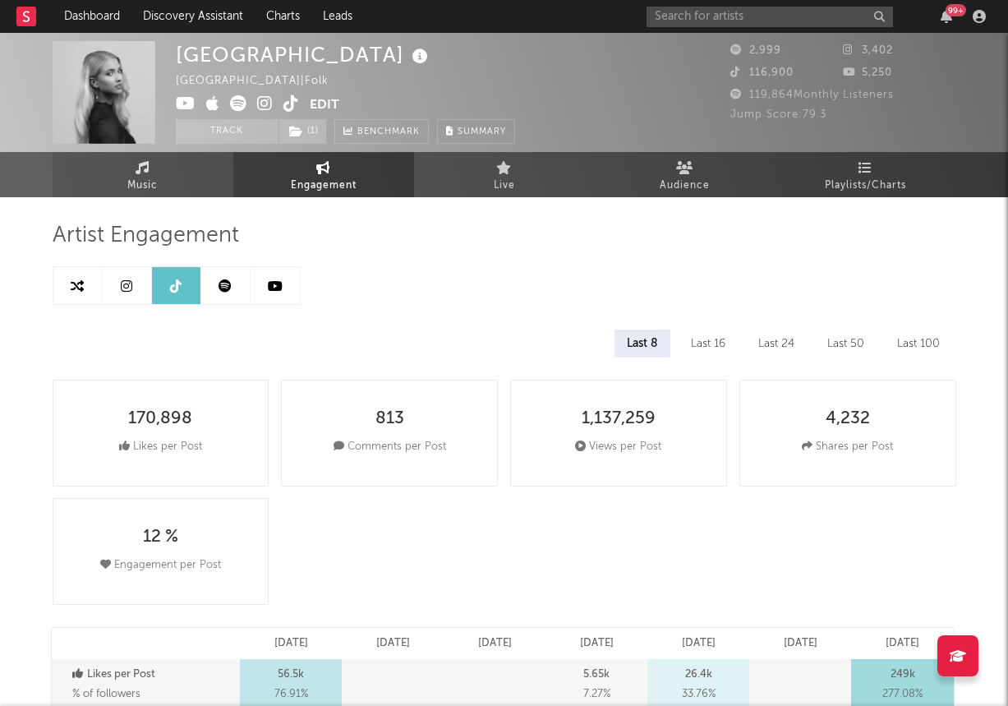
click at [150, 166] on link "Music" at bounding box center [143, 174] width 181 height 45
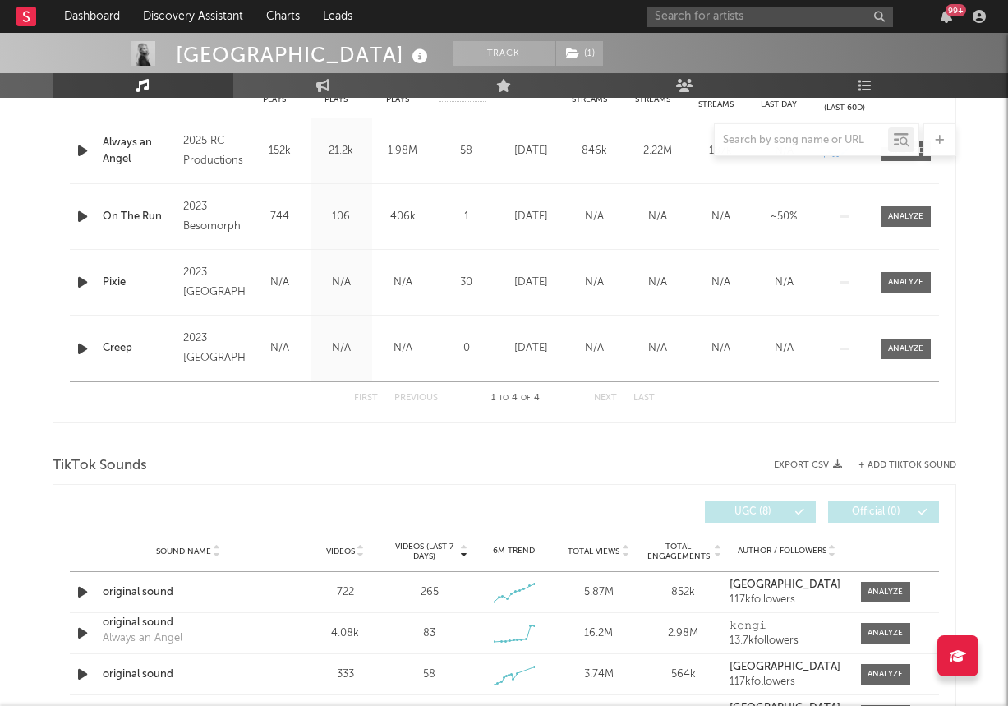
select select "1w"
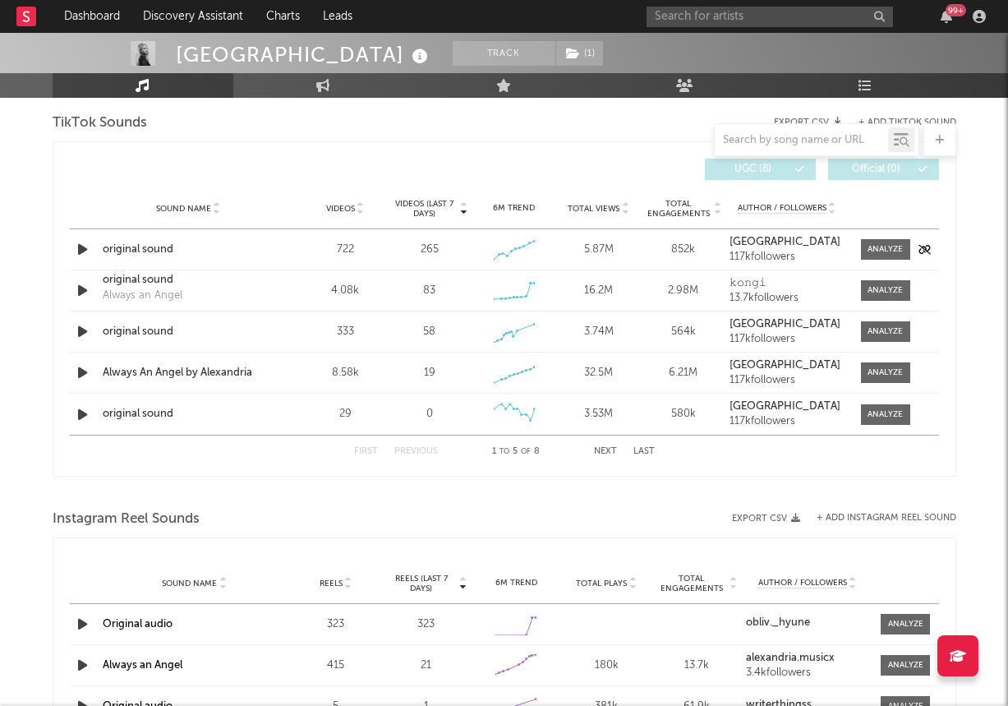
scroll to position [1069, 0]
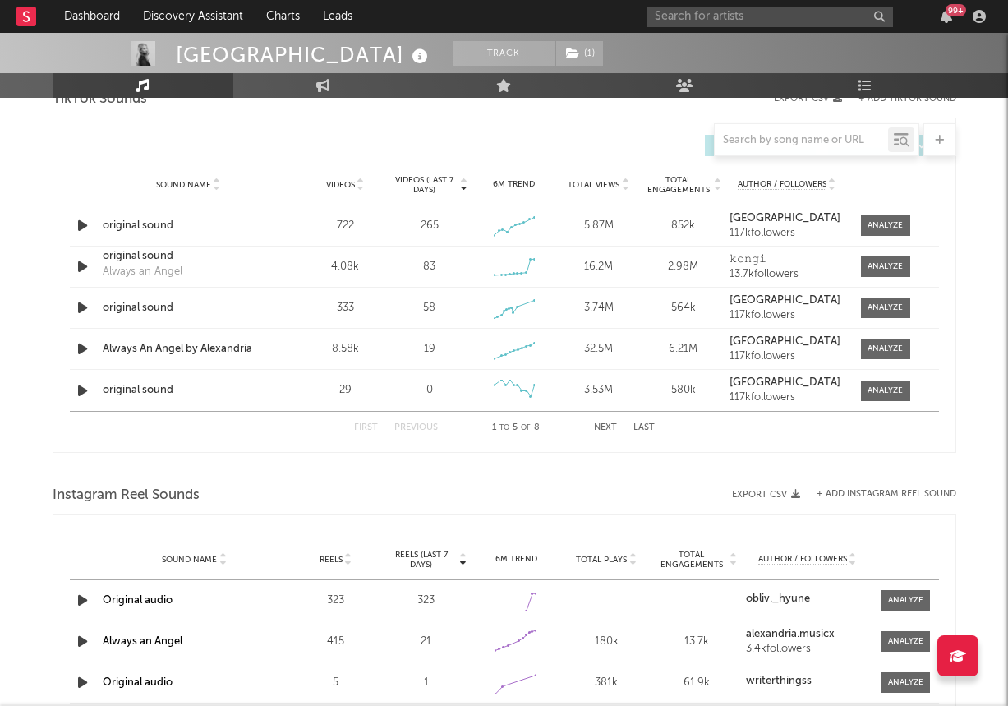
click at [601, 426] on button "Next" at bounding box center [605, 427] width 23 height 9
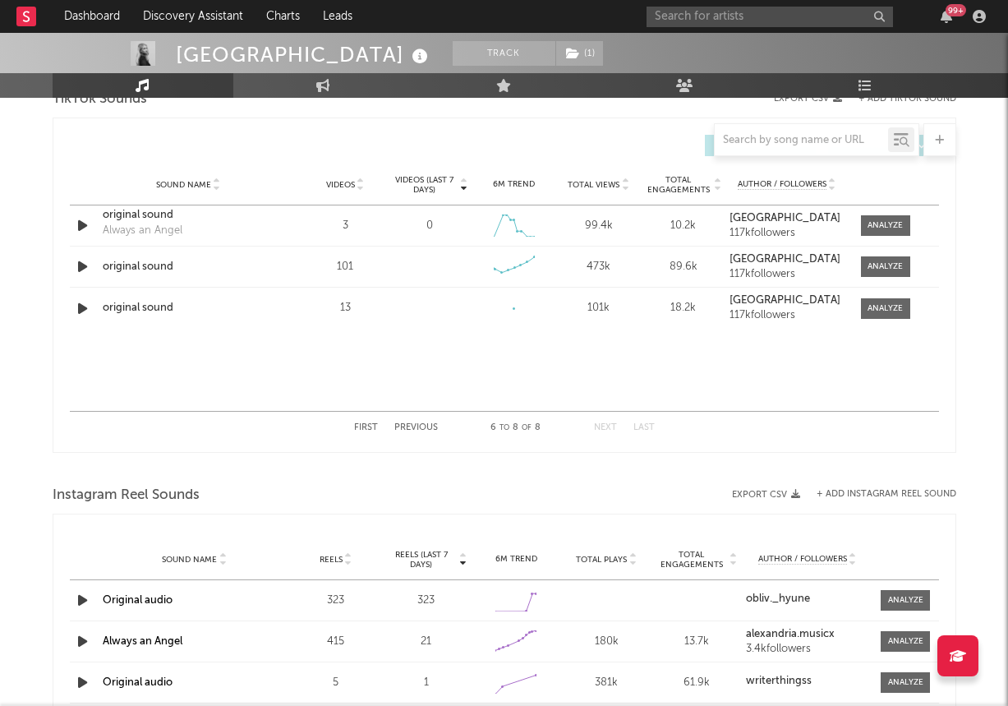
click at [411, 426] on button "Previous" at bounding box center [416, 427] width 44 height 9
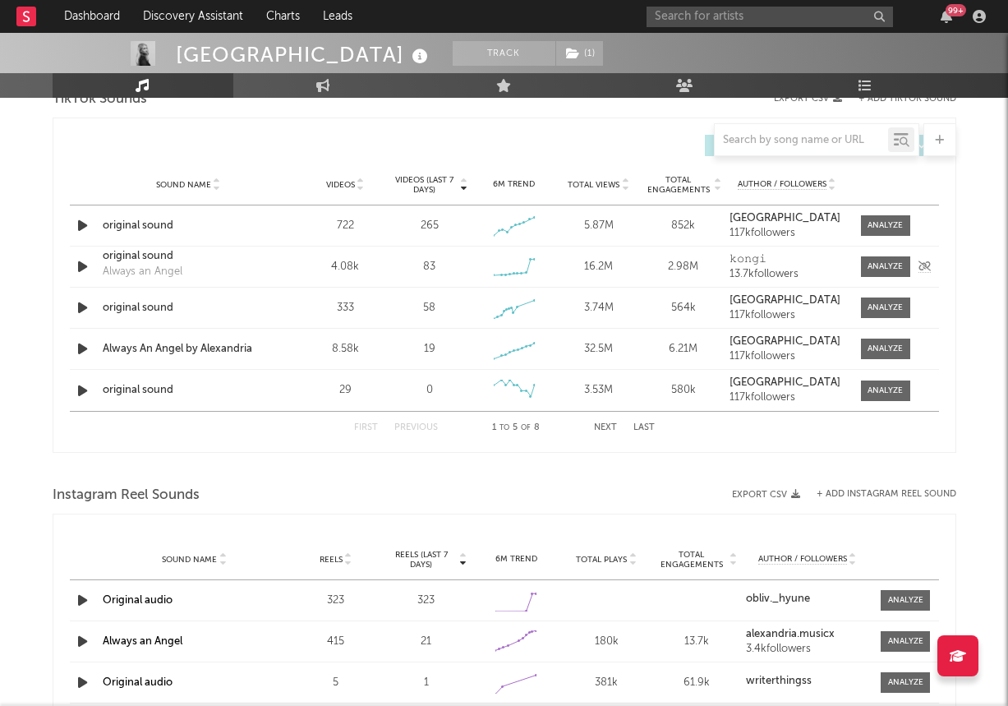
click at [83, 269] on icon "button" at bounding box center [82, 266] width 17 height 21
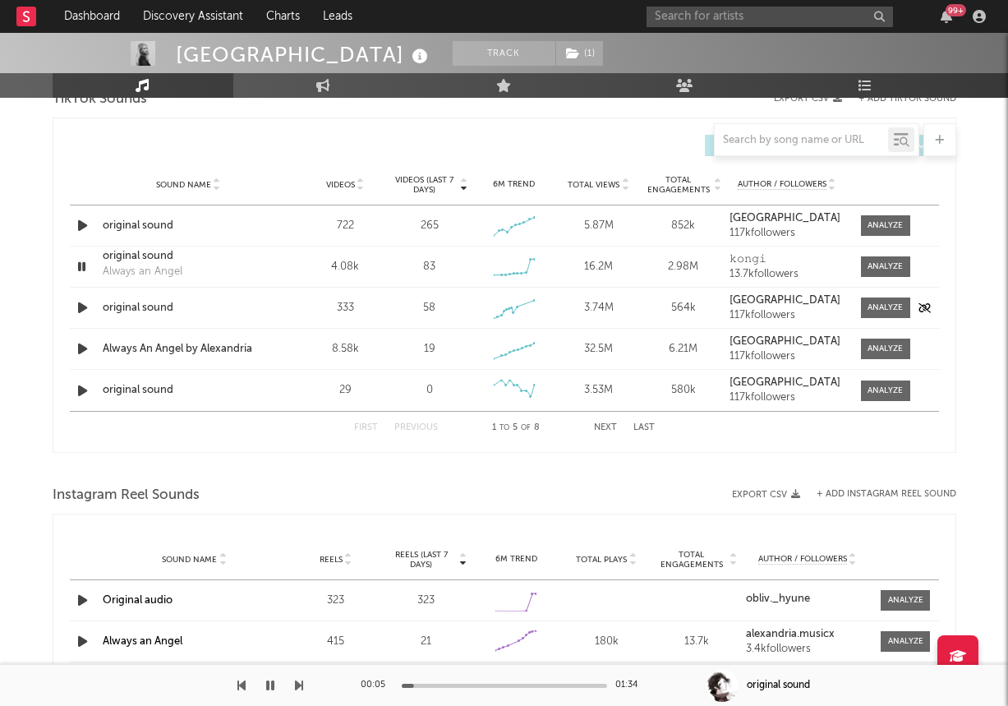
click at [78, 306] on icon "button" at bounding box center [82, 307] width 17 height 21
click at [79, 348] on icon "button" at bounding box center [82, 348] width 17 height 21
click at [82, 218] on icon "button" at bounding box center [82, 225] width 17 height 21
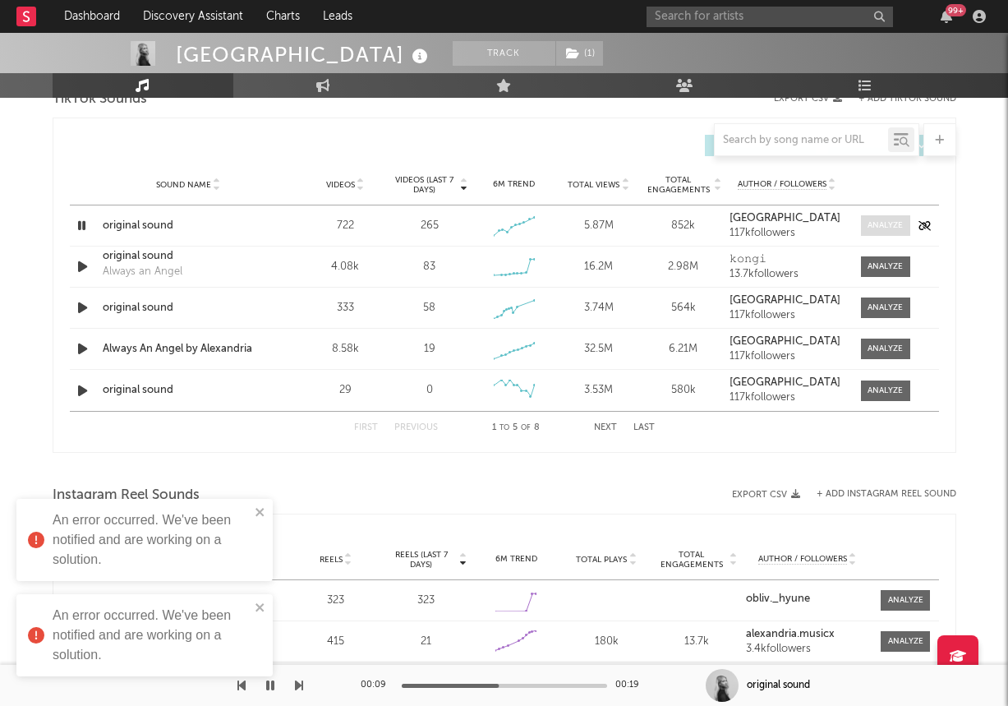
click at [866, 223] on span at bounding box center [885, 225] width 49 height 21
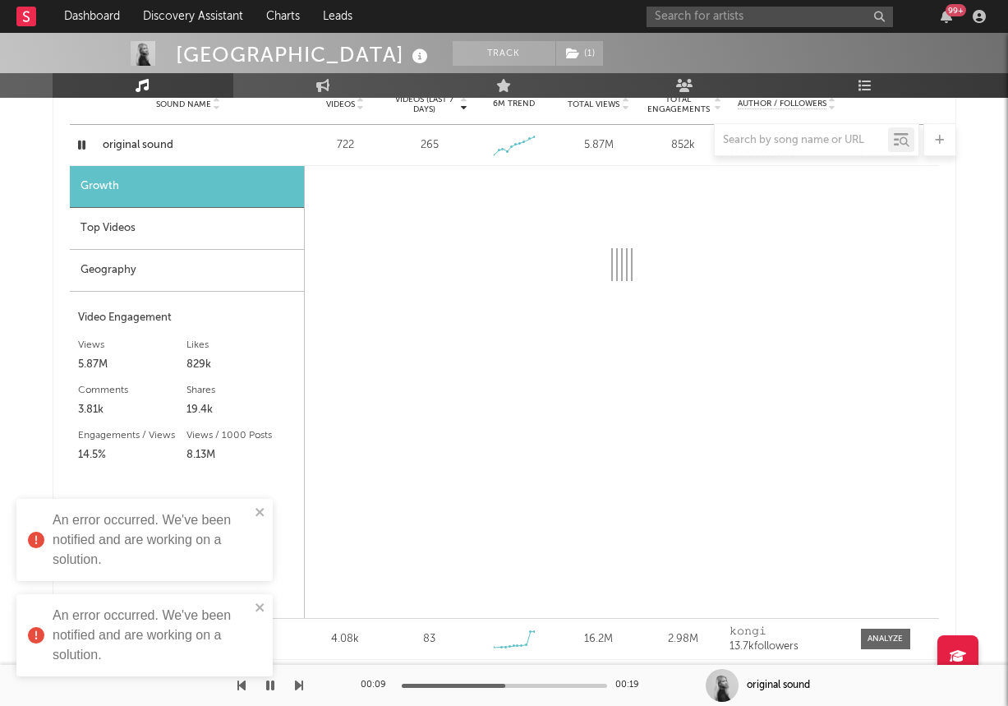
select select "1w"
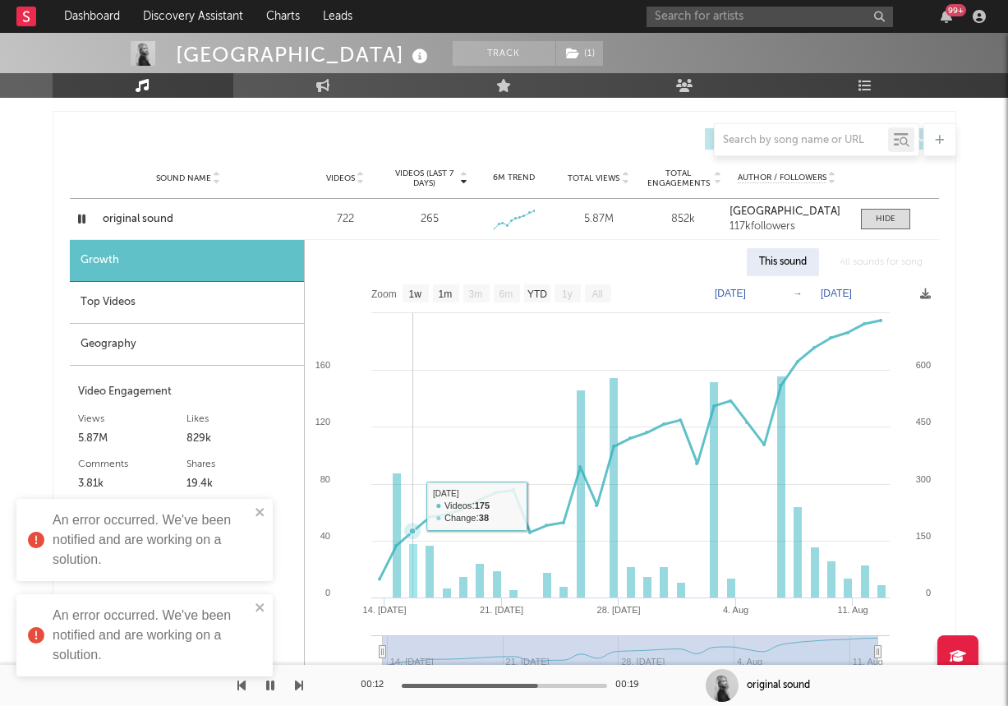
scroll to position [1064, 0]
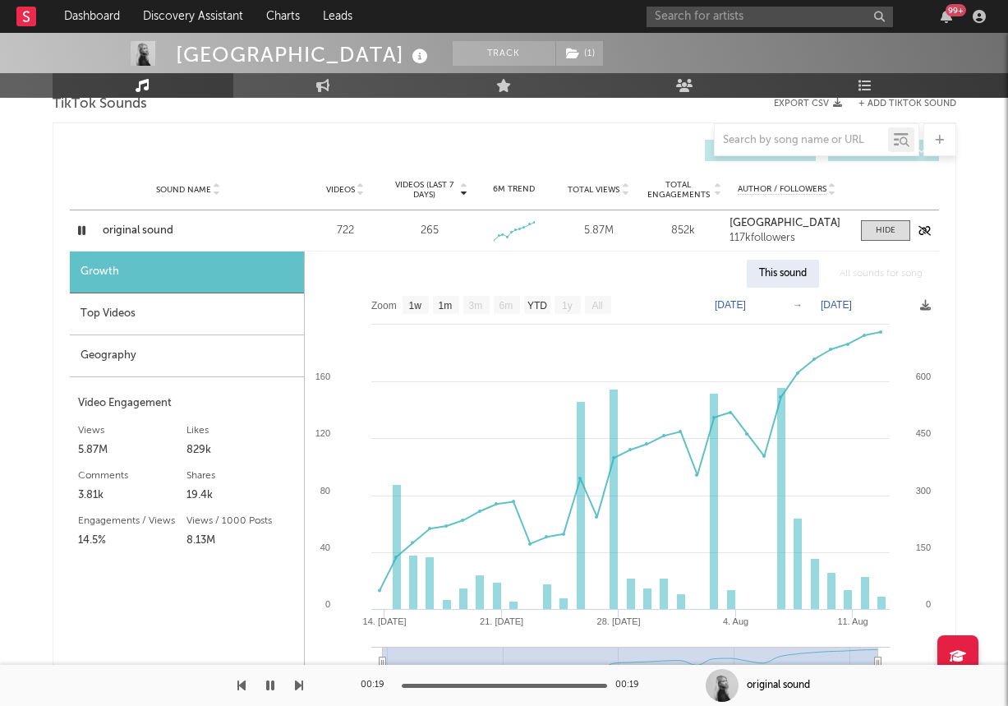
click at [873, 241] on div "Sound Name original sound Videos 722 Videos (last 7 days) 265 Weekly Growth % +…" at bounding box center [504, 230] width 869 height 40
click at [873, 229] on span at bounding box center [885, 230] width 49 height 21
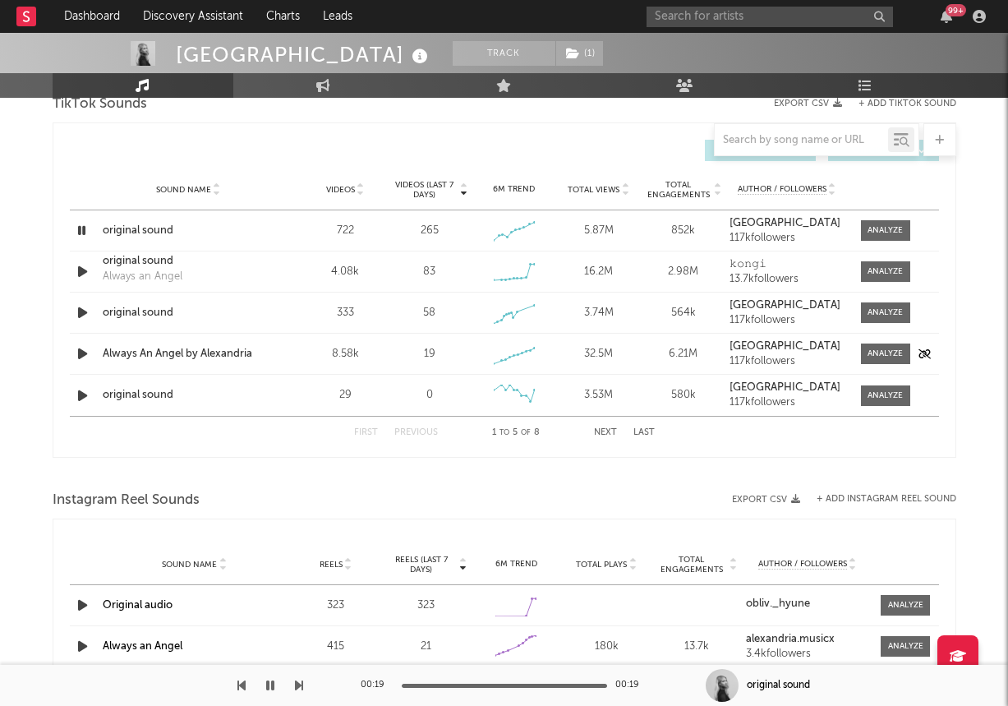
click at [76, 348] on icon "button" at bounding box center [82, 353] width 17 height 21
click at [76, 348] on icon "button" at bounding box center [82, 353] width 16 height 21
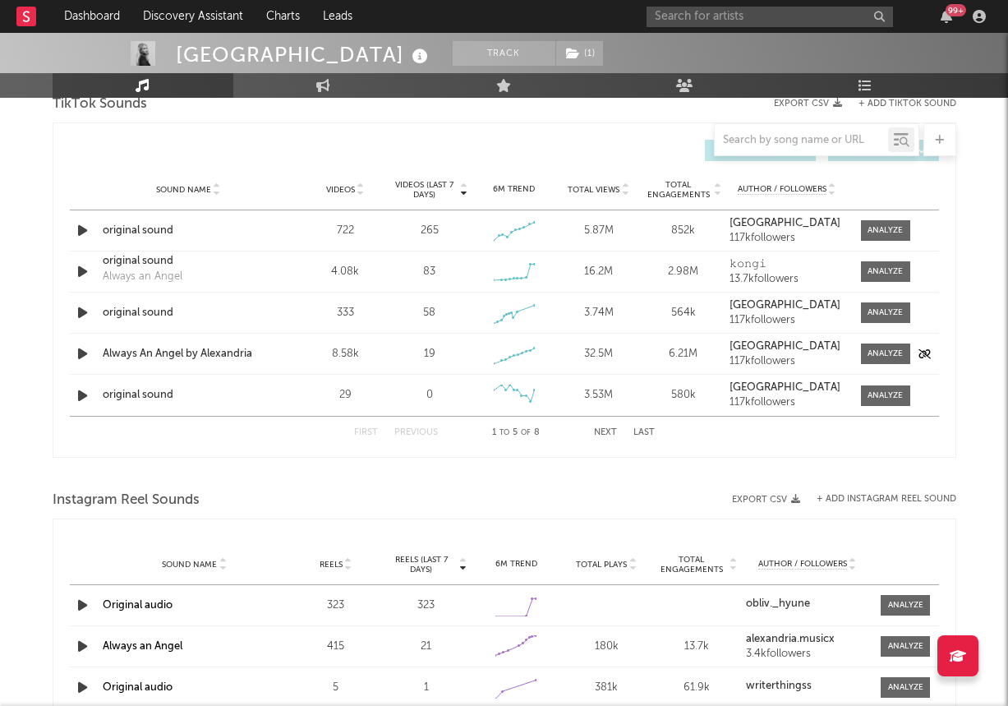
click at [148, 352] on div "Always An Angel by Alexandria" at bounding box center [189, 354] width 172 height 16
click at [0, 0] on div "Dashboard Discovery Assistant Charts Leads 99 + Notifications Settings Mark all…" at bounding box center [504, 177] width 1008 height 2416
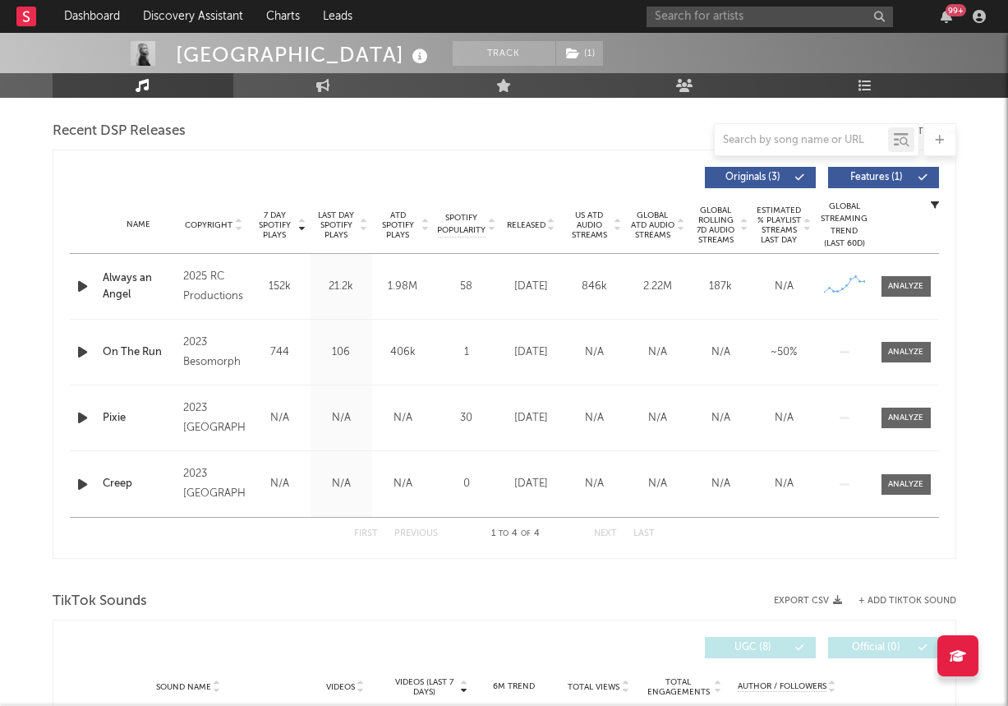
scroll to position [618, 0]
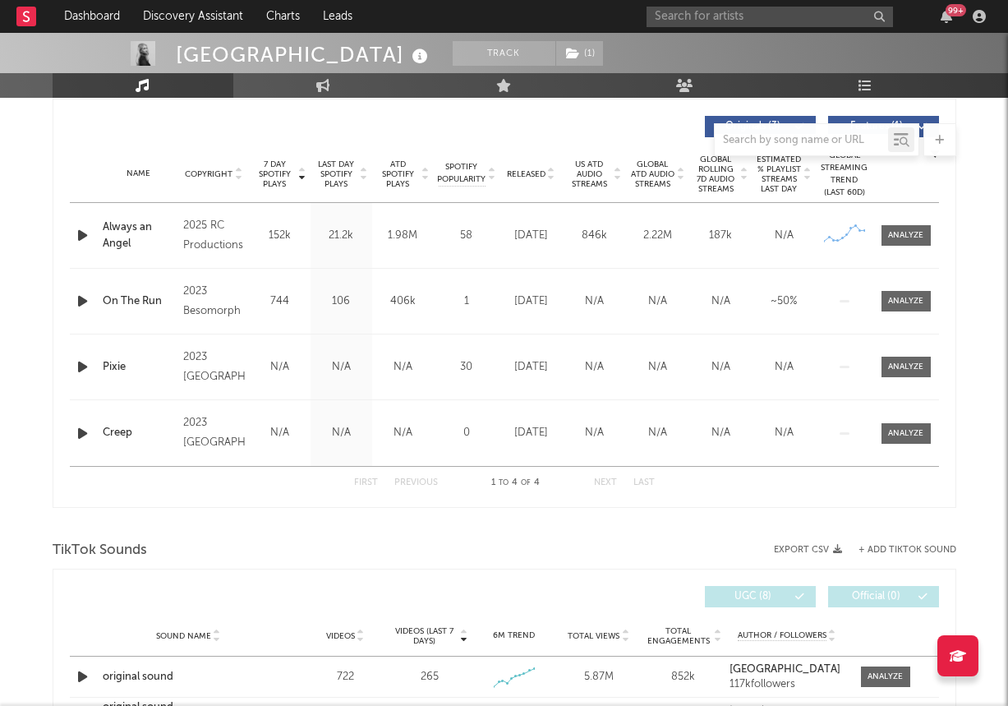
click at [78, 233] on icon "button" at bounding box center [82, 235] width 17 height 21
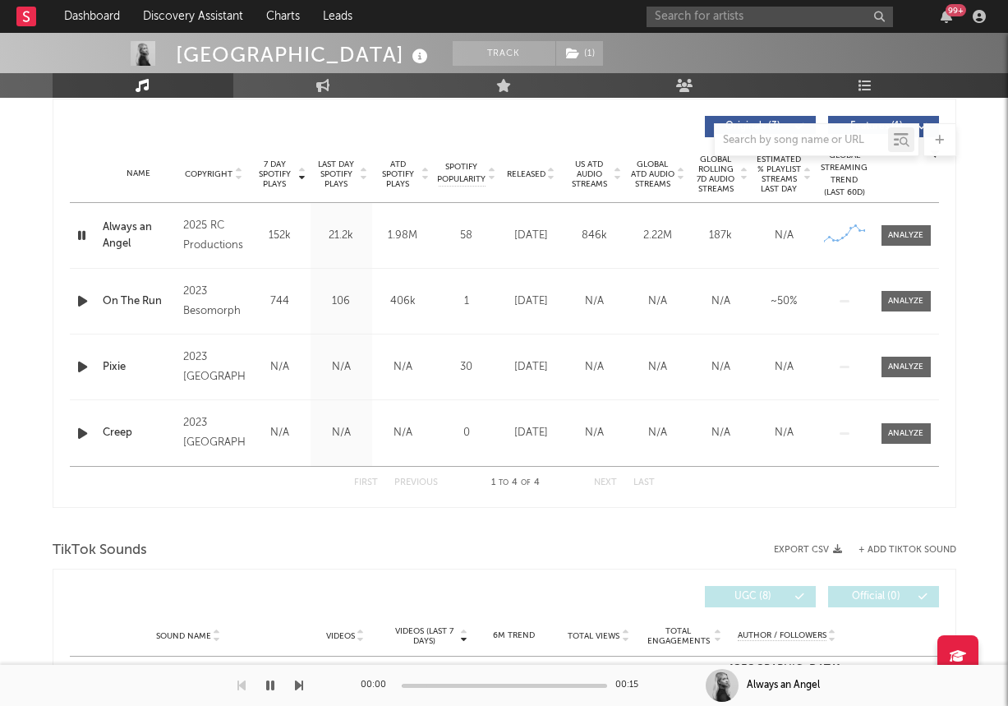
click at [78, 233] on icon "button" at bounding box center [82, 235] width 16 height 21
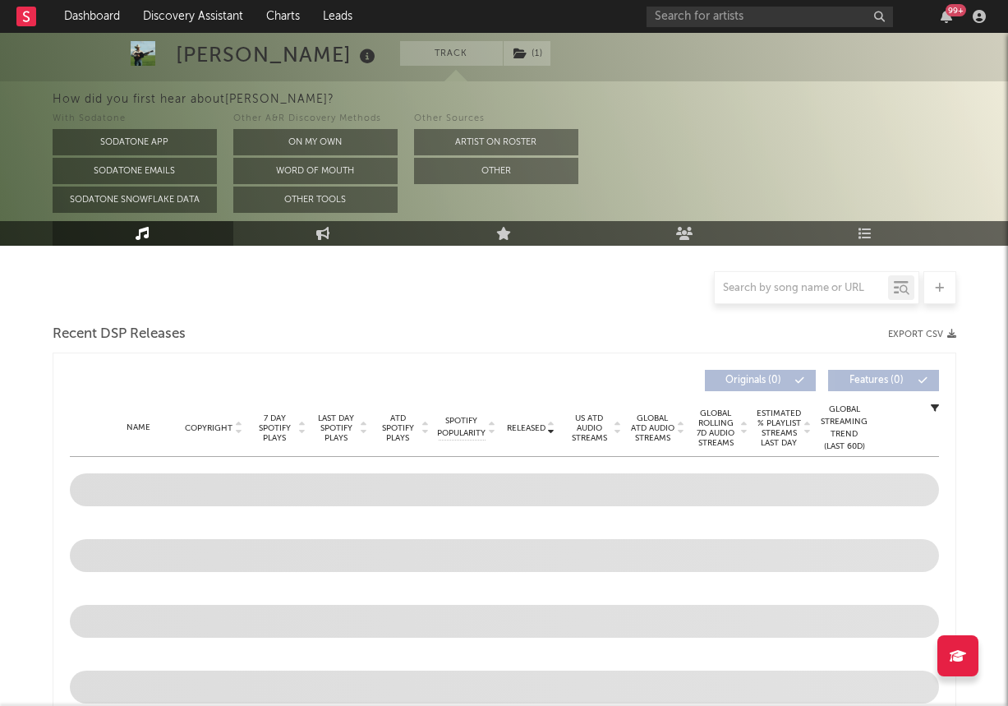
select select "1w"
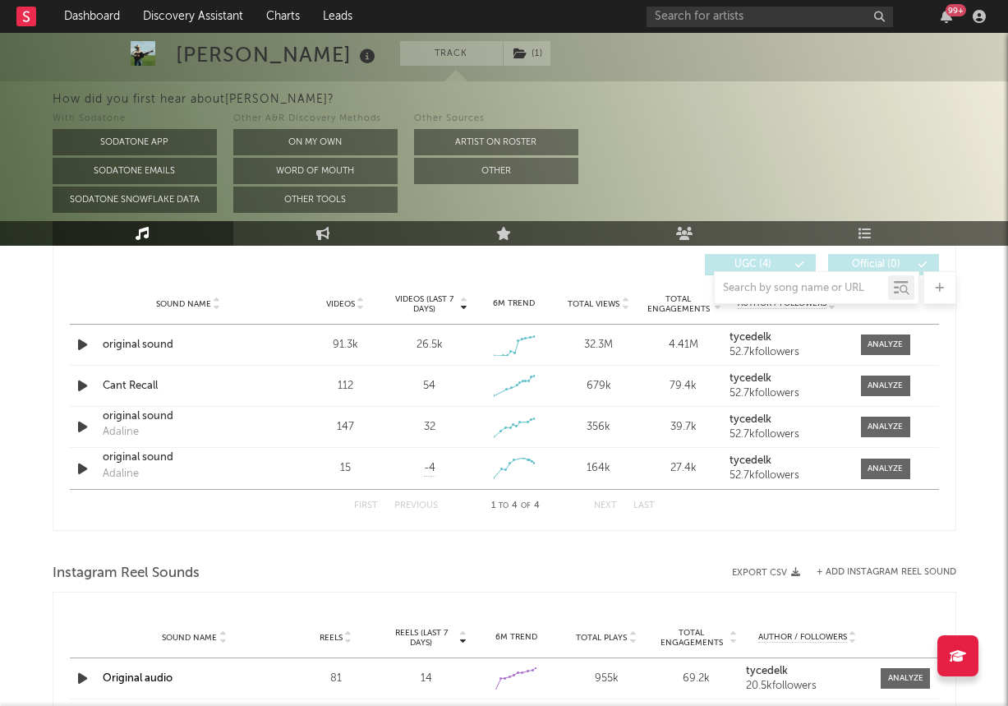
scroll to position [965, 0]
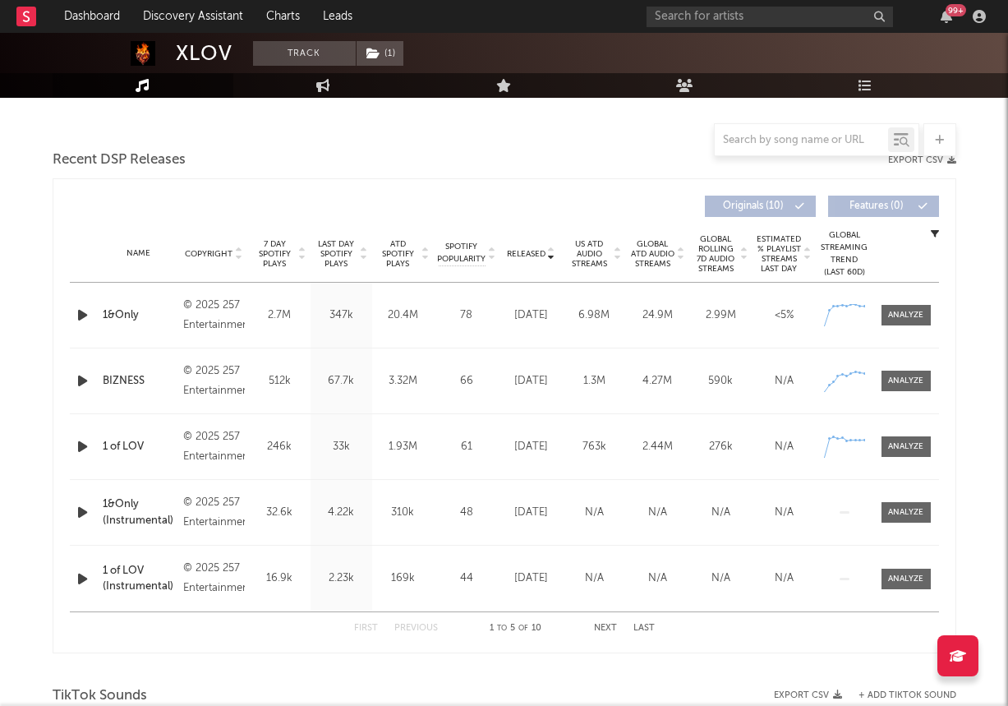
select select "6m"
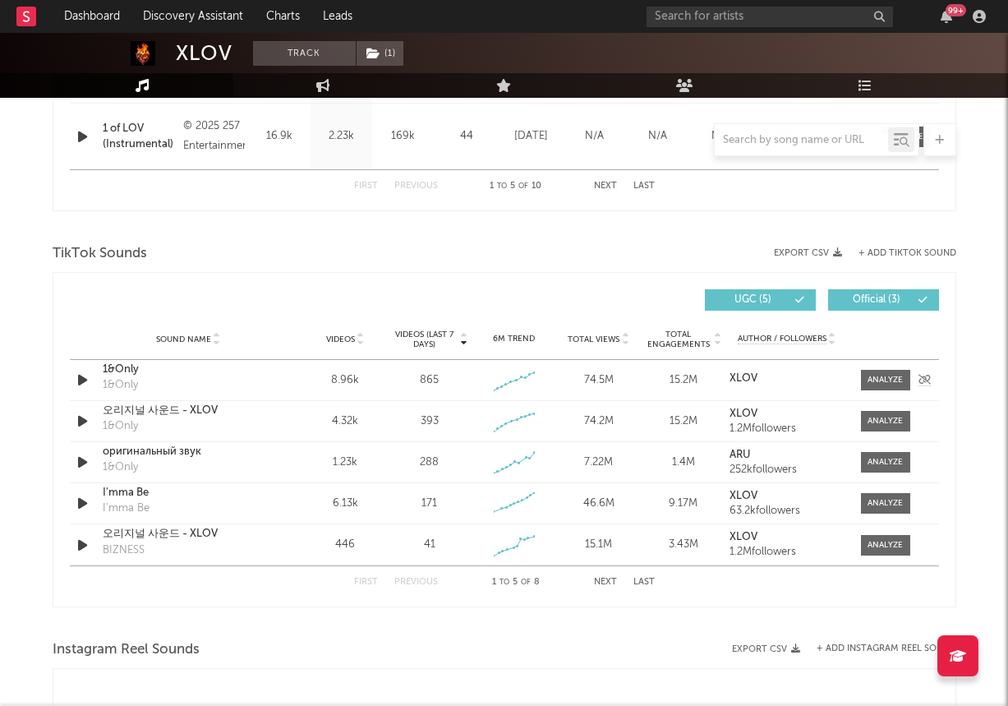
scroll to position [986, 0]
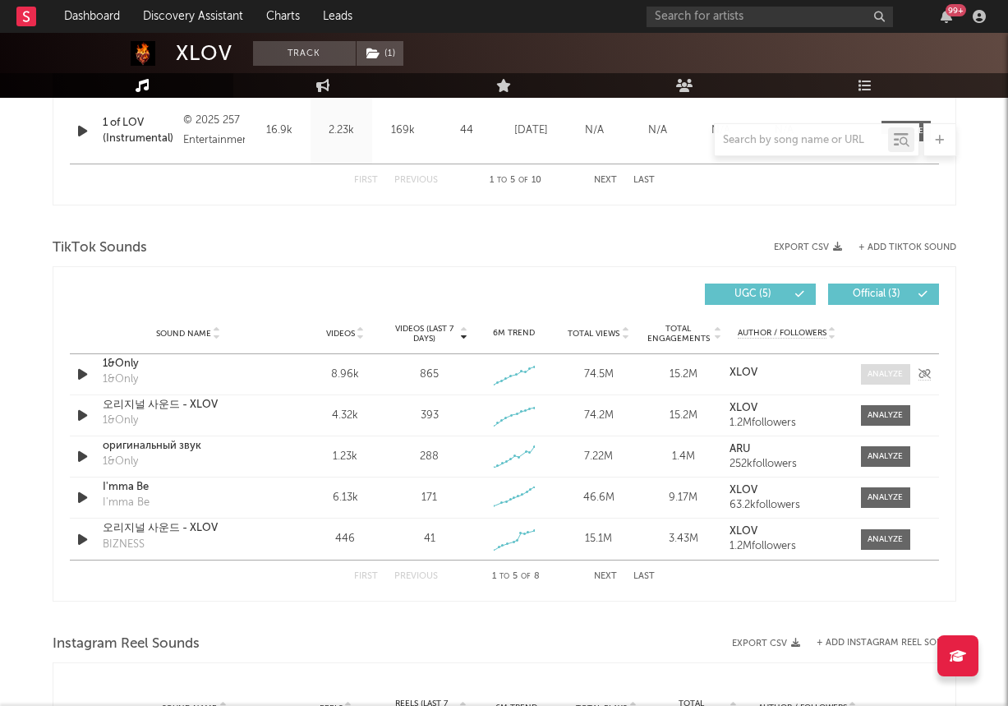
click at [883, 378] on div at bounding box center [885, 374] width 35 height 12
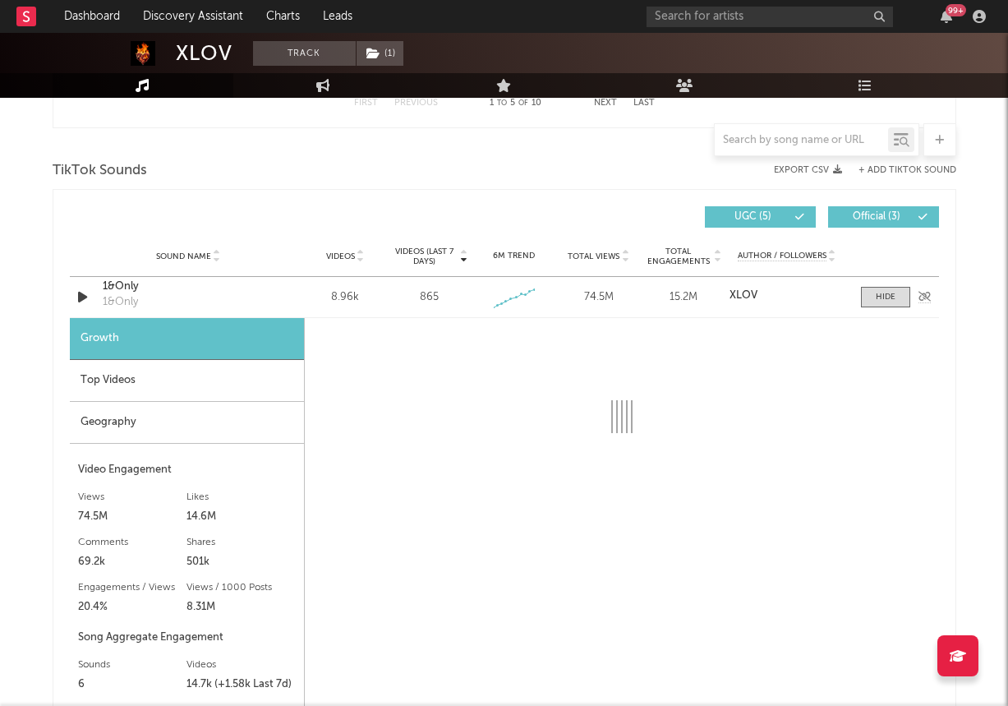
select select "1w"
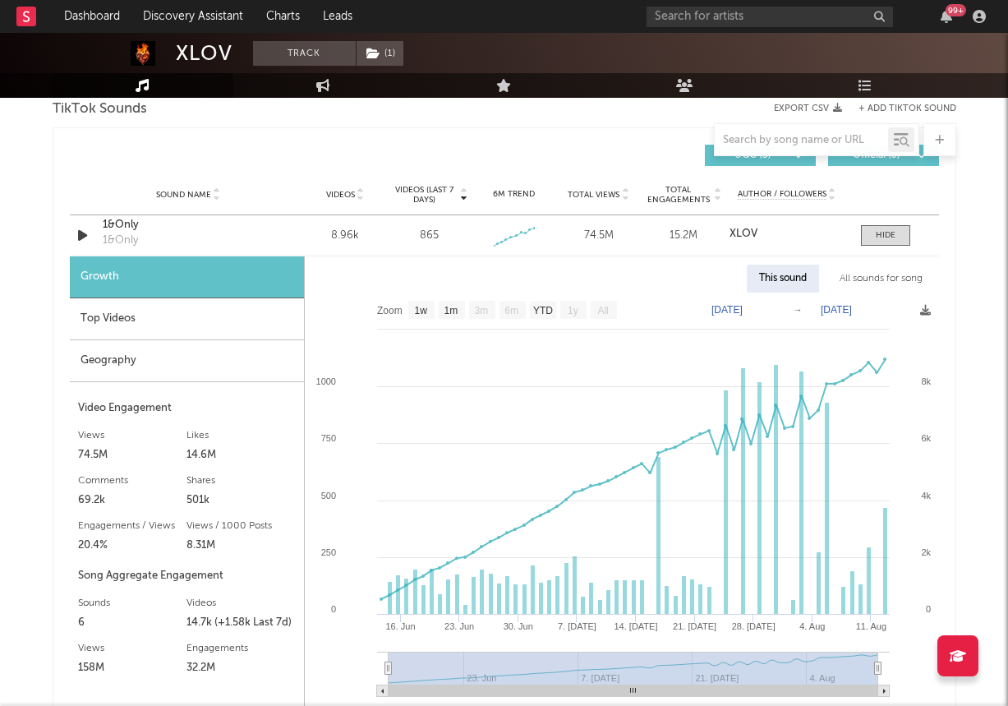
scroll to position [987, 0]
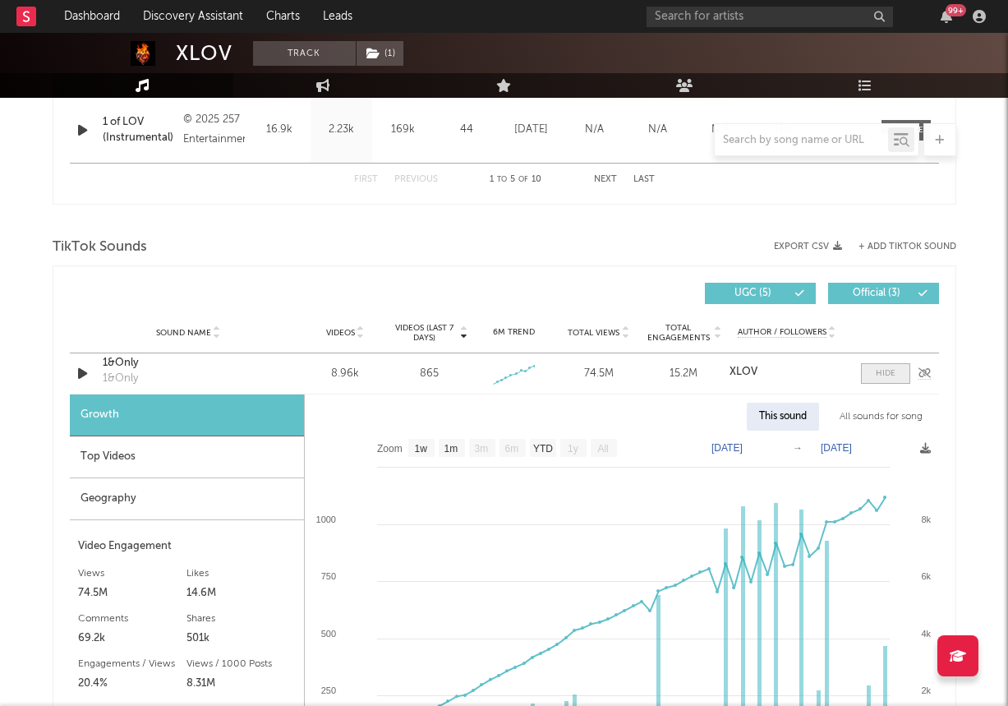
click at [888, 374] on div at bounding box center [886, 373] width 20 height 12
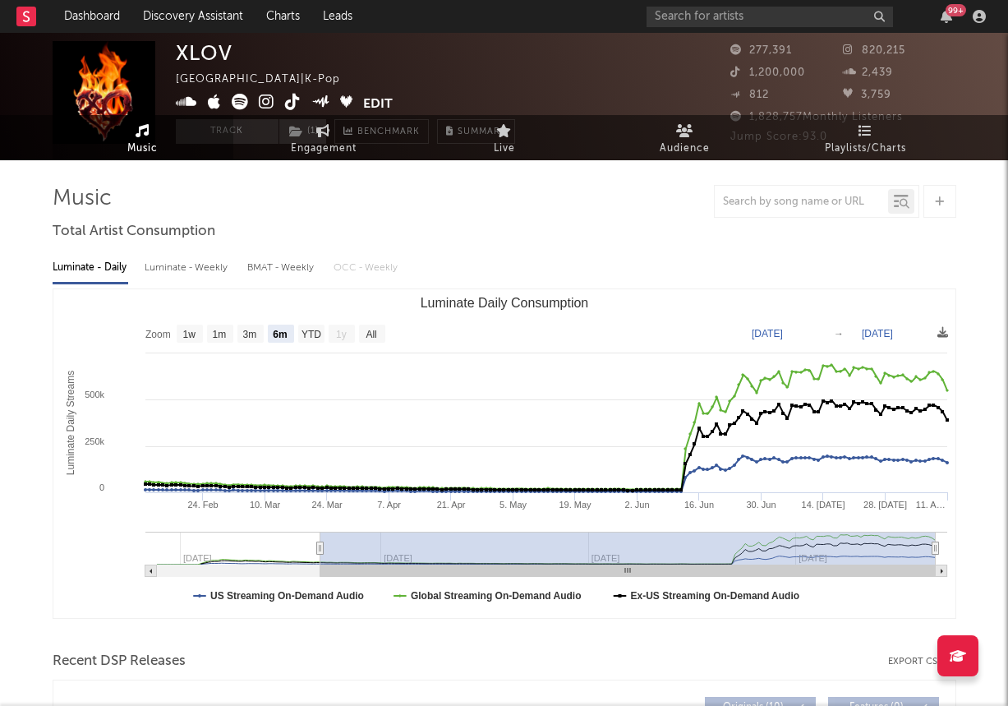
scroll to position [0, 0]
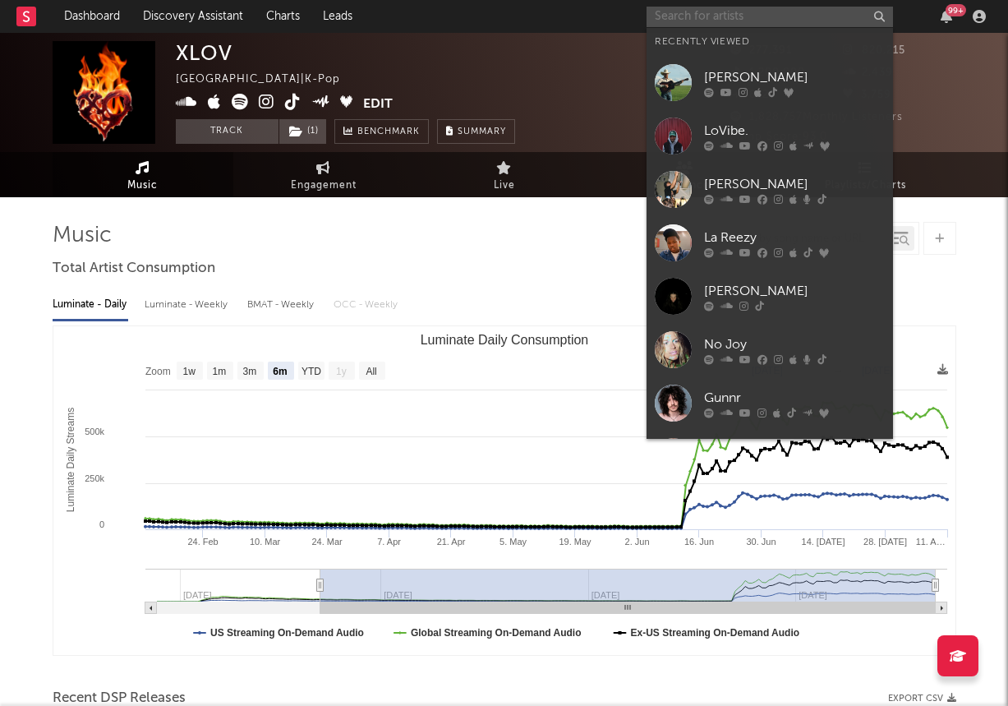
click at [724, 12] on input "text" at bounding box center [770, 17] width 246 height 21
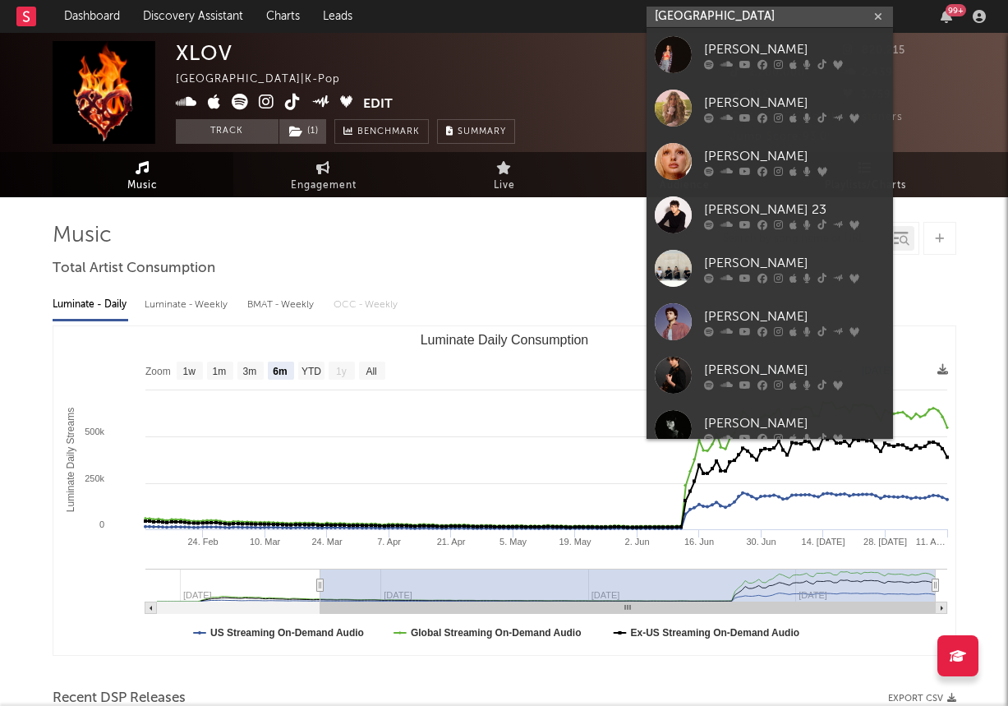
drag, startPoint x: 712, startPoint y: 13, endPoint x: 556, endPoint y: 31, distance: 157.1
click at [556, 31] on nav "Dashboard Discovery Assistant Charts Leads [GEOGRAPHIC_DATA] 99 +" at bounding box center [504, 16] width 1008 height 33
type input "a"
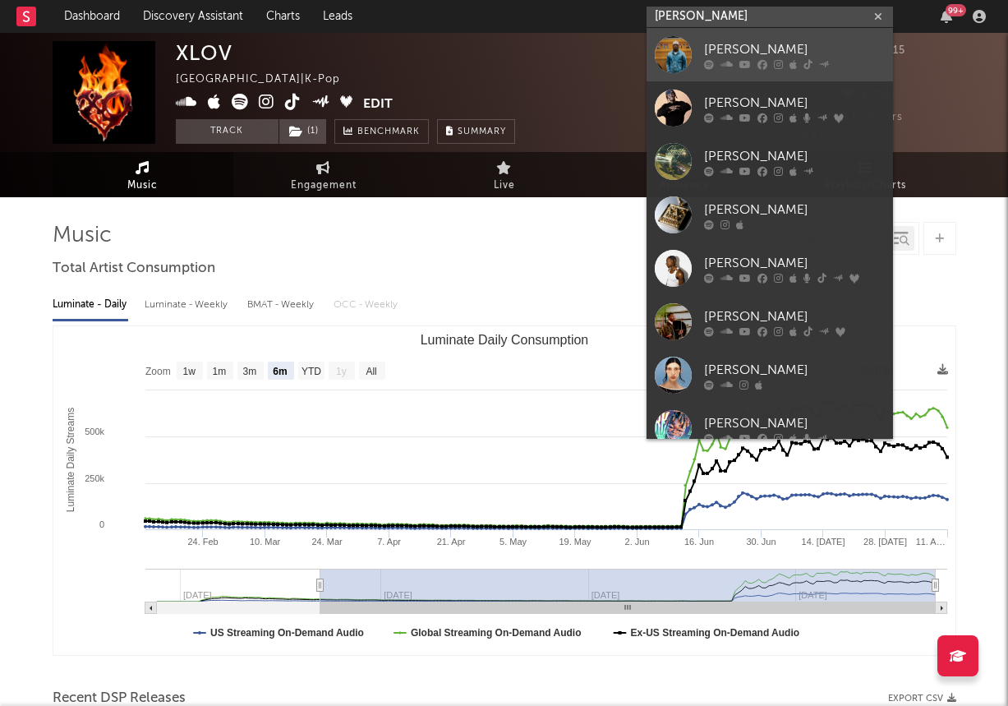
type input "[PERSON_NAME]"
click at [674, 61] on div at bounding box center [673, 54] width 37 height 37
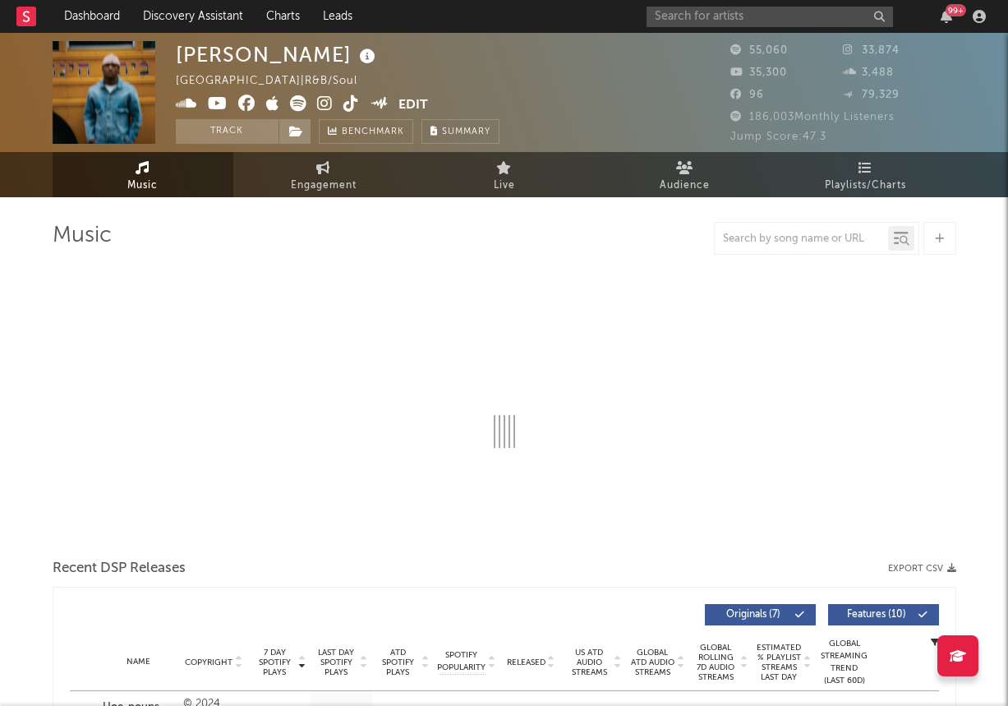
select select "6m"
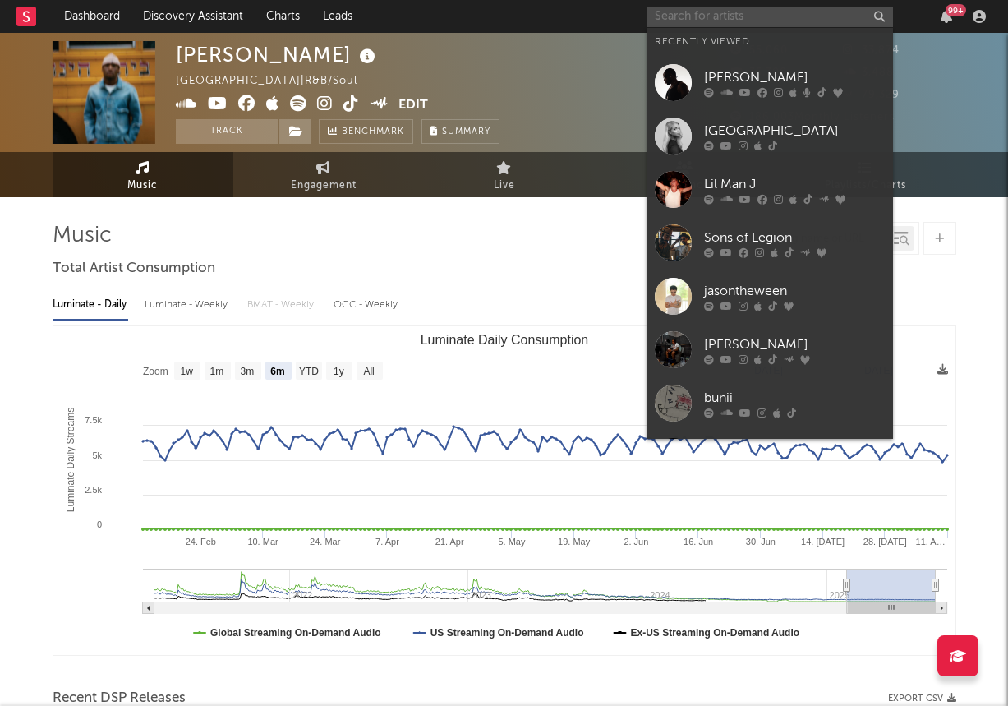
click at [720, 20] on input "text" at bounding box center [770, 17] width 246 height 21
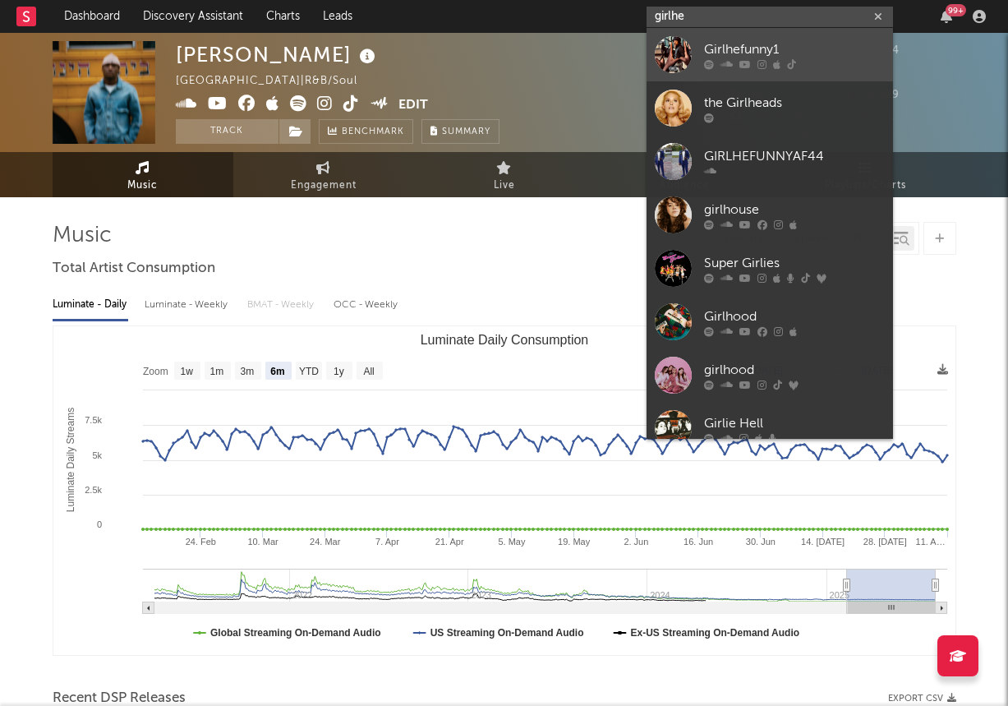
type input "girlhe"
click at [683, 39] on div at bounding box center [673, 54] width 37 height 37
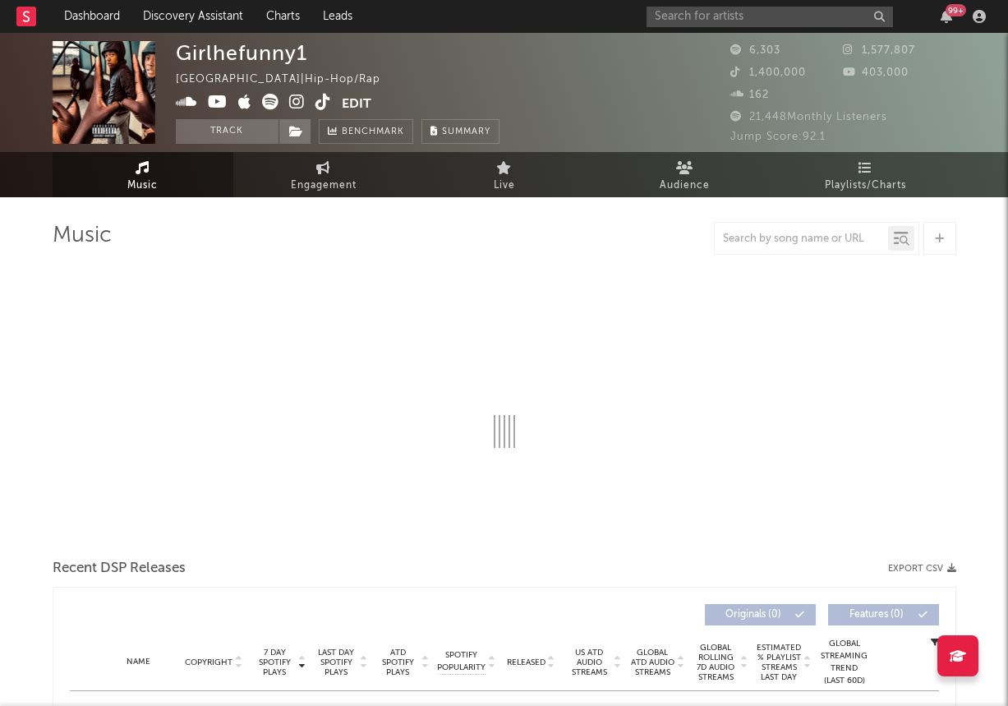
select select "6m"
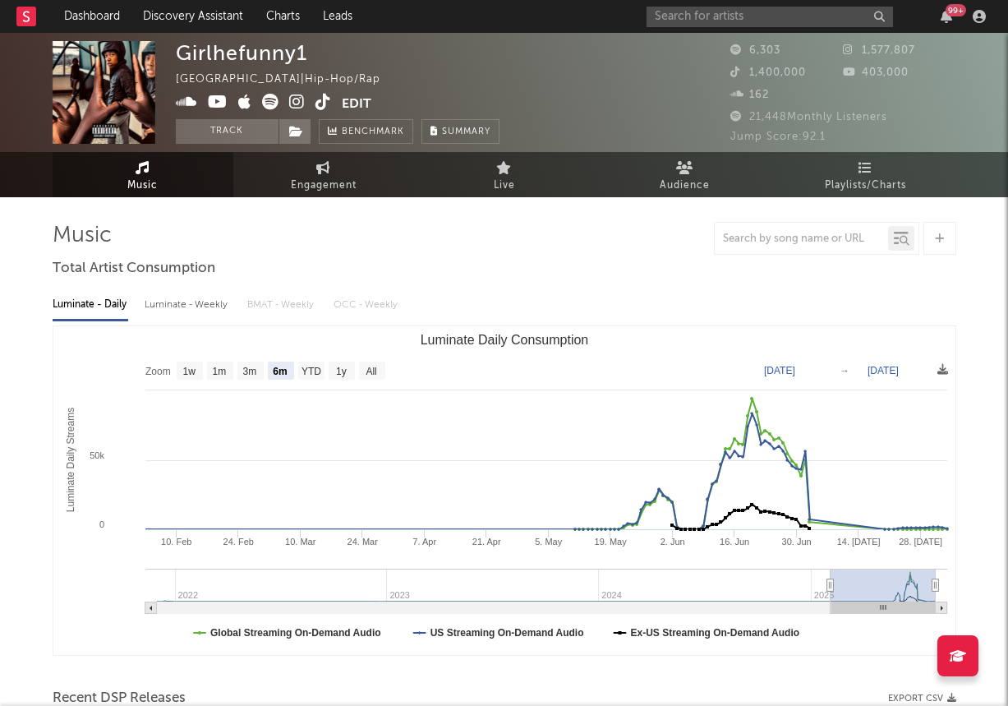
click at [212, 101] on icon at bounding box center [218, 102] width 20 height 16
click at [289, 101] on icon at bounding box center [297, 102] width 16 height 16
click at [295, 180] on span "Engagement" at bounding box center [324, 186] width 66 height 20
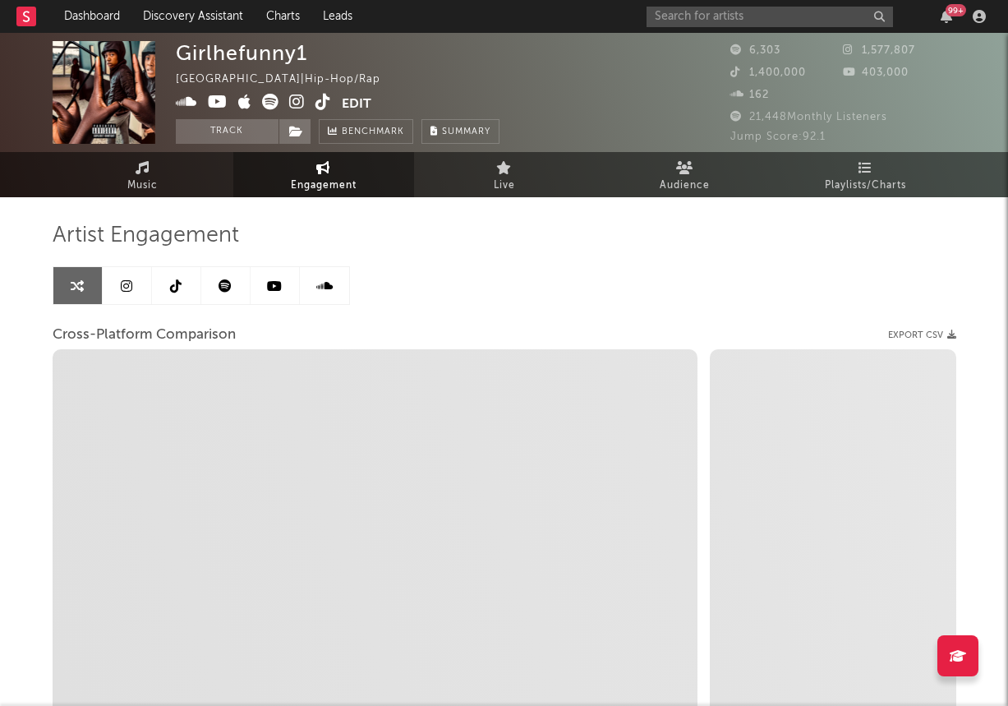
select select "1w"
click at [118, 301] on link at bounding box center [127, 285] width 49 height 37
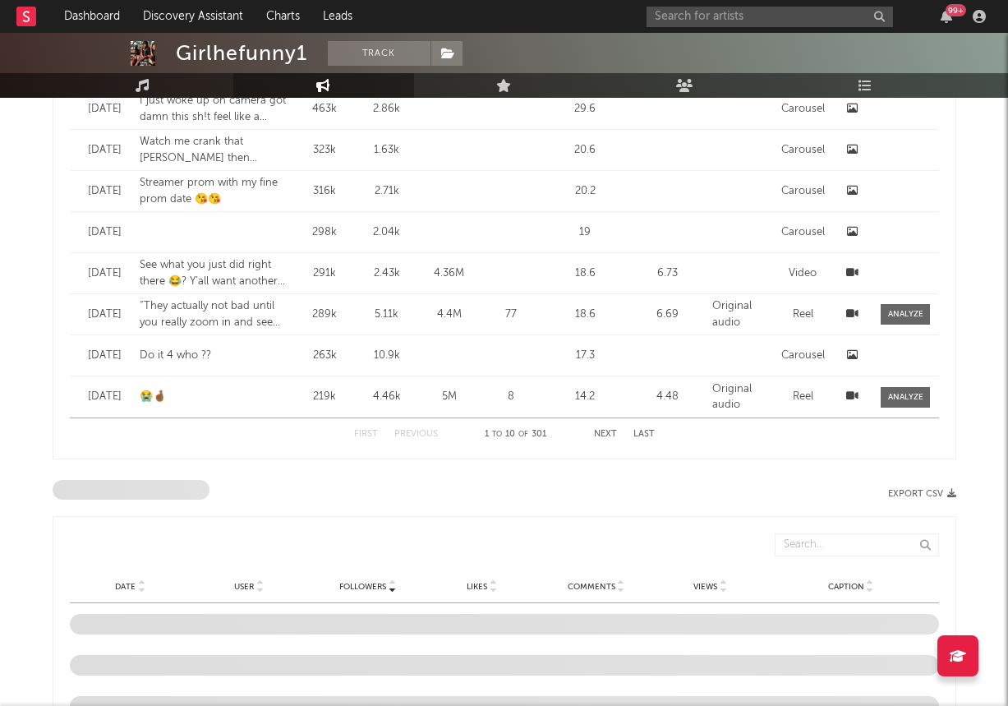
select select "1w"
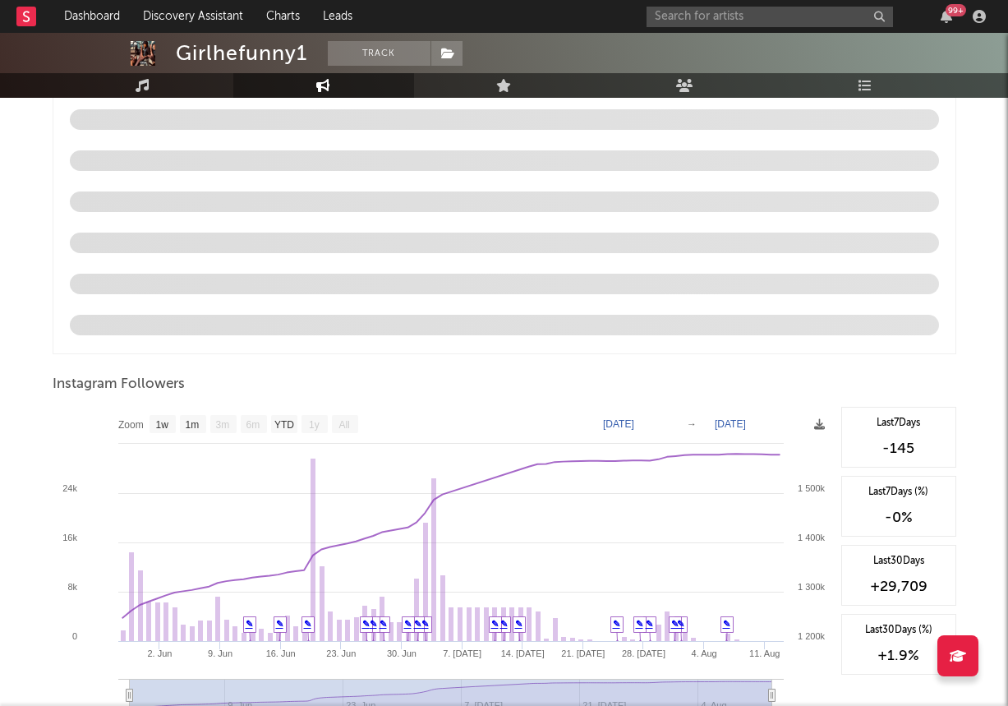
scroll to position [1586, 0]
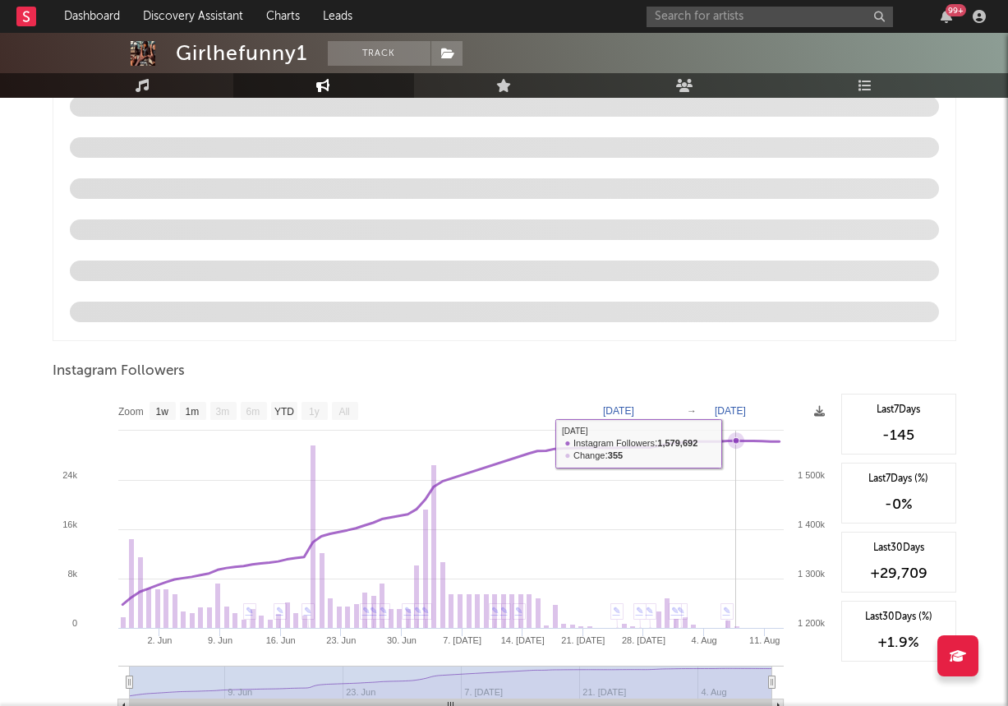
click at [739, 446] on icon at bounding box center [736, 440] width 16 height 16
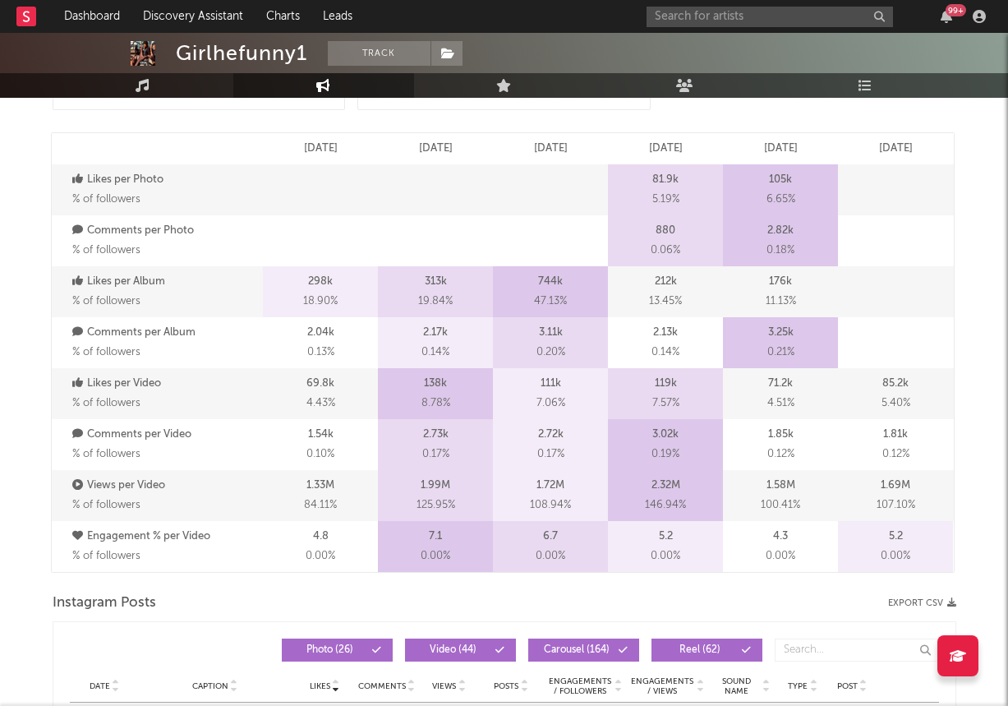
scroll to position [0, 0]
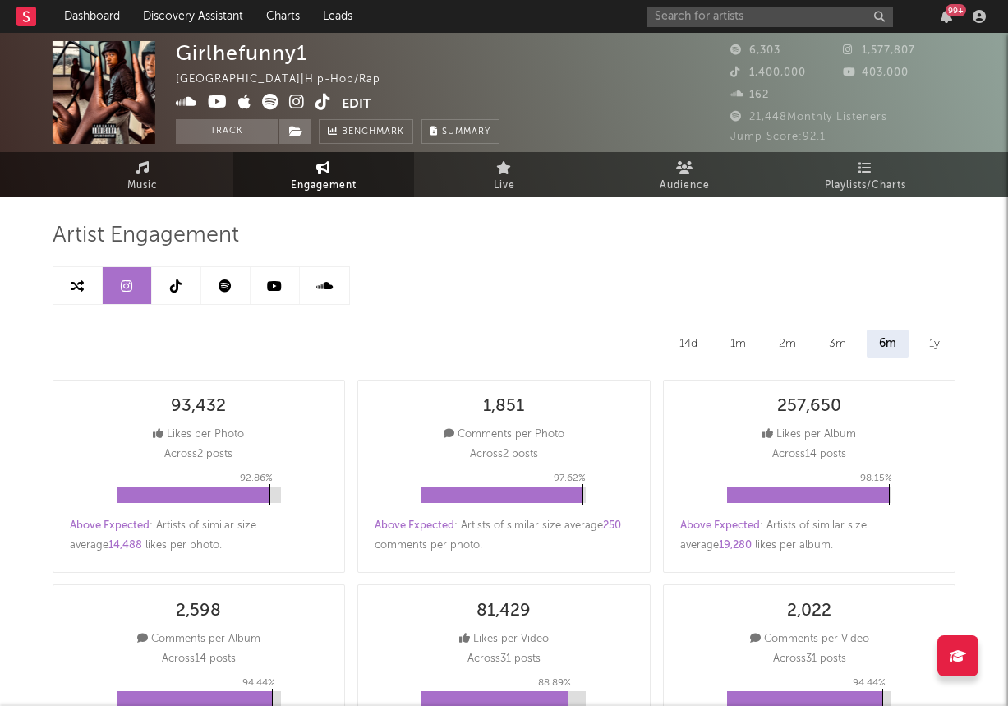
click at [179, 286] on icon at bounding box center [176, 285] width 12 height 13
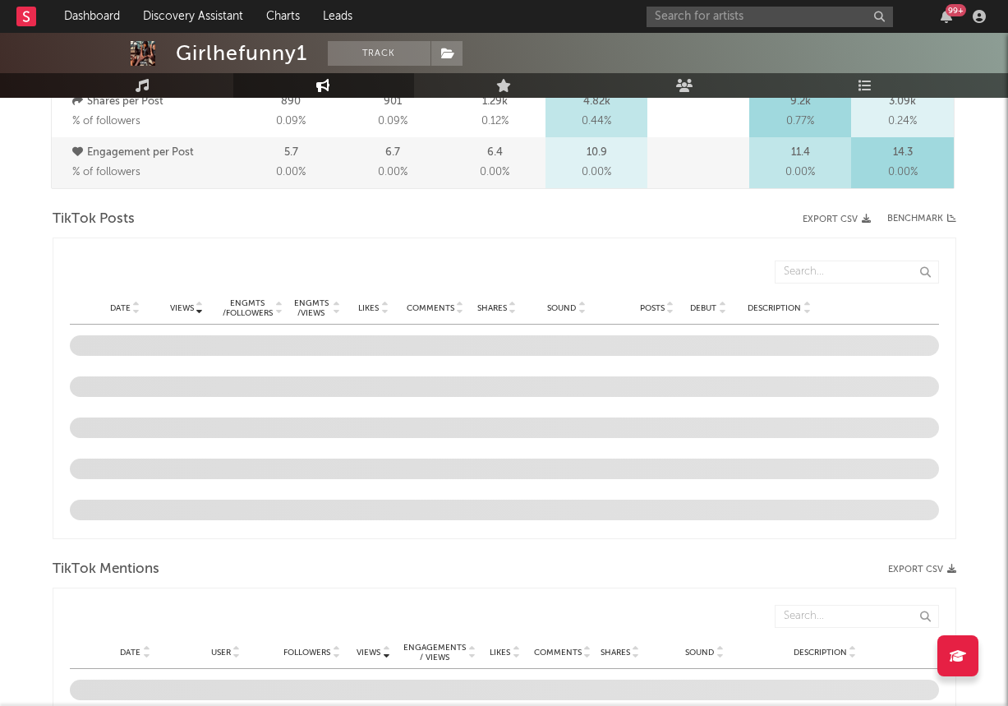
select select "6m"
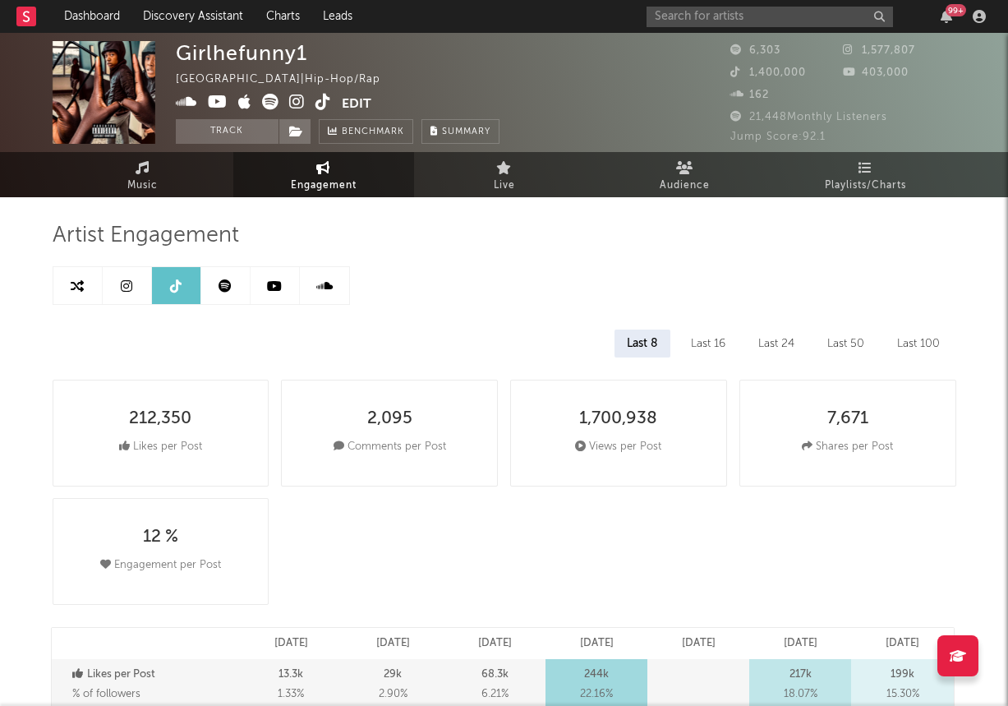
click at [322, 103] on icon at bounding box center [323, 102] width 16 height 16
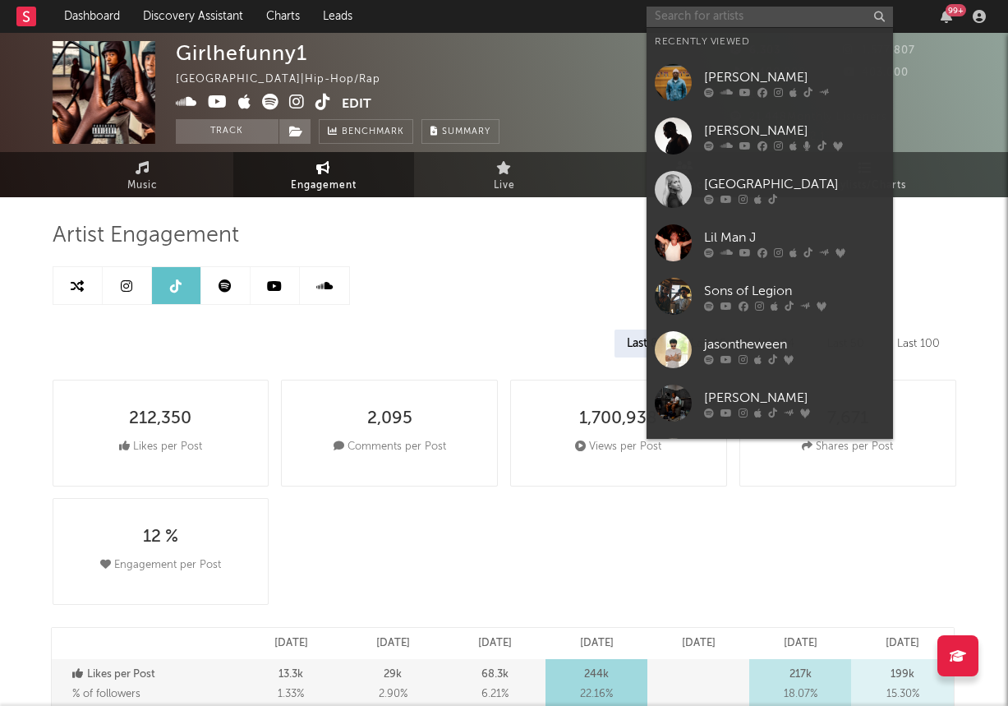
click at [692, 16] on input "text" at bounding box center [770, 17] width 246 height 21
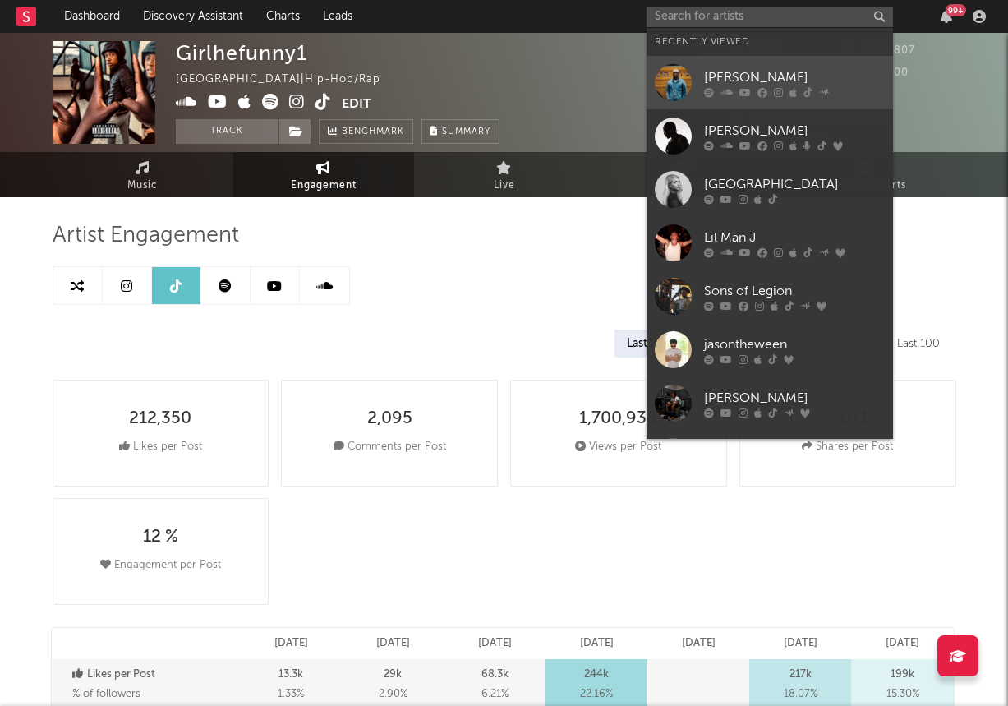
click at [698, 78] on link "[PERSON_NAME]" at bounding box center [770, 82] width 246 height 53
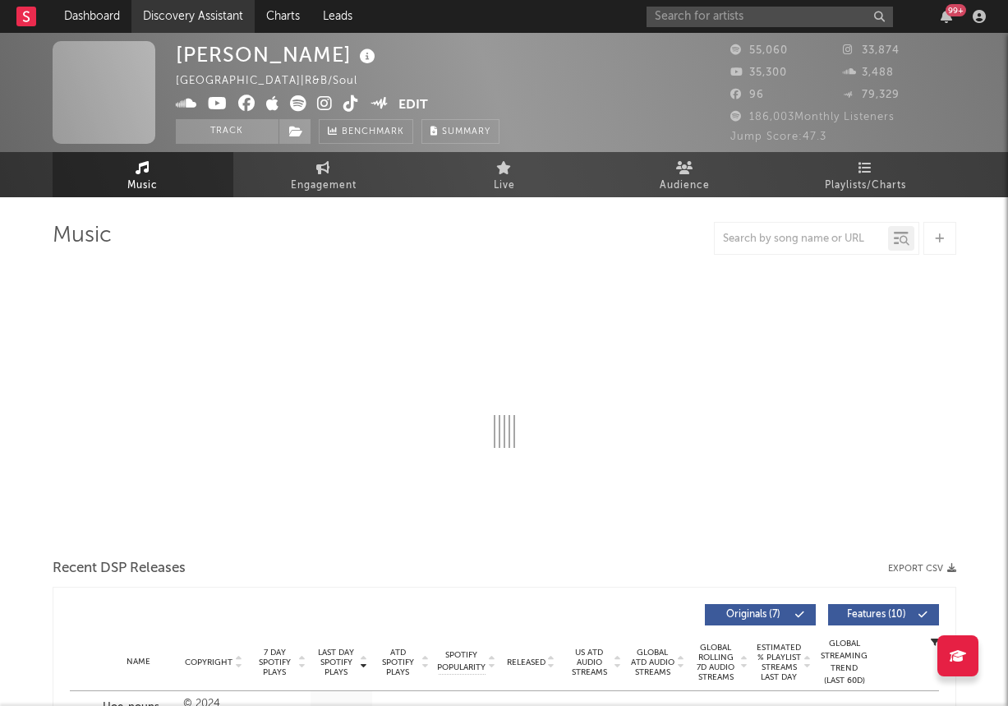
select select "6m"
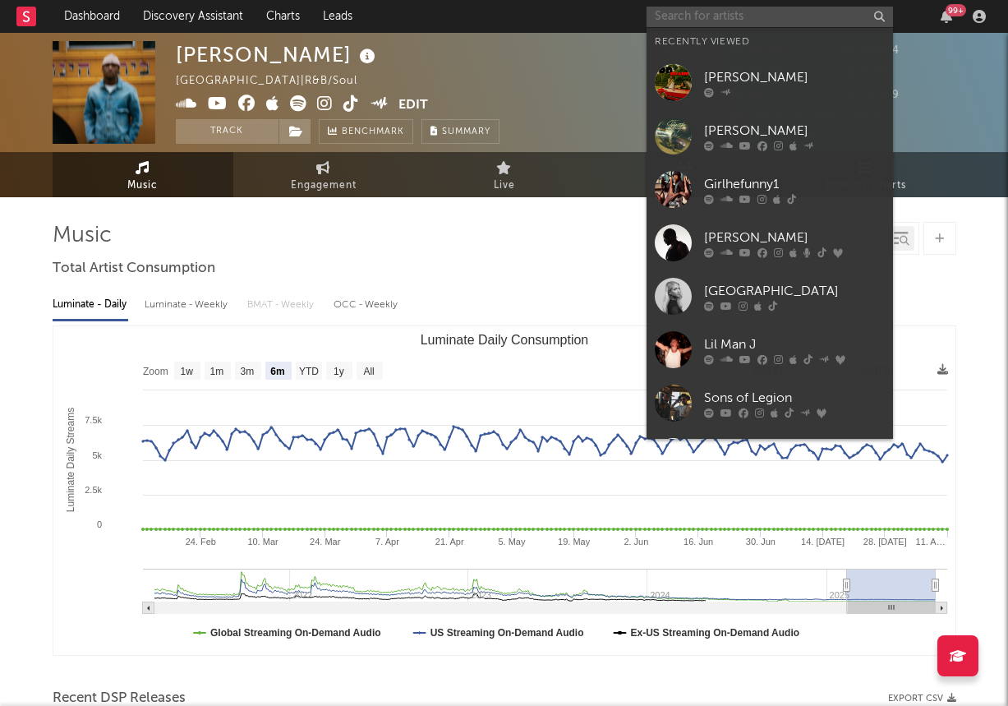
click at [733, 25] on input "text" at bounding box center [770, 17] width 246 height 21
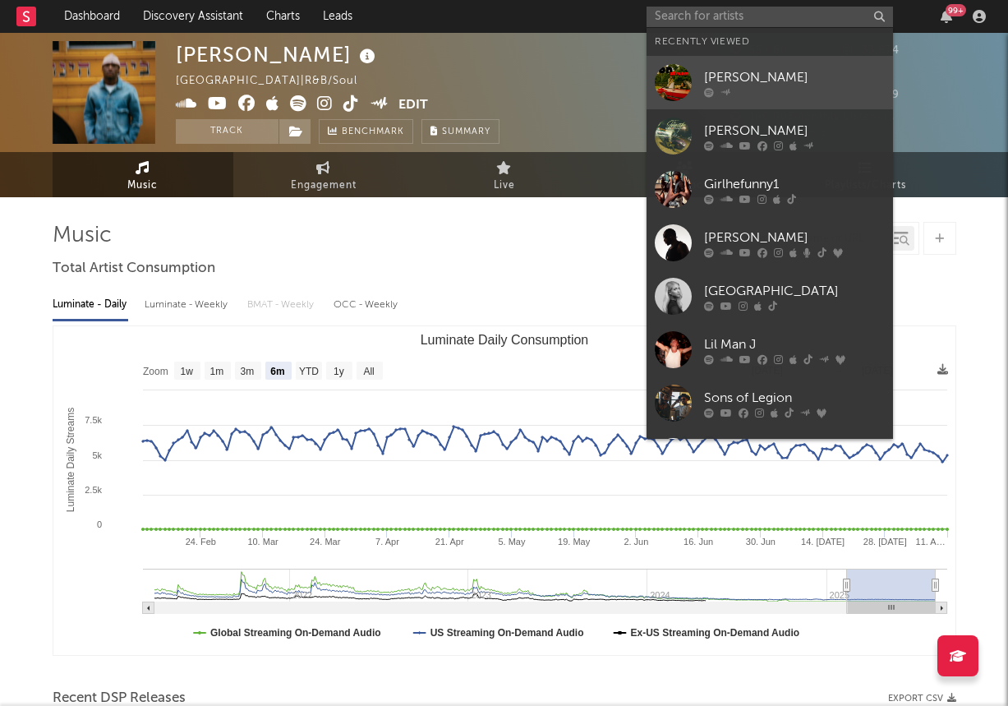
click at [762, 85] on div "[PERSON_NAME]" at bounding box center [794, 77] width 181 height 20
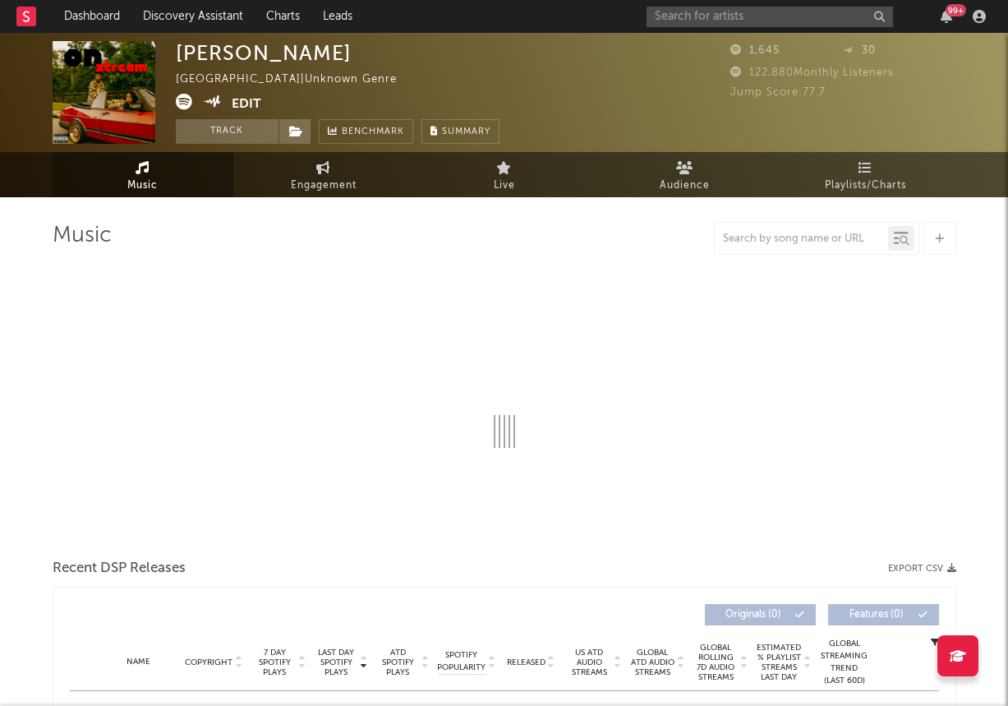
select select "1w"
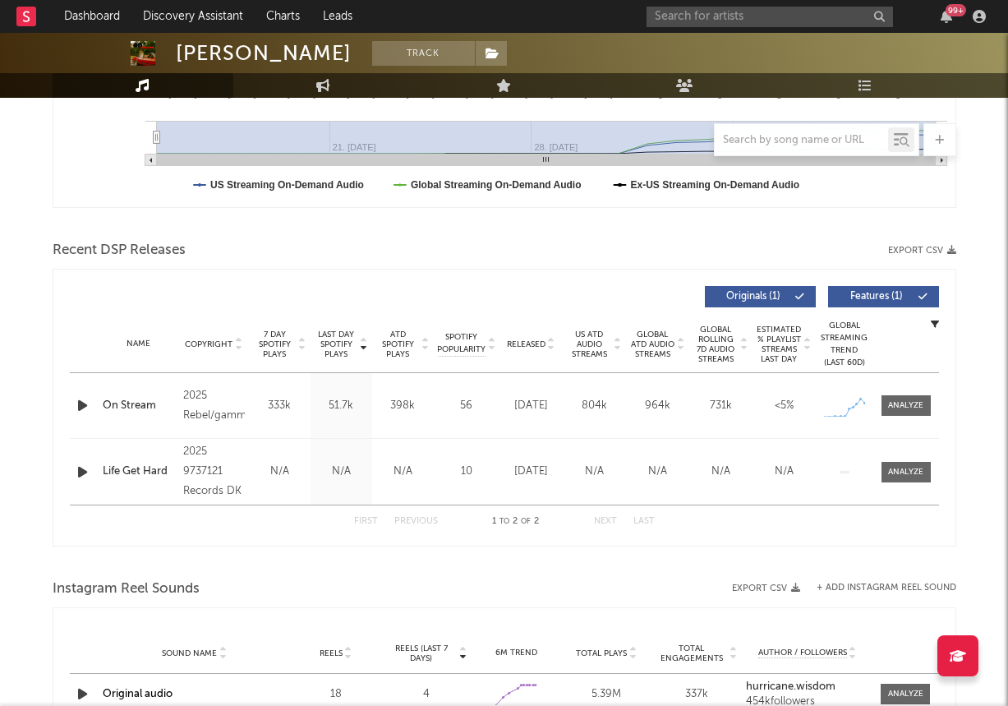
scroll to position [283, 0]
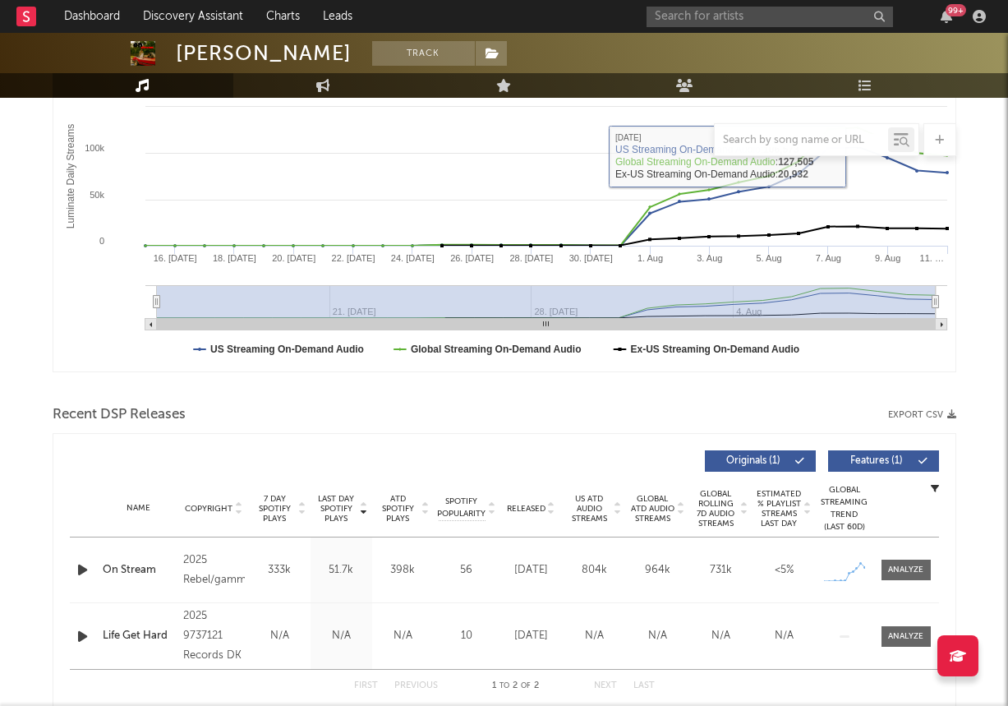
click at [935, 144] on icon at bounding box center [939, 140] width 9 height 11
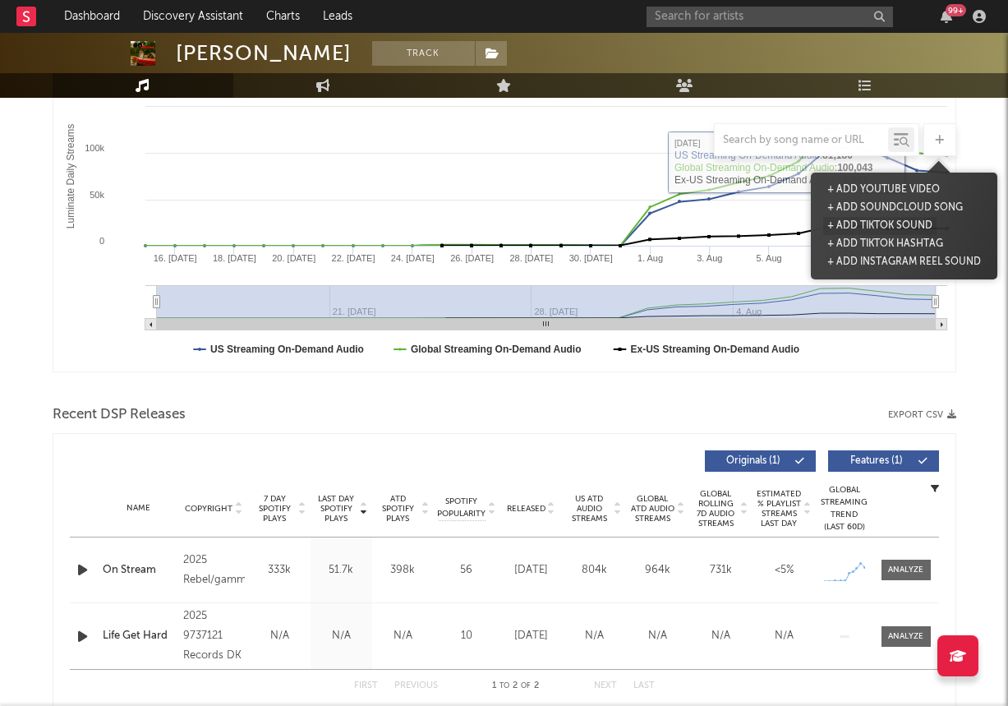
click at [873, 225] on button "+ Add TikTok Sound" at bounding box center [879, 226] width 113 height 18
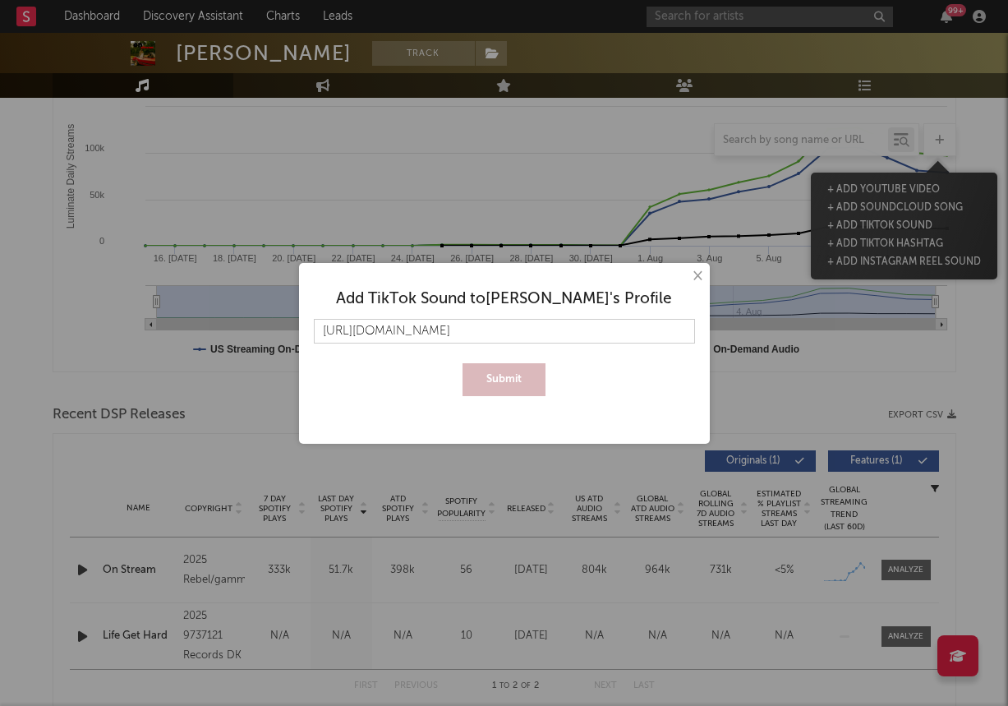
scroll to position [0, 7]
type input "https://www.tiktok.com/music/On-Stream-7530666139355154433"
click at [463, 363] on button "Submit" at bounding box center [504, 379] width 83 height 33
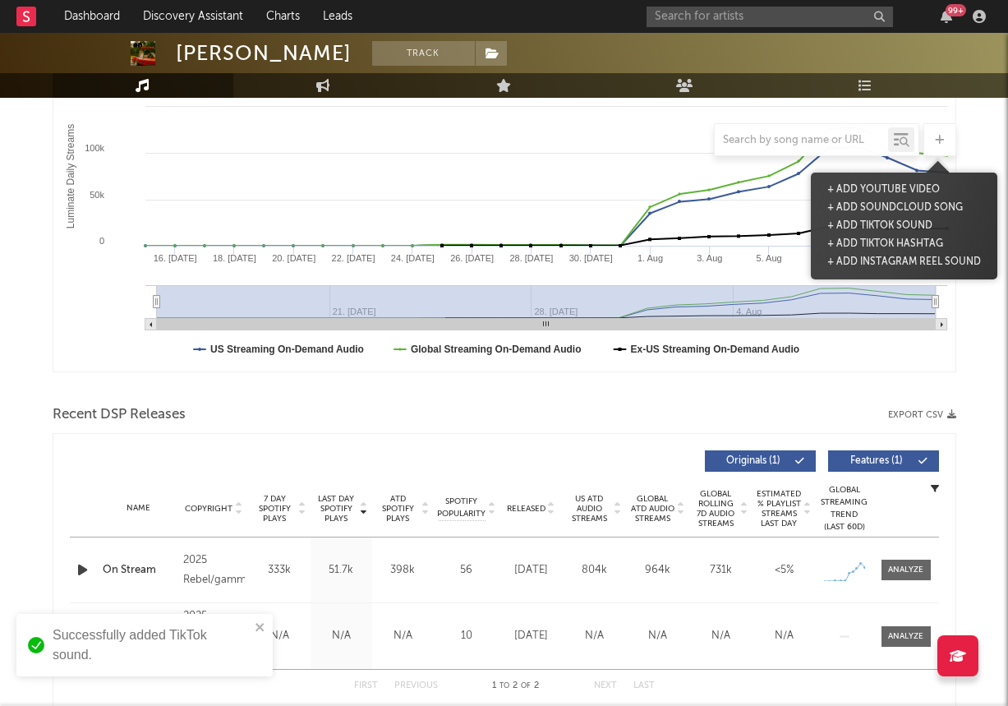
scroll to position [0, 0]
click at [706, 20] on input "text" at bounding box center [770, 17] width 246 height 21
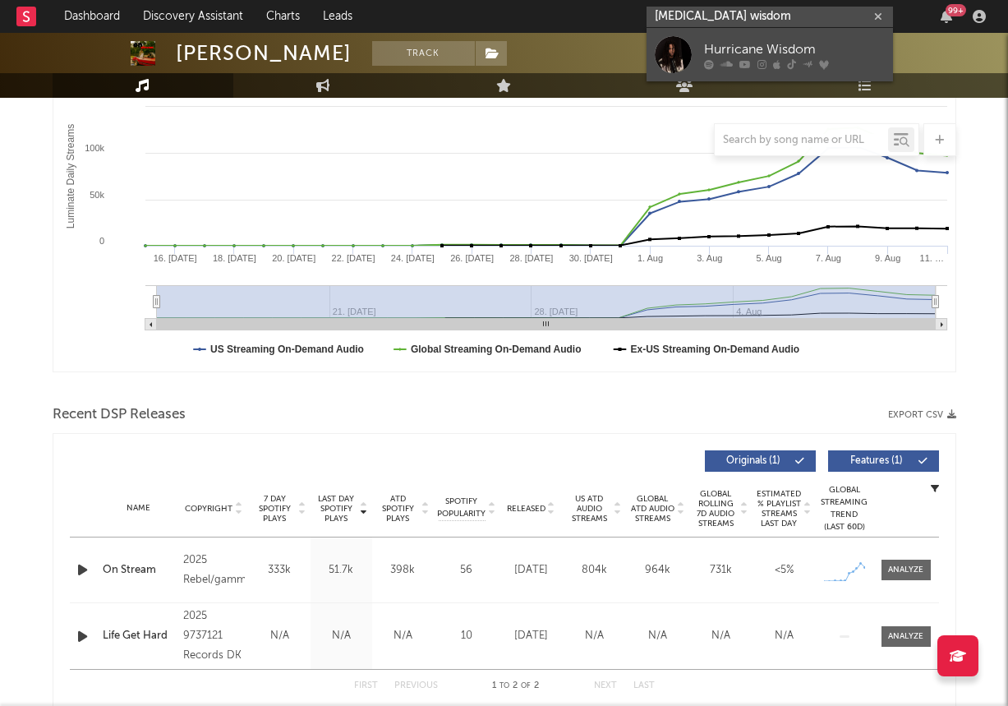
type input "hurricaine wisdom"
click at [797, 53] on div "Hurricane Wisdom" at bounding box center [794, 49] width 181 height 20
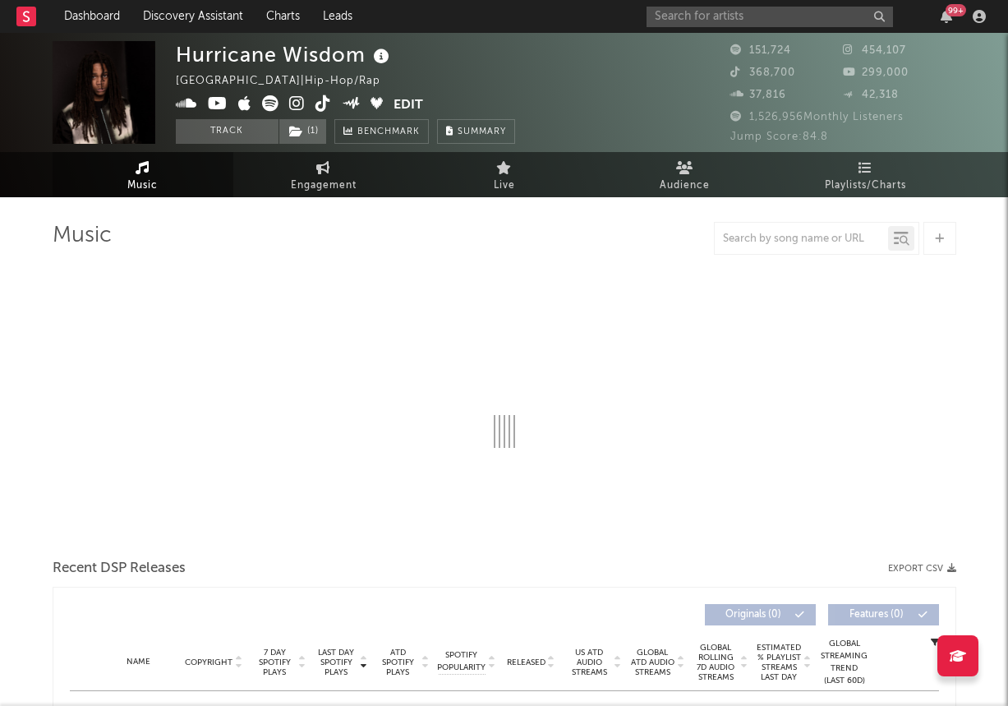
select select "6m"
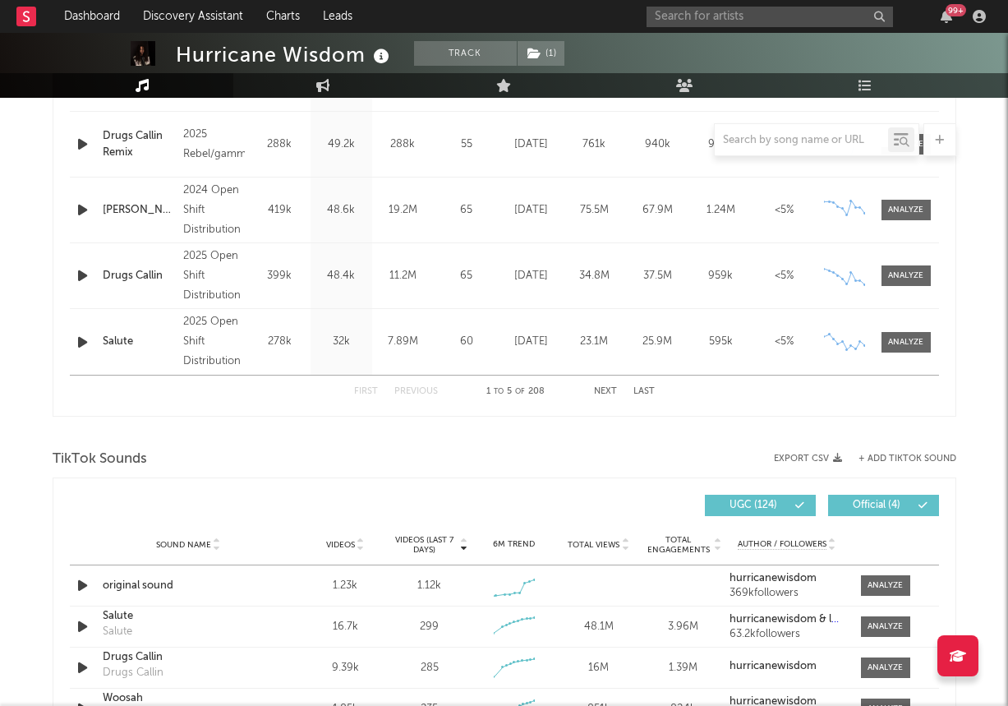
scroll to position [1023, 0]
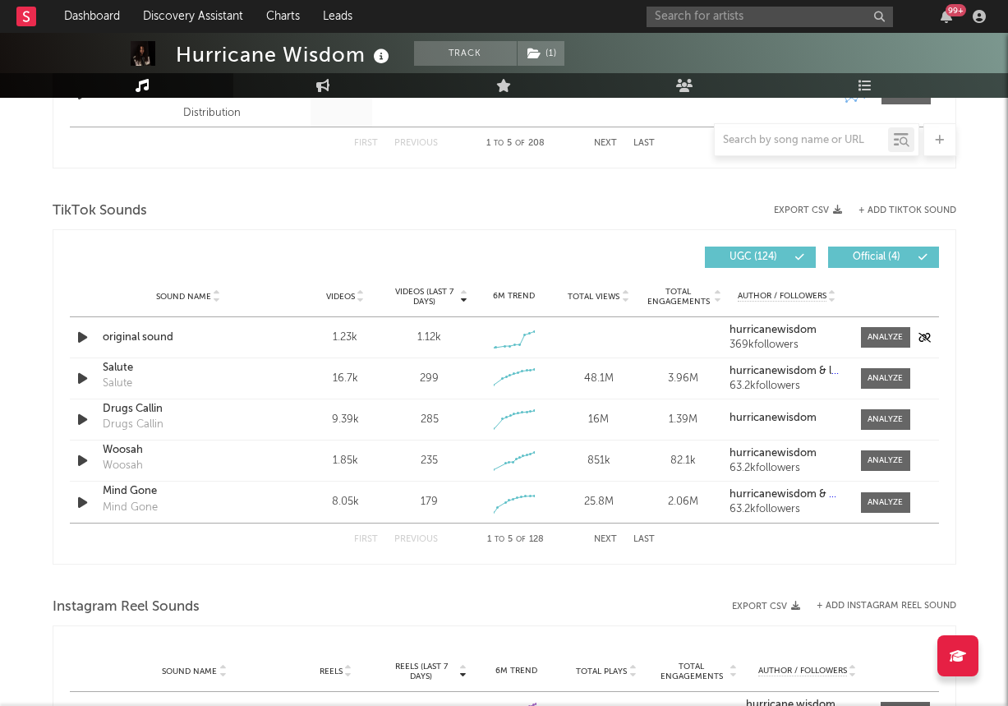
click at [82, 334] on icon "button" at bounding box center [82, 337] width 17 height 21
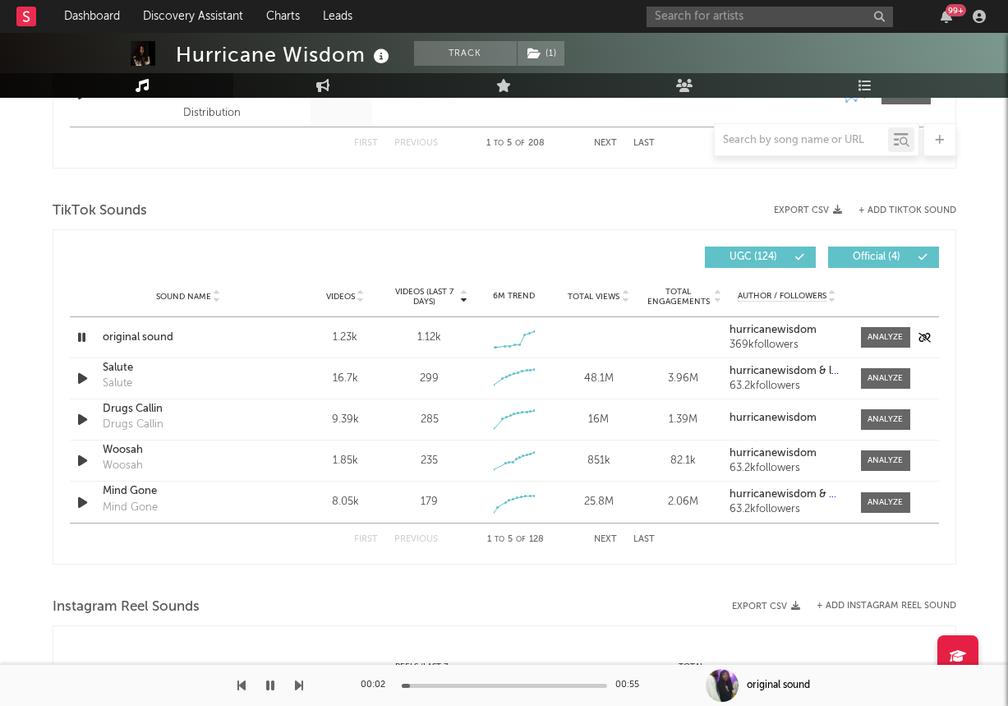
click at [129, 334] on div "original sound" at bounding box center [189, 337] width 172 height 16
click at [274, 690] on button "button" at bounding box center [270, 685] width 16 height 41
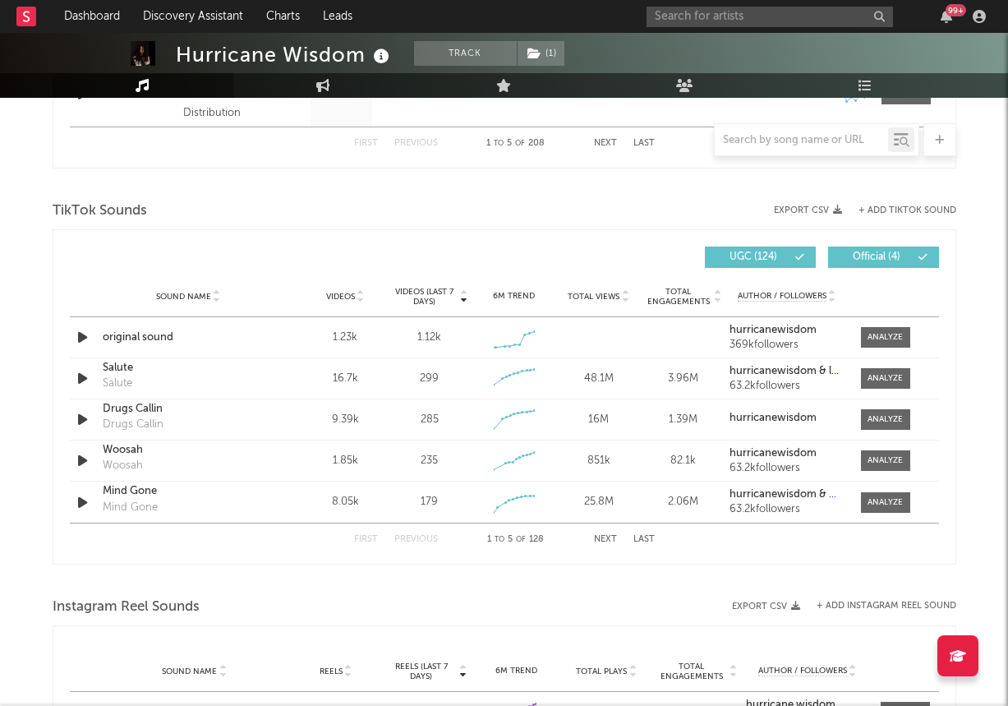
click at [602, 536] on button "Next" at bounding box center [605, 539] width 23 height 9
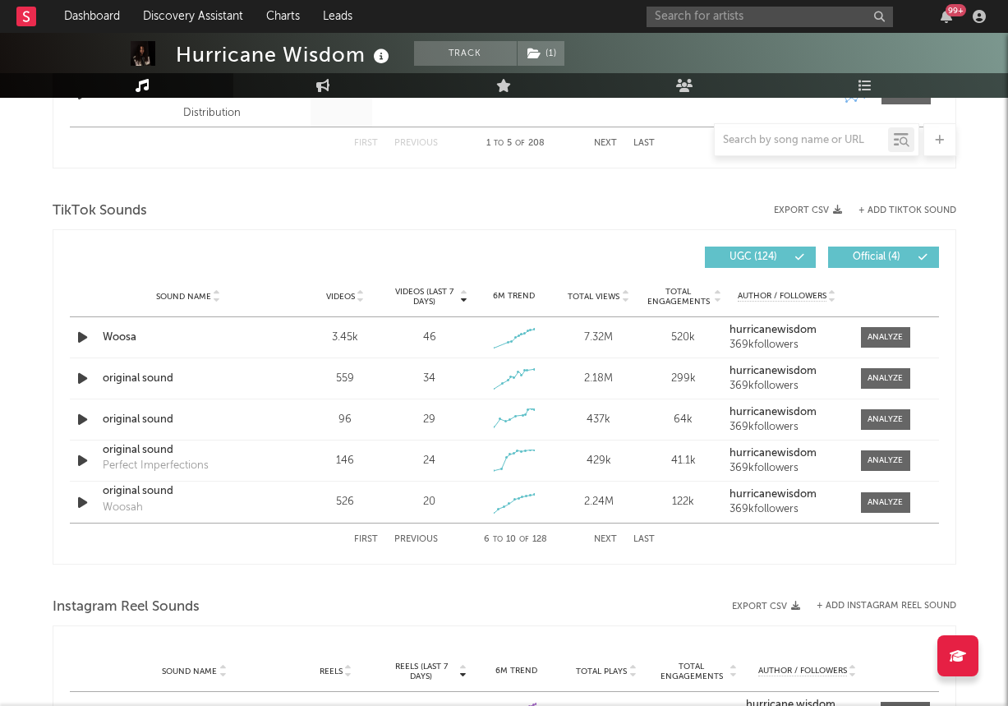
click at [602, 536] on button "Next" at bounding box center [605, 539] width 23 height 9
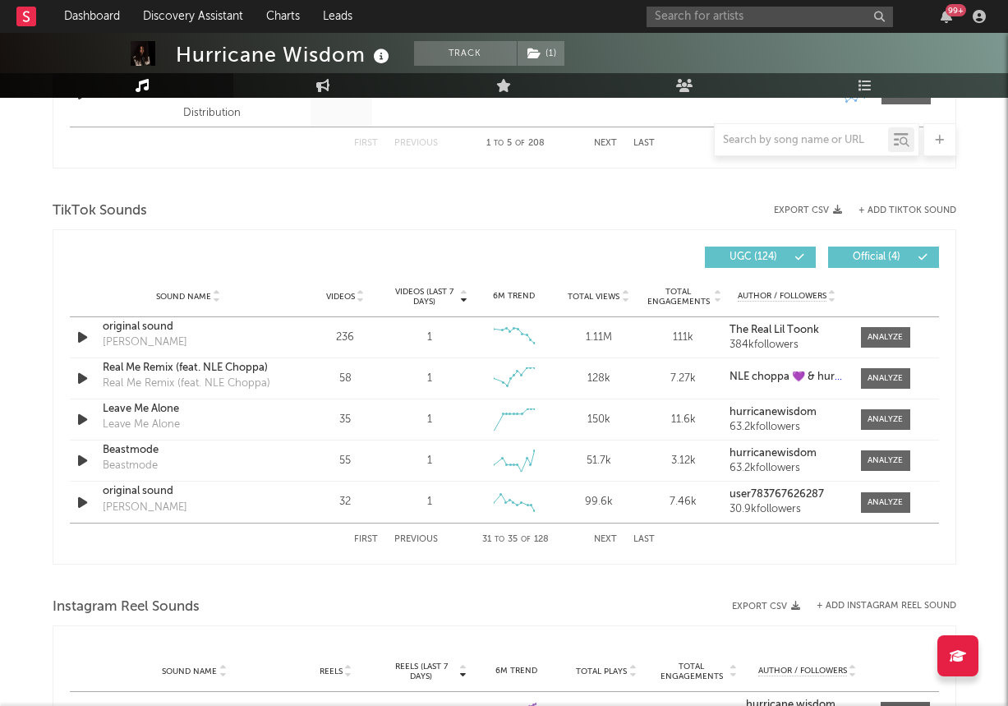
click at [883, 214] on button "+ Add TikTok Sound" at bounding box center [907, 210] width 98 height 9
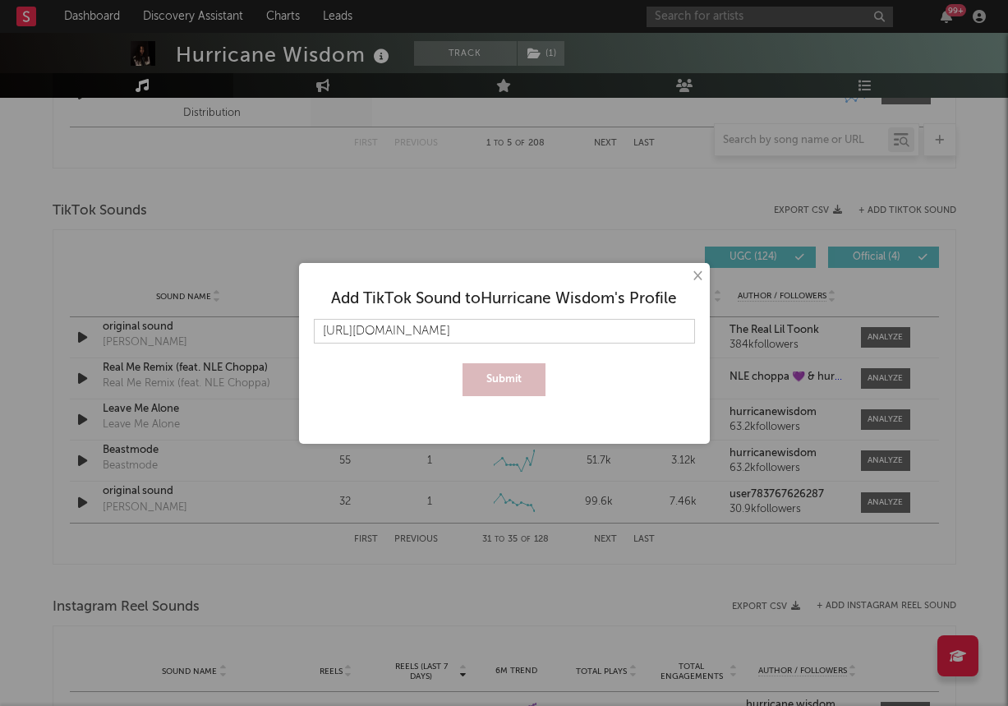
type input "https://www.tiktok.com/music/On-Stream-7530666139355154433"
click at [463, 363] on button "Submit" at bounding box center [504, 379] width 83 height 33
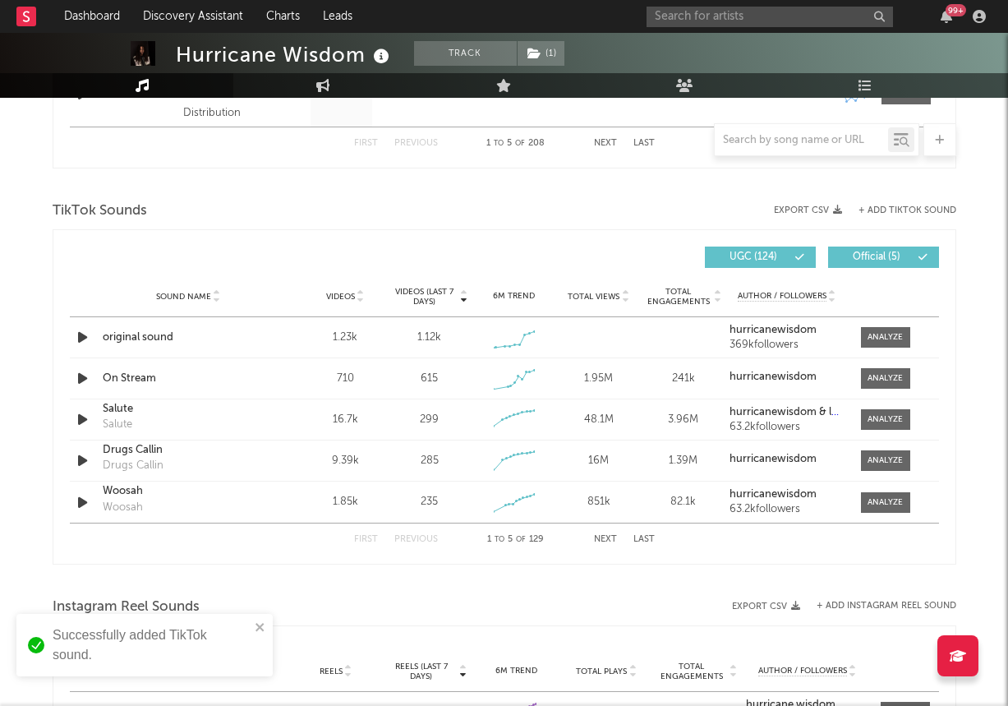
scroll to position [0, 0]
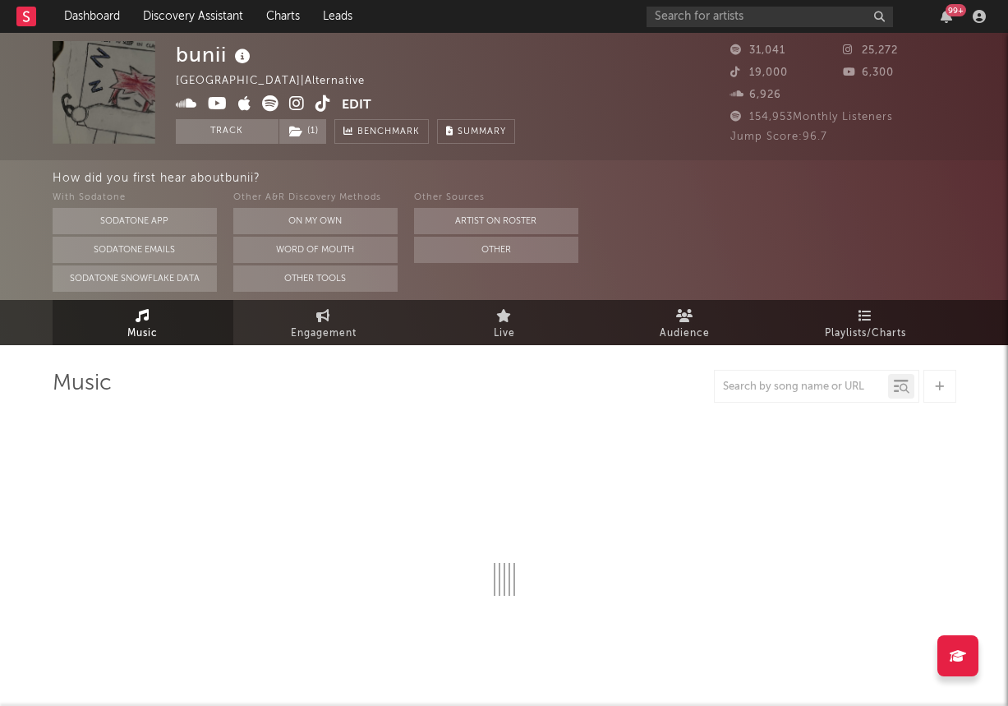
select select "6m"
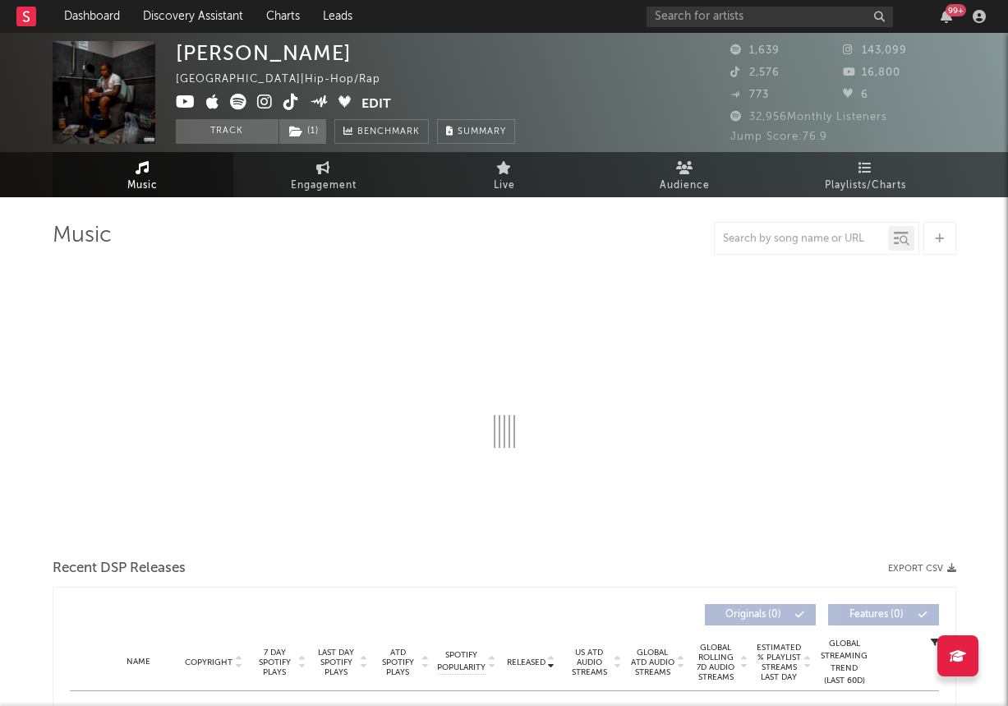
click at [287, 100] on icon at bounding box center [291, 102] width 16 height 16
select select "6m"
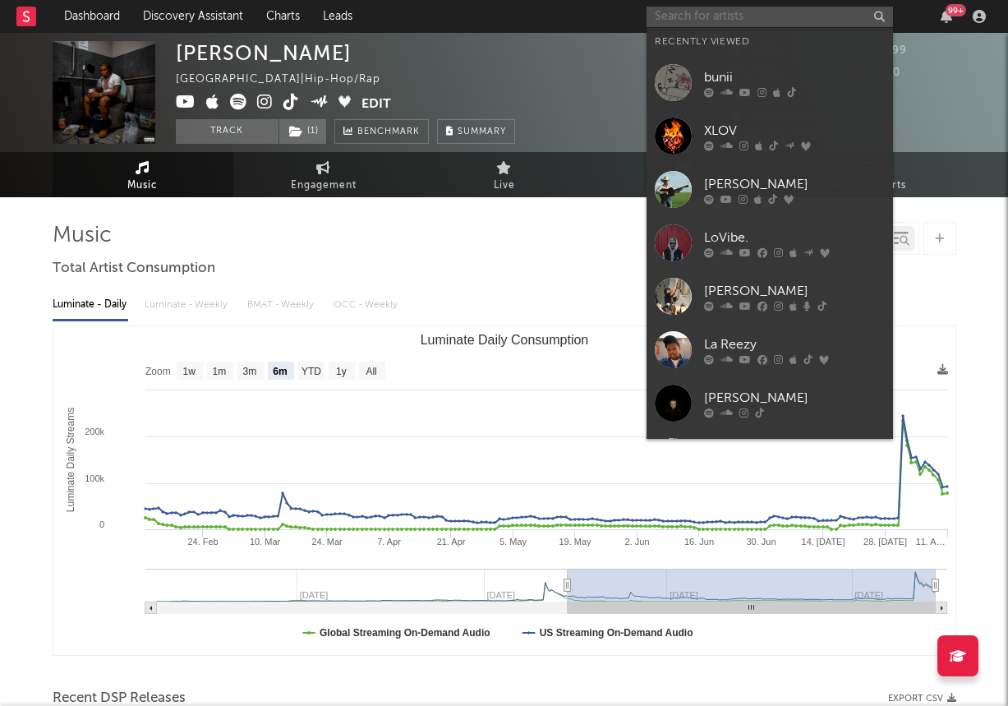
click at [716, 21] on input "text" at bounding box center [770, 17] width 246 height 21
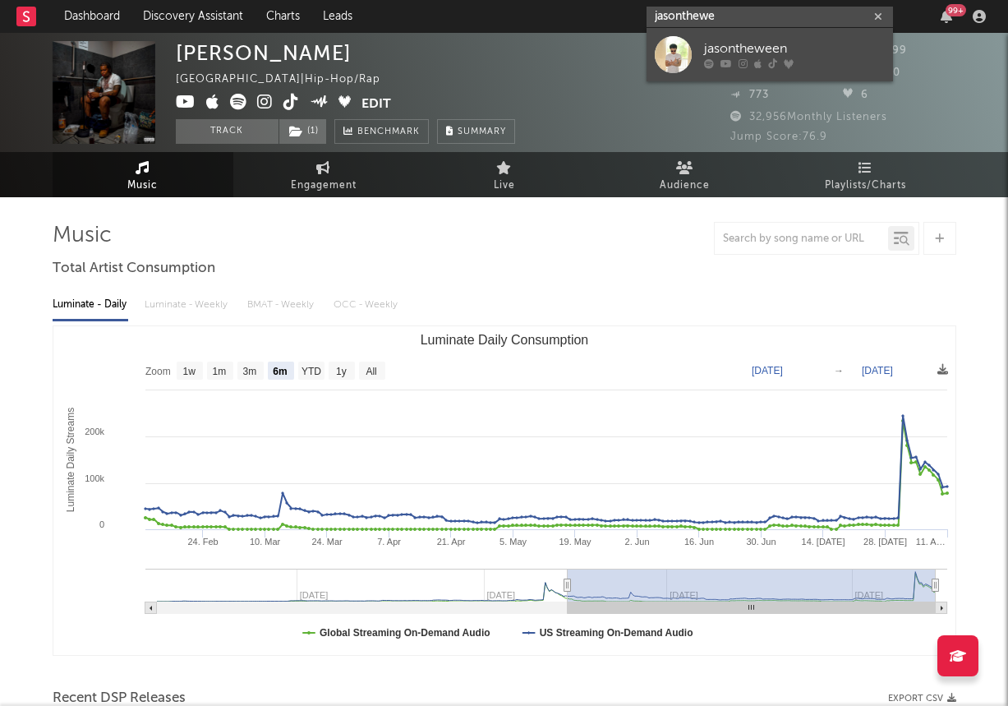
type input "jasonthewe"
click at [719, 46] on div "jasontheween" at bounding box center [794, 49] width 181 height 20
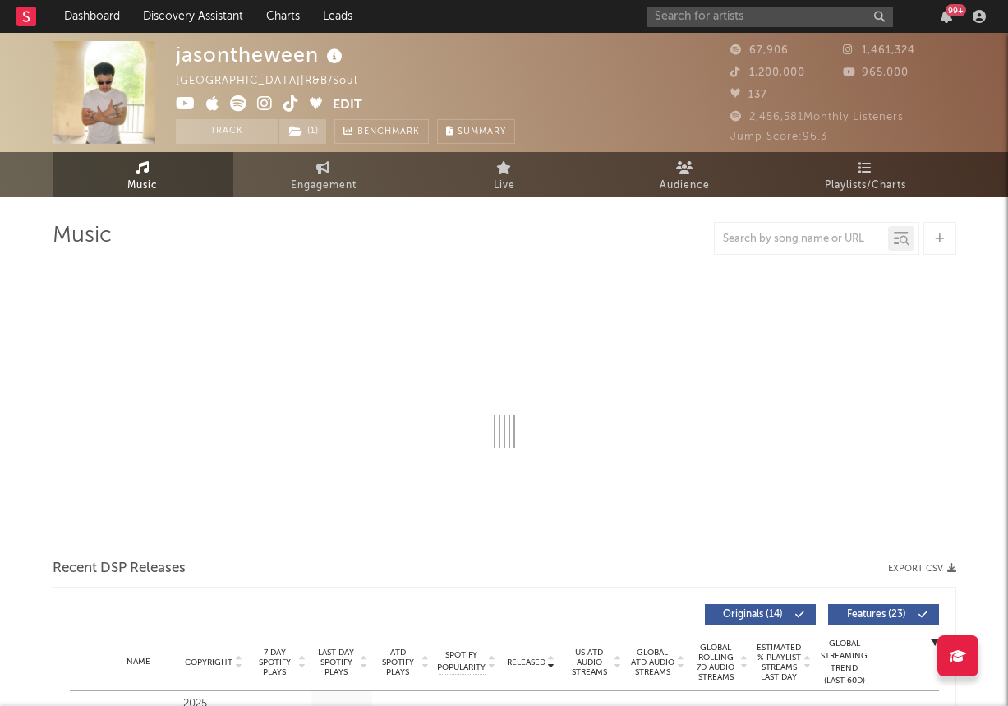
select select "6m"
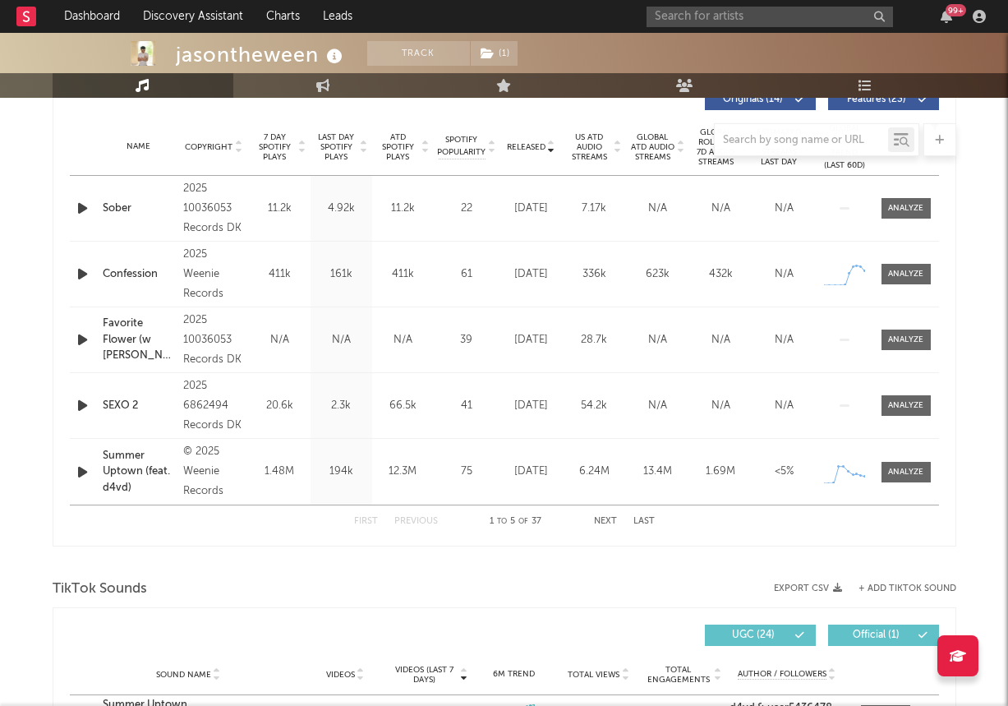
scroll to position [288, 0]
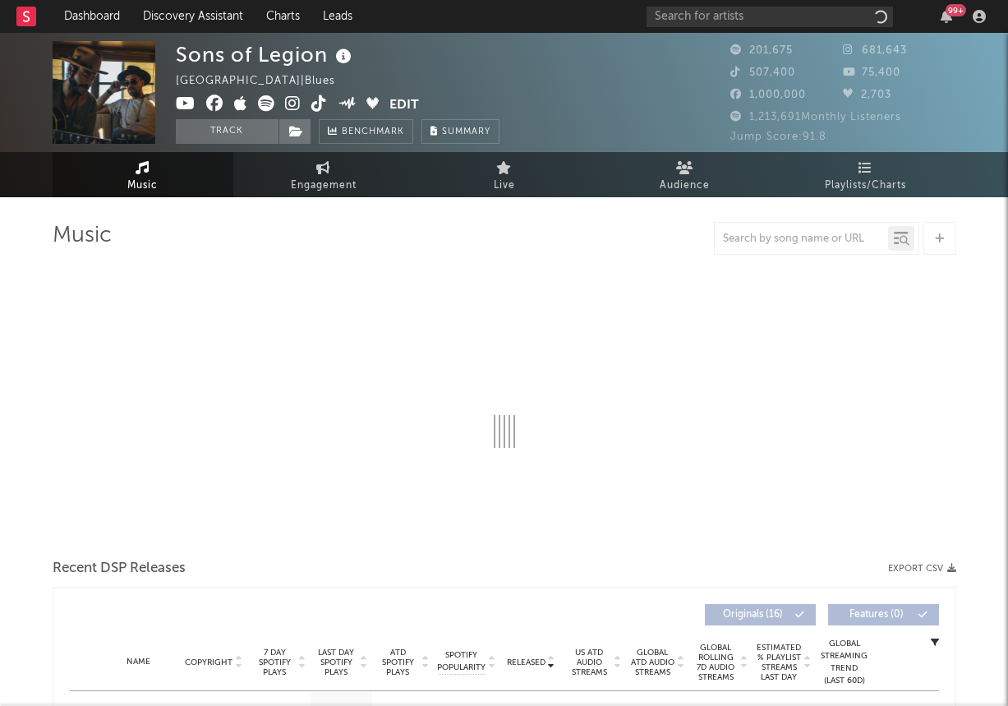
select select "6m"
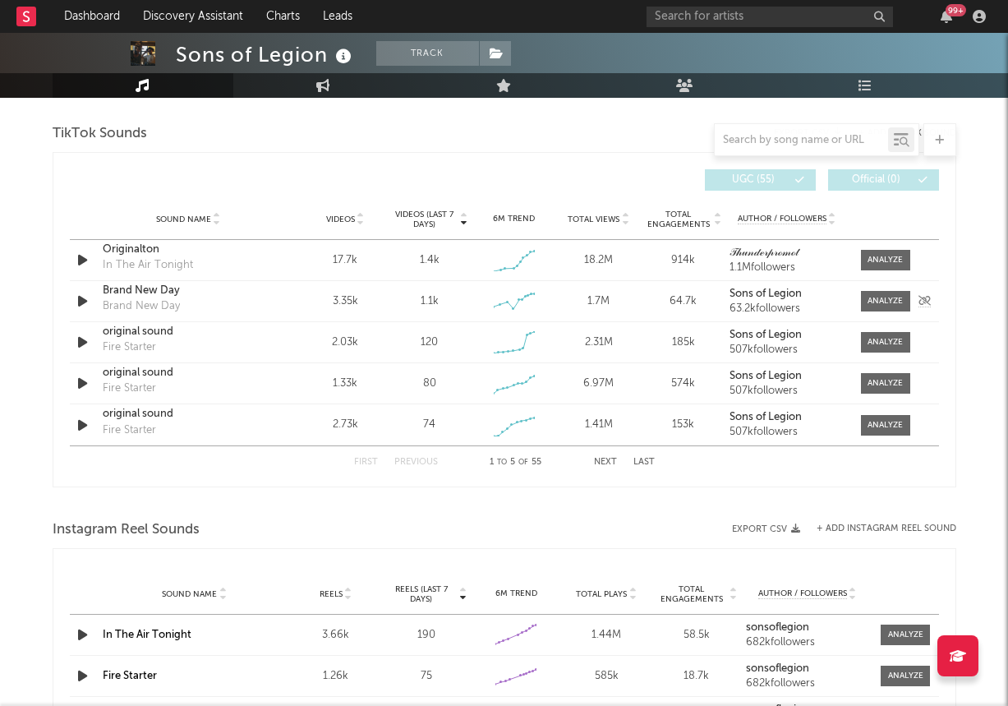
scroll to position [1101, 0]
click at [885, 349] on span at bounding box center [885, 341] width 49 height 21
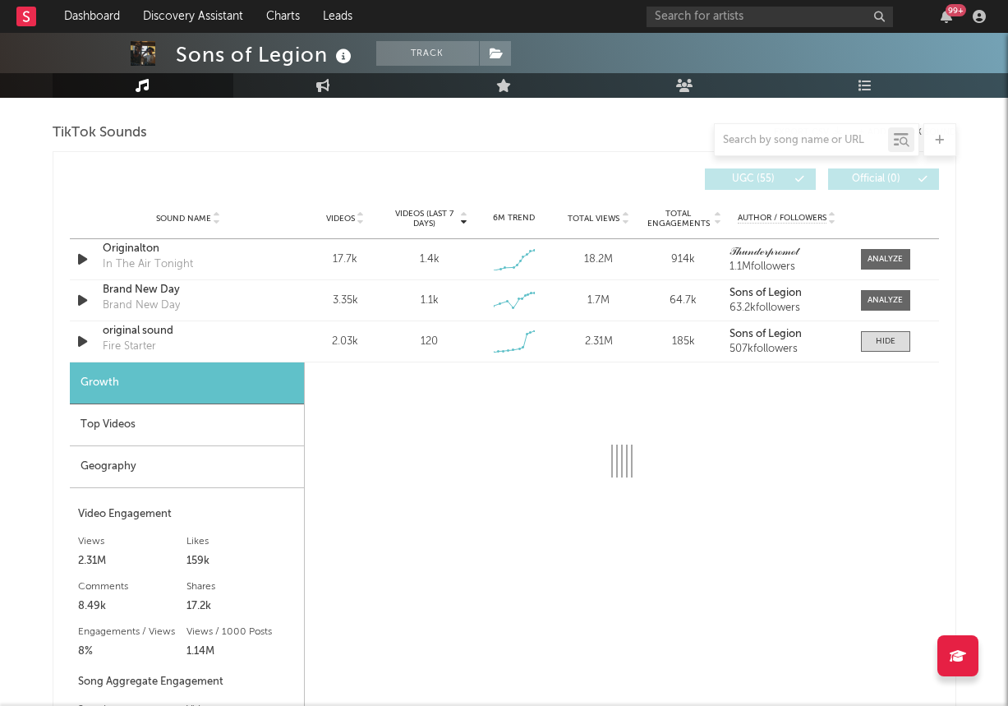
select select "1w"
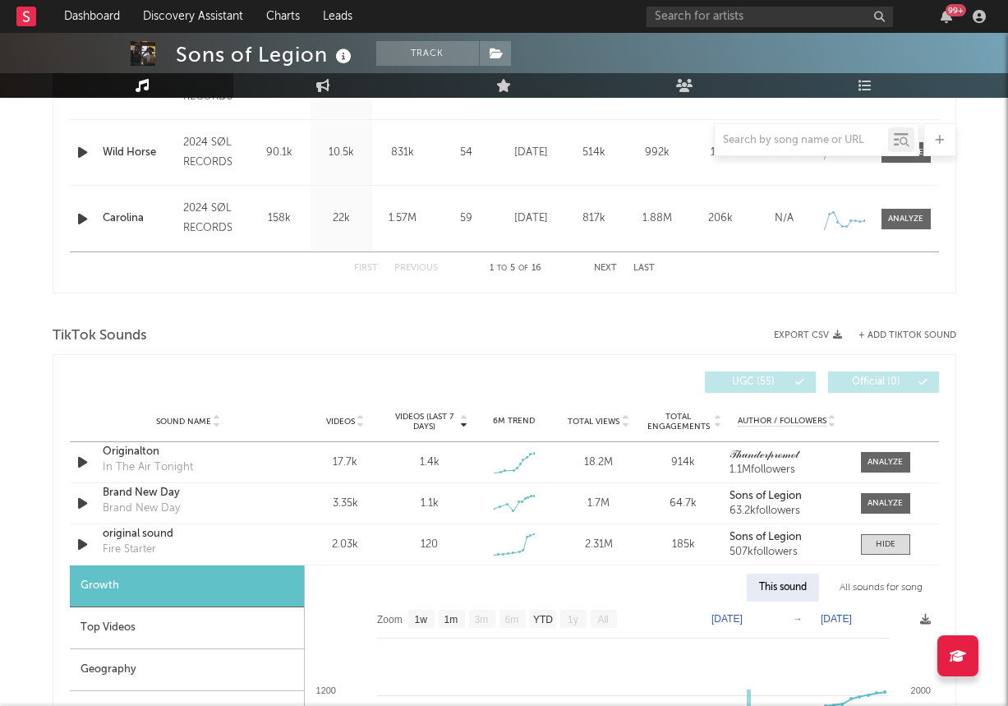
scroll to position [885, 0]
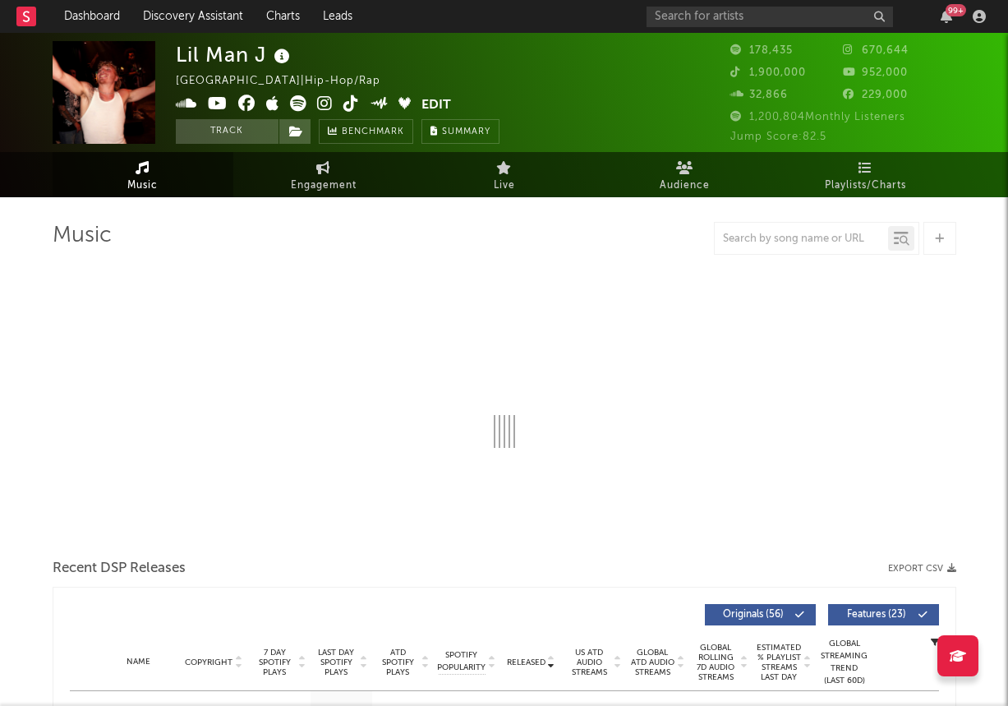
select select "6m"
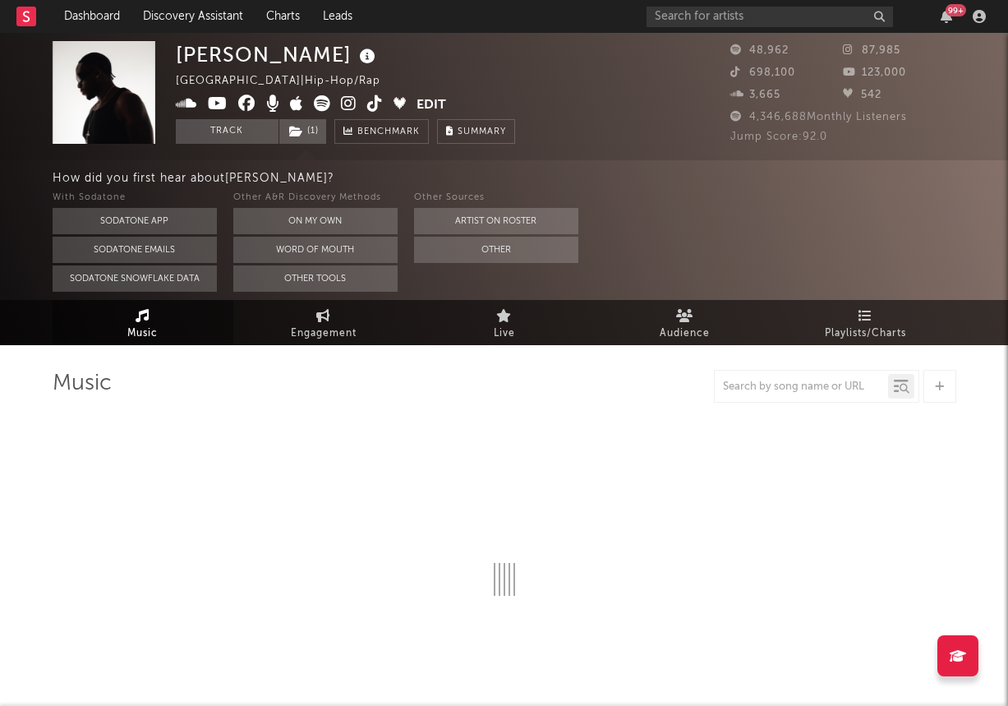
select select "6m"
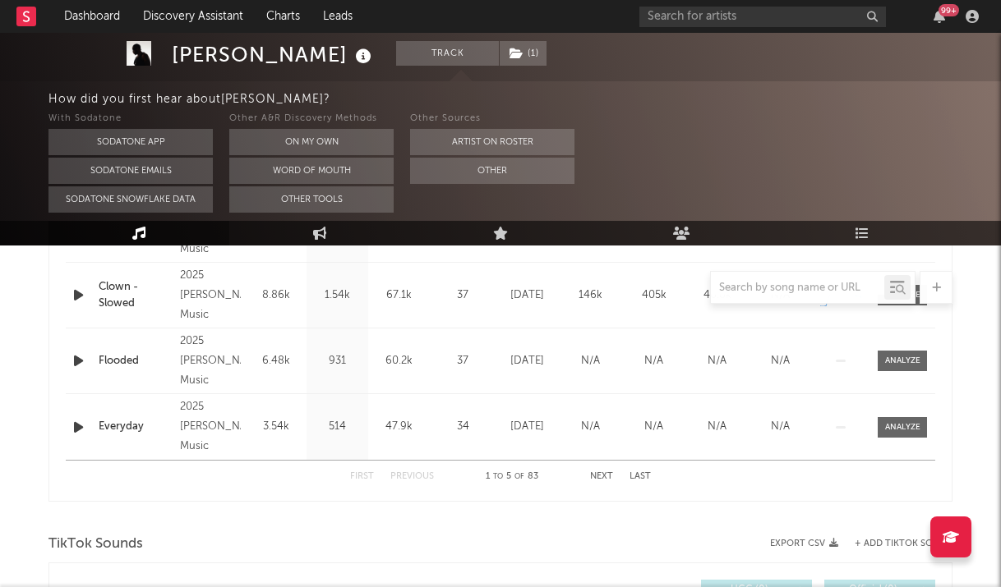
select select "6m"
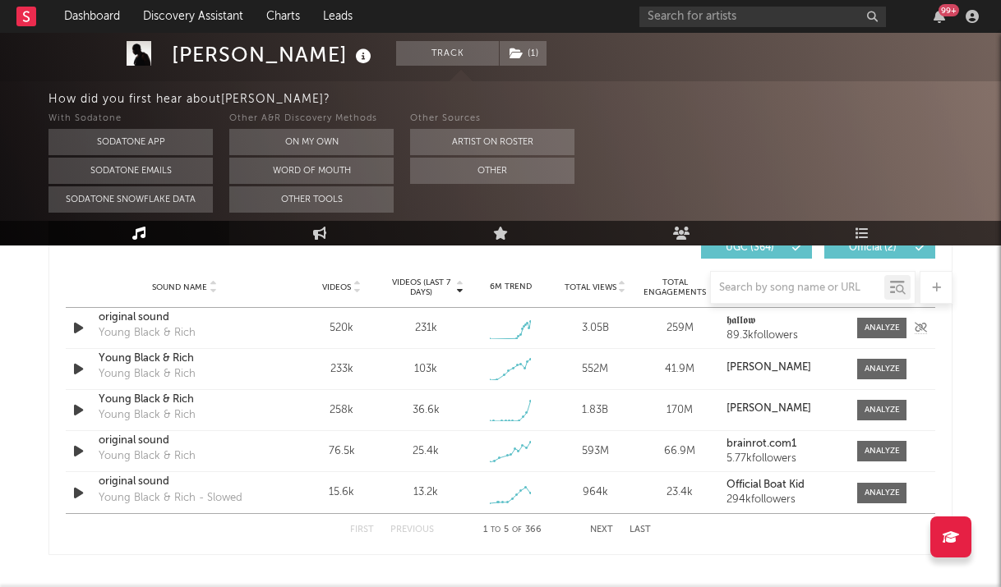
scroll to position [1194, 0]
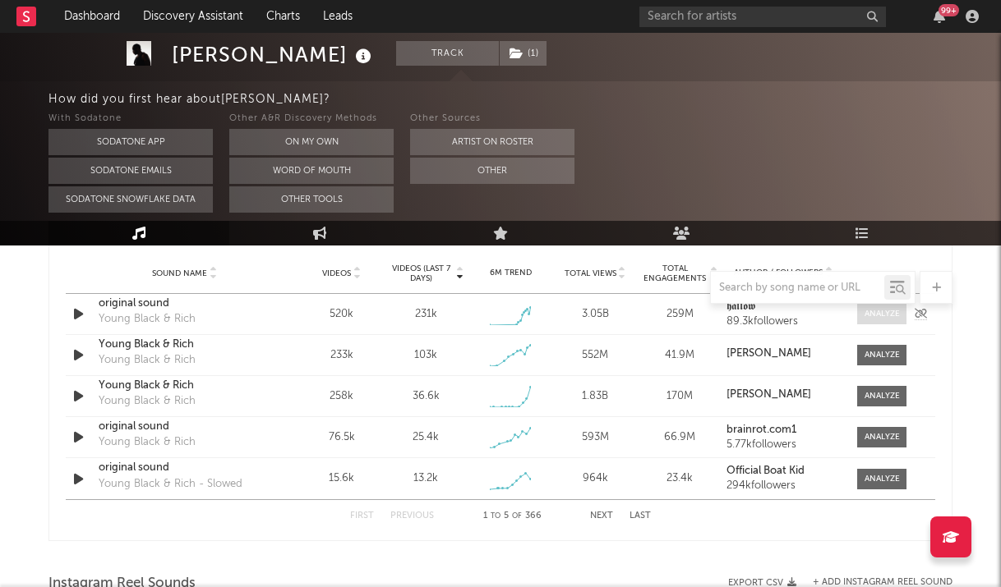
click at [886, 320] on div at bounding box center [881, 314] width 35 height 12
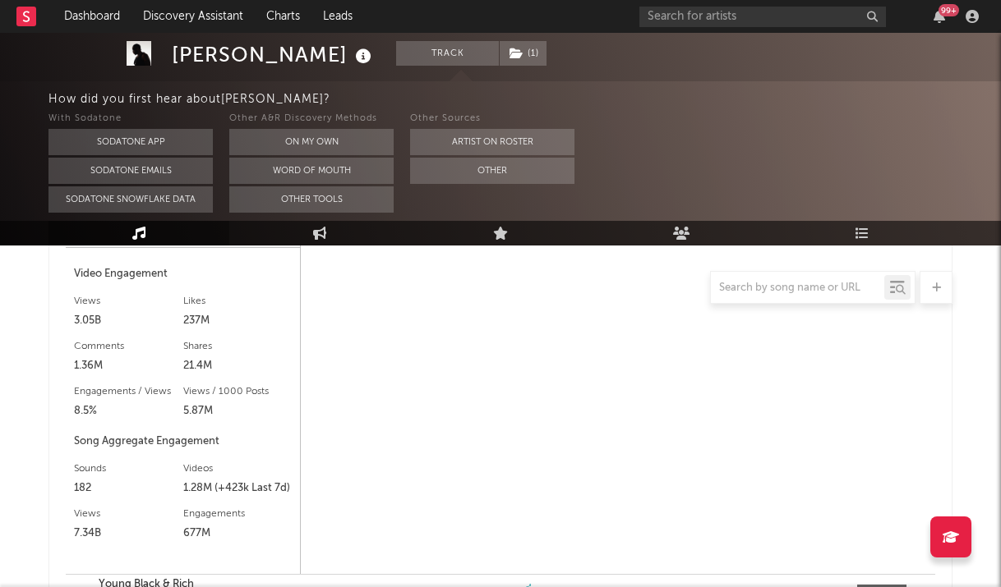
scroll to position [1436, 0]
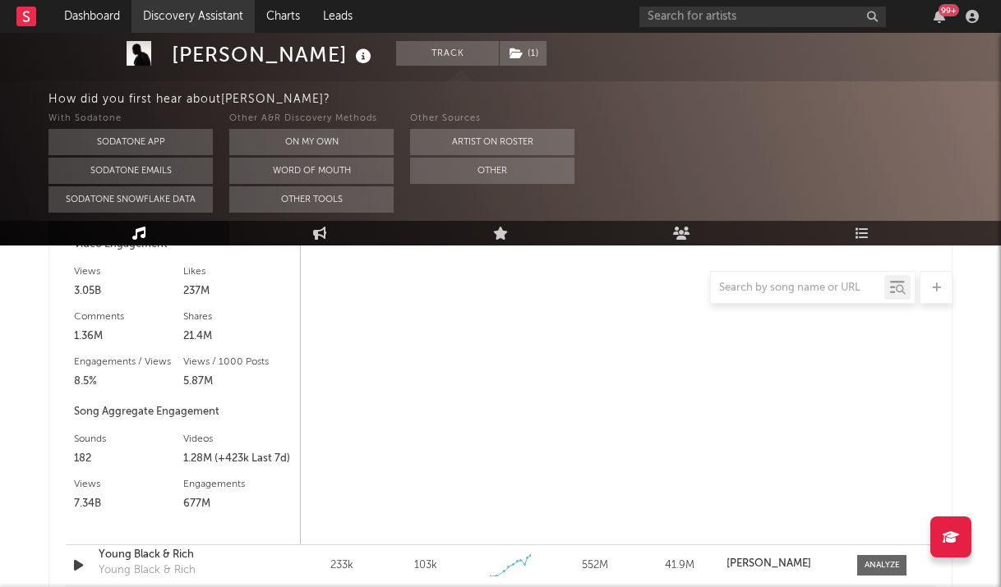
select select "6m"
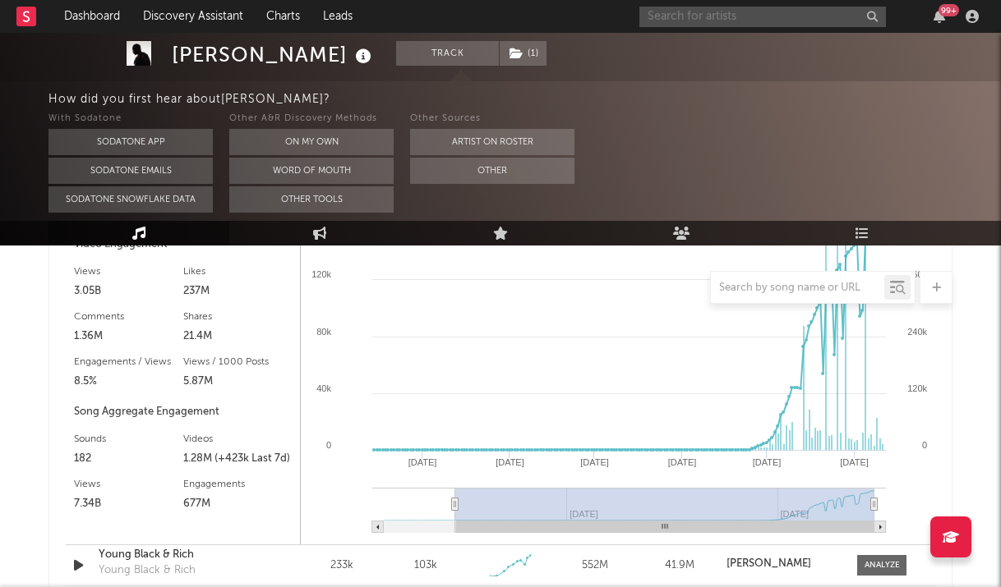
click at [679, 9] on input "text" at bounding box center [762, 17] width 246 height 21
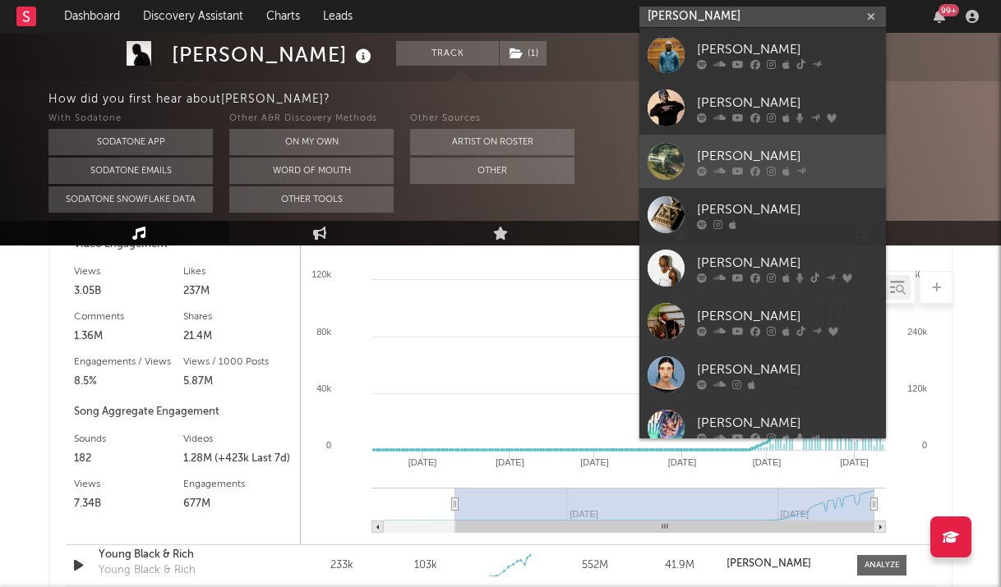
type input "[PERSON_NAME]"
click at [679, 153] on div at bounding box center [665, 161] width 37 height 37
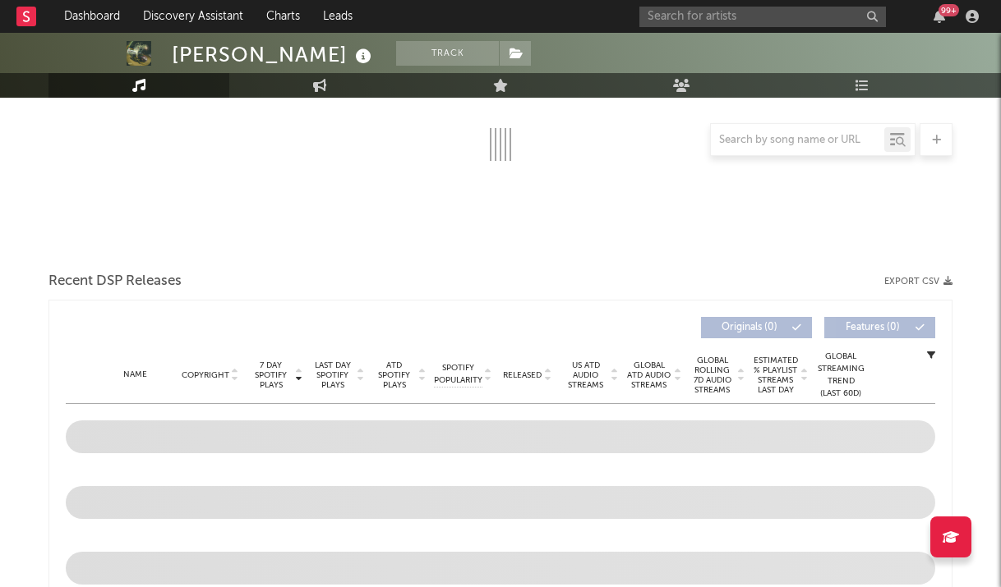
select select "1w"
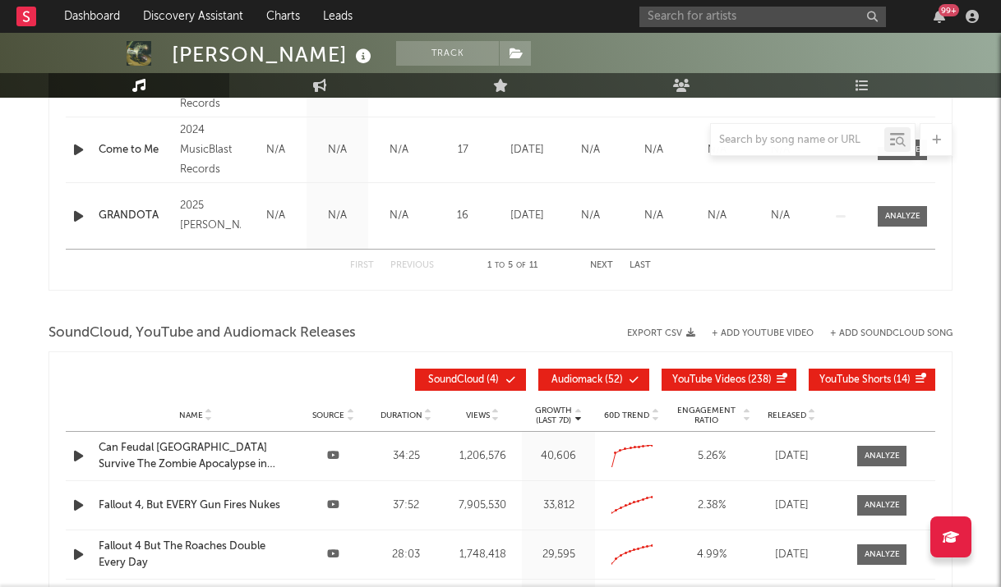
scroll to position [1081, 0]
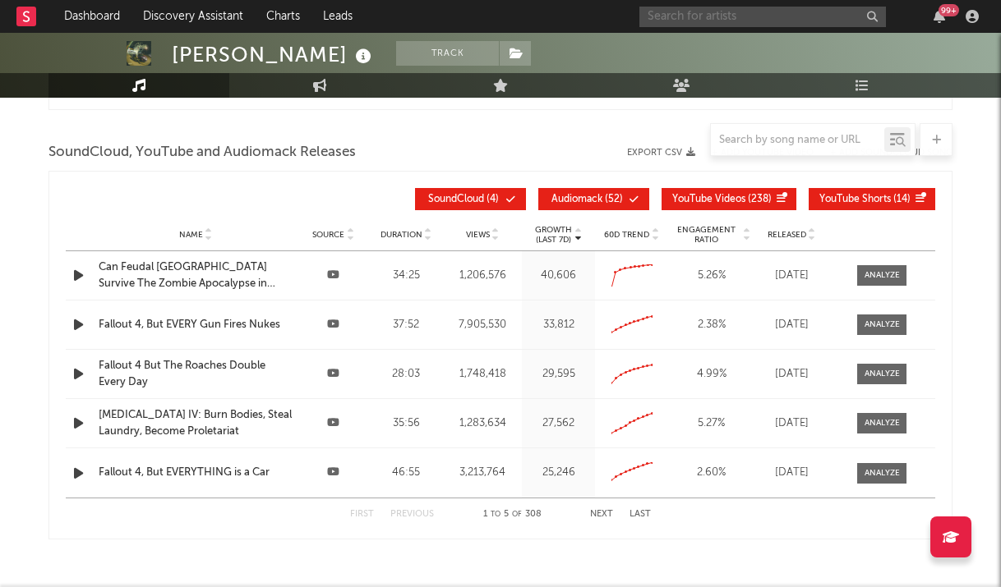
click at [745, 15] on input "text" at bounding box center [762, 17] width 246 height 21
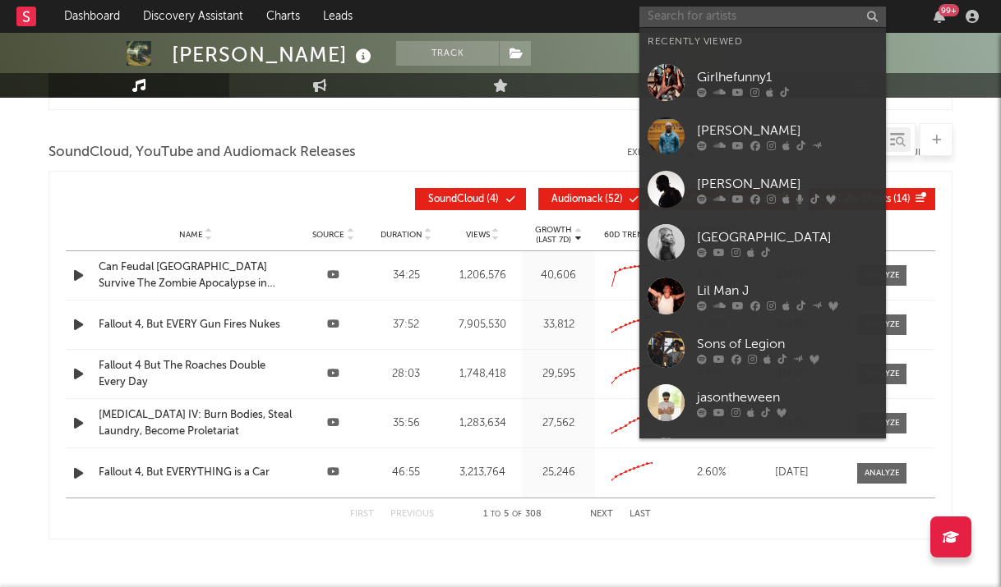
paste input "[URL][DOMAIN_NAME]"
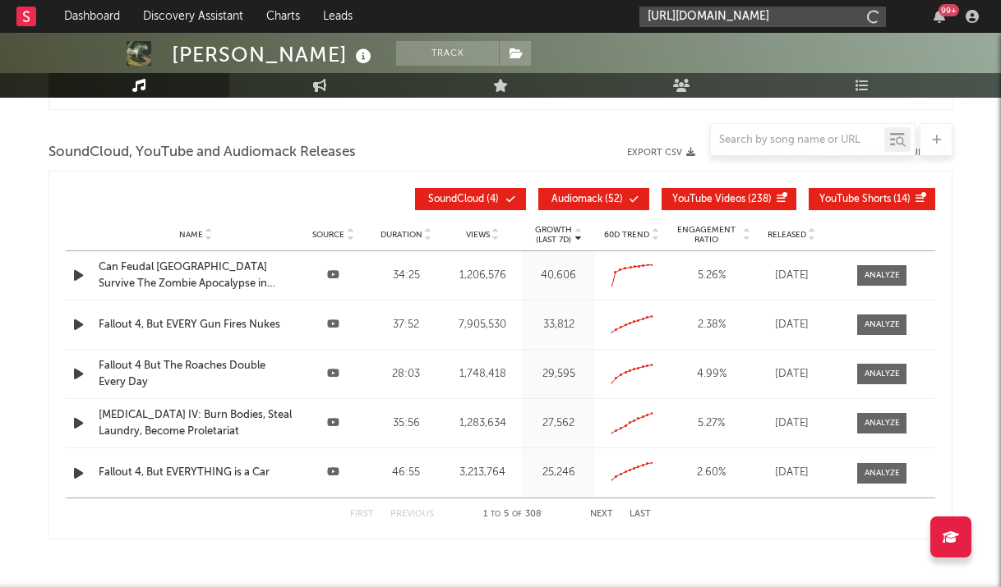
scroll to position [0, 96]
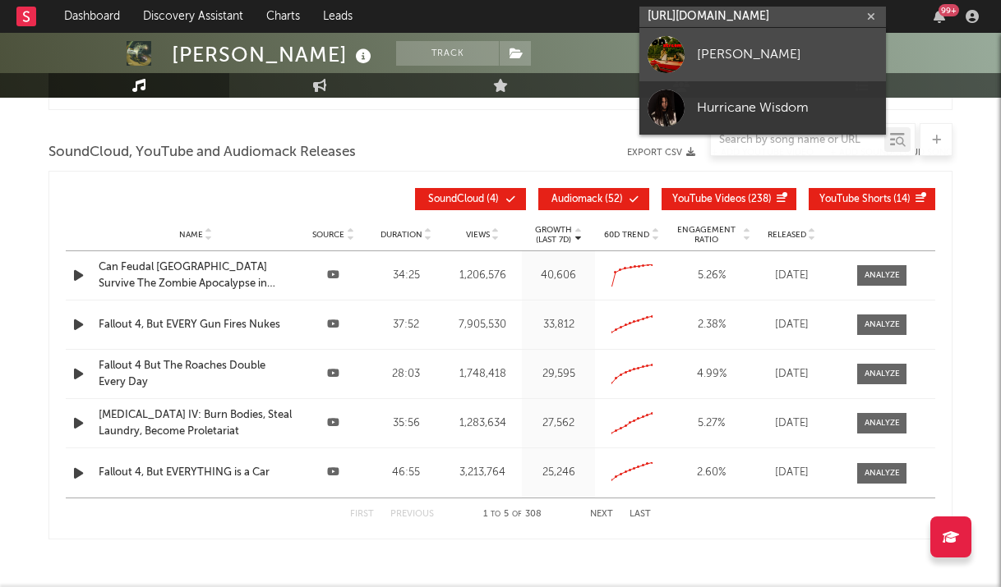
type input "[URL][DOMAIN_NAME]"
click at [754, 39] on link "[PERSON_NAME]" at bounding box center [762, 54] width 246 height 53
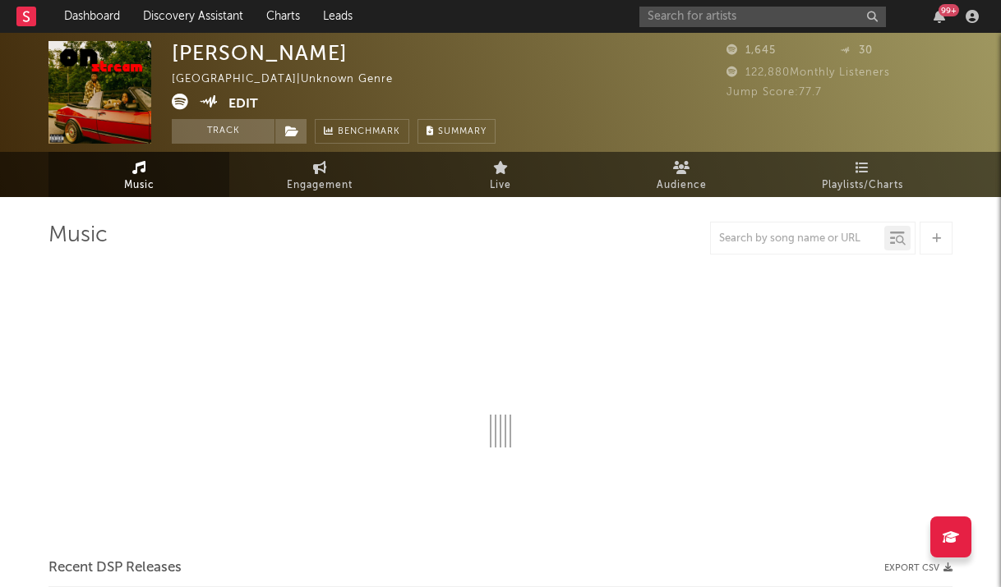
select select "1w"
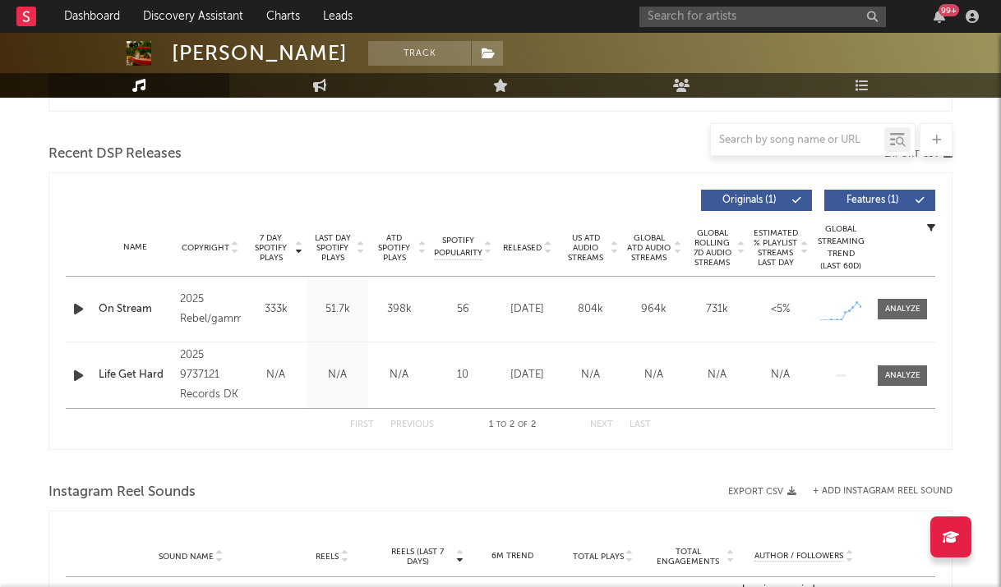
scroll to position [543, 0]
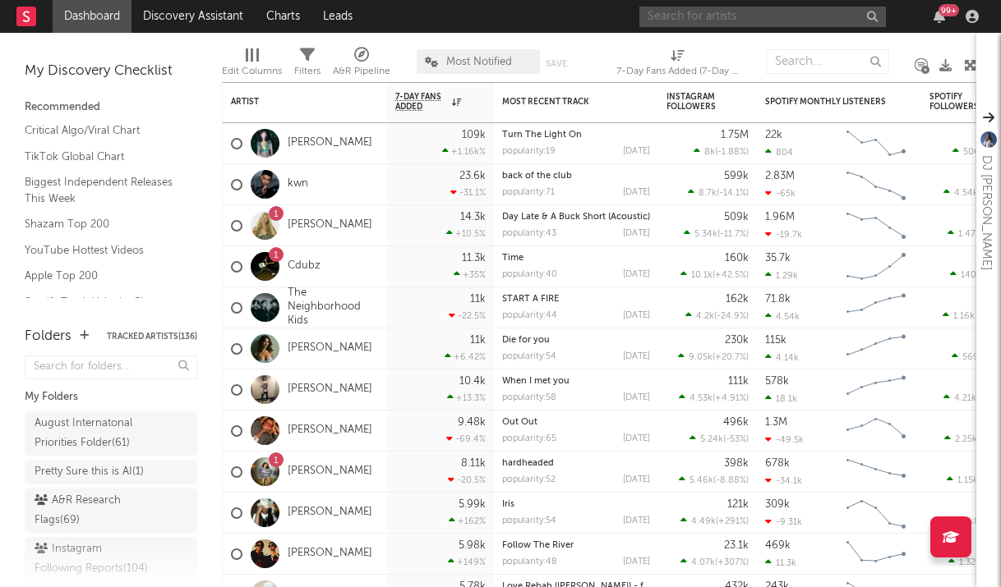
click at [695, 24] on input "text" at bounding box center [762, 17] width 246 height 21
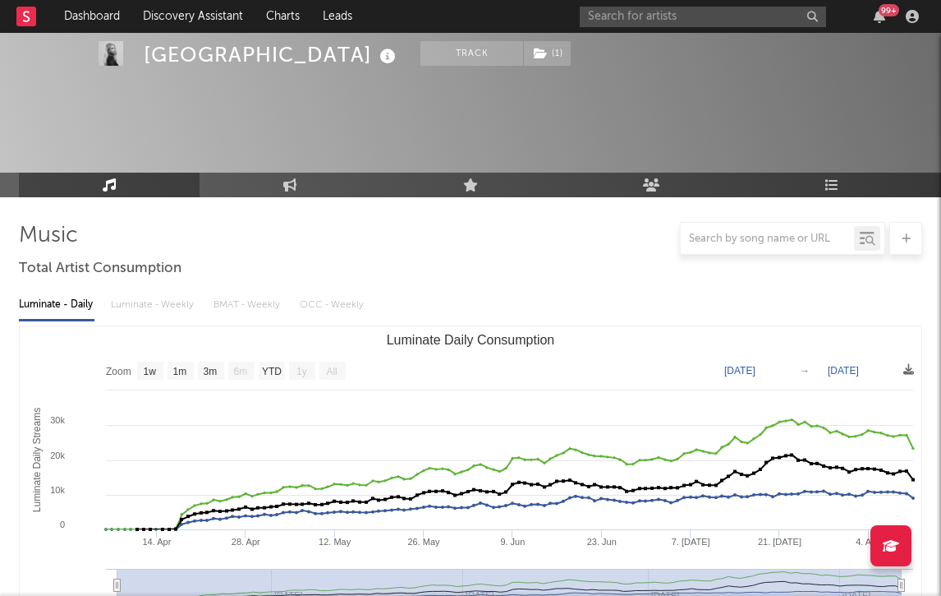
select select "1w"
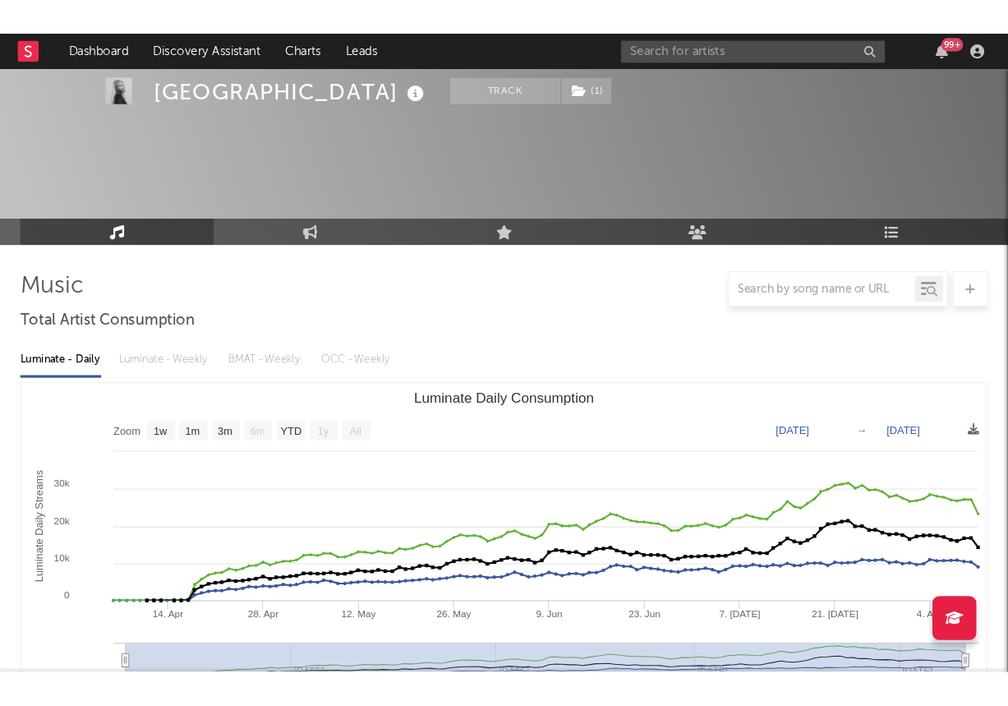
scroll to position [618, 0]
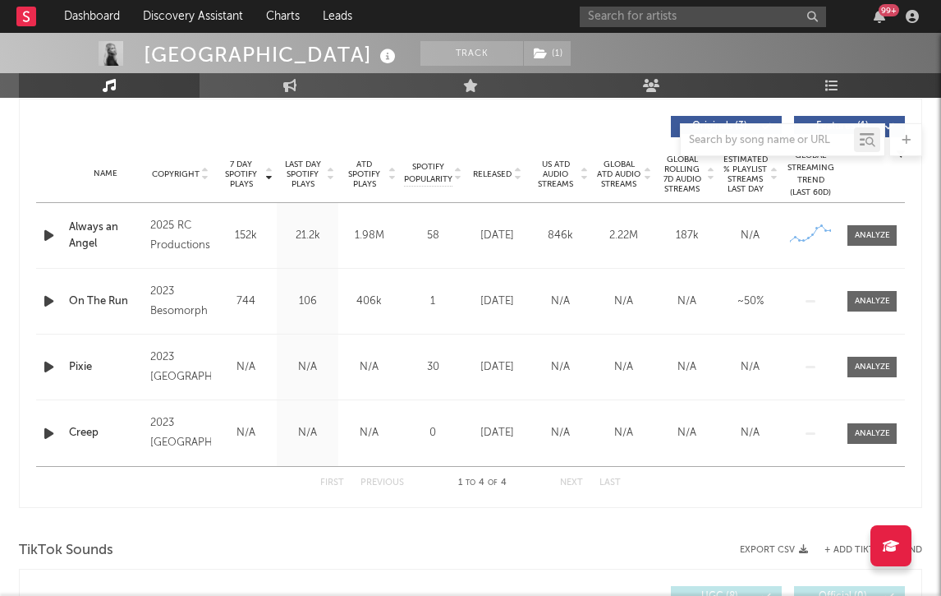
click at [626, 0] on div "99 +" at bounding box center [752, 16] width 345 height 33
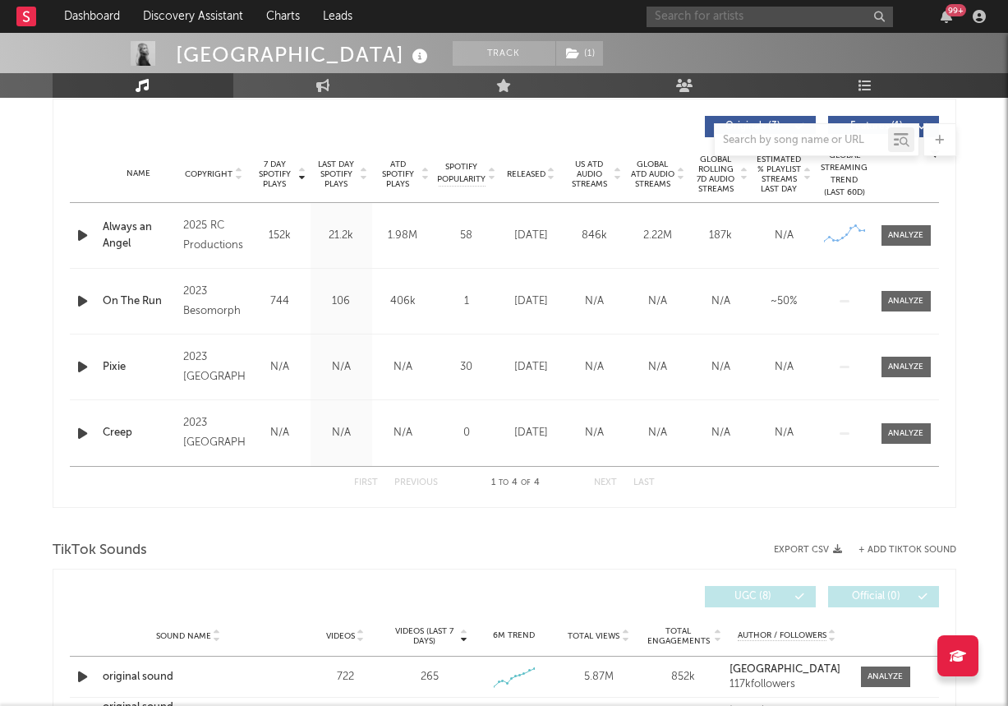
click at [0, 595] on html "Dashboard Discovery Assistant Charts Leads 99 + Notifications Settings Mark all…" at bounding box center [504, 606] width 1008 height 2449
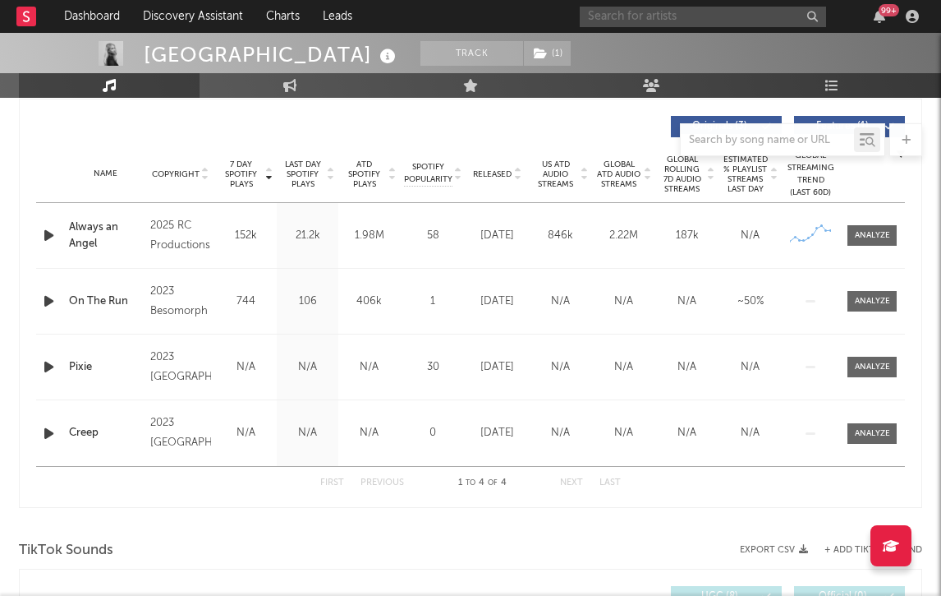
click at [647, 22] on input "text" at bounding box center [703, 17] width 246 height 21
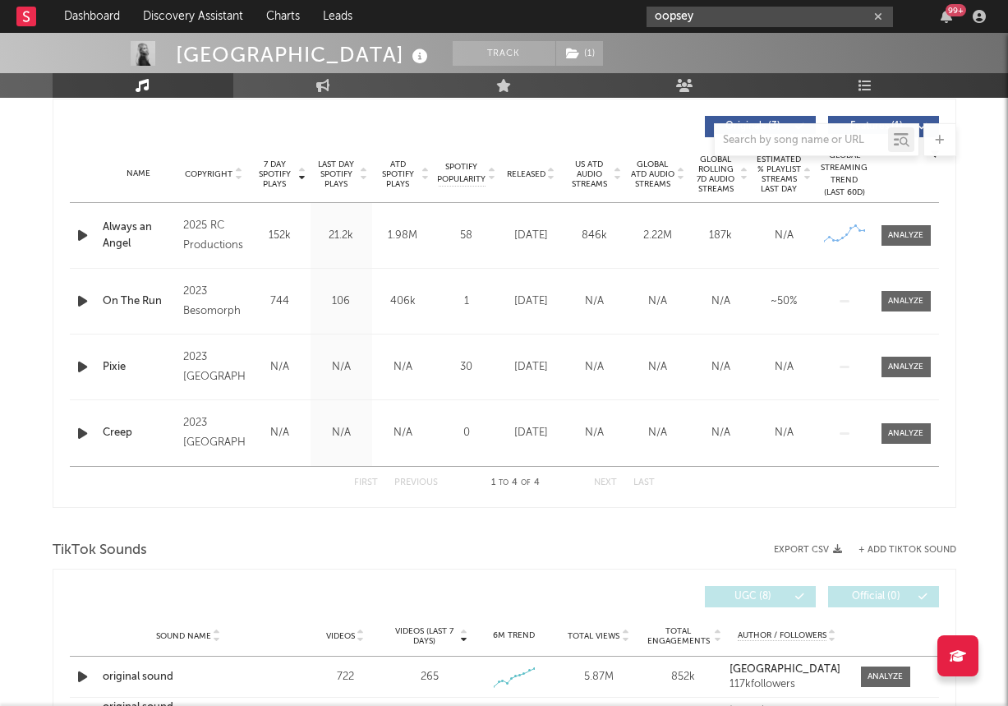
type input "oopsey"
click at [666, 49] on div at bounding box center [673, 54] width 37 height 37
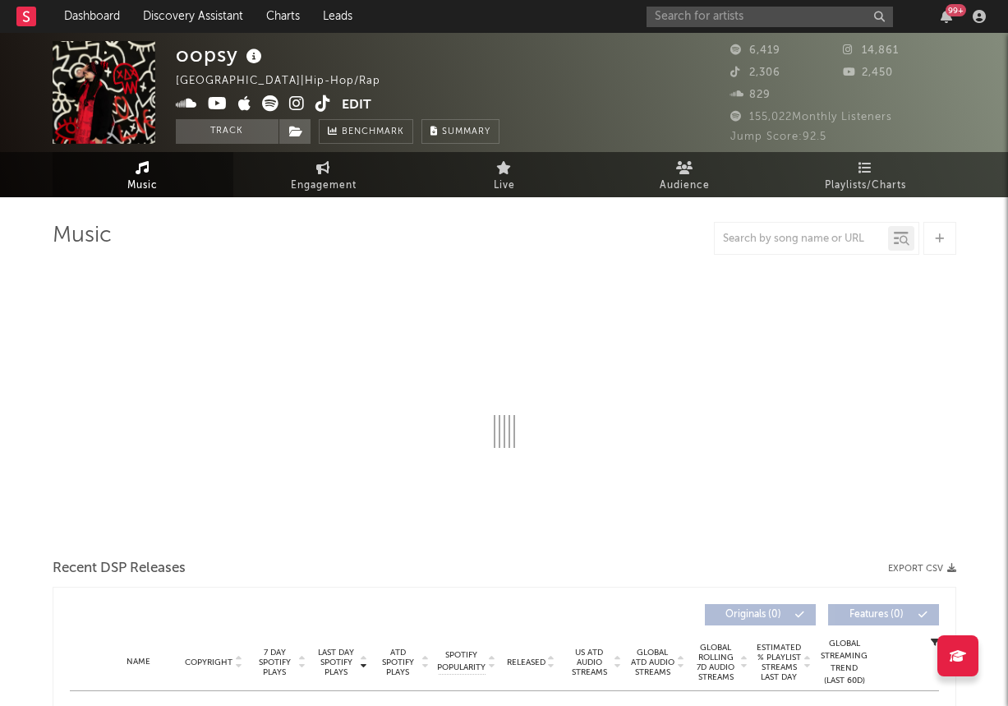
select select "6m"
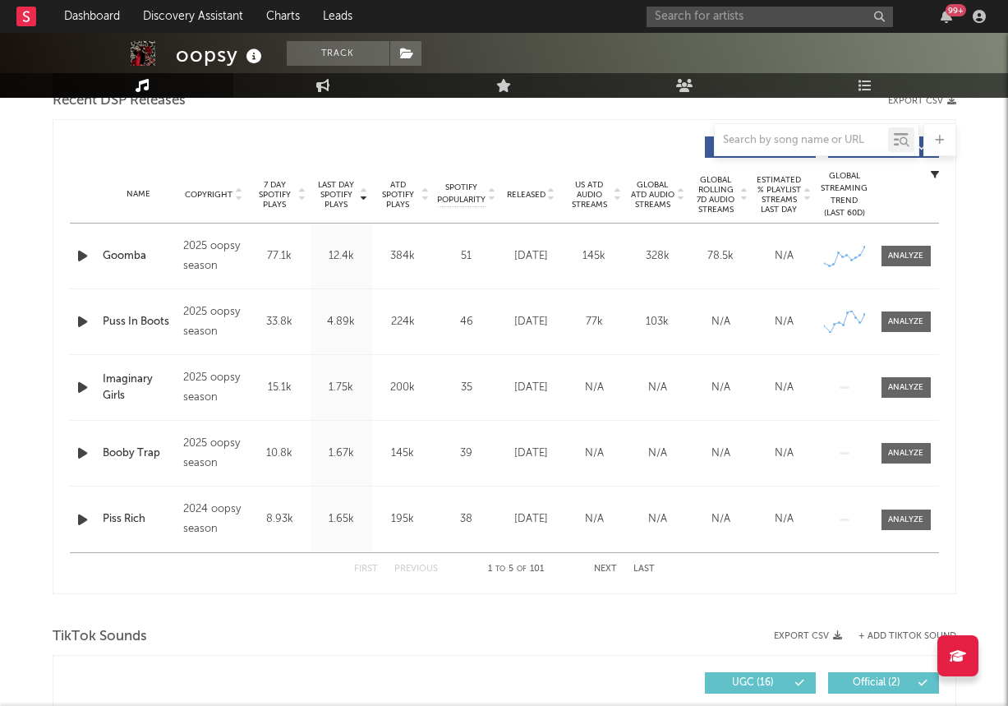
scroll to position [599, 0]
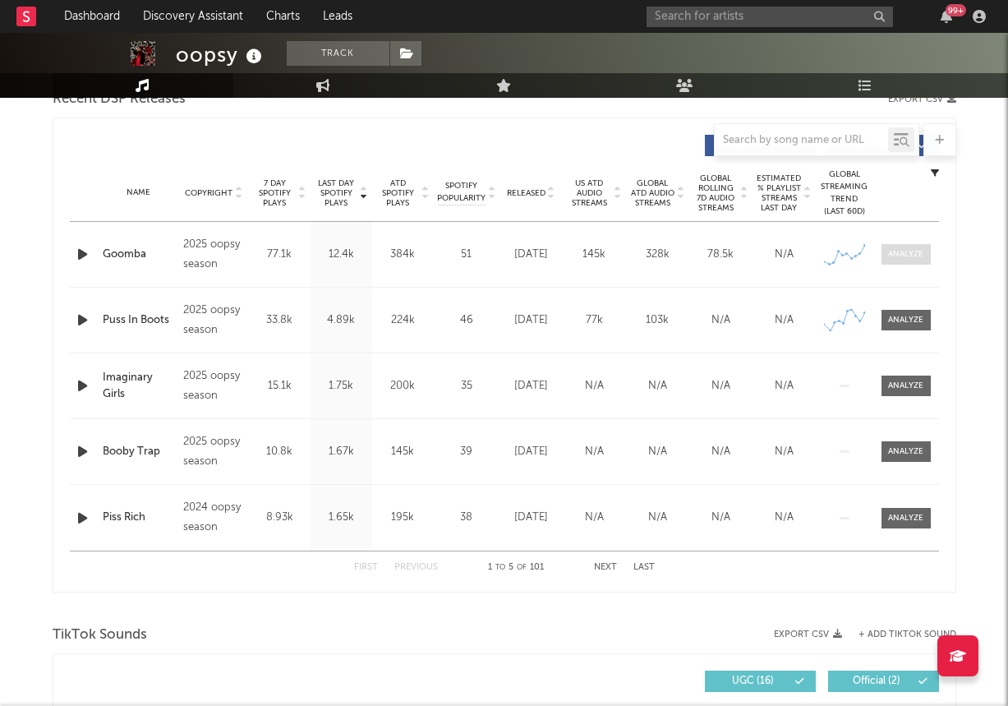
click at [899, 262] on span at bounding box center [905, 254] width 49 height 21
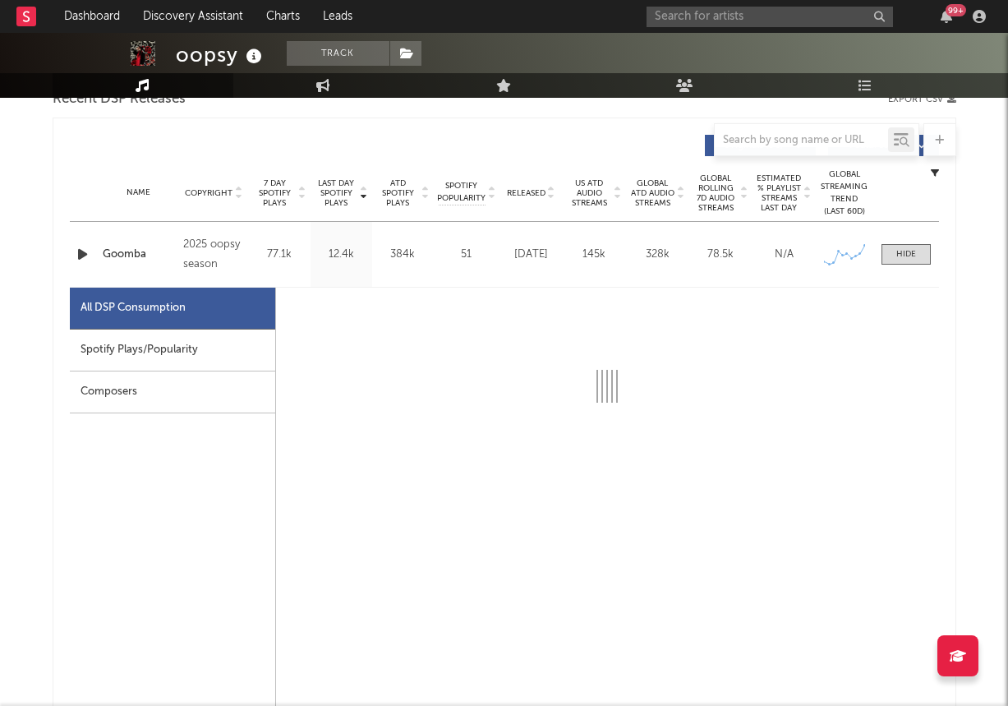
scroll to position [673, 0]
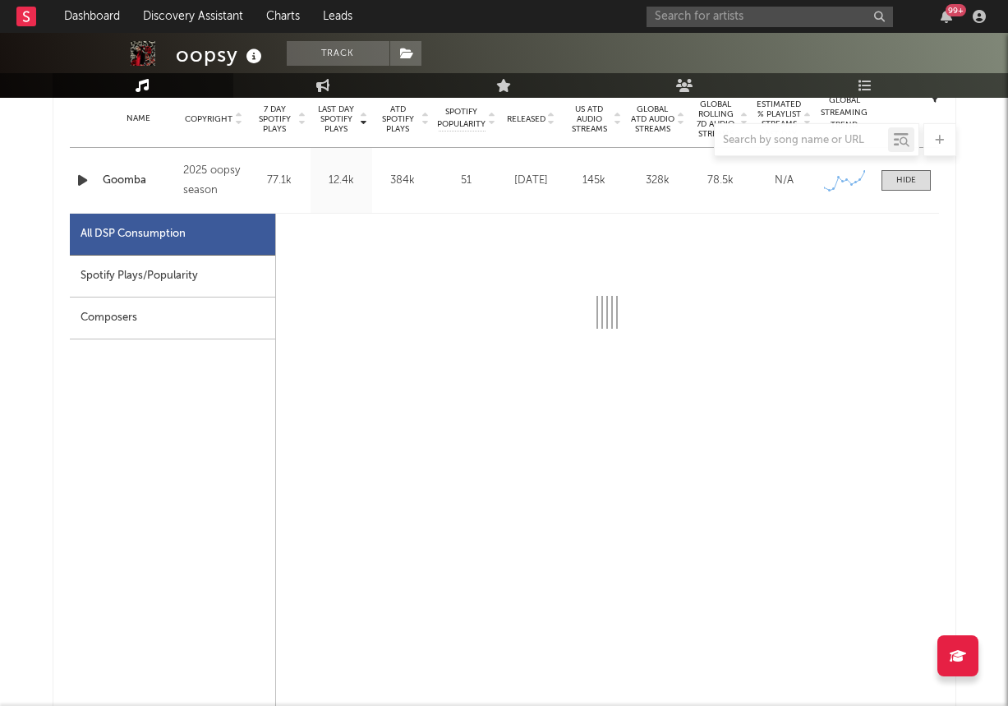
select select "1w"
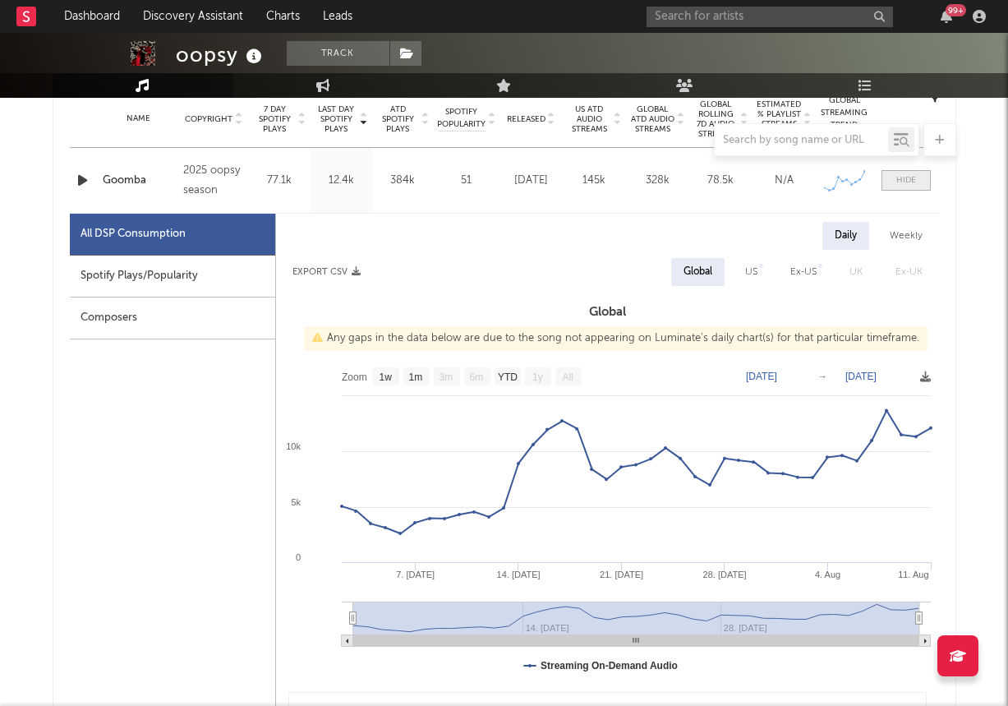
click at [897, 182] on div at bounding box center [906, 180] width 20 height 12
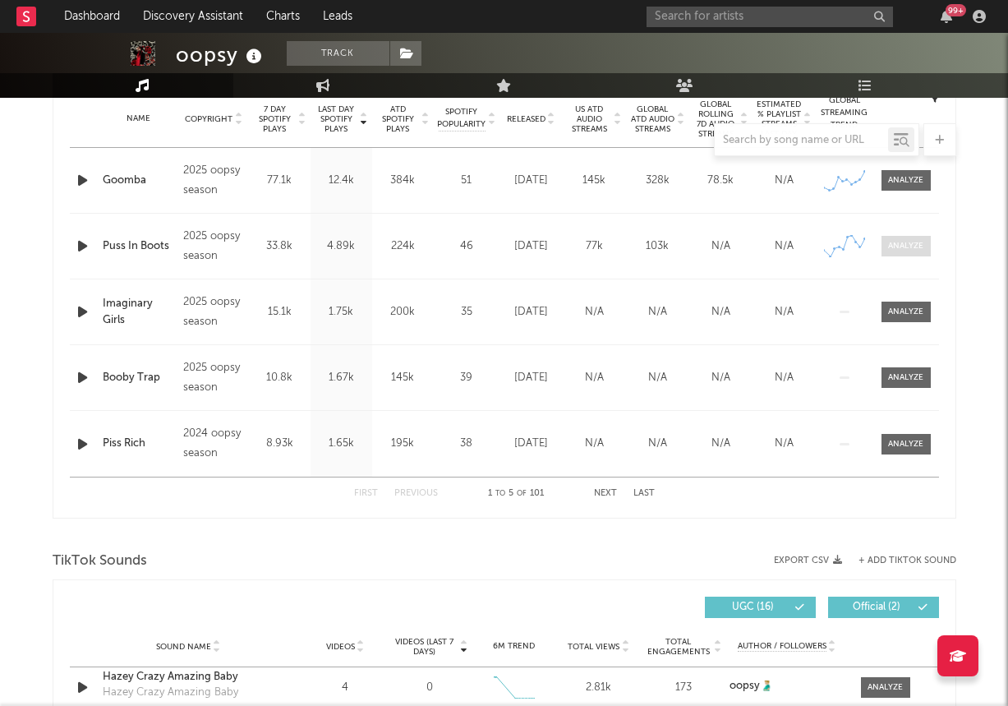
click at [903, 248] on div at bounding box center [905, 246] width 35 height 12
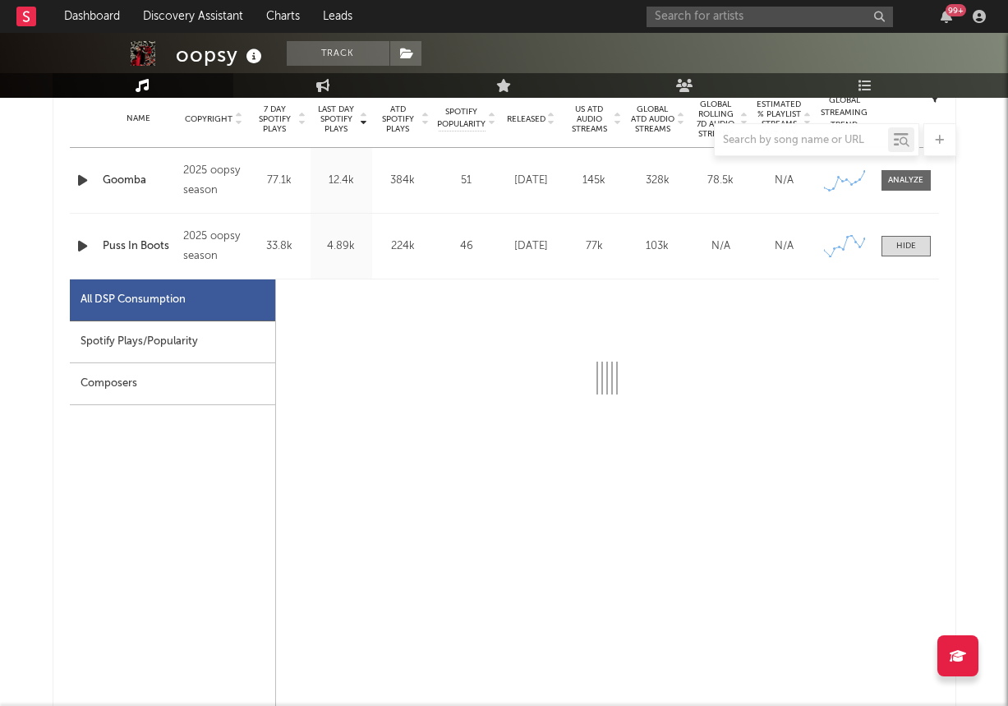
select select "1w"
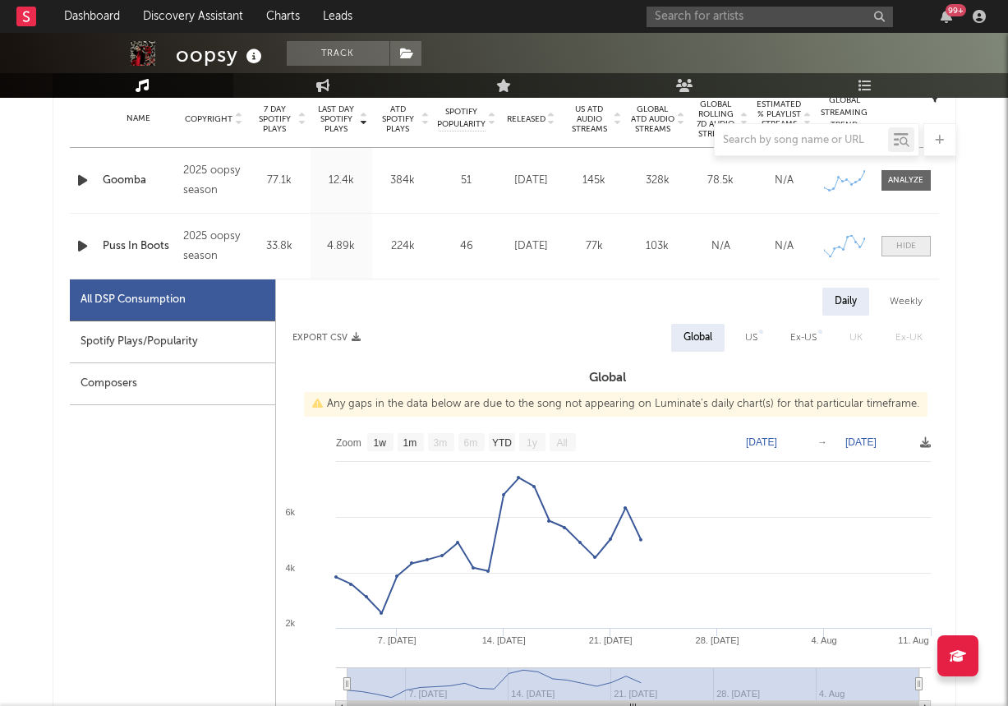
click at [918, 249] on span at bounding box center [905, 246] width 49 height 21
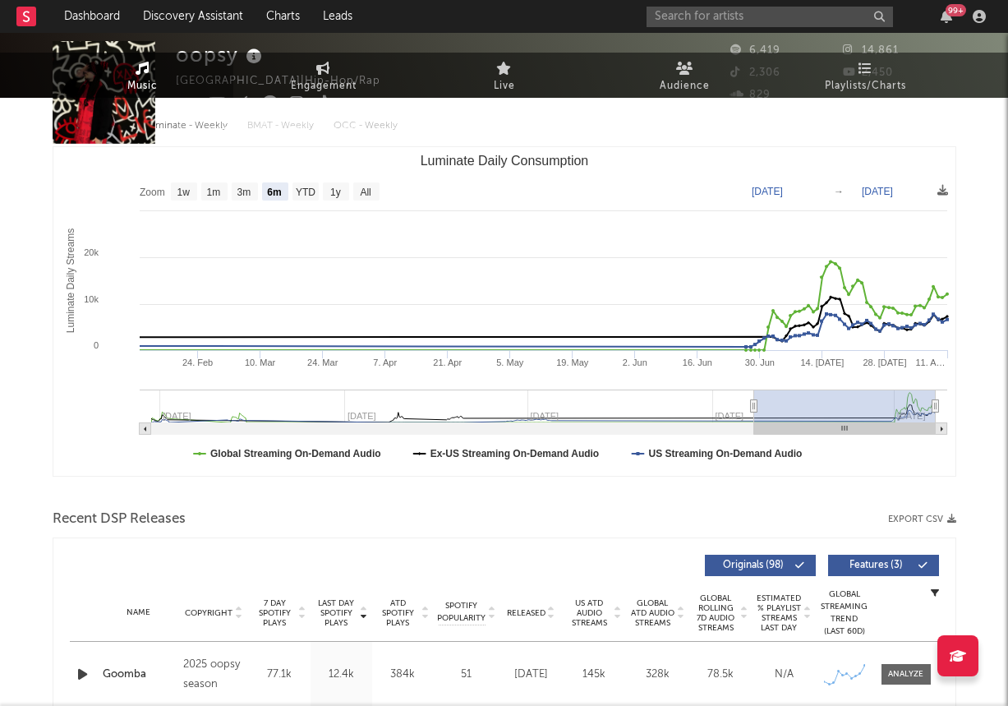
scroll to position [0, 0]
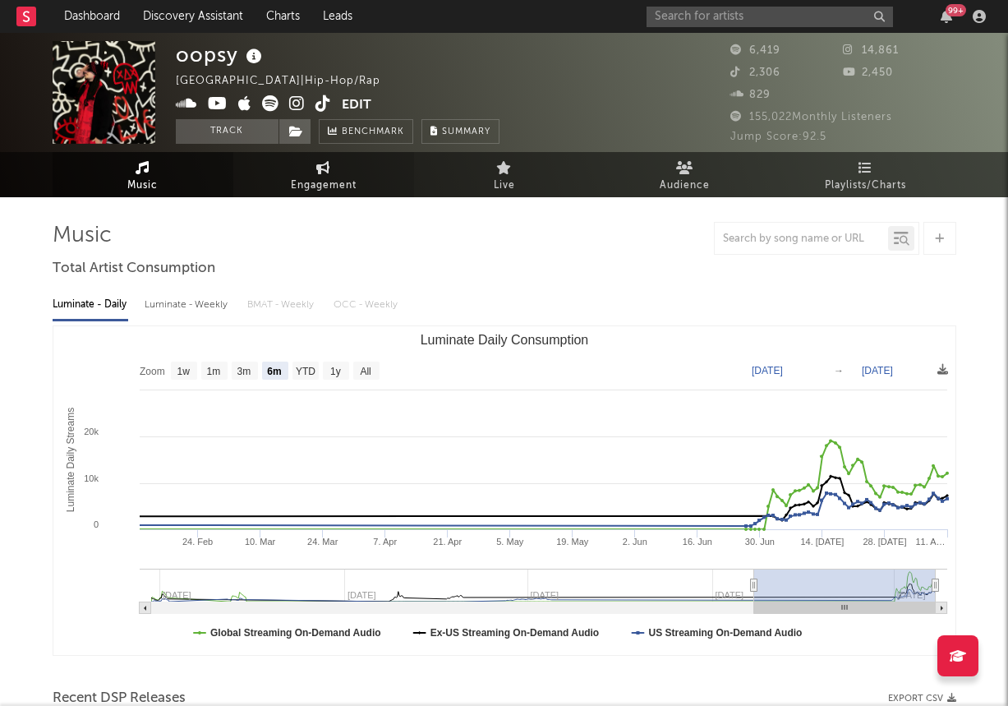
click at [316, 169] on icon at bounding box center [323, 167] width 14 height 13
select select "1w"
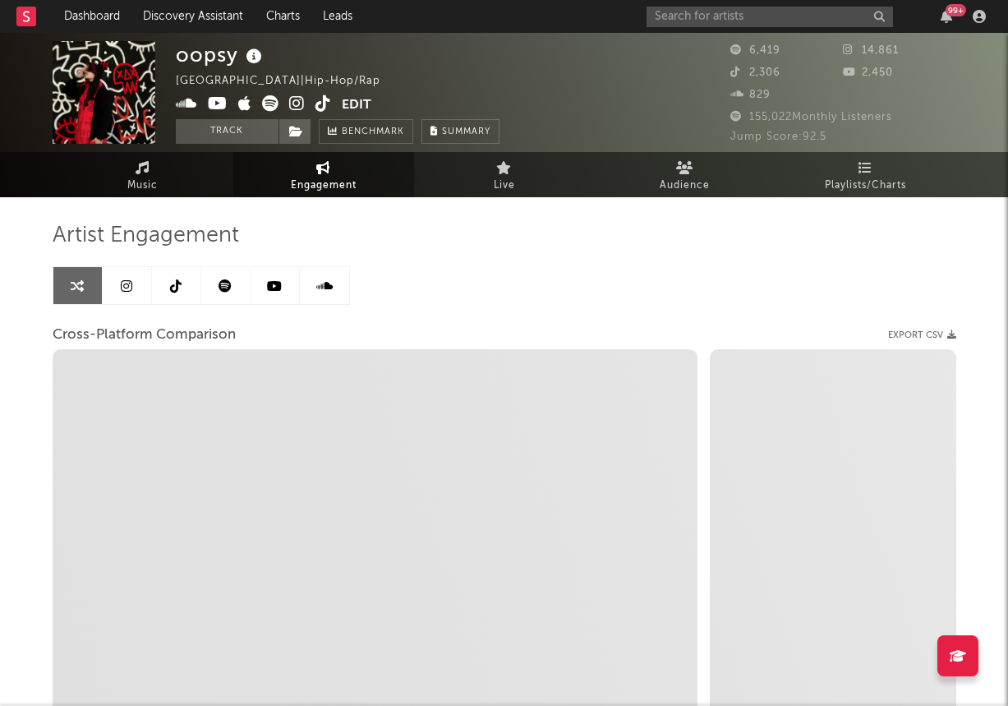
click at [127, 285] on icon at bounding box center [127, 285] width 12 height 13
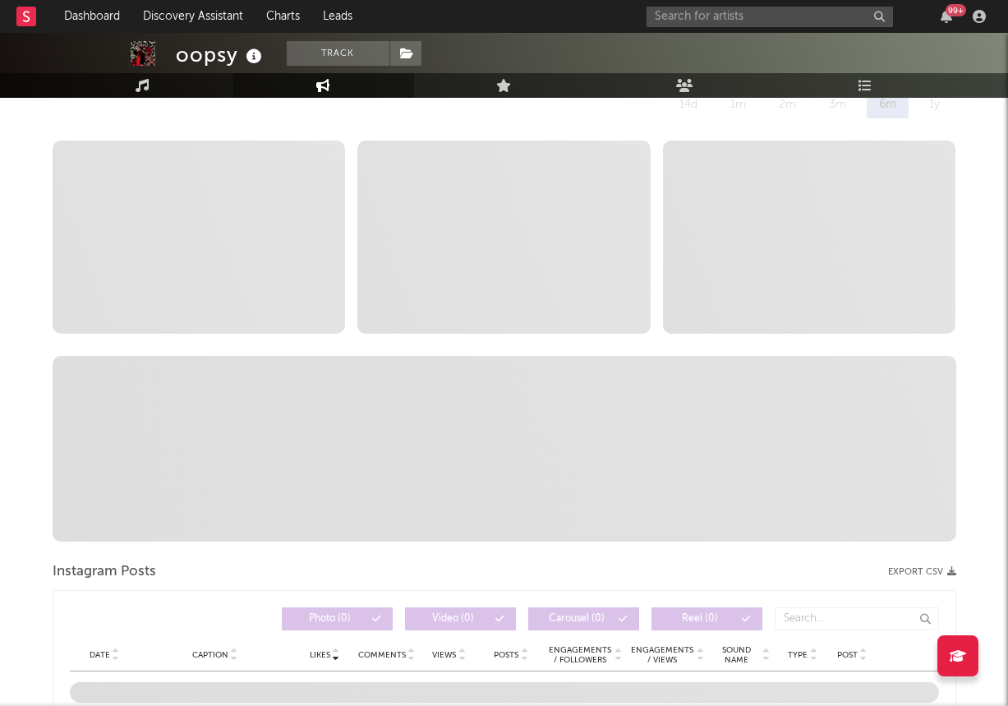
select select "6m"
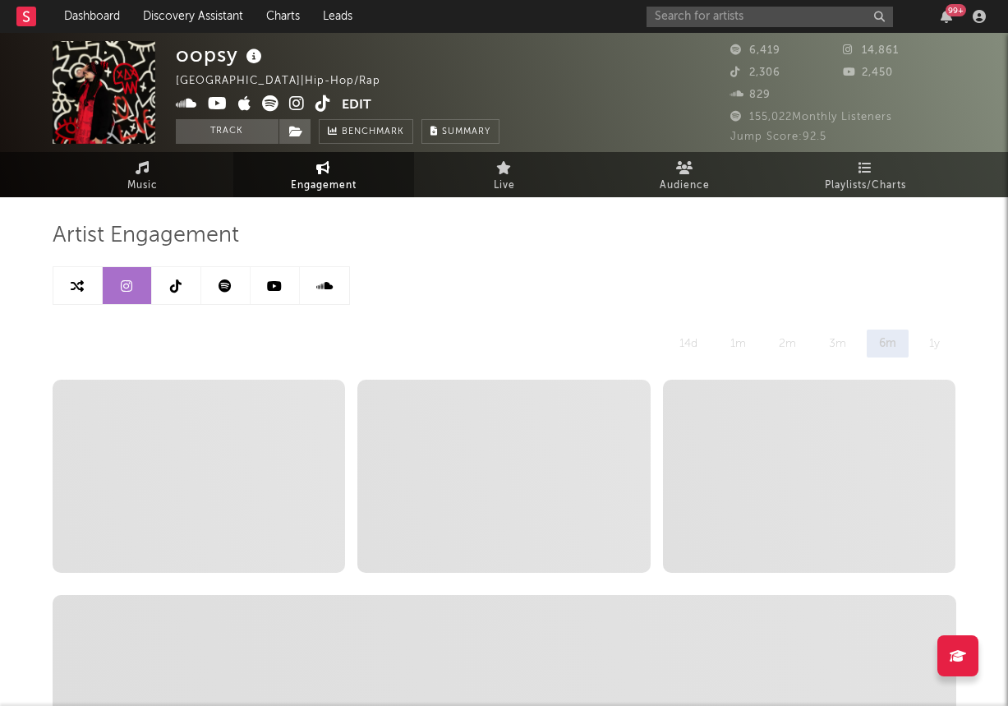
click at [169, 298] on link at bounding box center [176, 285] width 49 height 37
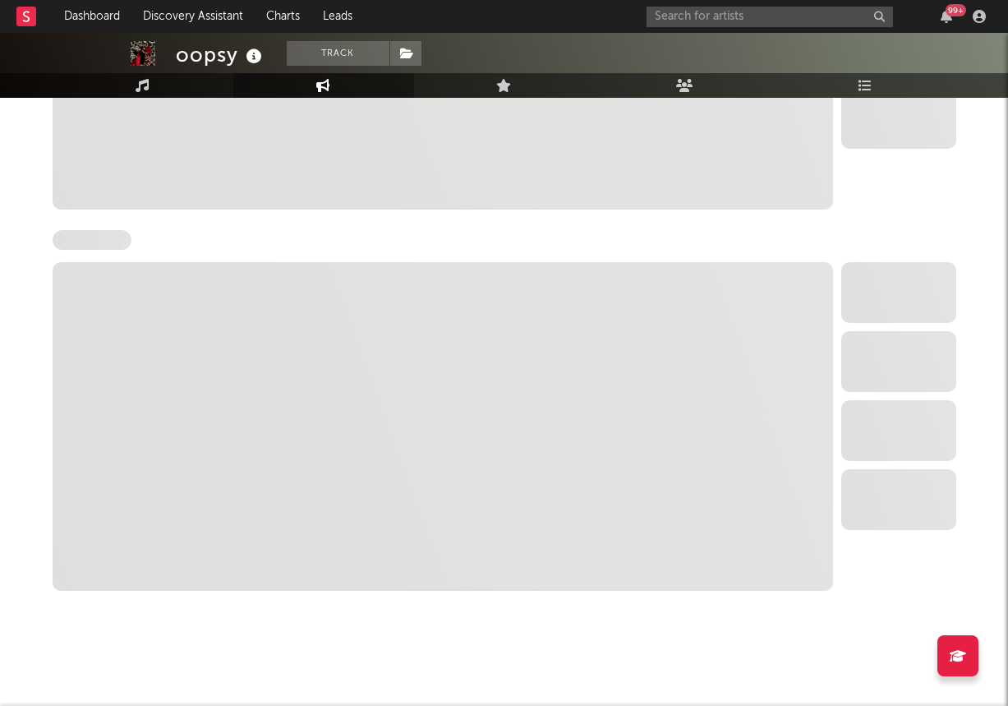
select select "6m"
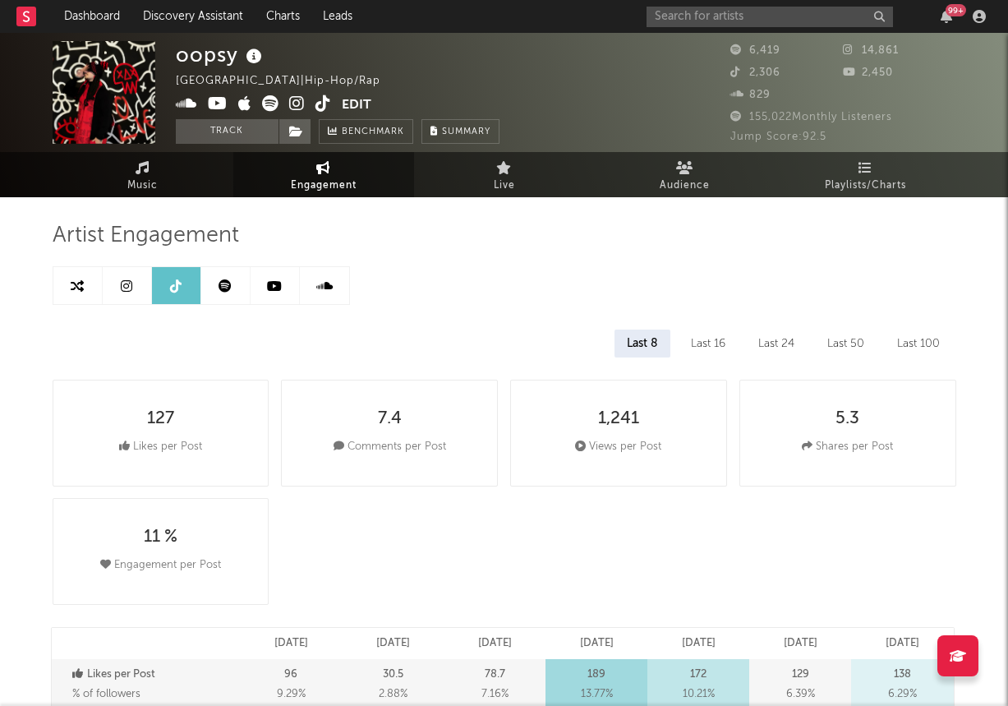
click at [323, 101] on icon at bounding box center [323, 103] width 16 height 16
